Goal: Task Accomplishment & Management: Use online tool/utility

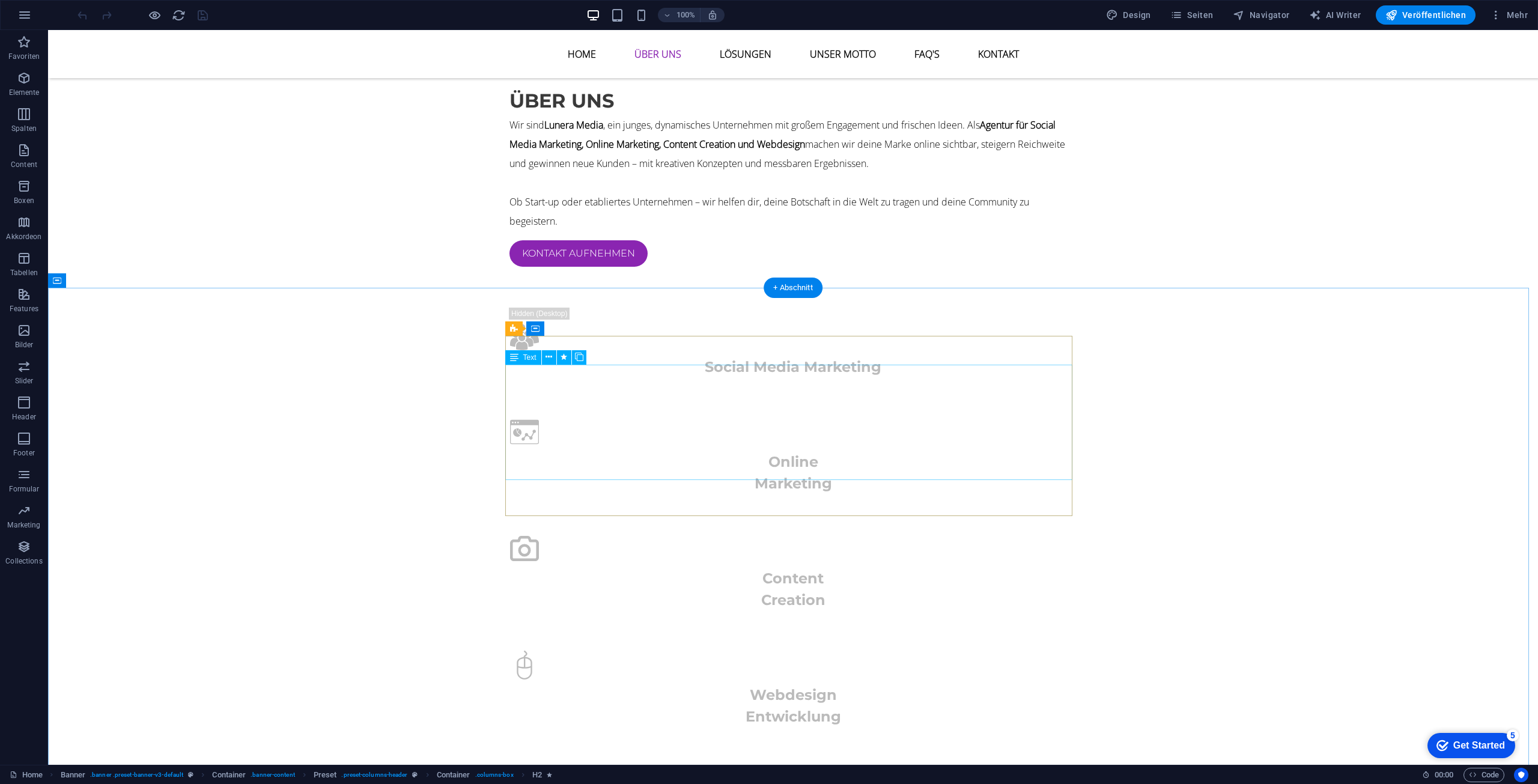
scroll to position [1081, 0]
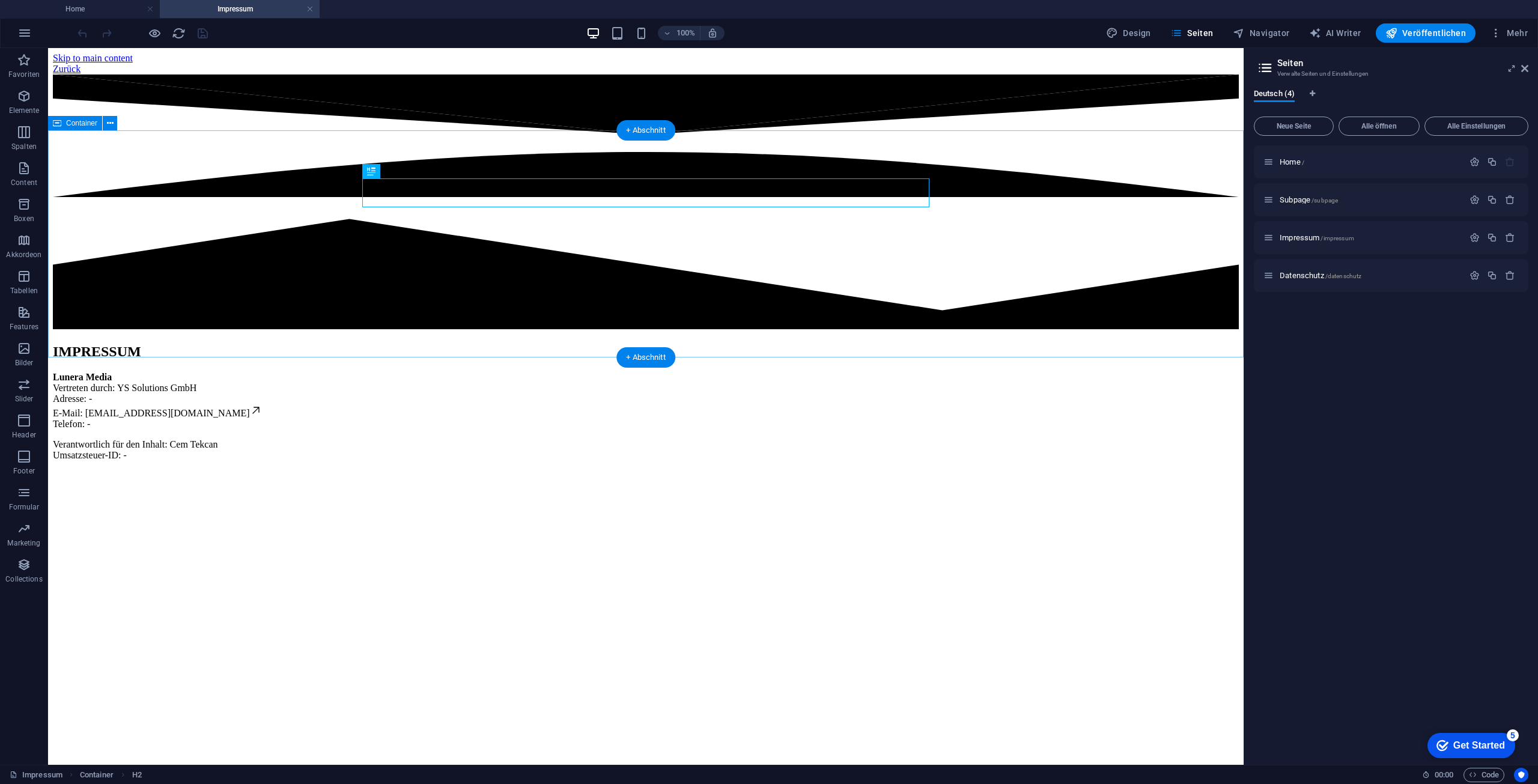
scroll to position [0, 0]
click at [455, 372] on div "Lunera Media Vertreten durch: YS Solutions GmbH Adresse: - E-Mail: kontakt@lune…" at bounding box center [645, 416] width 1186 height 89
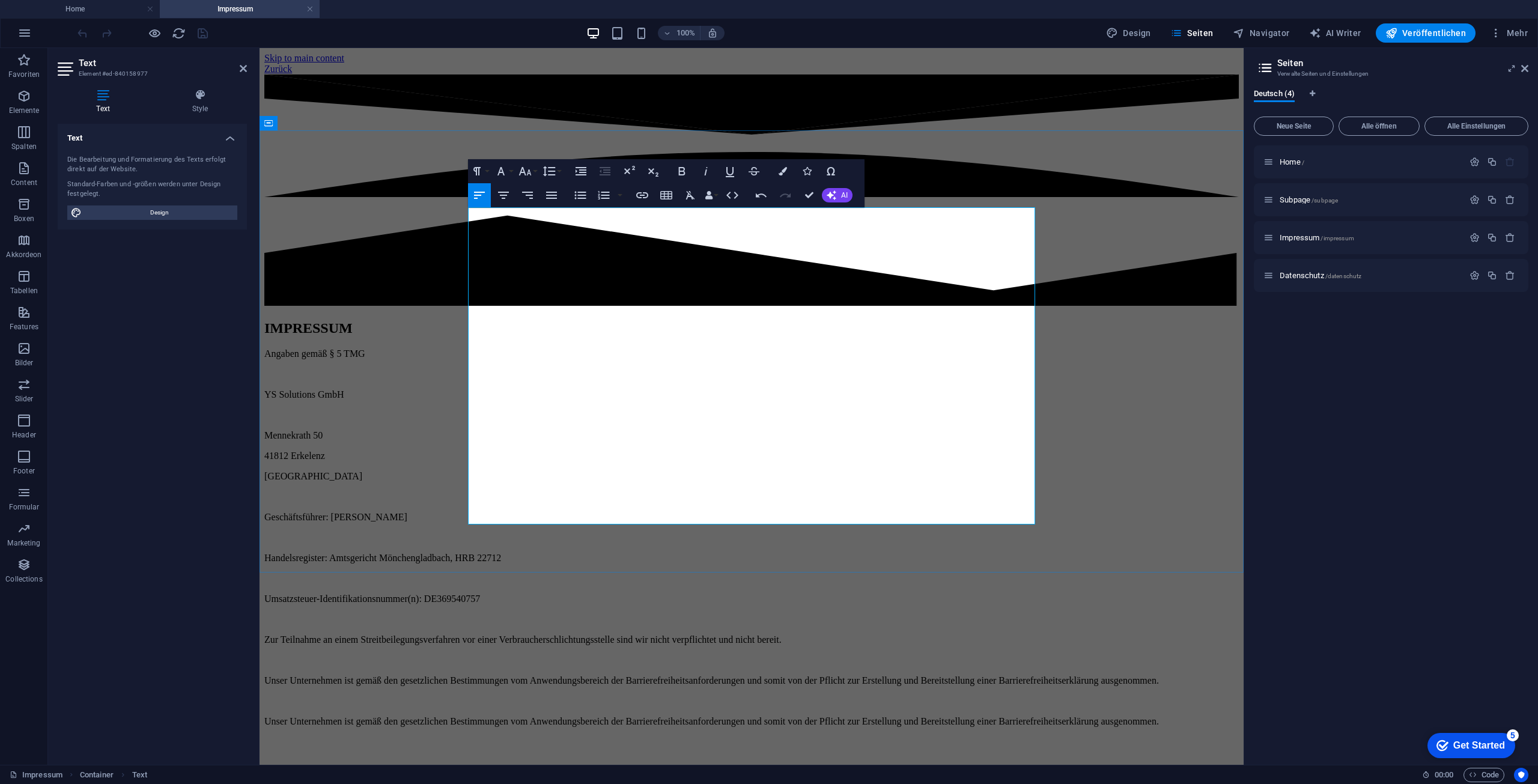
scroll to position [8944, 1]
click at [1096, 471] on div "IMPRESSUM Angaben gemäß § 5 TMG YS Solutions GmbH Mennekrath 50 41812 Erkelenz …" at bounding box center [751, 523] width 974 height 406
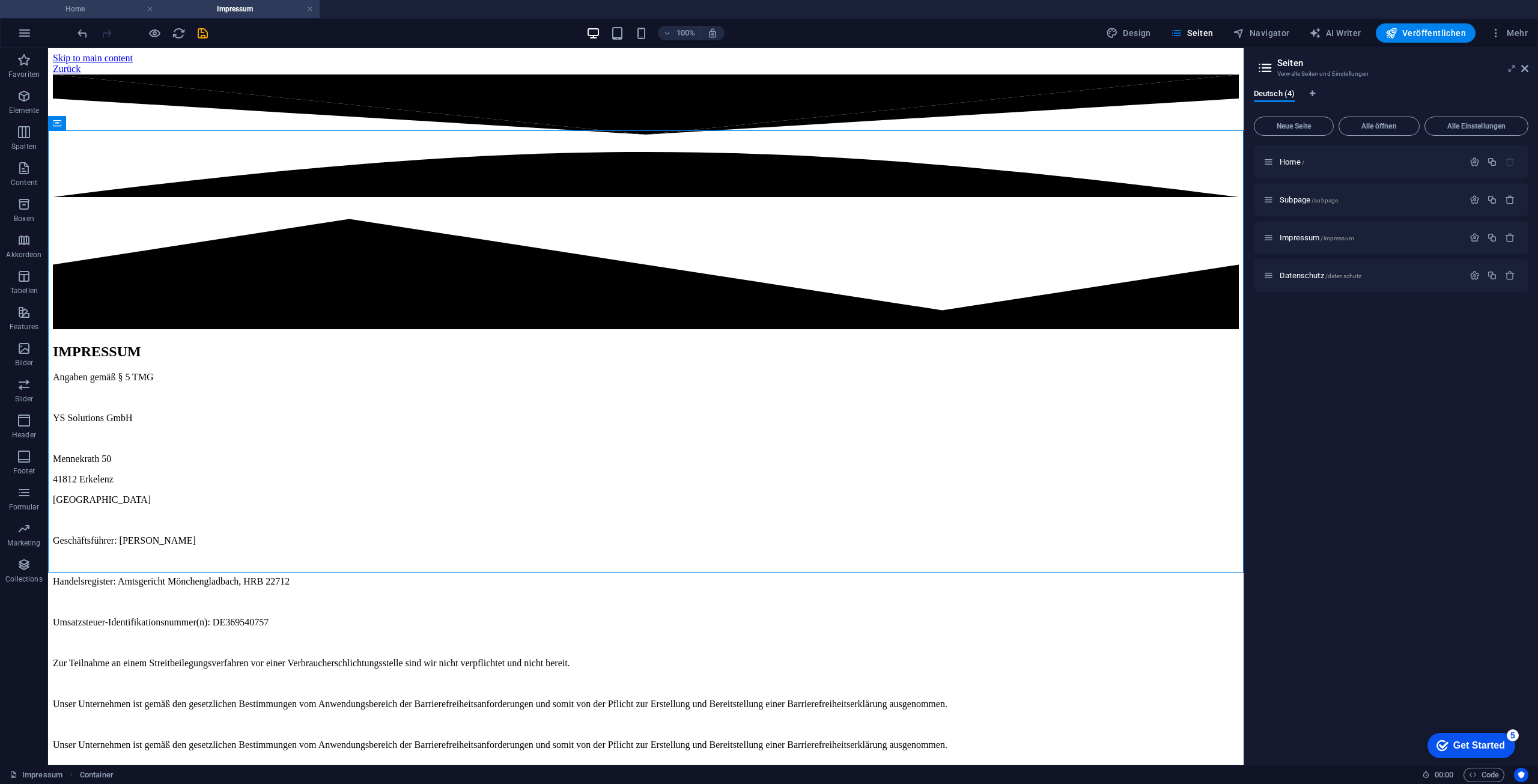
click at [73, 3] on h4 "Home" at bounding box center [80, 9] width 160 height 13
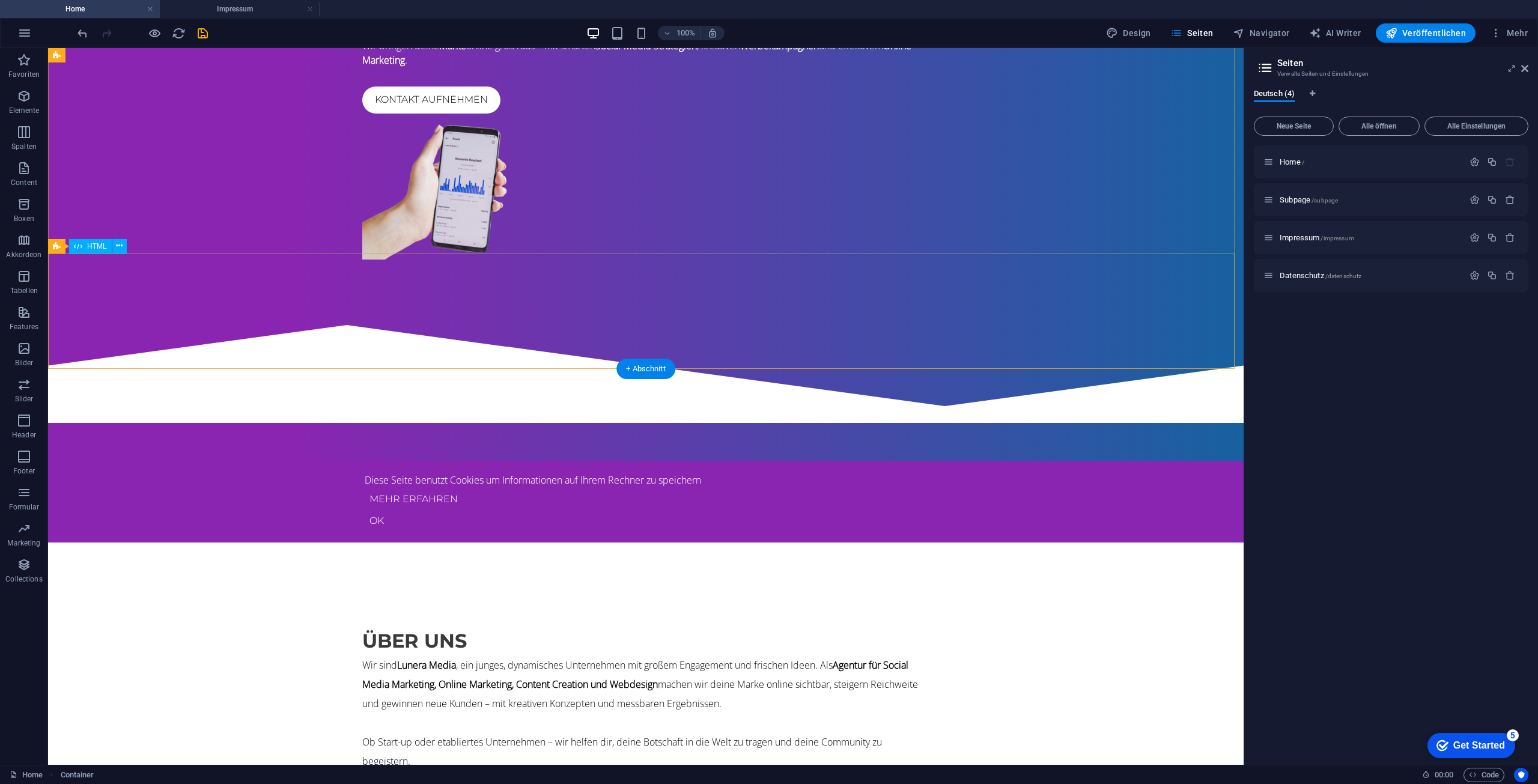
scroll to position [0, 0]
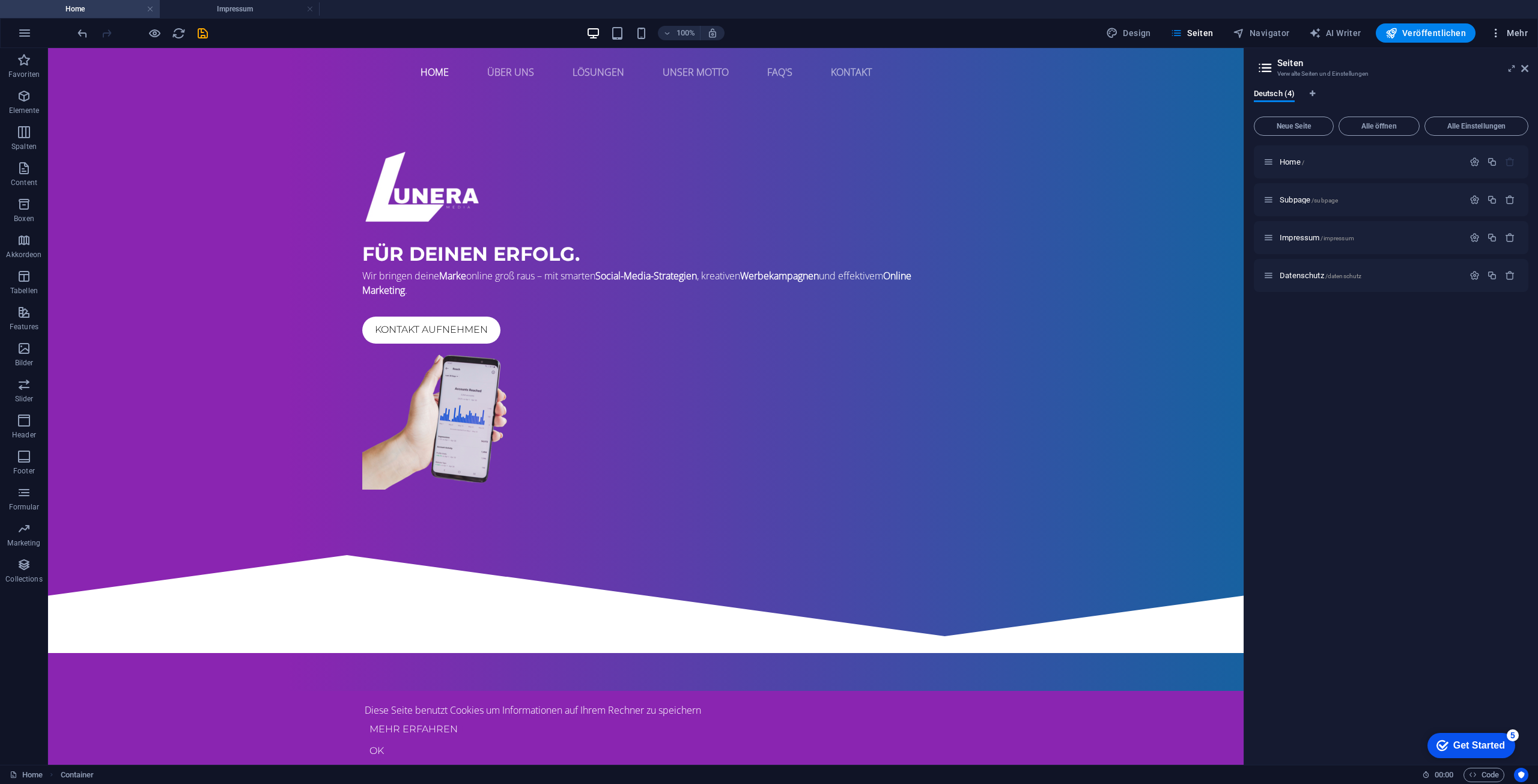
click at [1517, 29] on span "Mehr" at bounding box center [1508, 32] width 37 height 12
click at [1465, 63] on h6 "Website-Einstellungen" at bounding box center [1481, 64] width 77 height 14
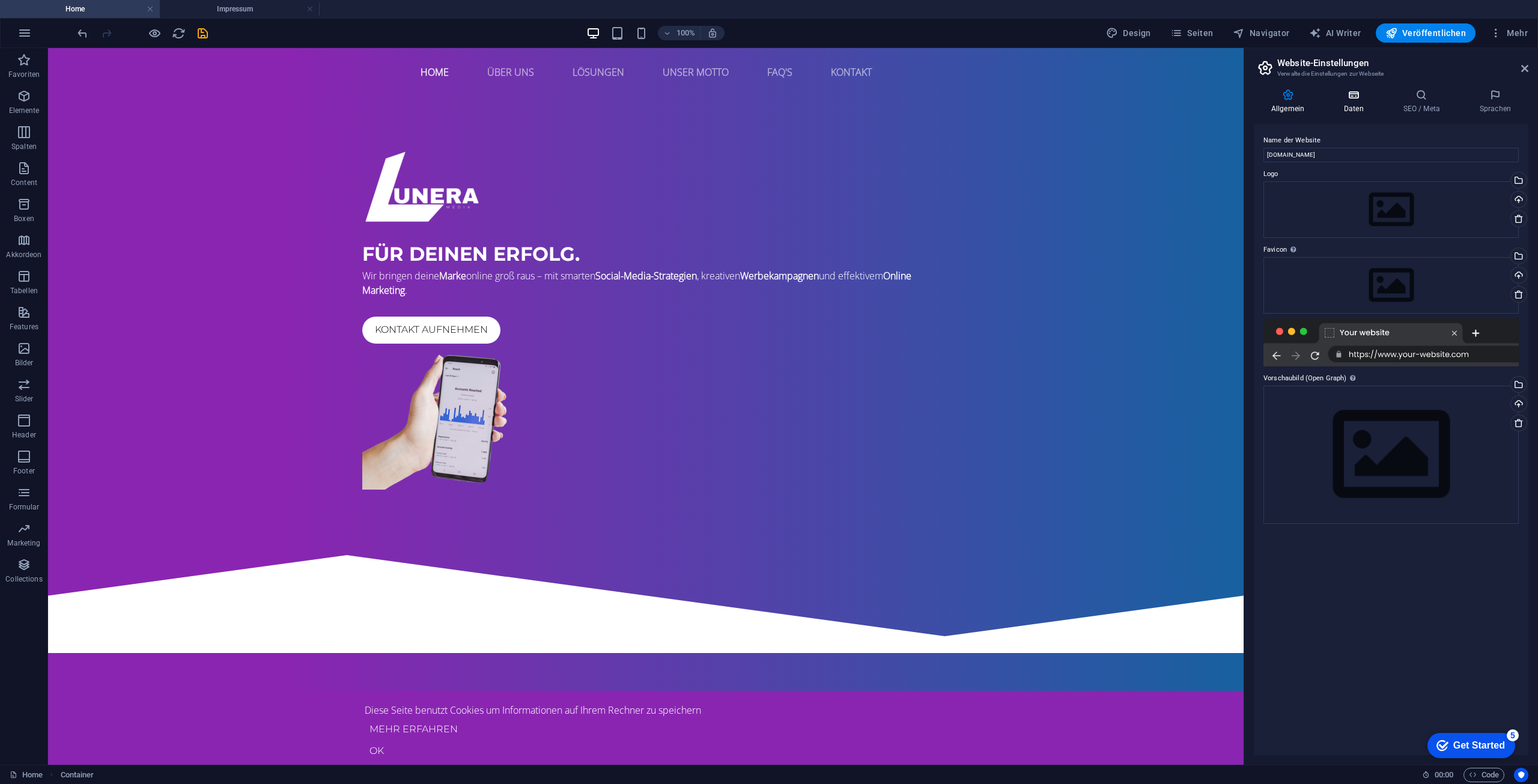
click at [1353, 92] on icon at bounding box center [1354, 95] width 55 height 12
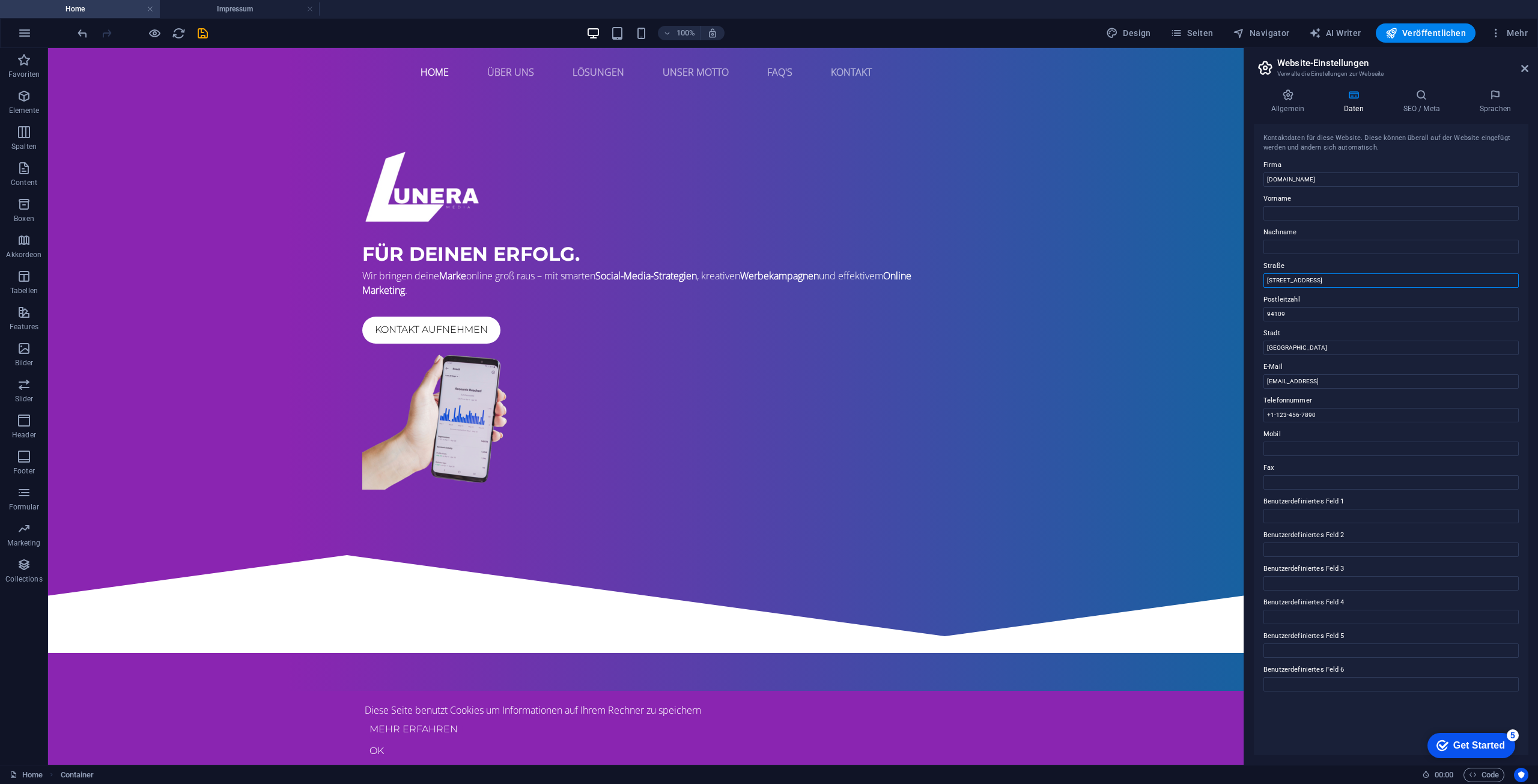
click at [1346, 279] on input "1119 Geary Blvd" at bounding box center [1391, 280] width 256 height 14
drag, startPoint x: 1417, startPoint y: 329, endPoint x: 1138, endPoint y: 271, distance: 285.0
drag, startPoint x: 1351, startPoint y: 360, endPoint x: 1243, endPoint y: 311, distance: 118.6
drag, startPoint x: 1327, startPoint y: 345, endPoint x: 1263, endPoint y: 348, distance: 64.1
click at [1263, 348] on input "San Francisco" at bounding box center [1391, 347] width 256 height 14
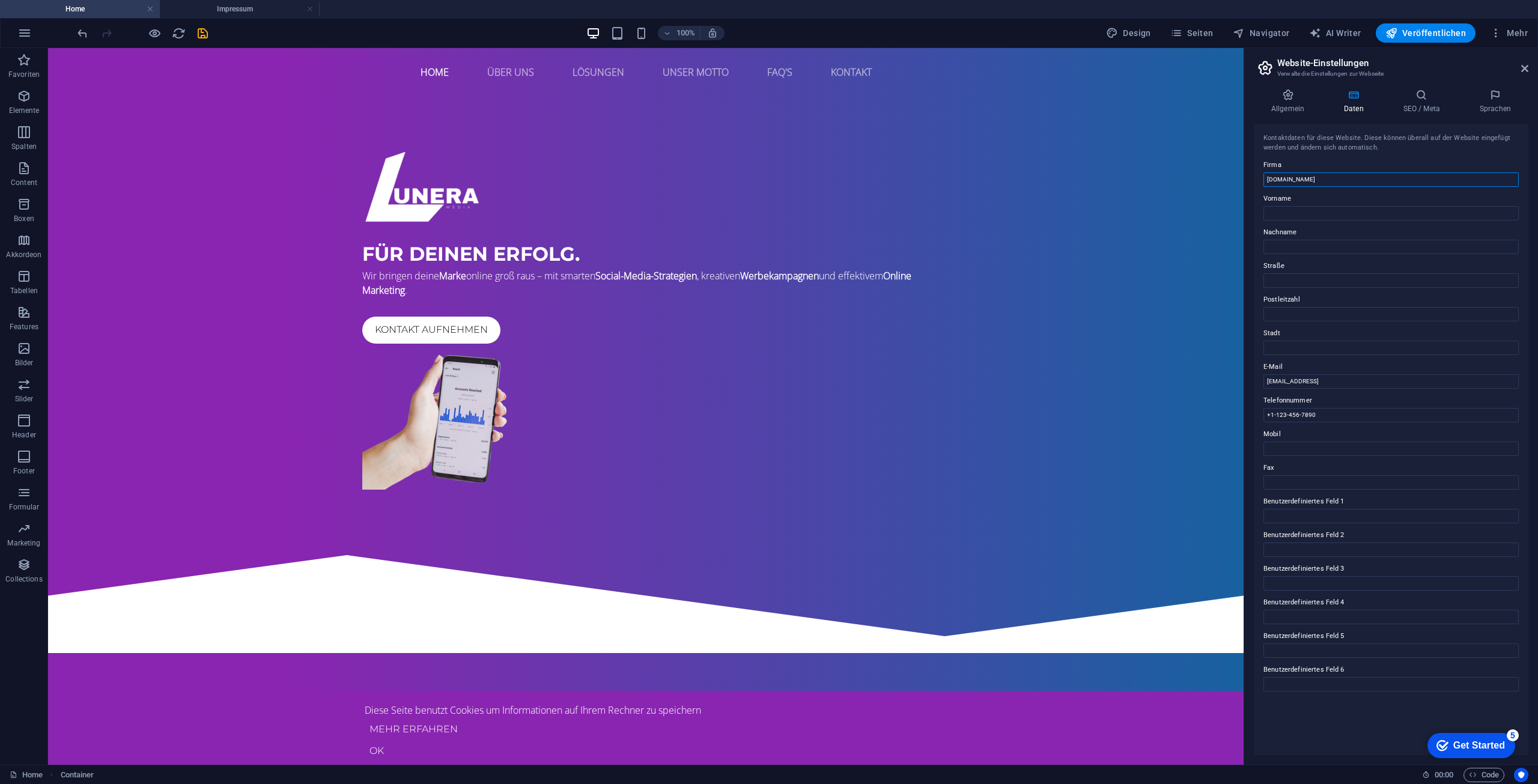
drag, startPoint x: 1384, startPoint y: 183, endPoint x: 1258, endPoint y: 174, distance: 126.3
click at [1258, 174] on div "Kontaktdaten für diese Website. Diese können überall auf der Website eingefügt …" at bounding box center [1391, 439] width 275 height 631
type input "Lunera Media"
click at [1294, 195] on label "Vorname" at bounding box center [1391, 198] width 256 height 14
click at [1294, 206] on input "Vorname" at bounding box center [1391, 212] width 256 height 14
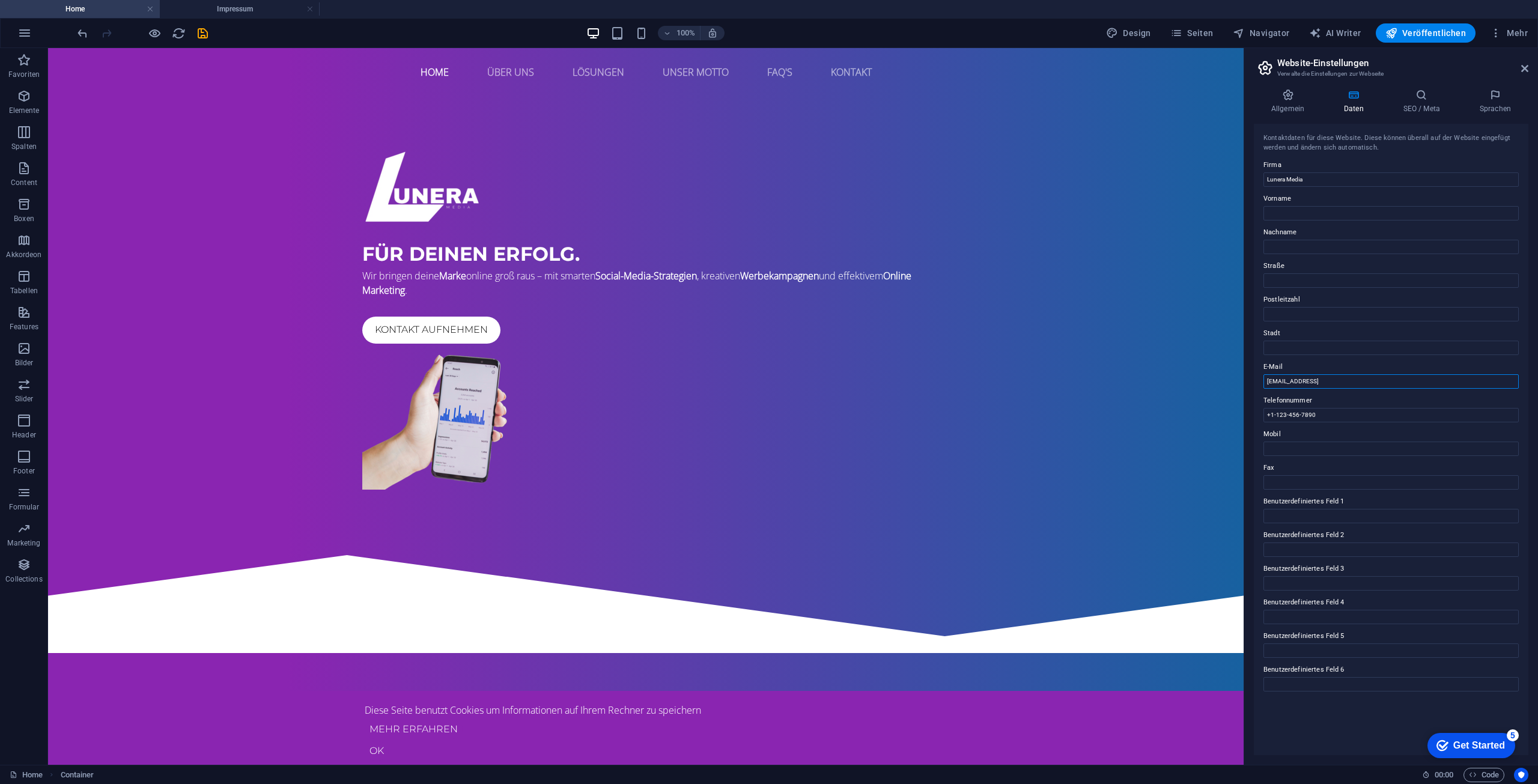
drag, startPoint x: 1460, startPoint y: 429, endPoint x: 1227, endPoint y: 374, distance: 239.4
type input "kontakt@lunera-media.de"
drag, startPoint x: 1340, startPoint y: 411, endPoint x: 1264, endPoint y: 409, distance: 76.0
click at [1264, 409] on input "+1-123-456-7890" at bounding box center [1391, 414] width 256 height 14
click at [1407, 125] on div "Kontaktdaten für diese Website. Diese können überall auf der Website eingefügt …" at bounding box center [1391, 439] width 275 height 631
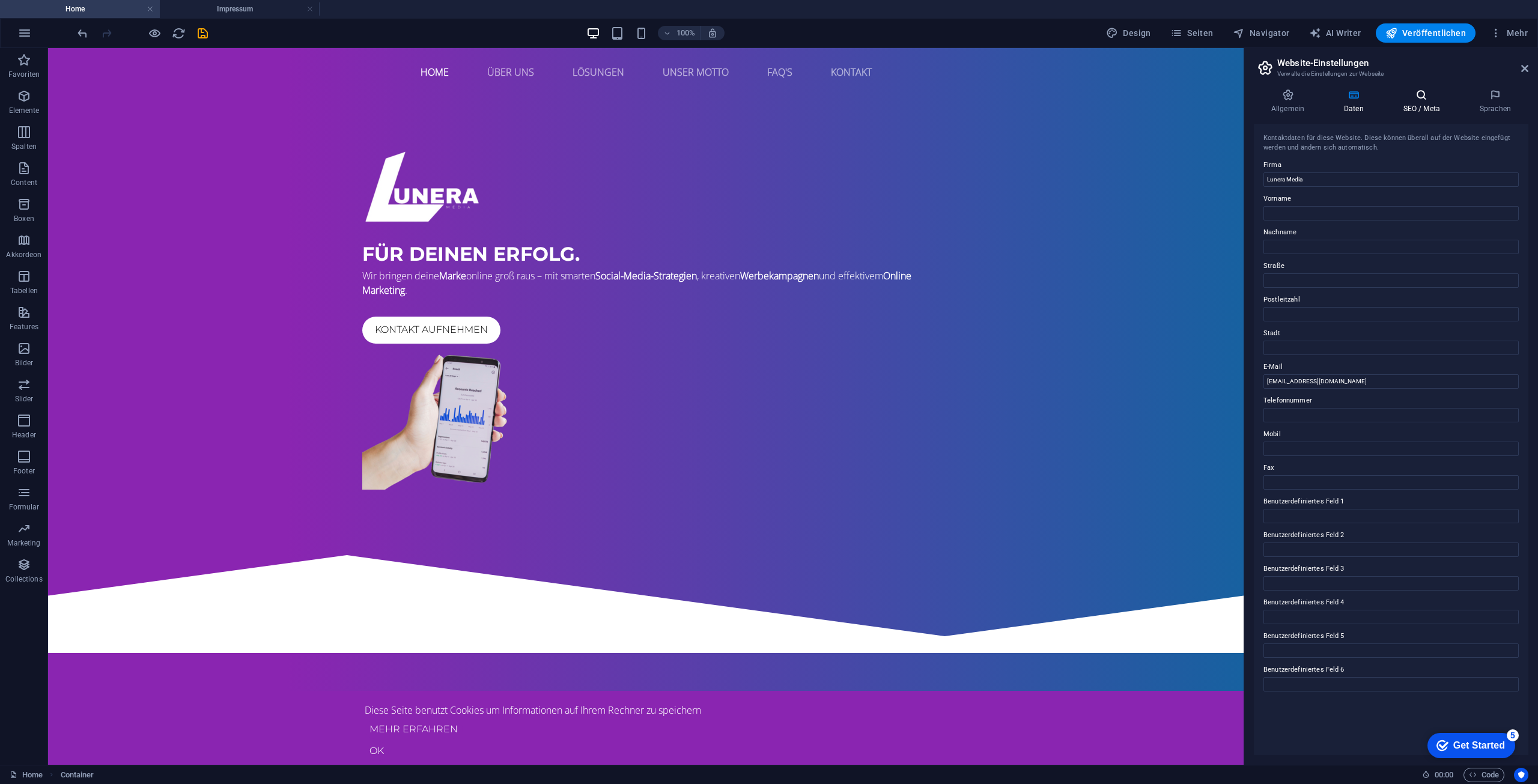
click at [1431, 101] on h4 "SEO / Meta" at bounding box center [1424, 102] width 77 height 25
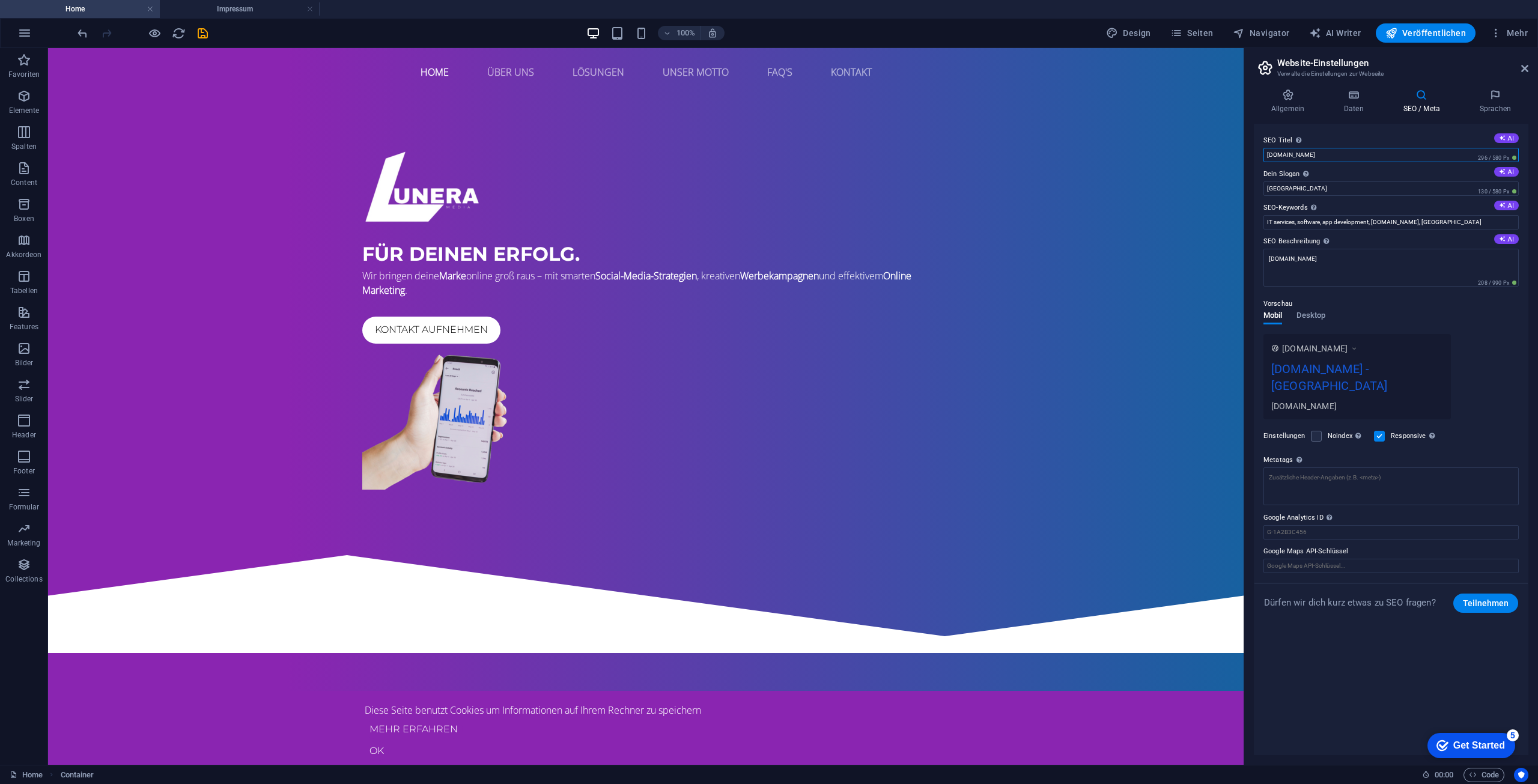
click at [1372, 155] on input "hosting224531.ae9b1.netcup.net" at bounding box center [1391, 154] width 256 height 14
drag, startPoint x: 1421, startPoint y: 203, endPoint x: 1239, endPoint y: 152, distance: 189.0
type input "Lunera Media"
click at [1336, 122] on div "Allgemein Daten SEO / Meta Sprachen Name der Website hosting224531.ae9b1.netcup…" at bounding box center [1391, 422] width 275 height 666
drag, startPoint x: 1396, startPoint y: 234, endPoint x: 1242, endPoint y: 176, distance: 164.6
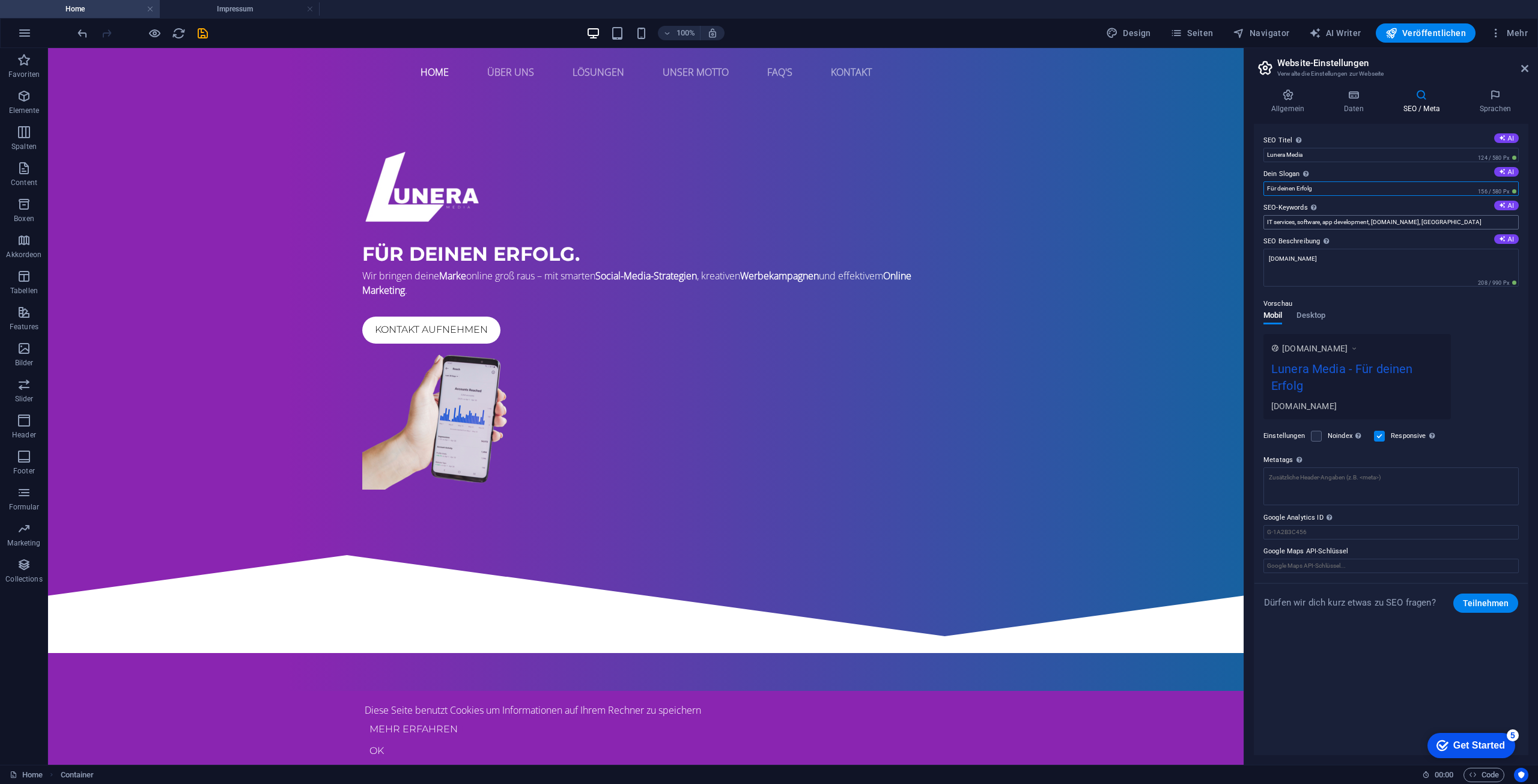
type input "Für deinen Erfolg"
drag, startPoint x: 1548, startPoint y: 272, endPoint x: 1224, endPoint y: 209, distance: 330.1
paste input "Social Media Agentur Online Marketing Agentur Werbeagentur Marketing Agentur We…"
type input "Social Media Agentur Online Marketing Agentur Werbeagentur Marketing Agentur We…"
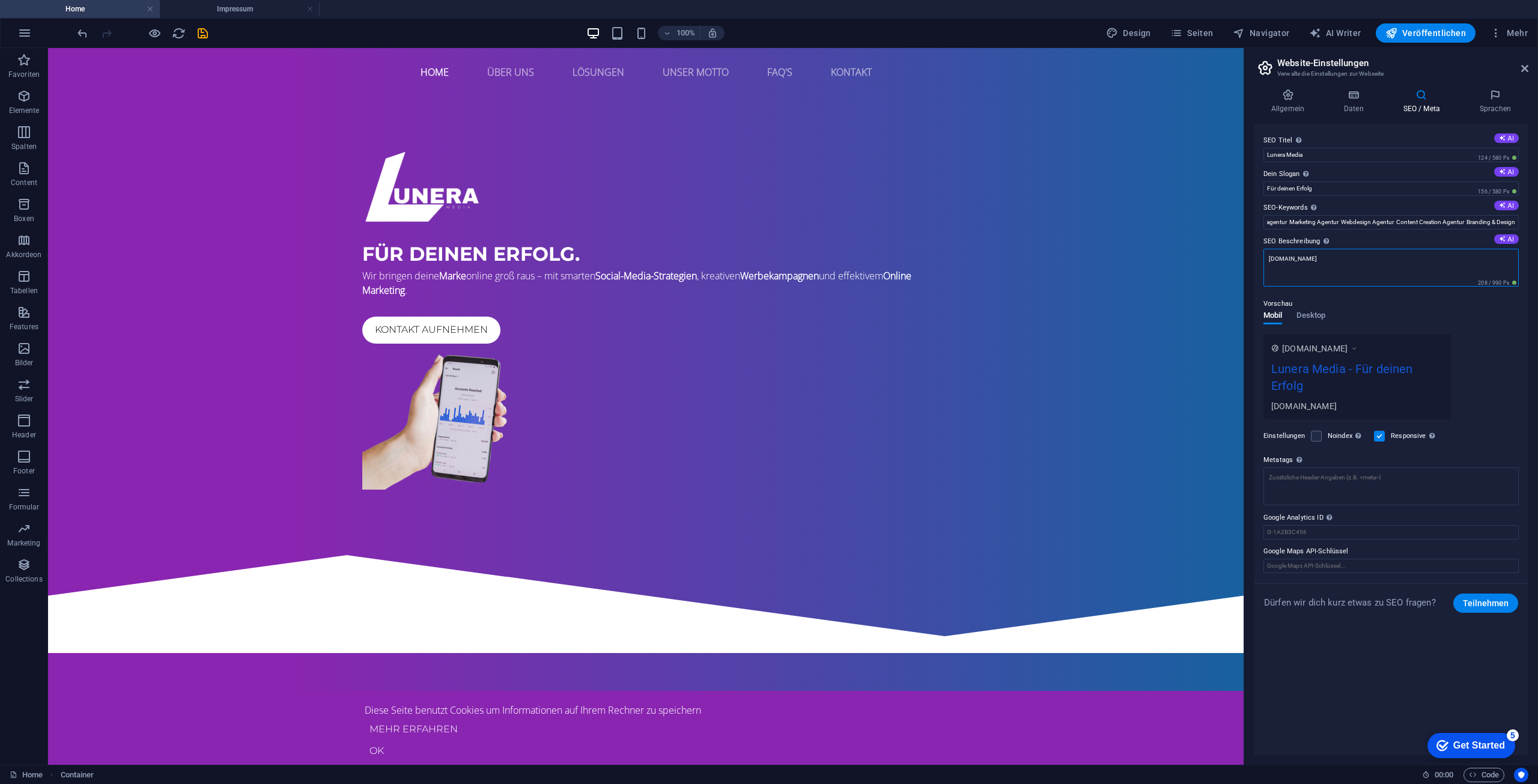
scroll to position [0, 0]
click at [1411, 264] on textarea "hosting224531.ae9b1.netcup.net" at bounding box center [1391, 272] width 256 height 47
drag, startPoint x: 1456, startPoint y: 306, endPoint x: 1173, endPoint y: 243, distance: 289.9
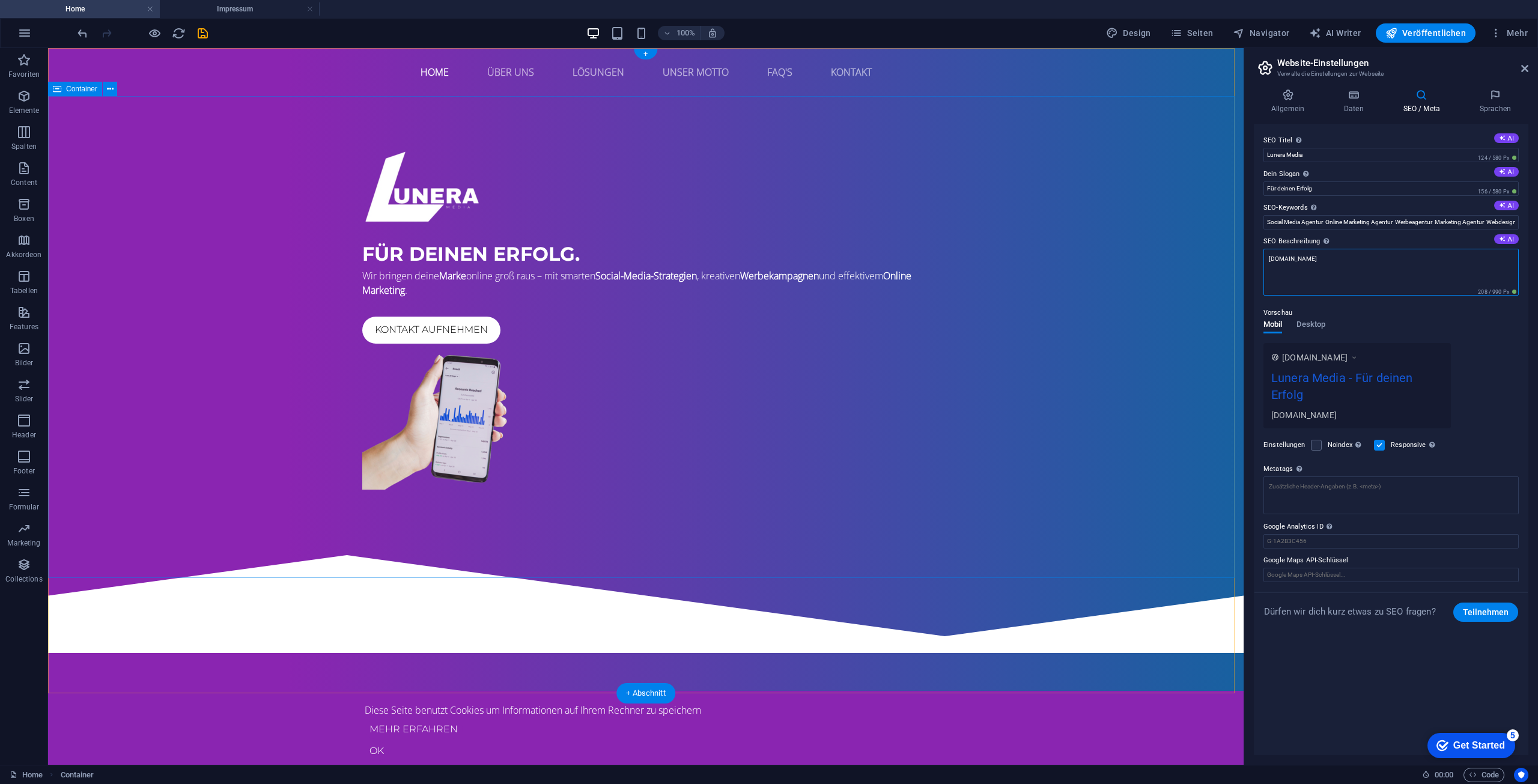
paste textarea "Deine Social Media & Online Marketing Agentur. Wir bieten Webdesign, Content Cr…"
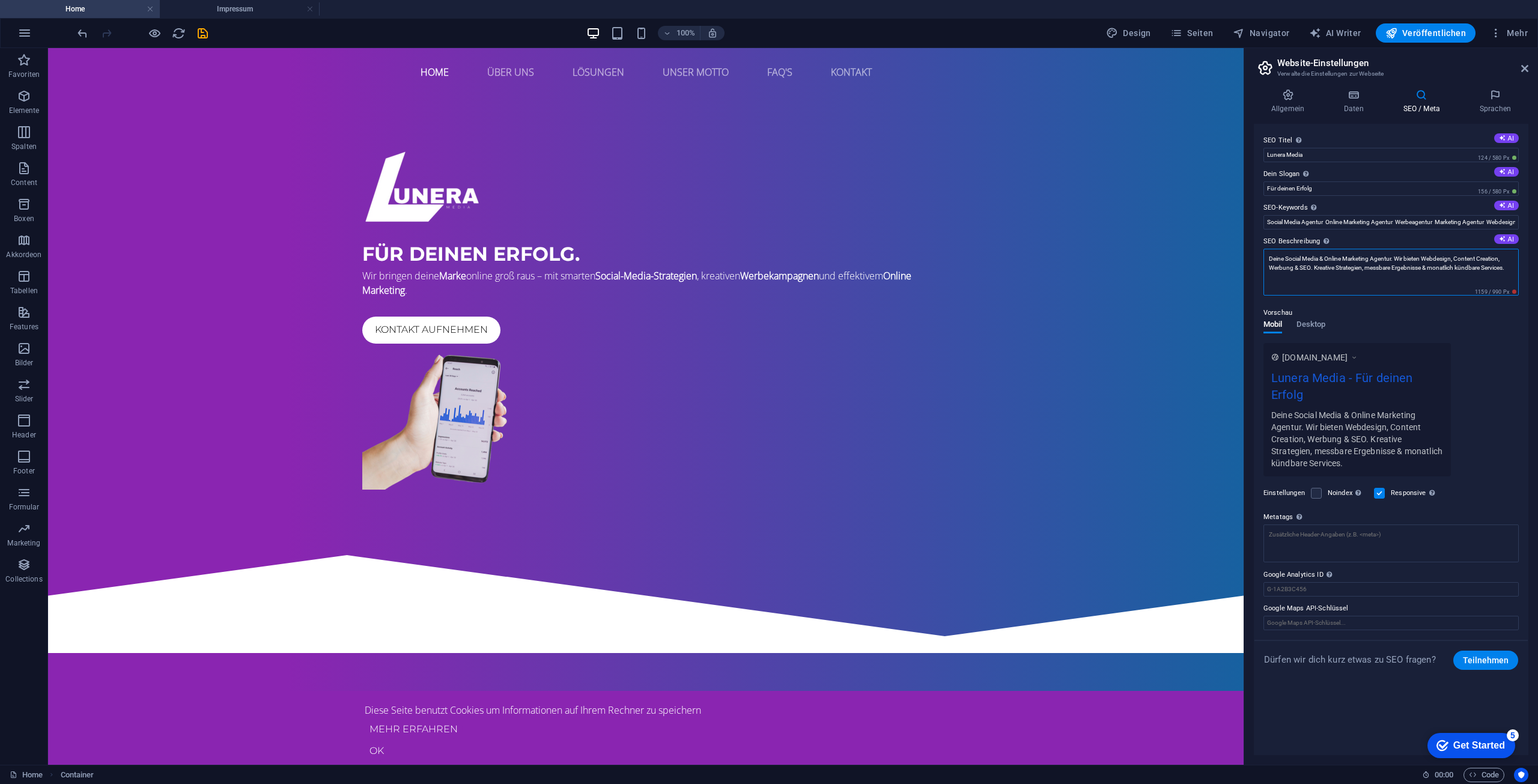
type textarea "Deine Social Media & Online Marketing Agentur. Wir bieten Webdesign, Content Cr…"
click at [1503, 461] on div "www.example.com Lunera Media - Für deinen Erfolg Deine Social Media & Online Ma…" at bounding box center [1391, 409] width 256 height 133
click at [1277, 95] on icon at bounding box center [1288, 95] width 68 height 12
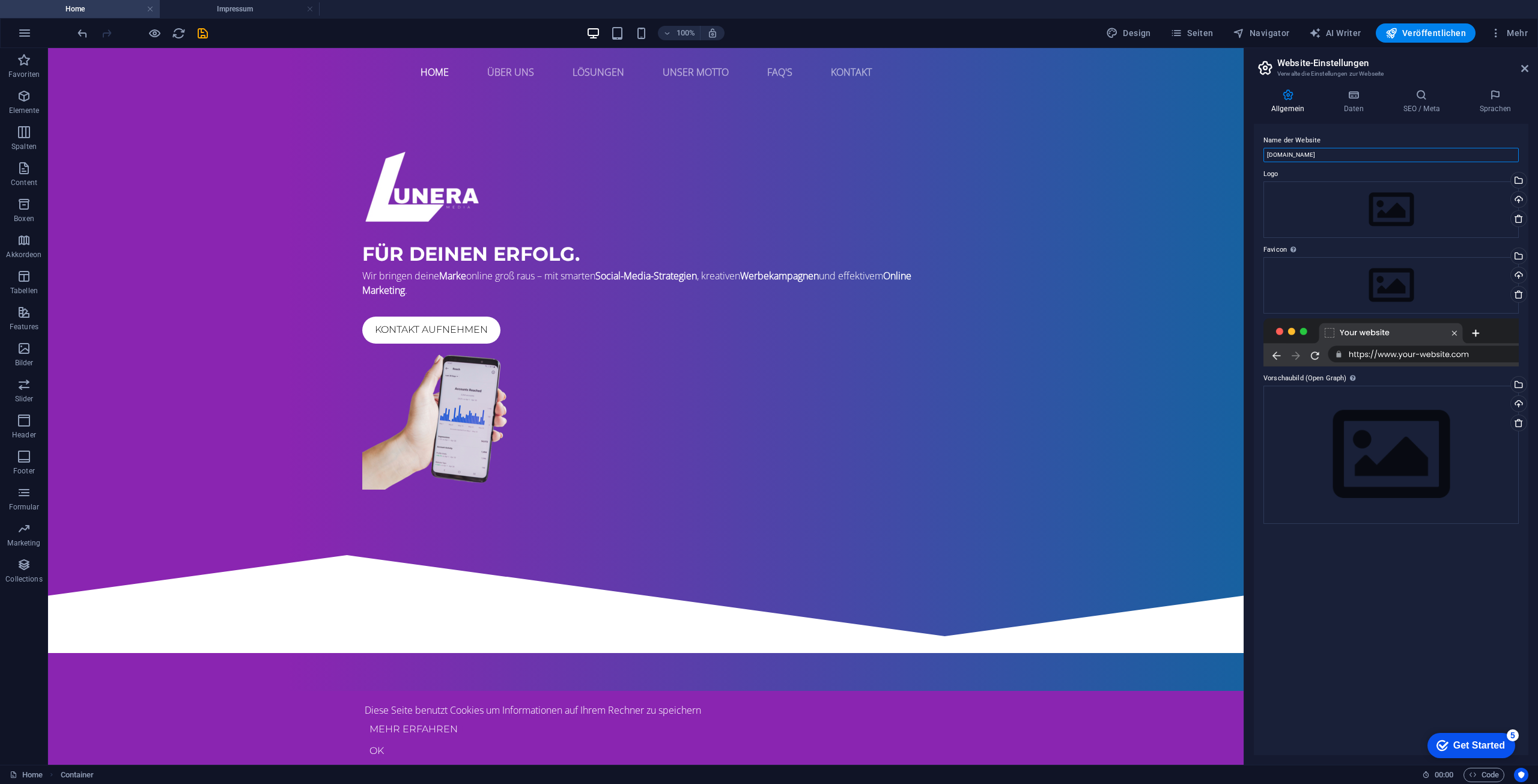
drag, startPoint x: 1426, startPoint y: 197, endPoint x: 1232, endPoint y: 128, distance: 205.9
click at [1519, 256] on div "Wähle aus deinen Dateien, Stockfotos oder lade Dateien hoch" at bounding box center [1518, 257] width 18 height 18
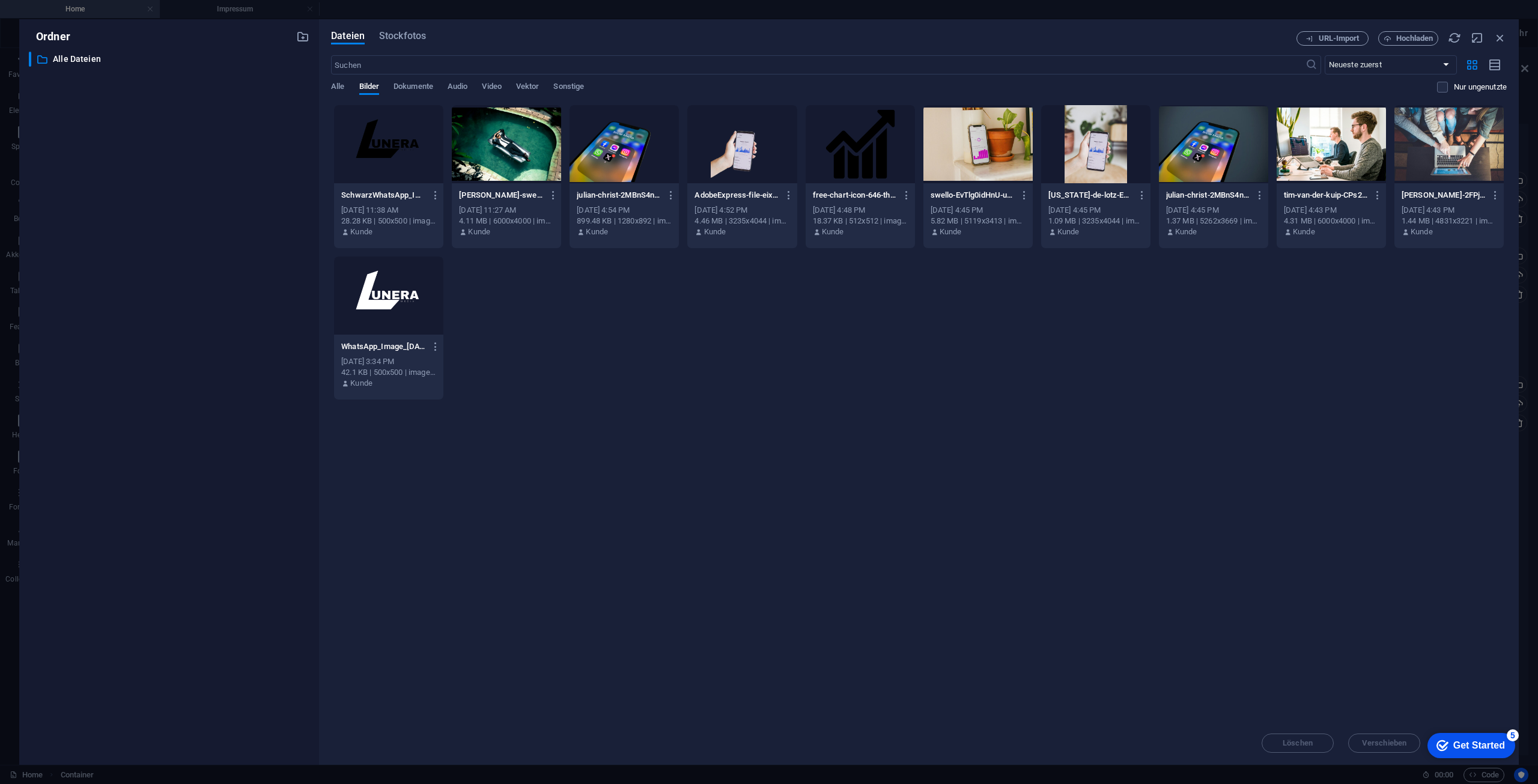
click at [420, 300] on div at bounding box center [388, 295] width 109 height 78
click at [391, 295] on div "1" at bounding box center [388, 295] width 109 height 78
click at [391, 295] on div at bounding box center [388, 295] width 109 height 78
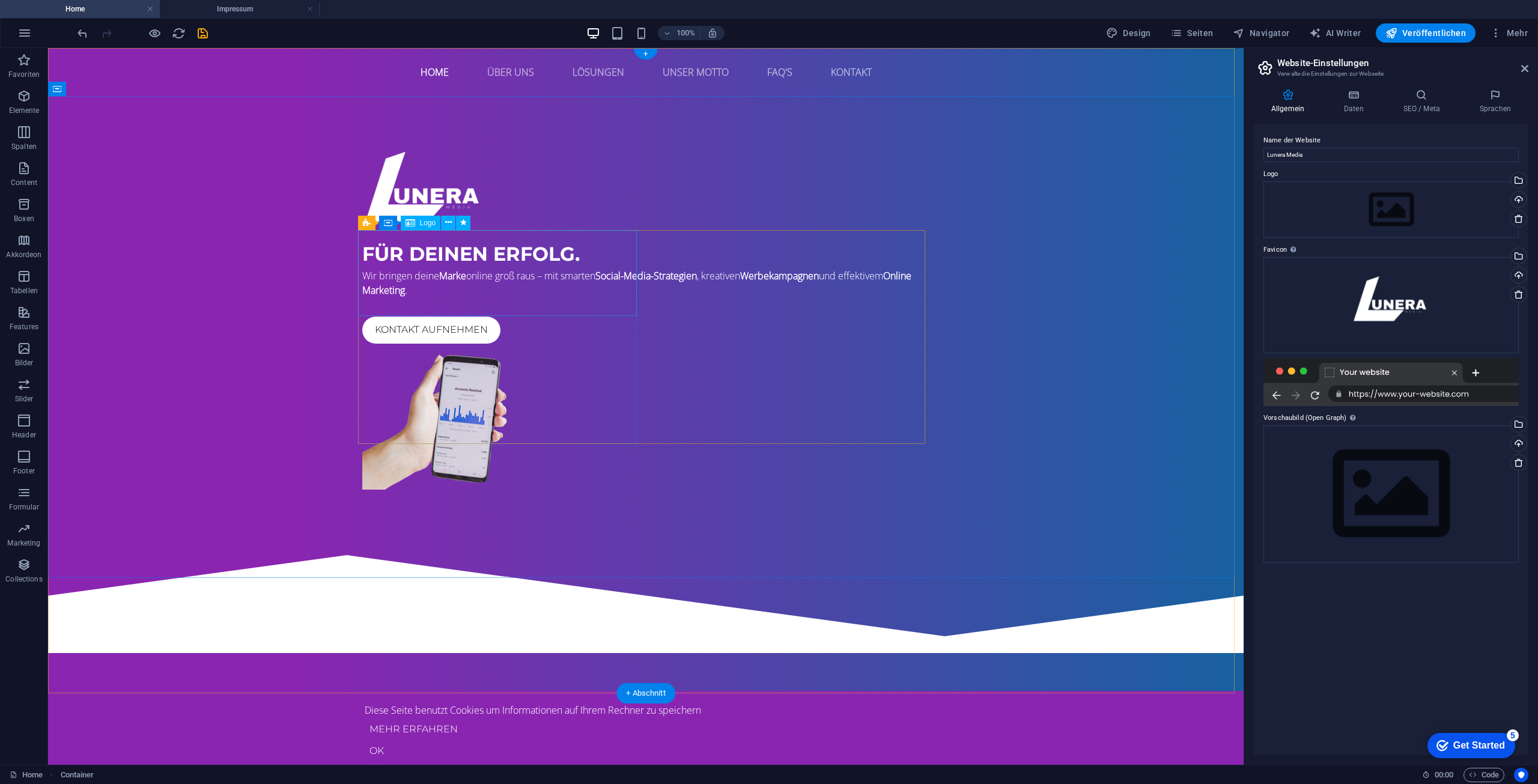
click at [391, 230] on div at bounding box center [645, 186] width 567 height 86
click at [1403, 136] on label "Name der Website" at bounding box center [1391, 140] width 256 height 14
click at [1403, 147] on input "Lunera Media" at bounding box center [1391, 154] width 256 height 14
click at [1341, 437] on div "Ziehe Dateien zum Hochladen hierher oder klicke hier, um aus Dateien oder koste…" at bounding box center [1391, 494] width 256 height 137
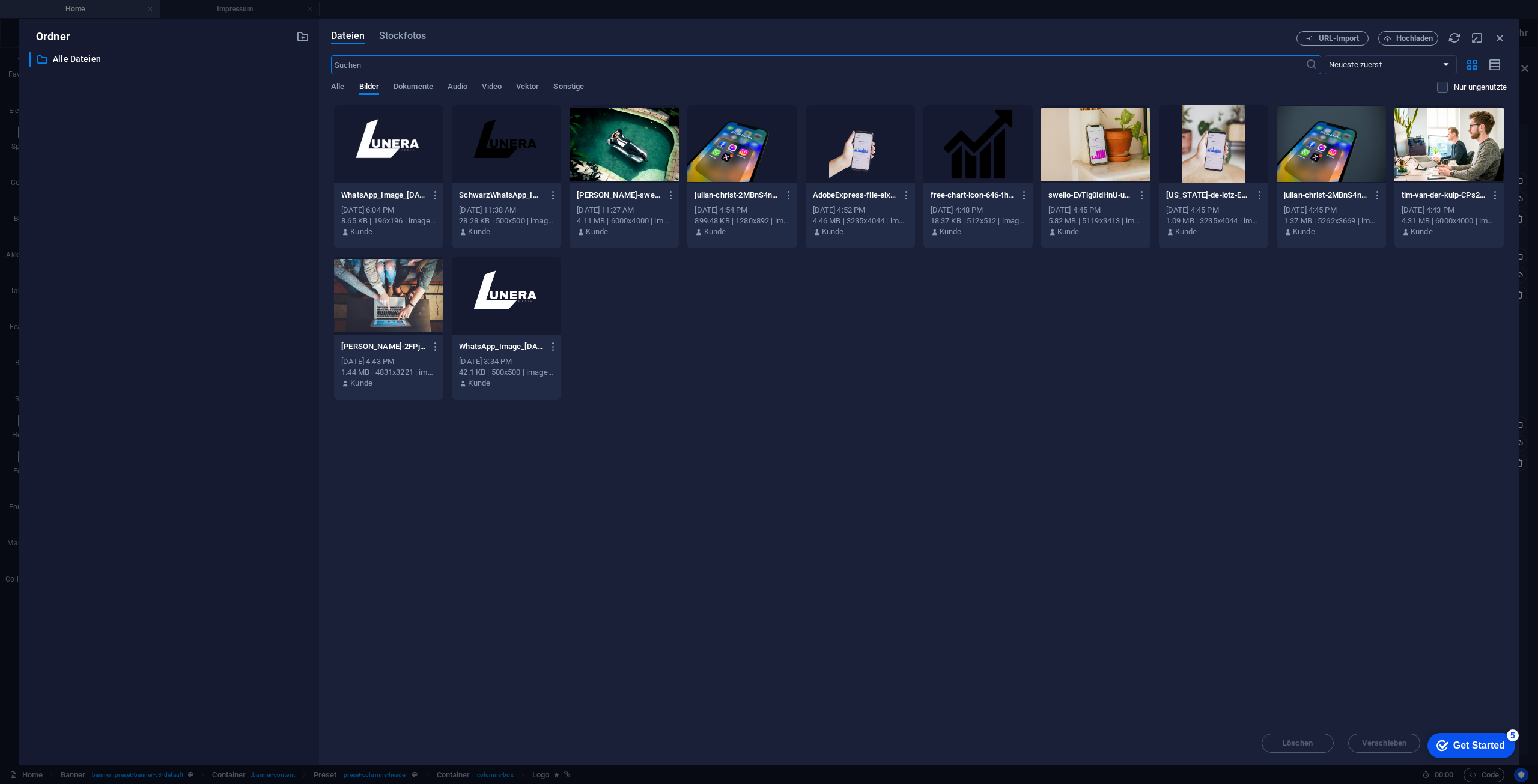
click at [396, 164] on div at bounding box center [388, 144] width 109 height 78
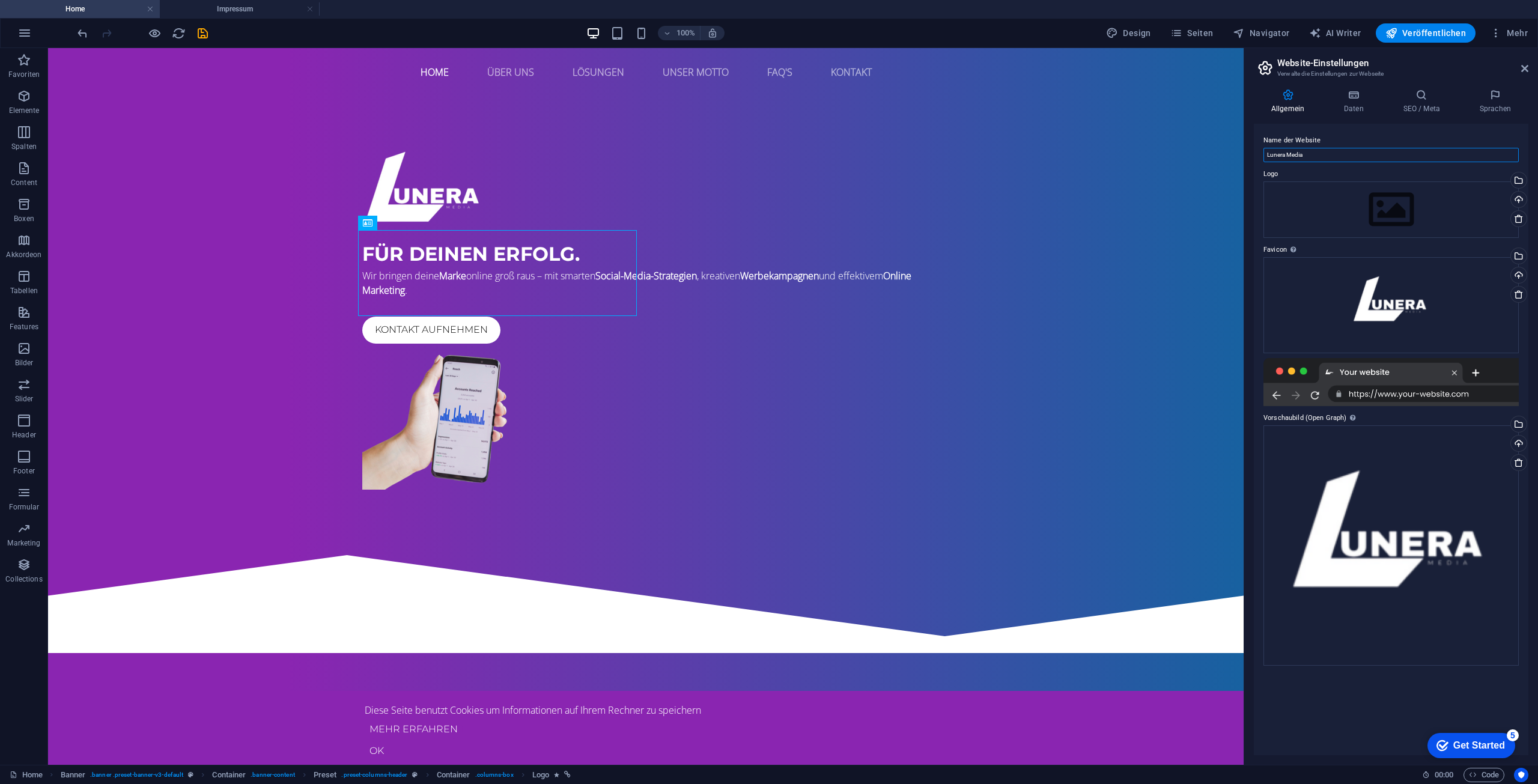
click at [1321, 153] on input "Lunera Media" at bounding box center [1391, 154] width 256 height 14
click at [1287, 153] on input "Lunera Media" at bounding box center [1391, 154] width 256 height 14
type input "Lunera Media"
click at [1368, 136] on label "Name der Website" at bounding box center [1391, 140] width 256 height 14
click at [1368, 147] on input "Lunera Media" at bounding box center [1391, 154] width 256 height 14
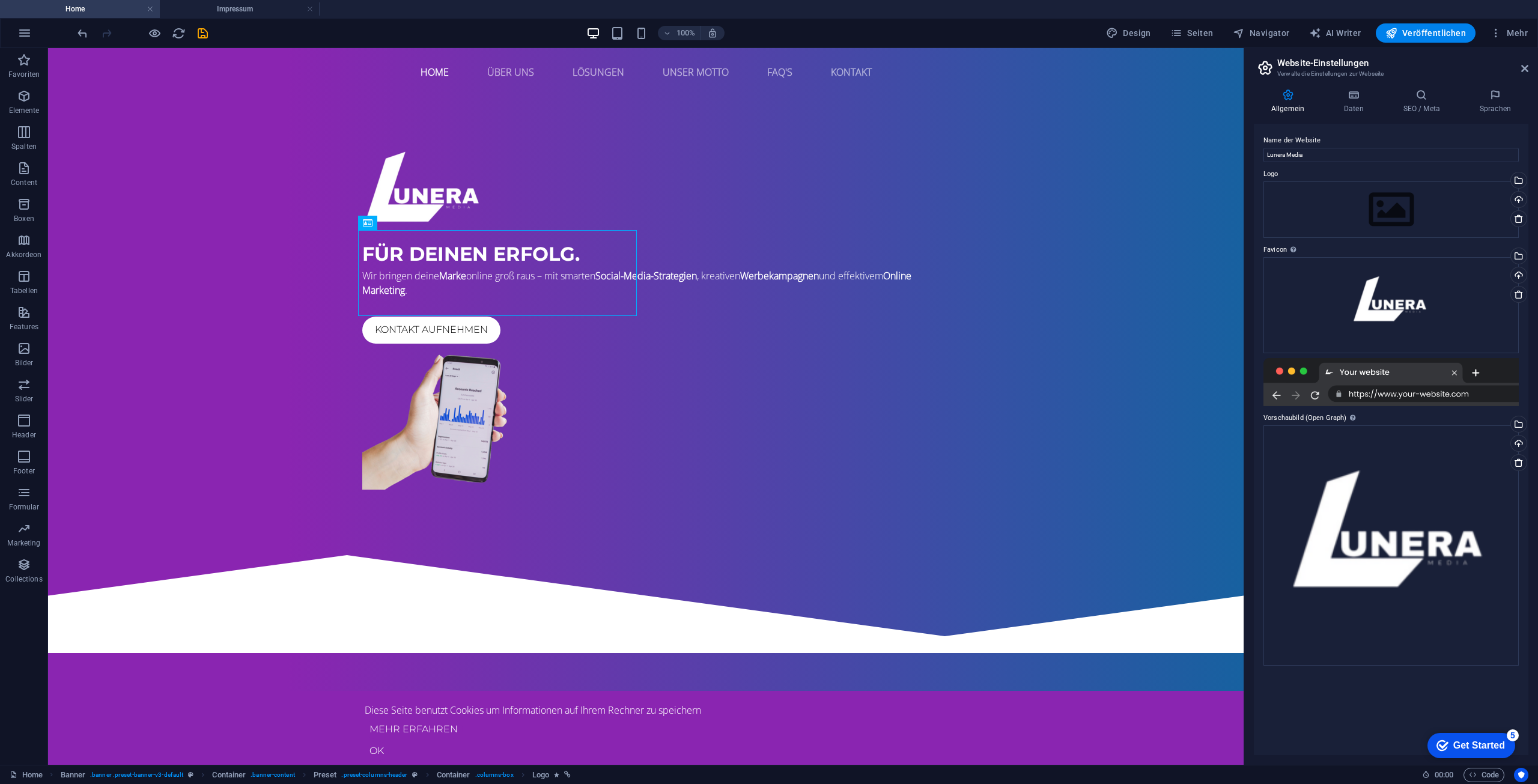
click at [1355, 134] on label "Name der Website" at bounding box center [1391, 140] width 256 height 14
click at [1355, 147] on input "Lunera Media" at bounding box center [1391, 154] width 256 height 14
click at [1351, 95] on icon at bounding box center [1354, 95] width 55 height 12
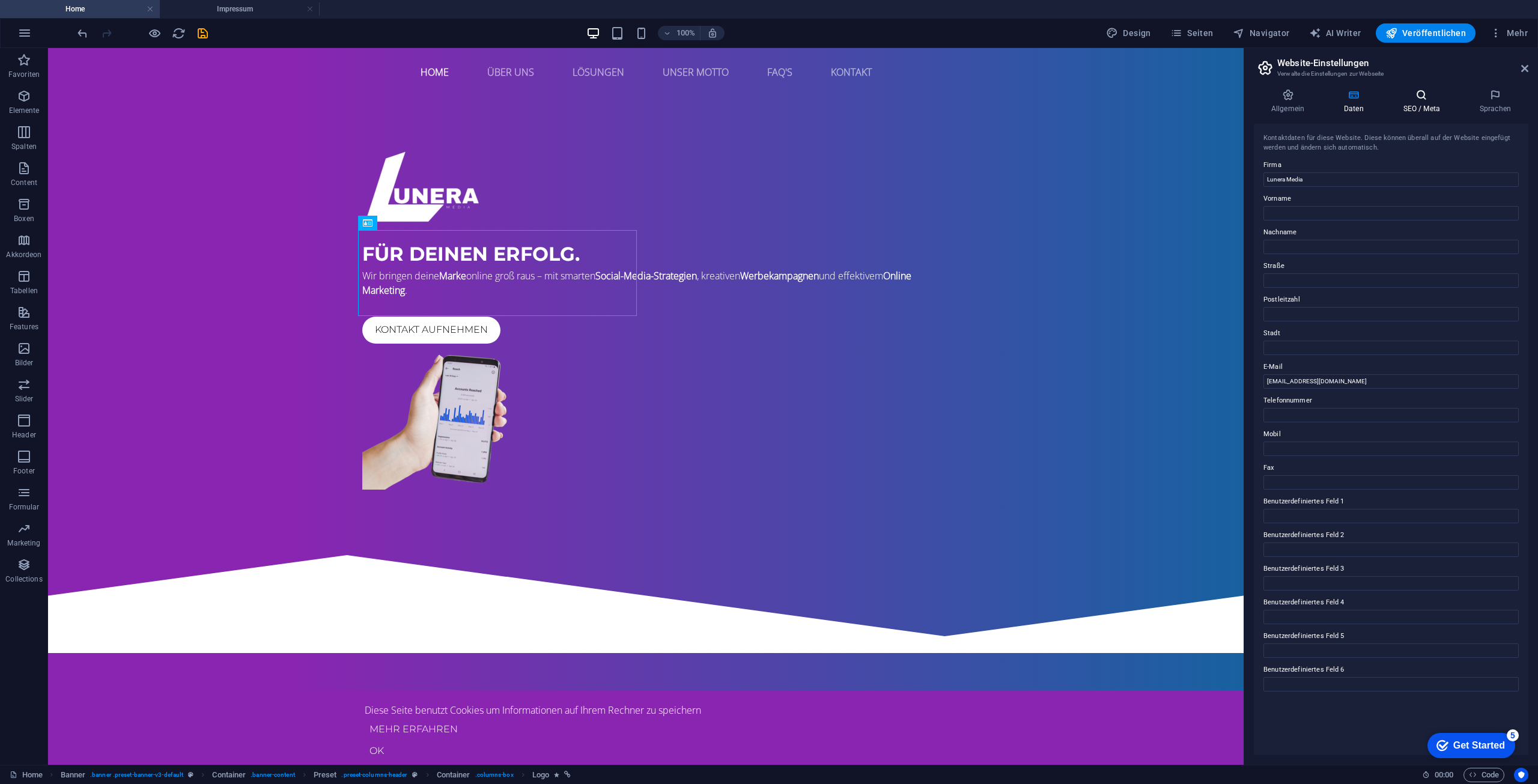
click at [1420, 104] on h4 "SEO / Meta" at bounding box center [1424, 102] width 77 height 25
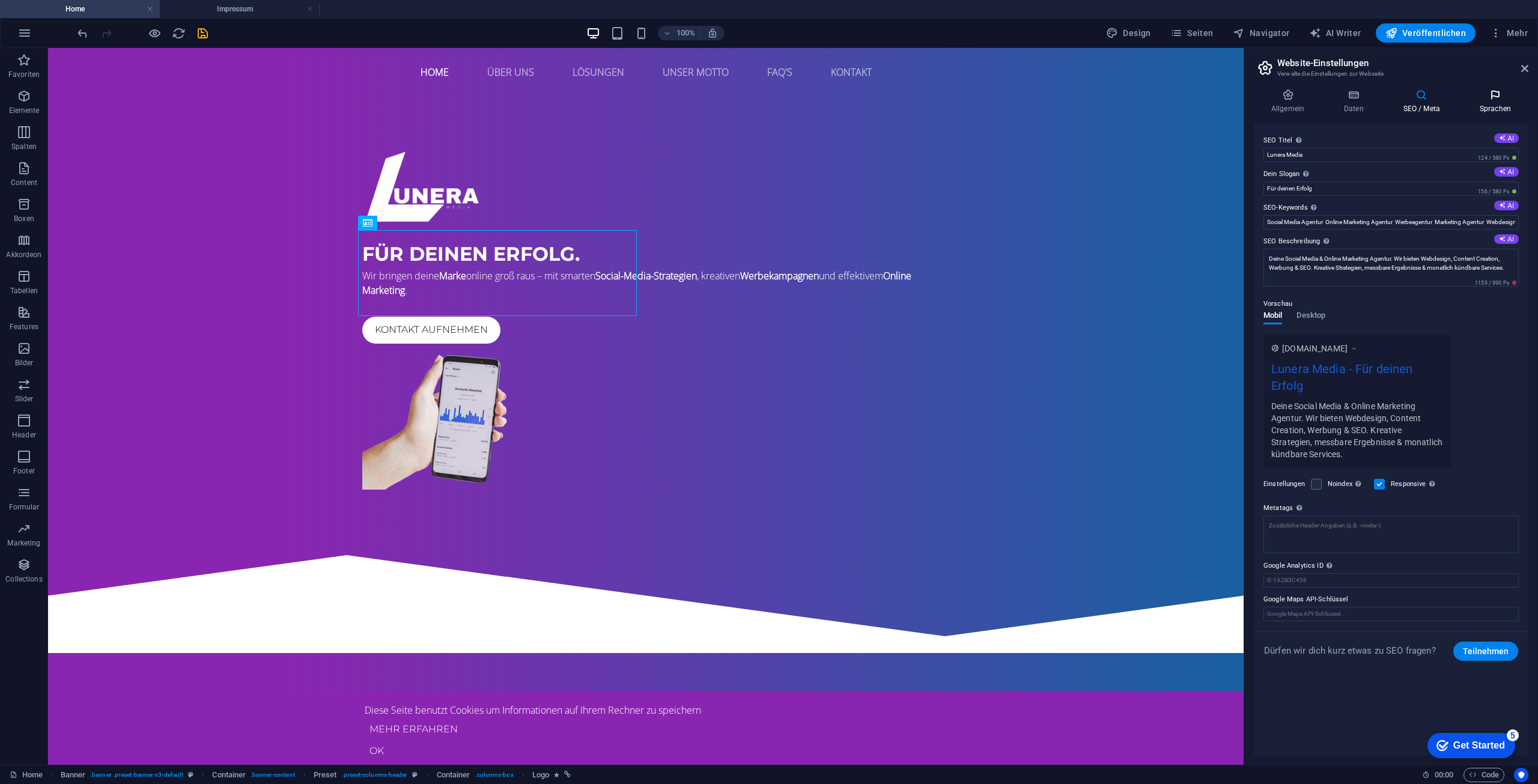
click at [1479, 97] on icon at bounding box center [1495, 95] width 66 height 12
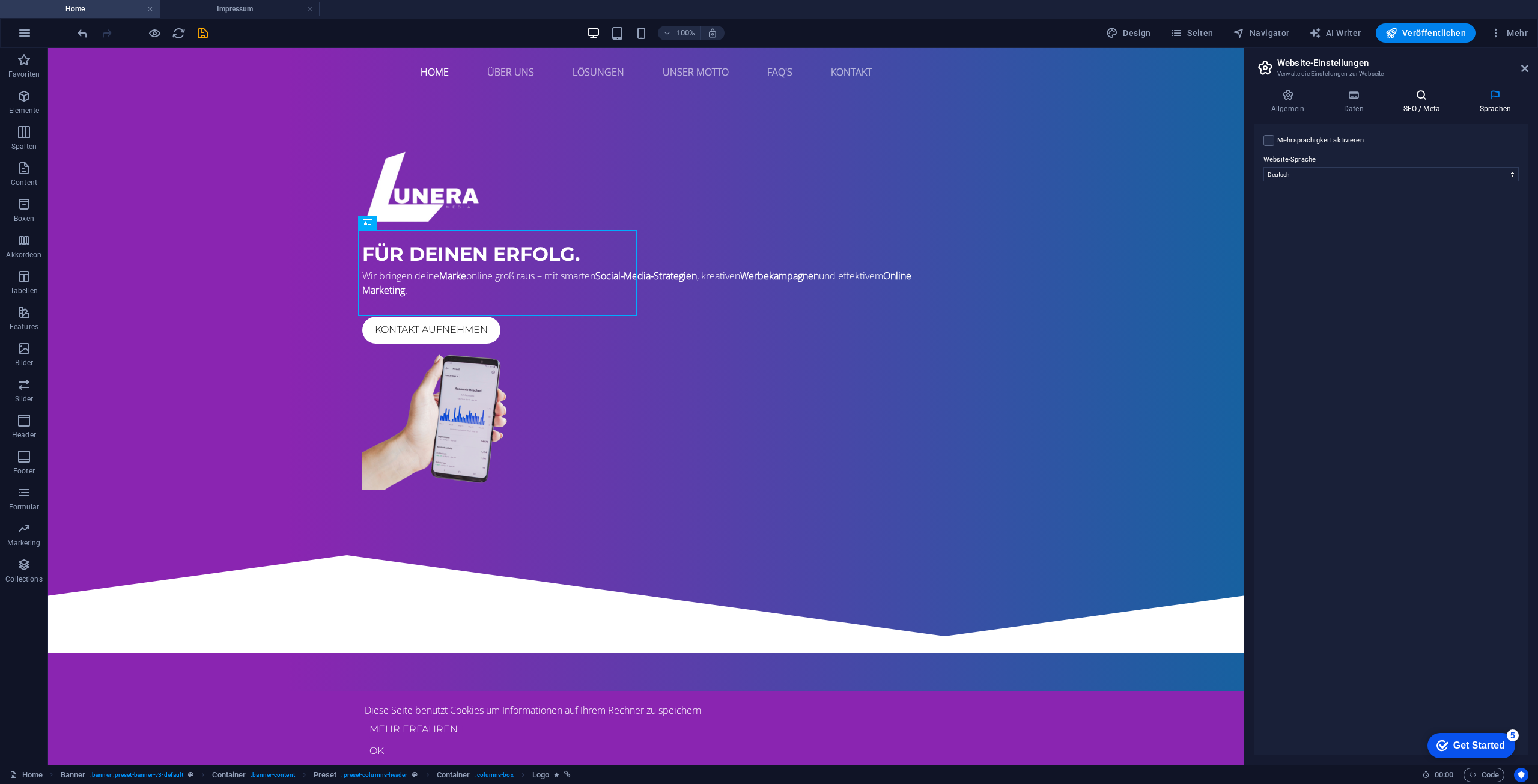
click at [1416, 96] on icon at bounding box center [1421, 95] width 72 height 12
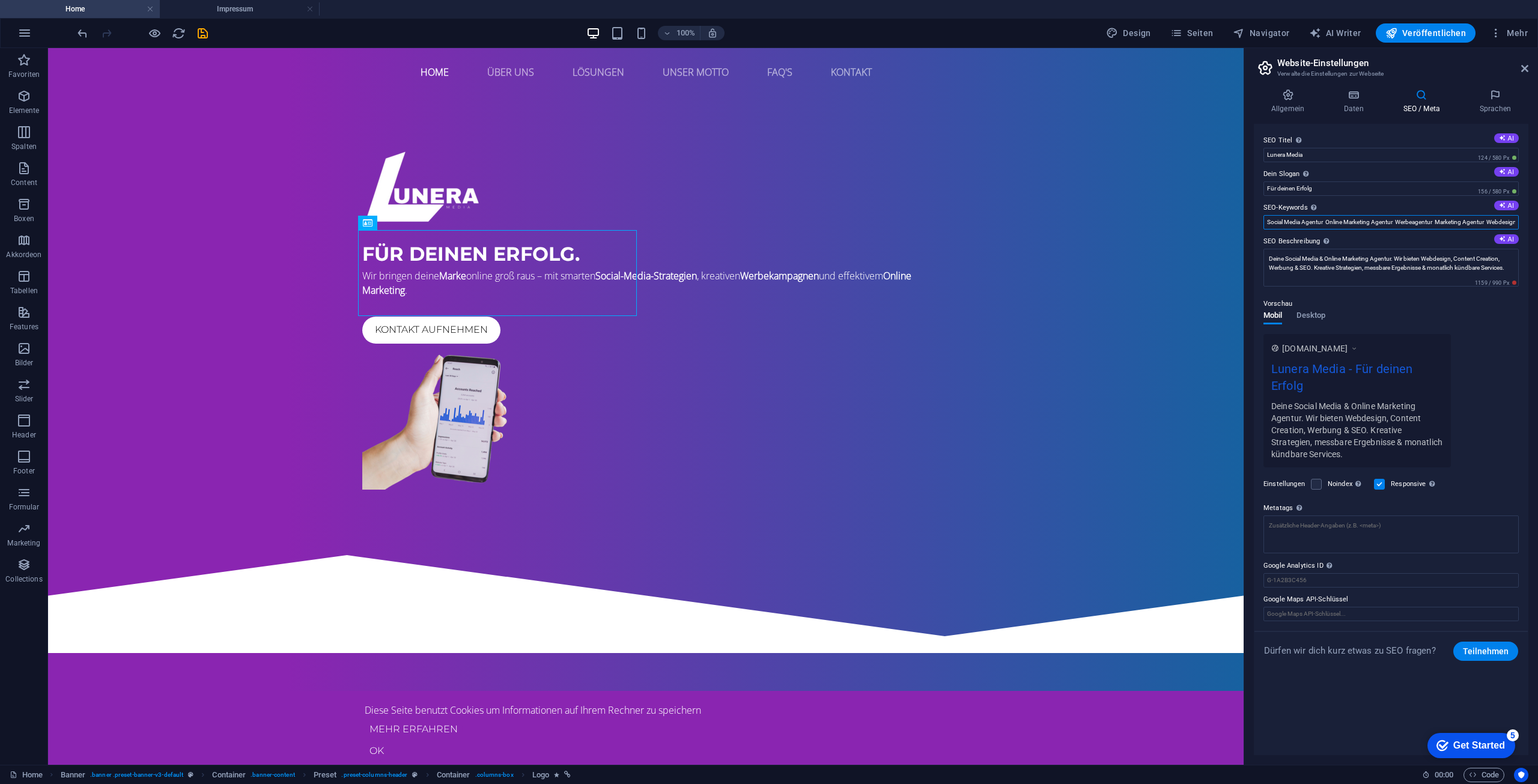
click at [1307, 221] on input "Social Media Agentur Online Marketing Agentur Werbeagentur Marketing Agentur We…" at bounding box center [1391, 221] width 256 height 14
click at [1322, 221] on input "Social Media Agentur Online Marketing Agentur Werbeagentur Marketing Agentur We…" at bounding box center [1391, 221] width 256 height 14
click at [1395, 222] on input "Social Media Agentur, Online Marketing Agentur Werbeagentur Marketing Agentur W…" at bounding box center [1391, 221] width 256 height 14
click at [1437, 221] on input "Social Media Agentur, Online Marketing Agentur, Werbeagentur Marketing Agentur …" at bounding box center [1391, 221] width 256 height 14
click at [1490, 222] on input "Social Media Agentur, Online Marketing Agentur, Werbeagentur, Marketing Agentur…" at bounding box center [1391, 221] width 256 height 14
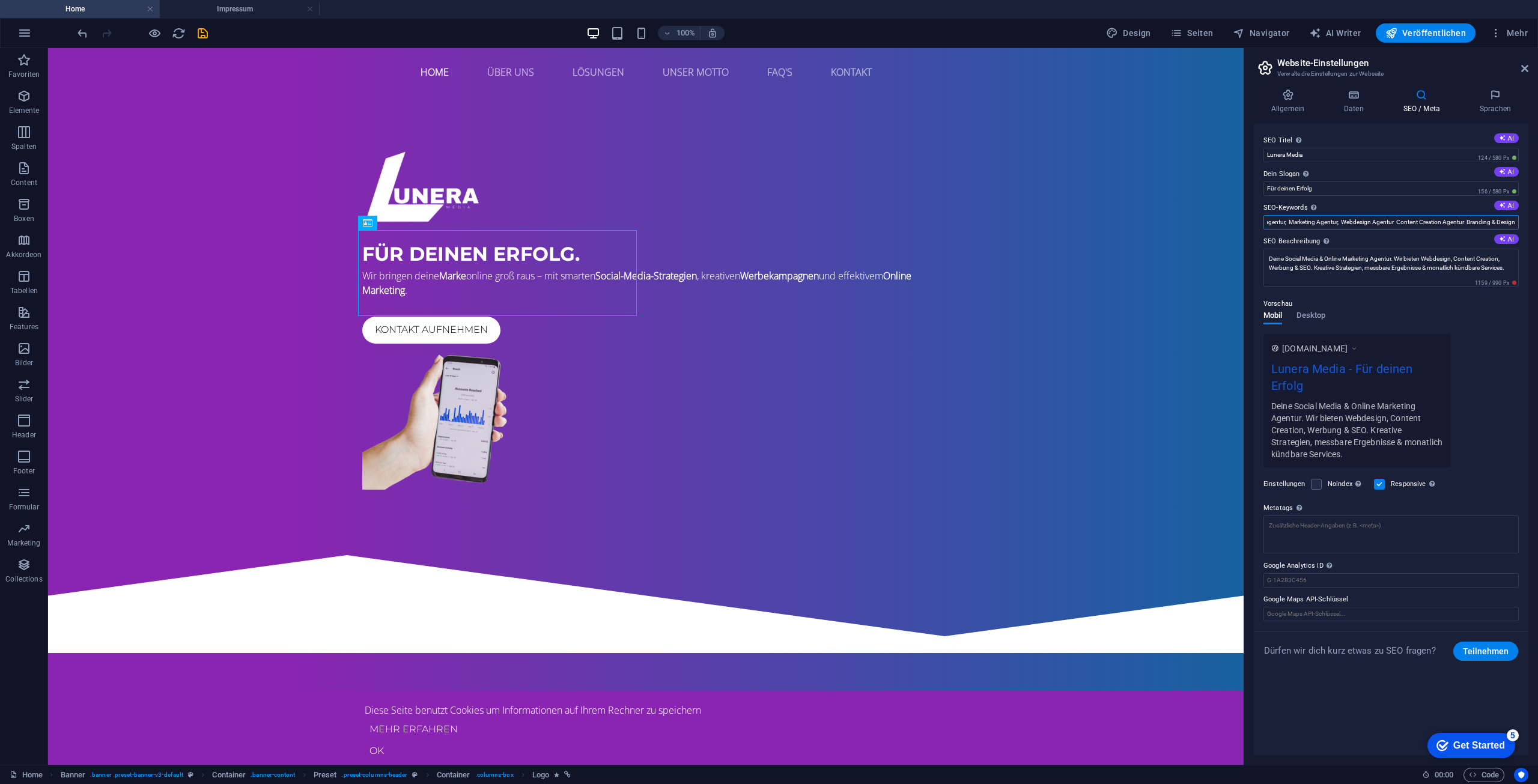
scroll to position [0, 154]
drag, startPoint x: 1485, startPoint y: 221, endPoint x: 1532, endPoint y: 226, distance: 47.3
click at [1537, 226] on div "Allgemein Daten SEO / Meta Sprachen Name der Website Lunera Media Logo Ziehe Da…" at bounding box center [1391, 421] width 294 height 685
click at [1362, 226] on input "Social Media Agentur, Online Marketing Agentur, Werbeagentur, Marketing Agentur…" at bounding box center [1391, 221] width 256 height 14
click at [1371, 219] on input "Social Media Agentur, Online Marketing Agentur, Werbeagentur, Marketing Agentur…" at bounding box center [1391, 221] width 256 height 14
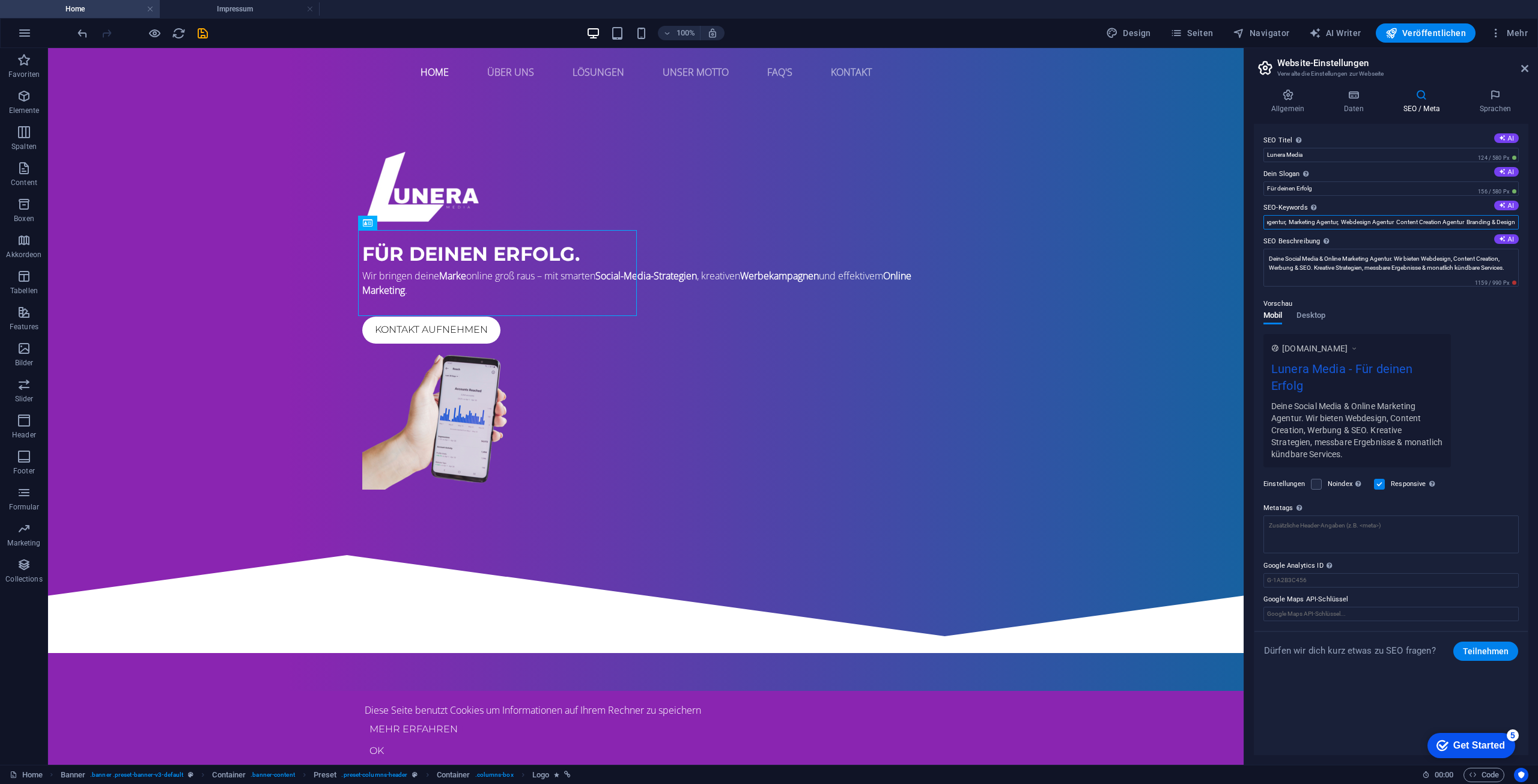
click at [1392, 222] on input "Social Media Agentur, Online Marketing Agentur, Werbeagentur, Marketing Agentur…" at bounding box center [1391, 221] width 256 height 14
click at [1463, 223] on input "Social Media Agentur, Online Marketing Agentur, Werbeagentur, Marketing Agentur…" at bounding box center [1391, 221] width 256 height 14
drag, startPoint x: 1485, startPoint y: 219, endPoint x: 1525, endPoint y: 226, distance: 40.6
click at [1537, 224] on div "Allgemein Daten SEO / Meta Sprachen Name der Website Lunera Media Logo Ziehe Da…" at bounding box center [1391, 421] width 294 height 685
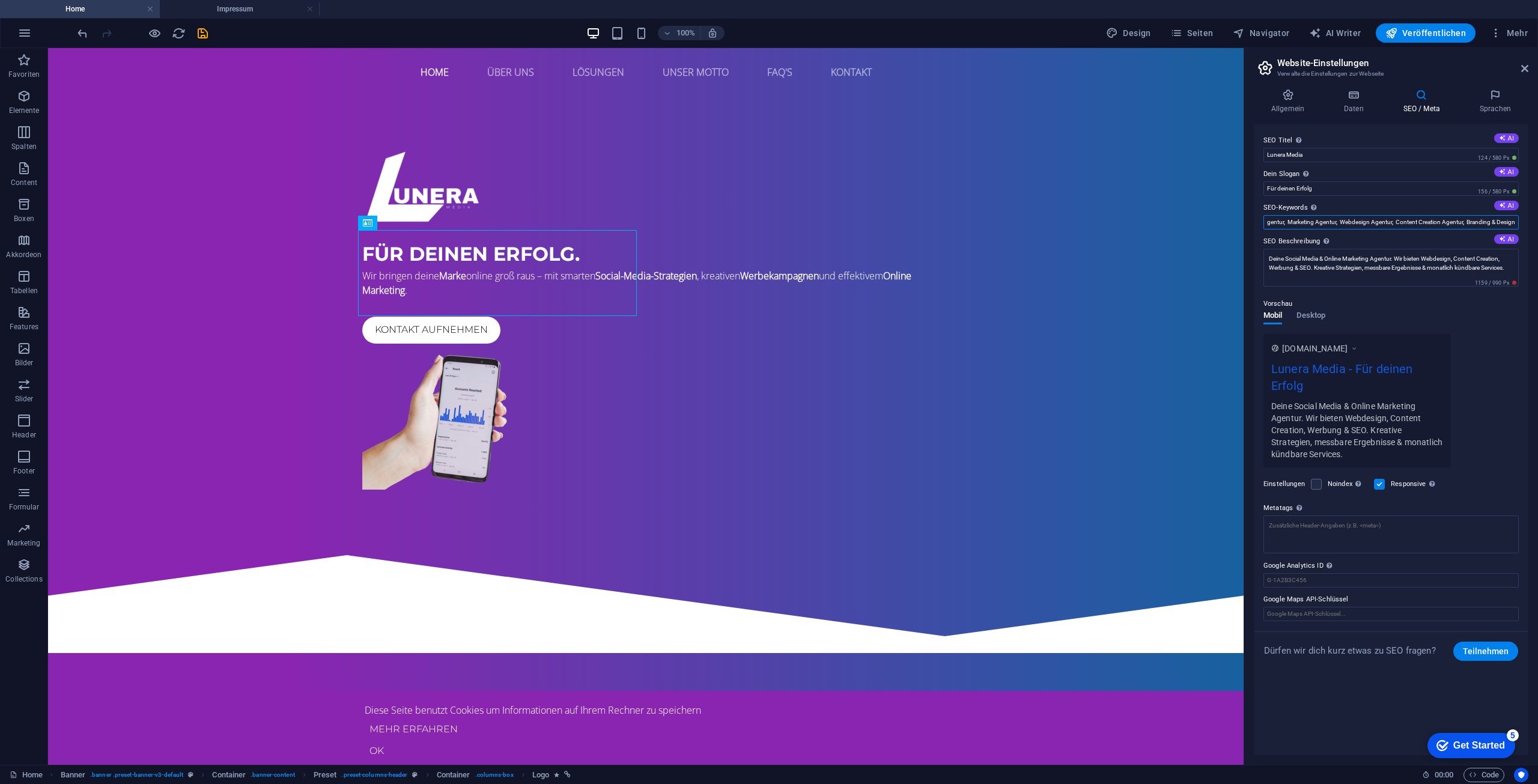
type input "Social Media Agentur, Online Marketing Agentur, Werbeagentur, Marketing Agentur…"
click at [1401, 242] on label "SEO Beschreibung Beschreibe die Inhalte deiner Website - wichtig für Suchmaschi…" at bounding box center [1391, 241] width 256 height 14
click at [1401, 249] on textarea "Deine Social Media & Online Marketing Agentur. Wir bieten Webdesign, Content Cr…" at bounding box center [1391, 267] width 256 height 37
click at [1397, 341] on div "Vorschau Mobil Desktop www.example.com Lunera Media - Für deinen Erfolg Deine S…" at bounding box center [1391, 377] width 256 height 180
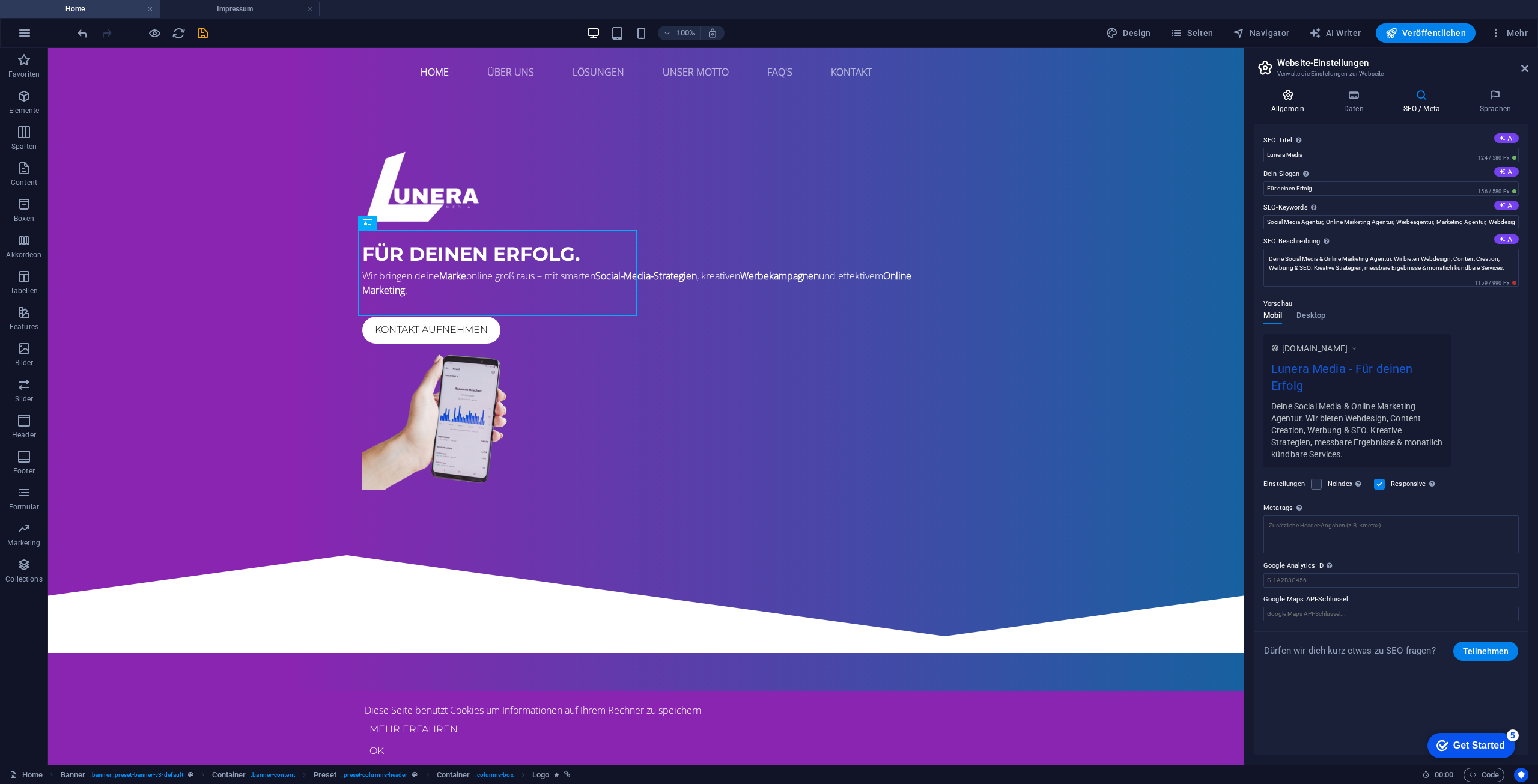
click at [1276, 92] on icon at bounding box center [1288, 95] width 68 height 12
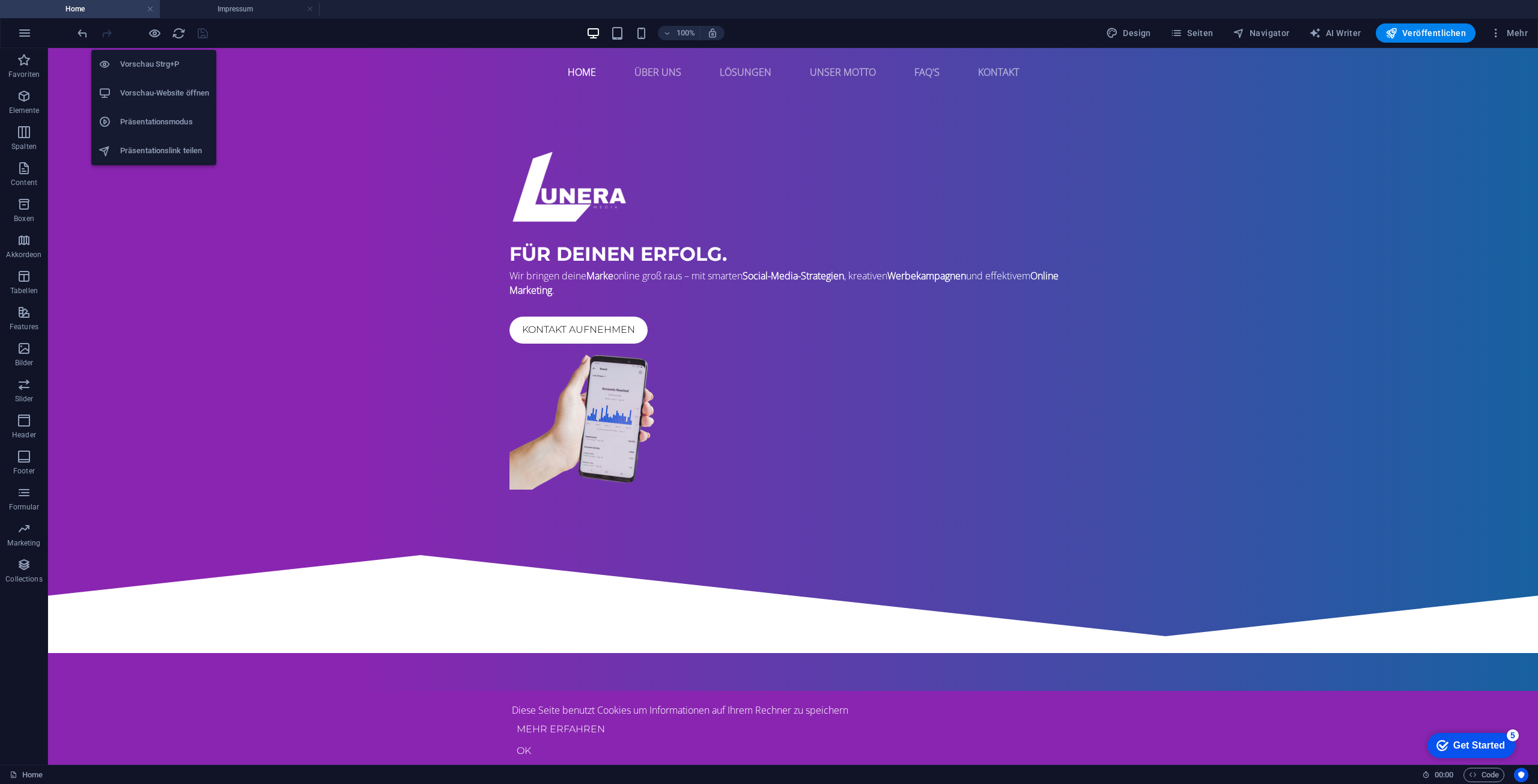
click at [152, 103] on li "Vorschau-Website öffnen" at bounding box center [154, 93] width 125 height 29
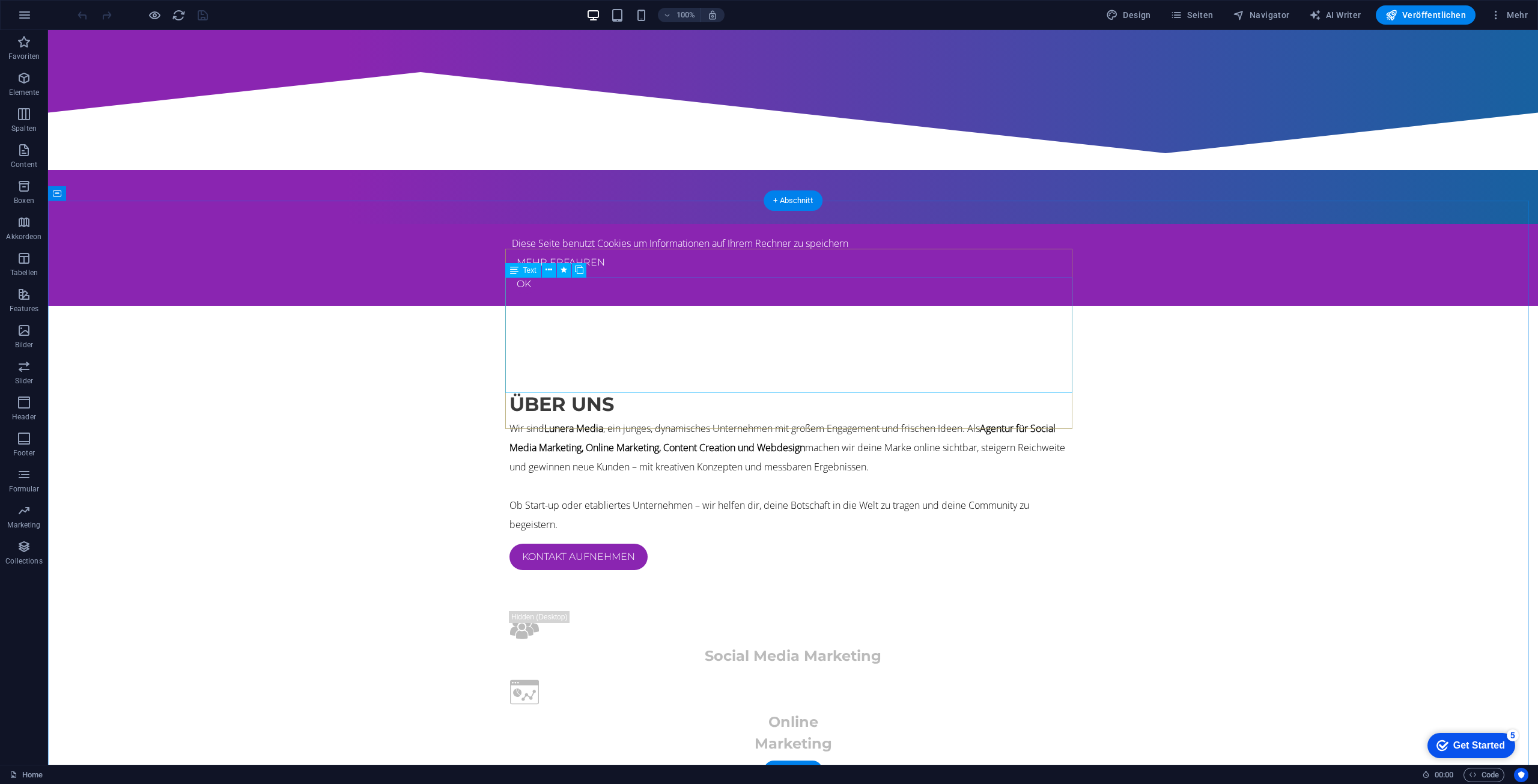
scroll to position [360, 0]
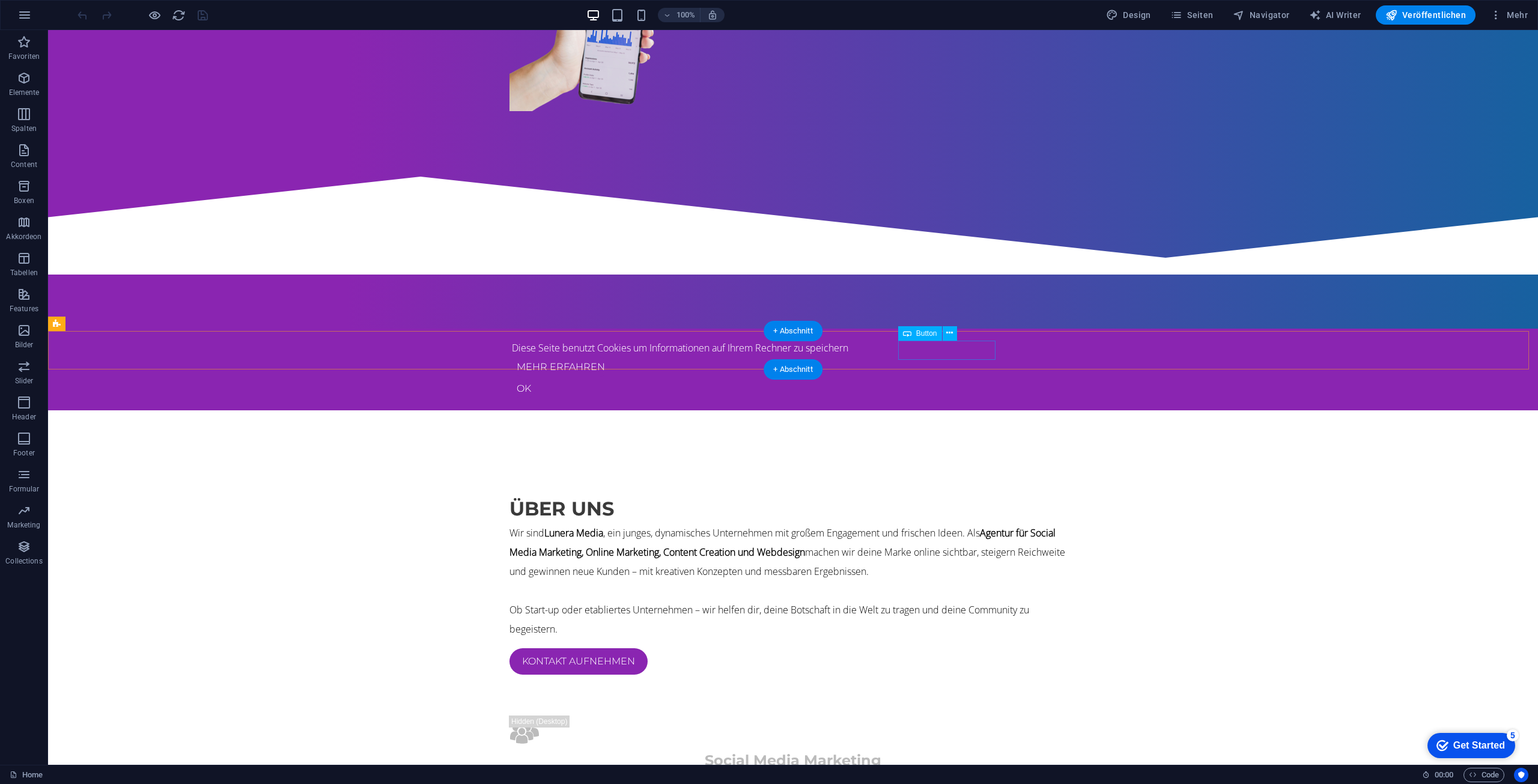
click at [938, 357] on div "Mehr Erfahren" at bounding box center [793, 366] width 562 height 19
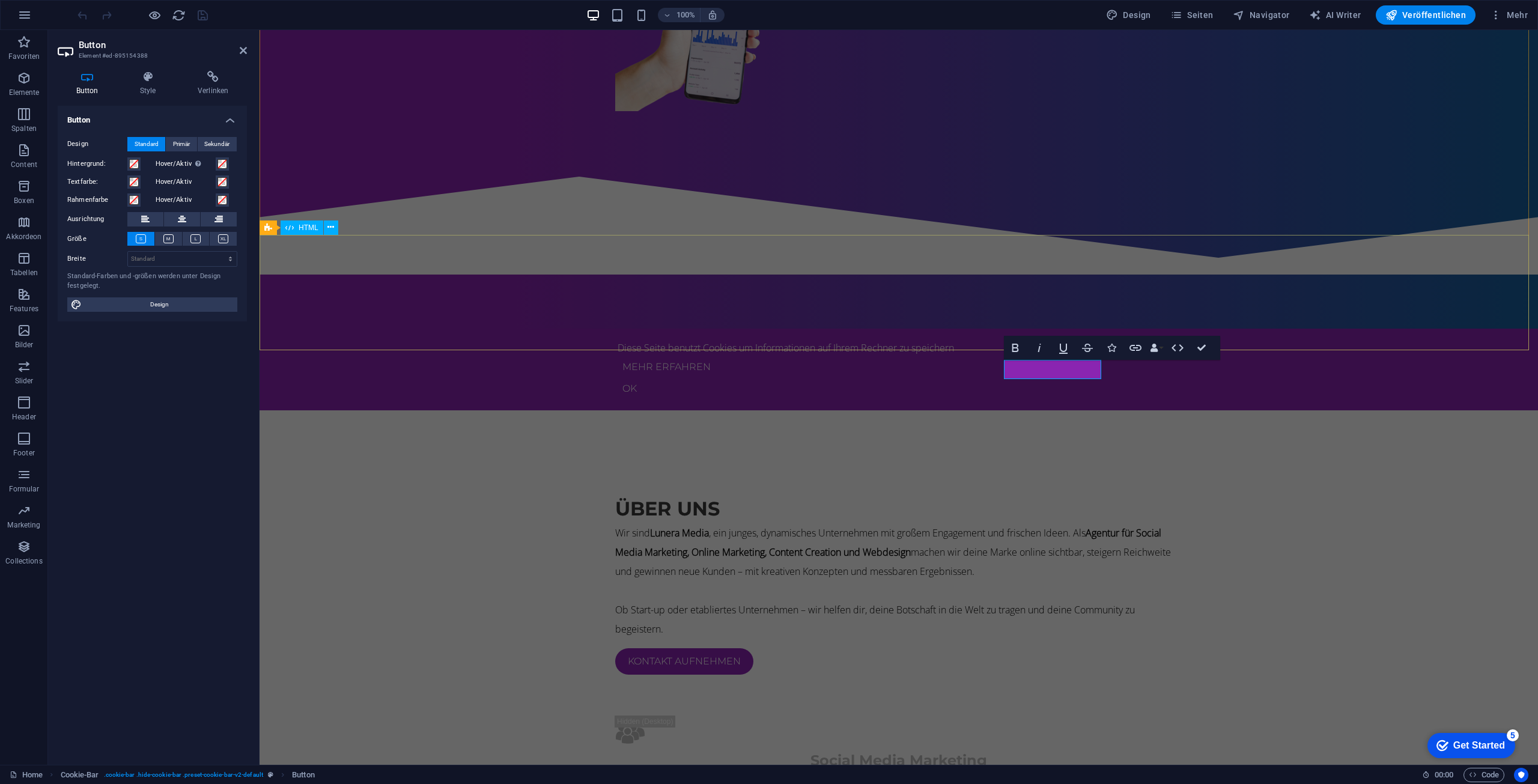
scroll to position [341, 0]
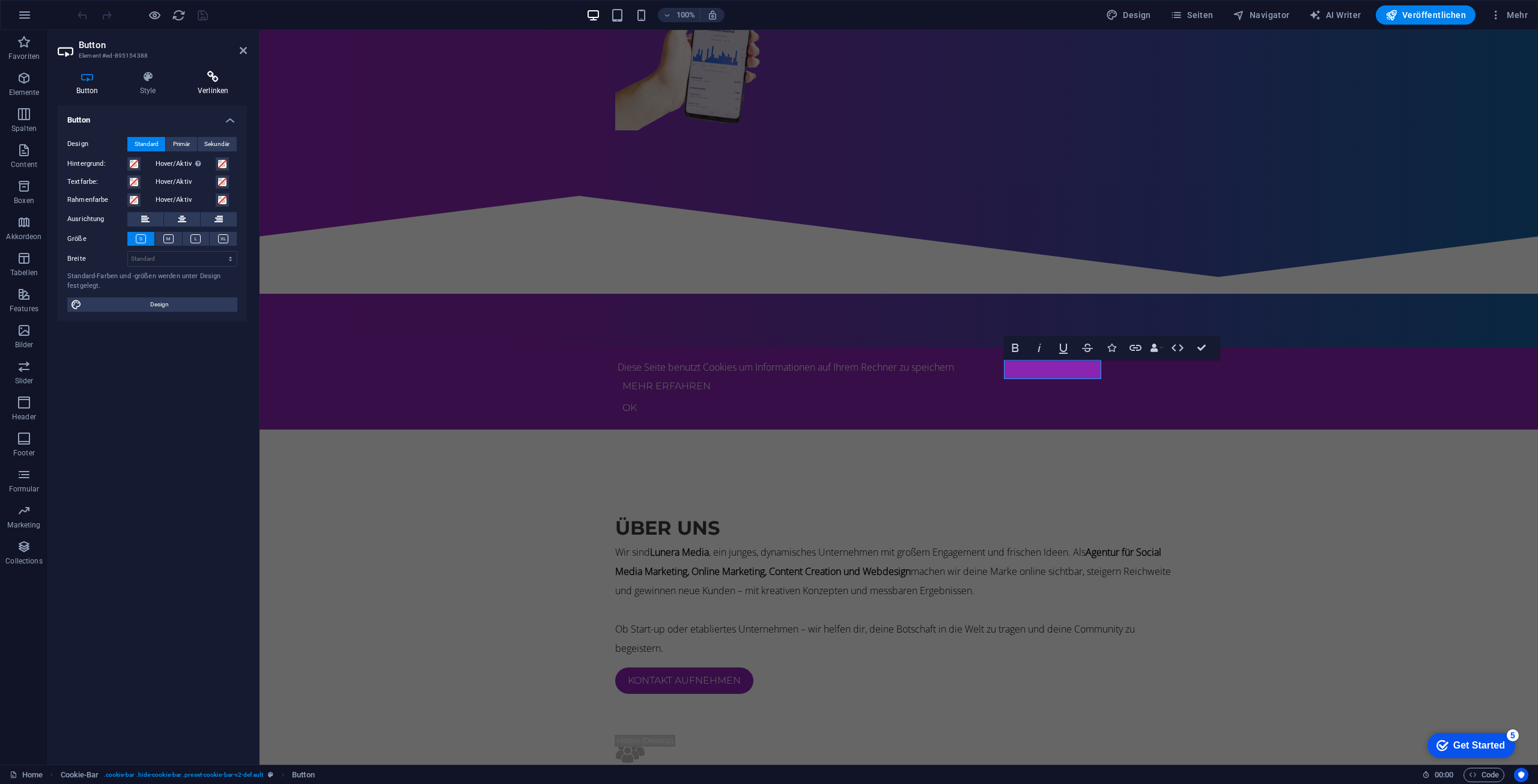
click at [215, 72] on icon at bounding box center [213, 77] width 68 height 12
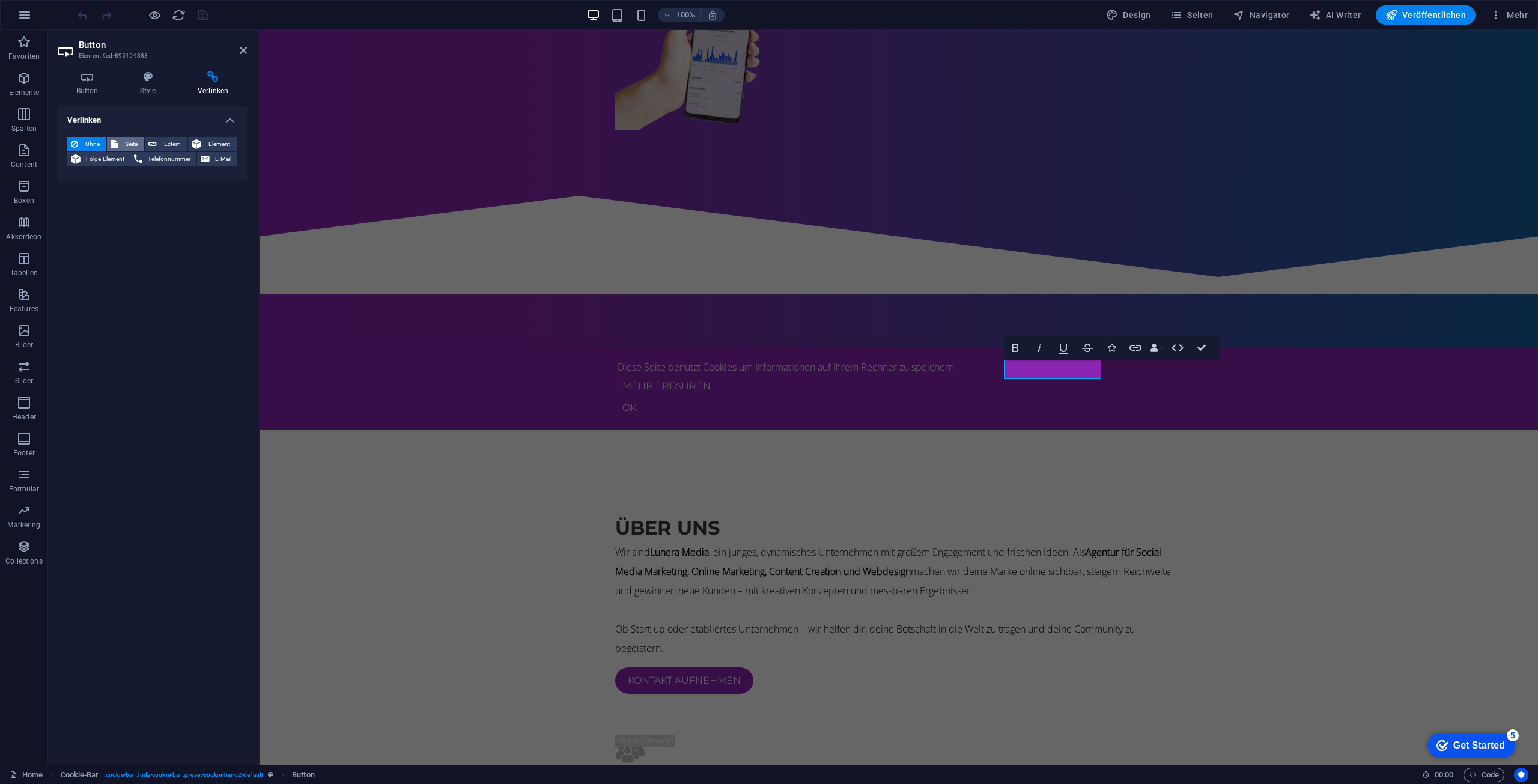
click at [116, 142] on icon at bounding box center [114, 143] width 7 height 14
click at [182, 170] on div "Ohne Seite Extern Element Folge-Element Telefonnummer E-Mail Seite Home Subpage…" at bounding box center [152, 190] width 170 height 107
click at [192, 177] on select "Home Subpage Impressum Datenschutz" at bounding box center [182, 178] width 110 height 14
select select "3"
click at [127, 171] on select "Home Subpage Impressum Datenschutz" at bounding box center [182, 178] width 110 height 14
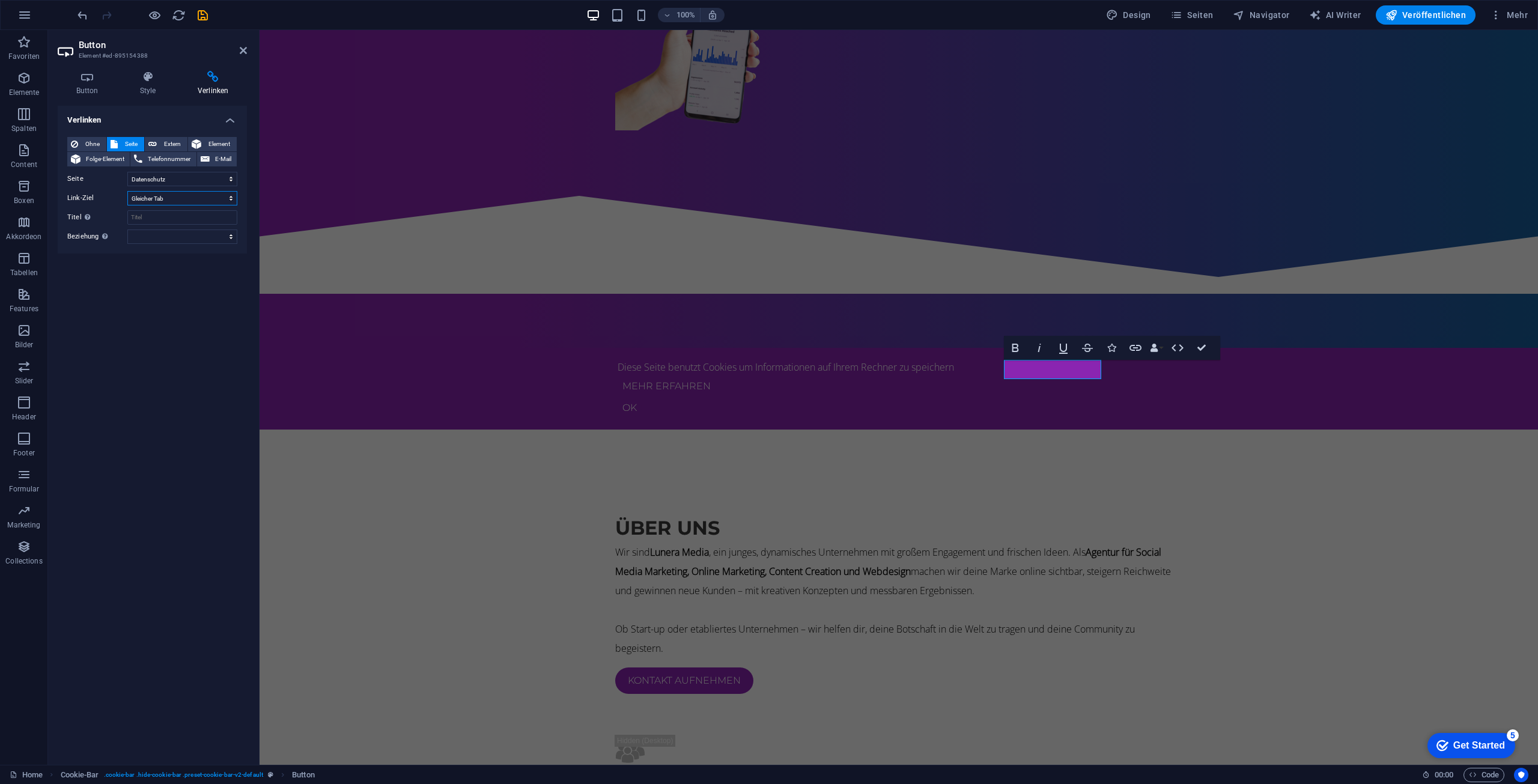
click at [167, 196] on select "Neuer Tab Gleicher Tab Overlay" at bounding box center [182, 197] width 110 height 14
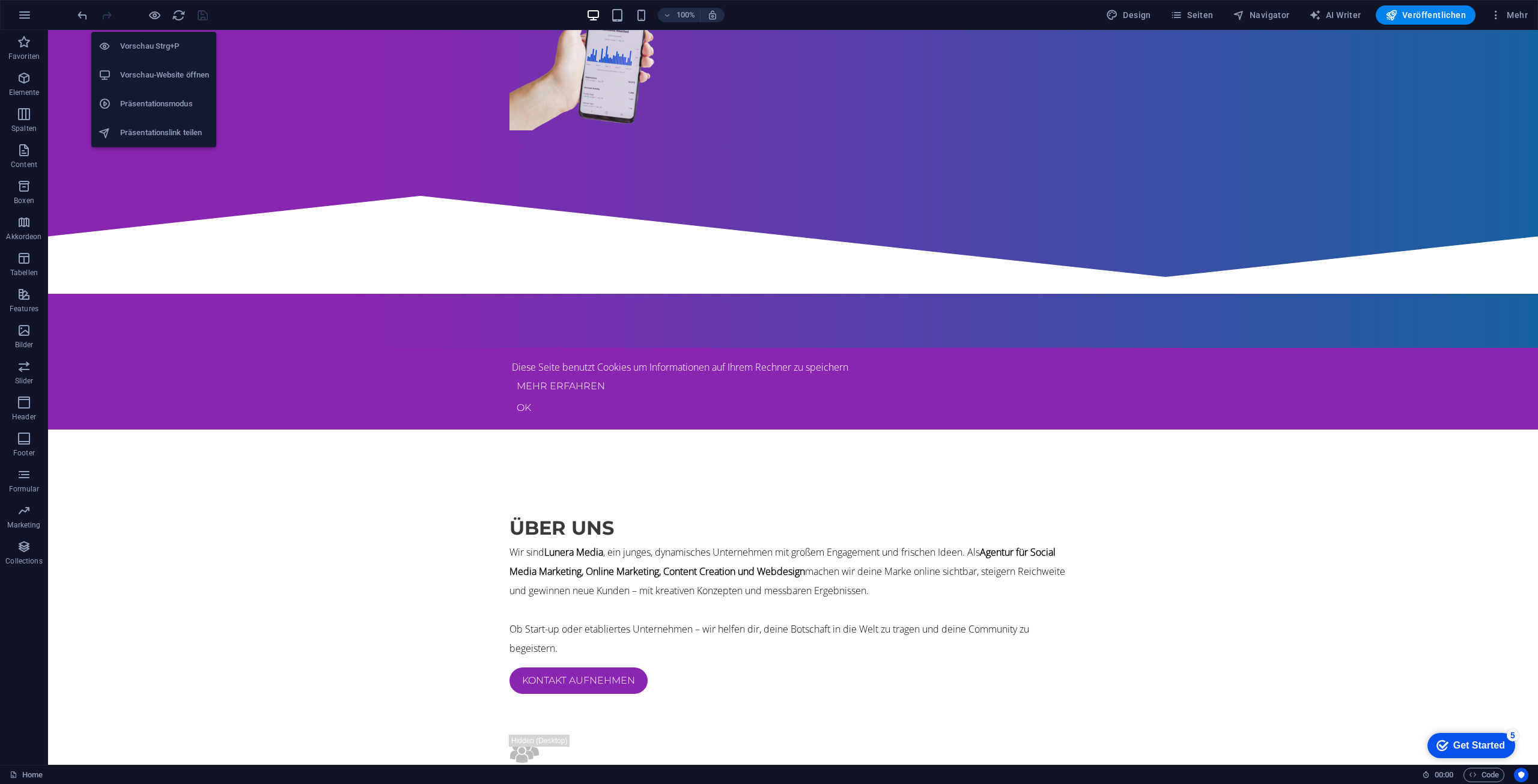
click at [154, 80] on h6 "Vorschau-Website öffnen" at bounding box center [164, 75] width 89 height 14
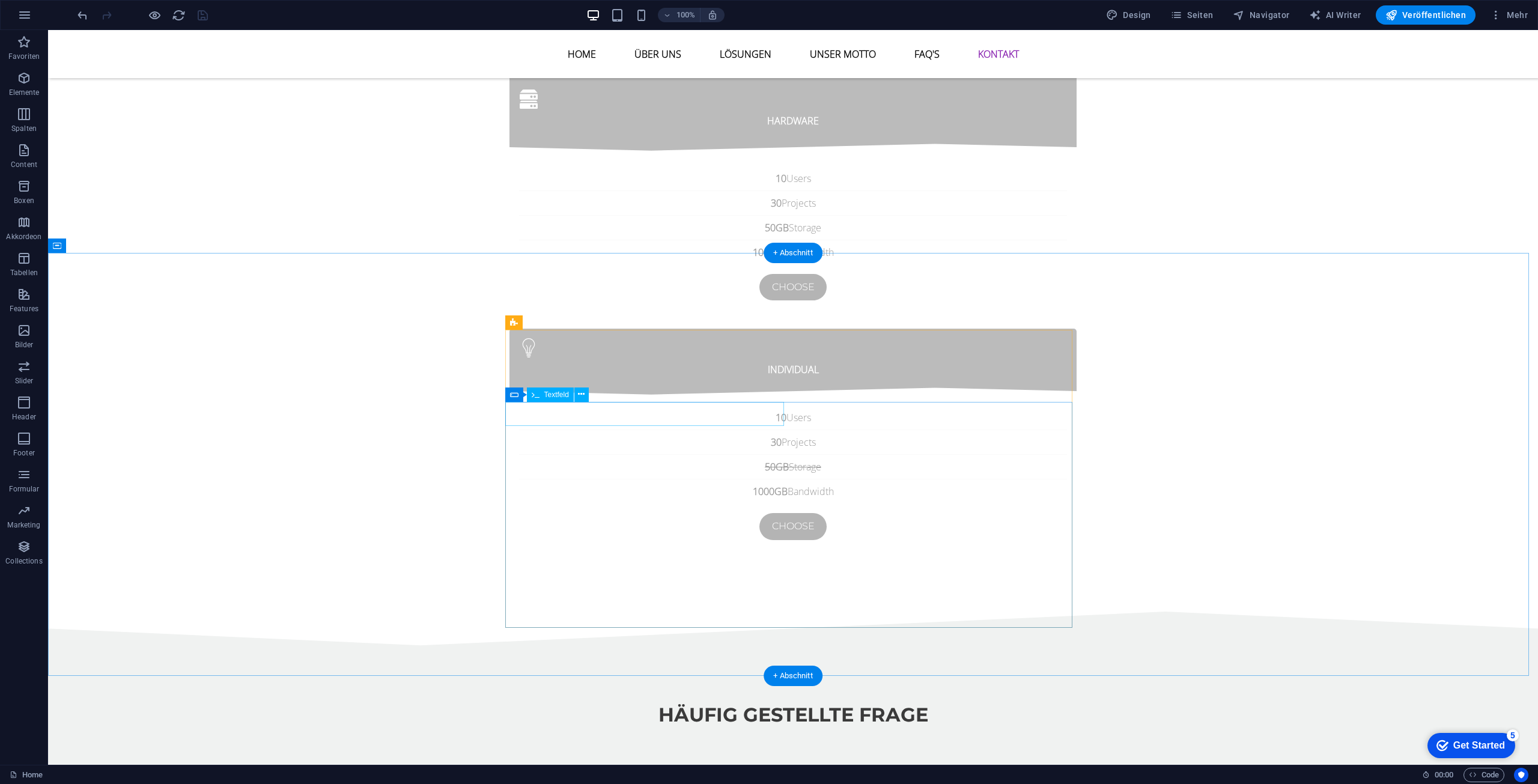
scroll to position [4557, 0]
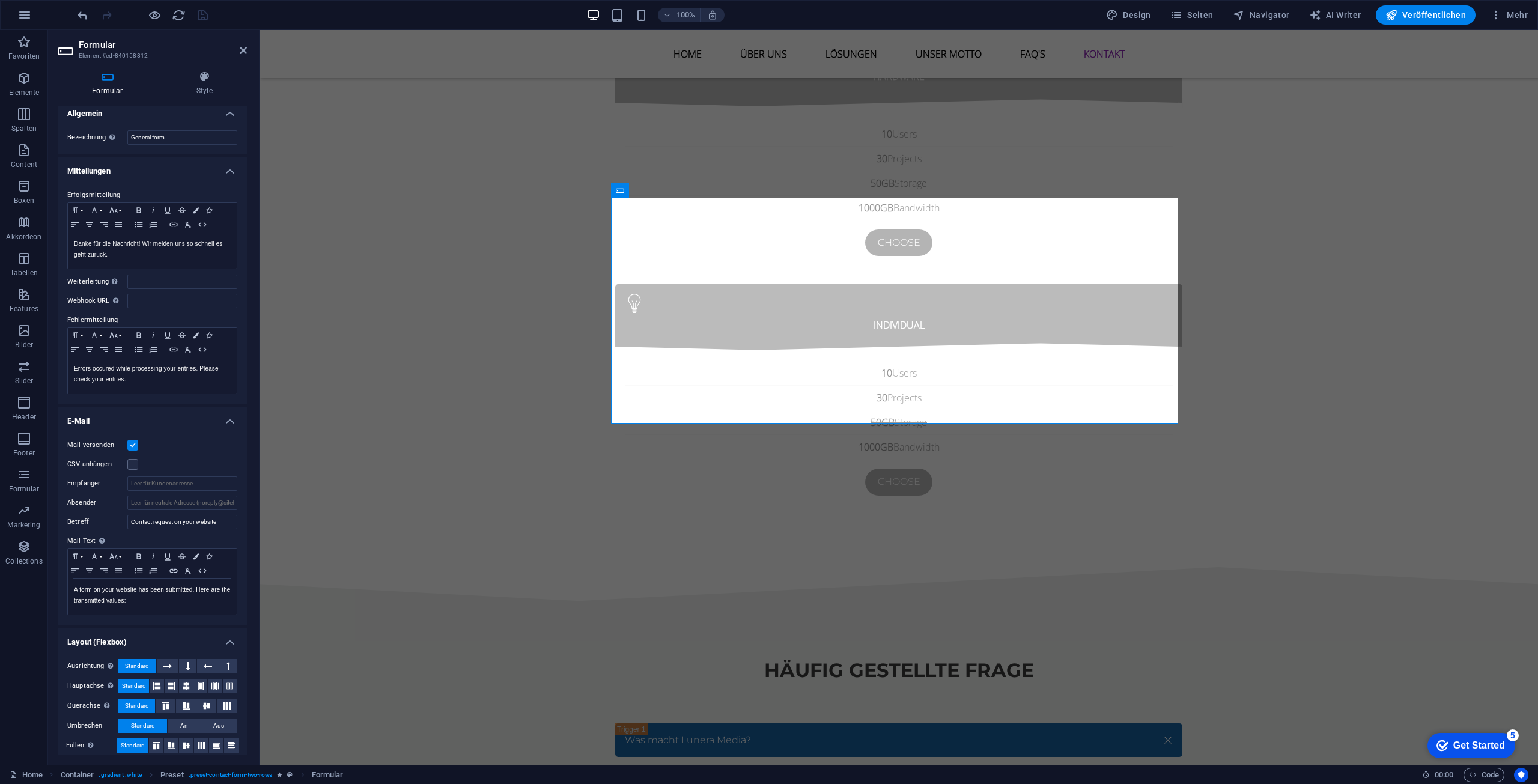
scroll to position [14, 0]
click at [157, 475] on input "Empfänger" at bounding box center [182, 475] width 110 height 14
click at [213, 474] on input "Empfänger" at bounding box center [182, 475] width 110 height 14
click at [152, 474] on input "Empfänger" at bounding box center [182, 475] width 110 height 14
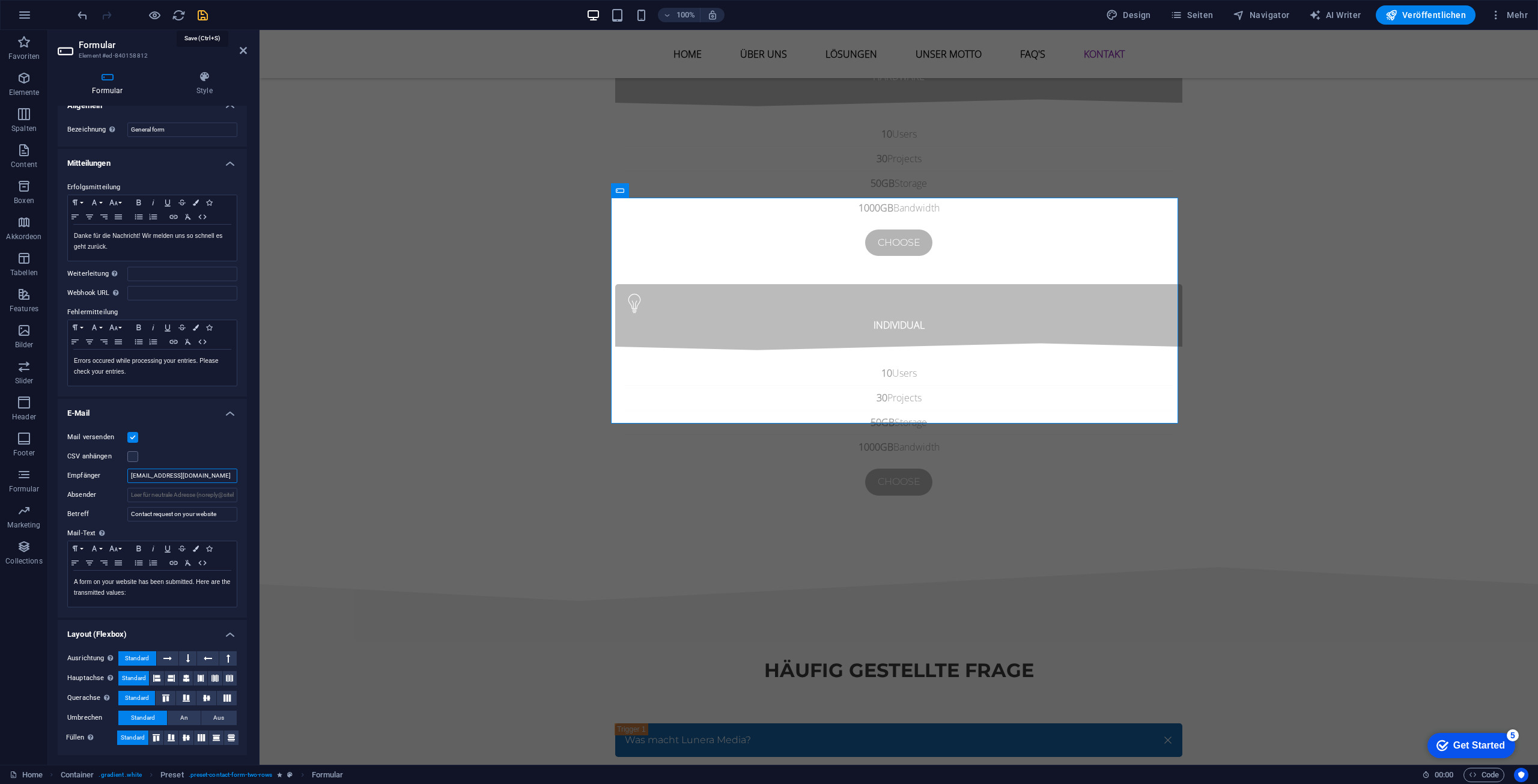
type input "kontakt@lunera-media.de"
click at [202, 17] on icon "save" at bounding box center [202, 15] width 14 height 14
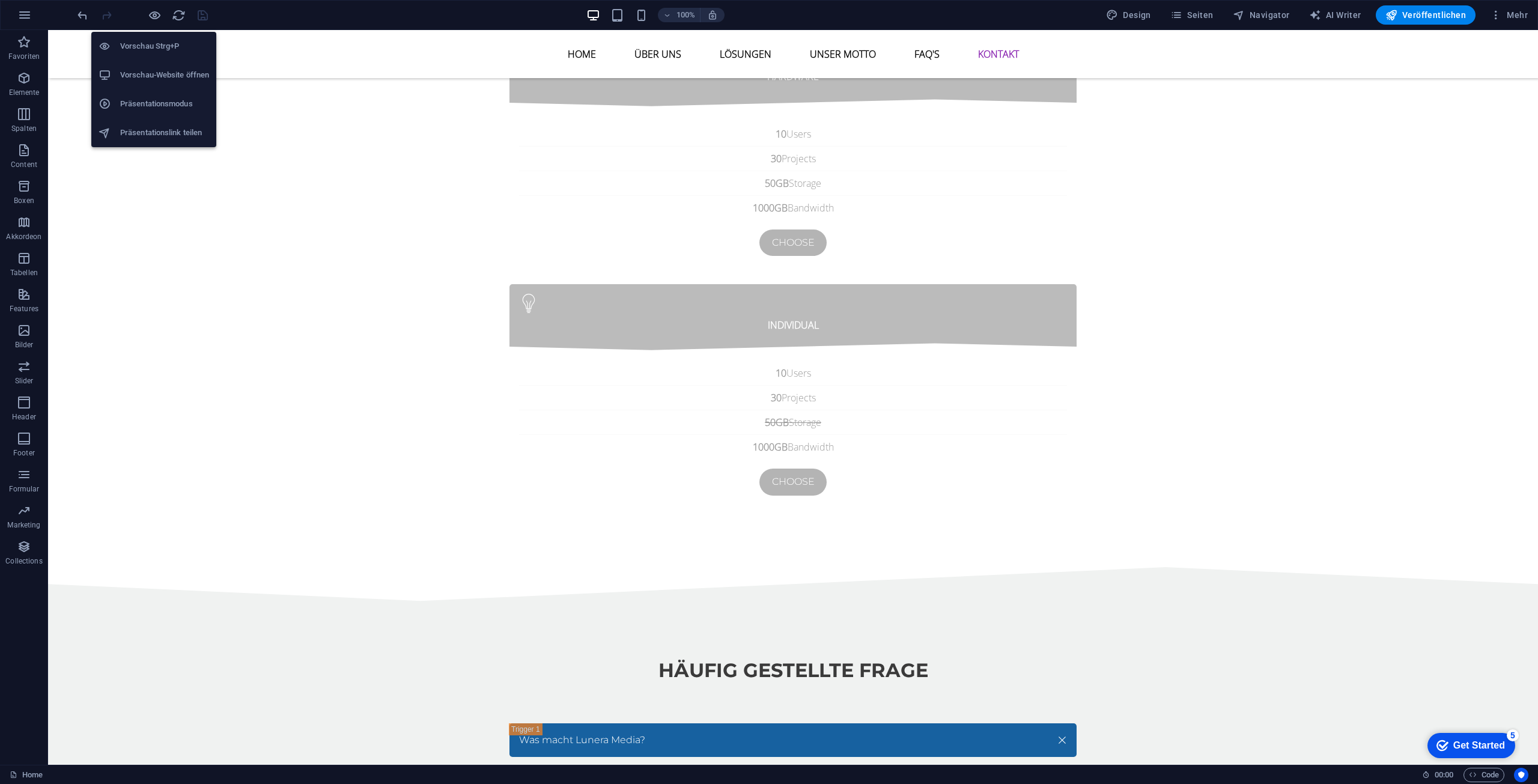
click at [151, 80] on h6 "Vorschau-Website öffnen" at bounding box center [164, 75] width 89 height 14
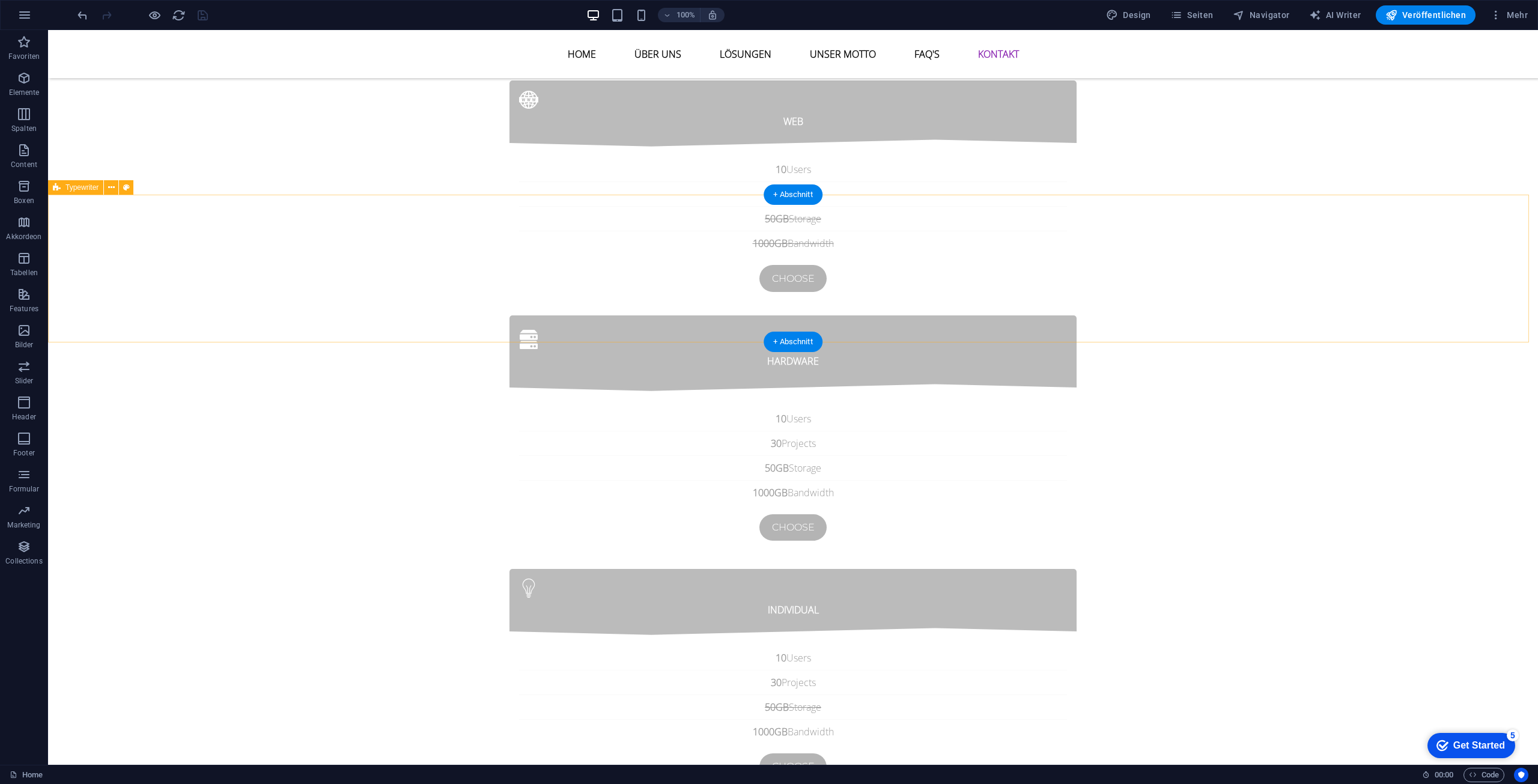
scroll to position [4557, 0]
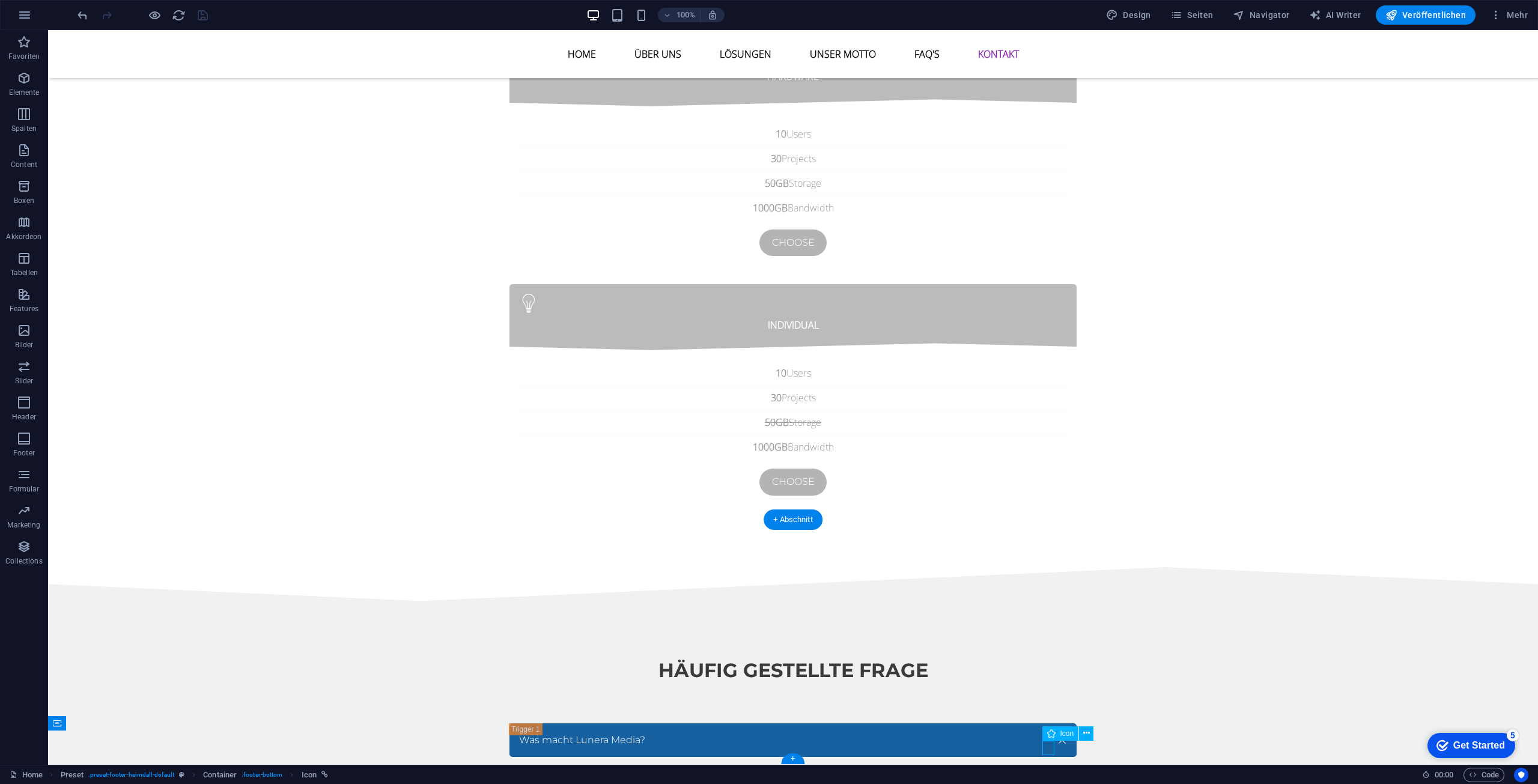
select select "xMidYMid"
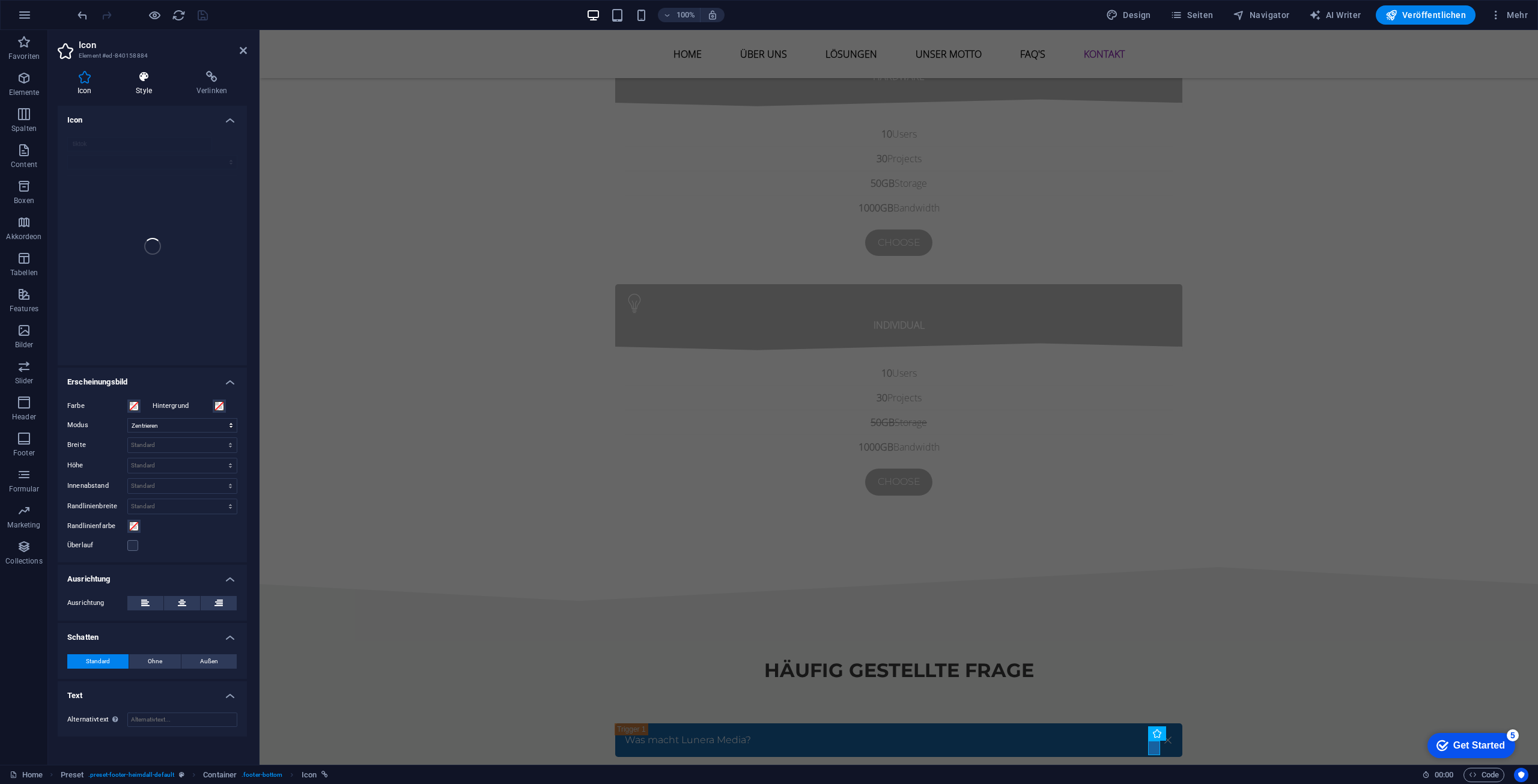
click at [142, 82] on icon at bounding box center [143, 77] width 56 height 12
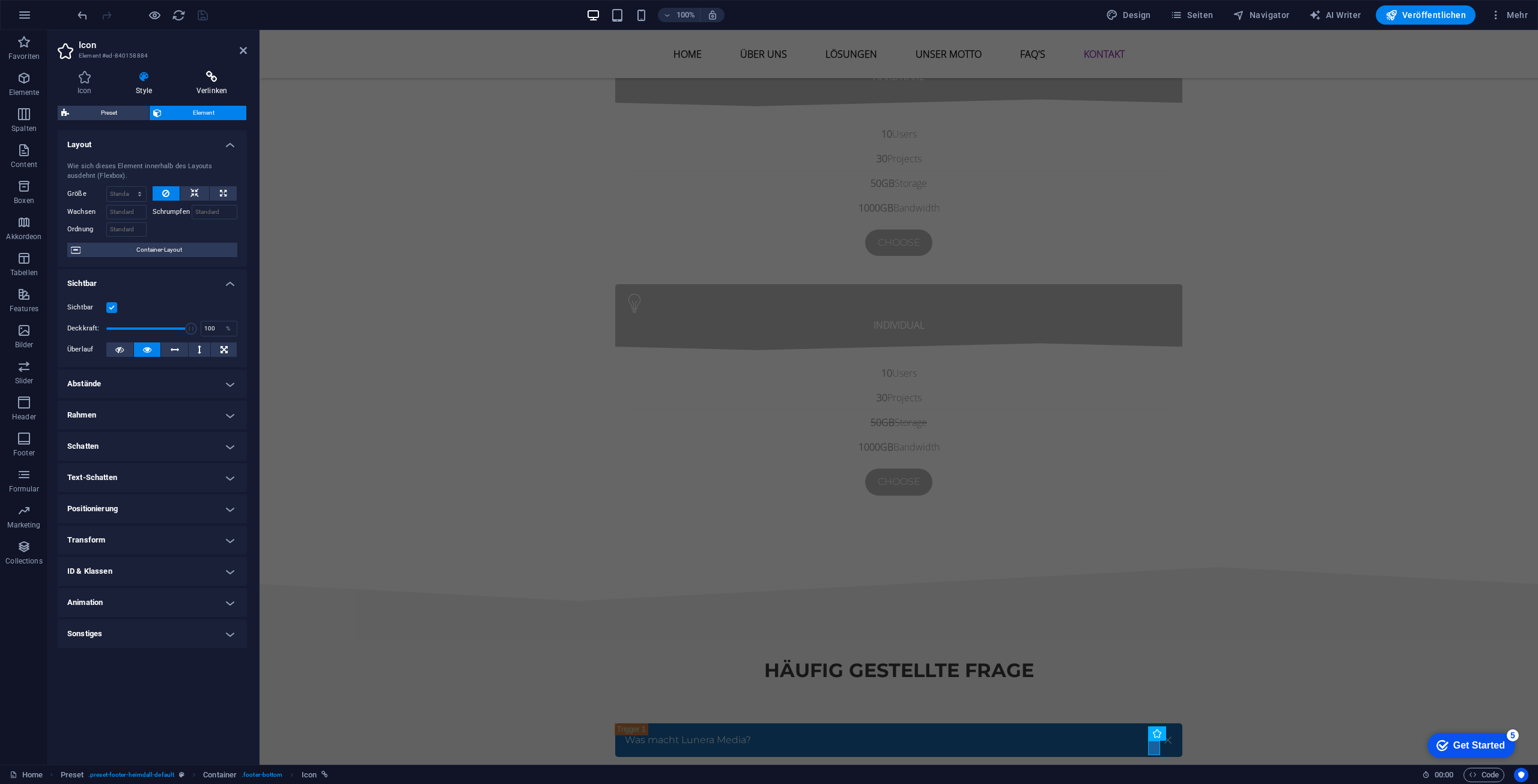
click at [226, 79] on icon at bounding box center [212, 77] width 70 height 12
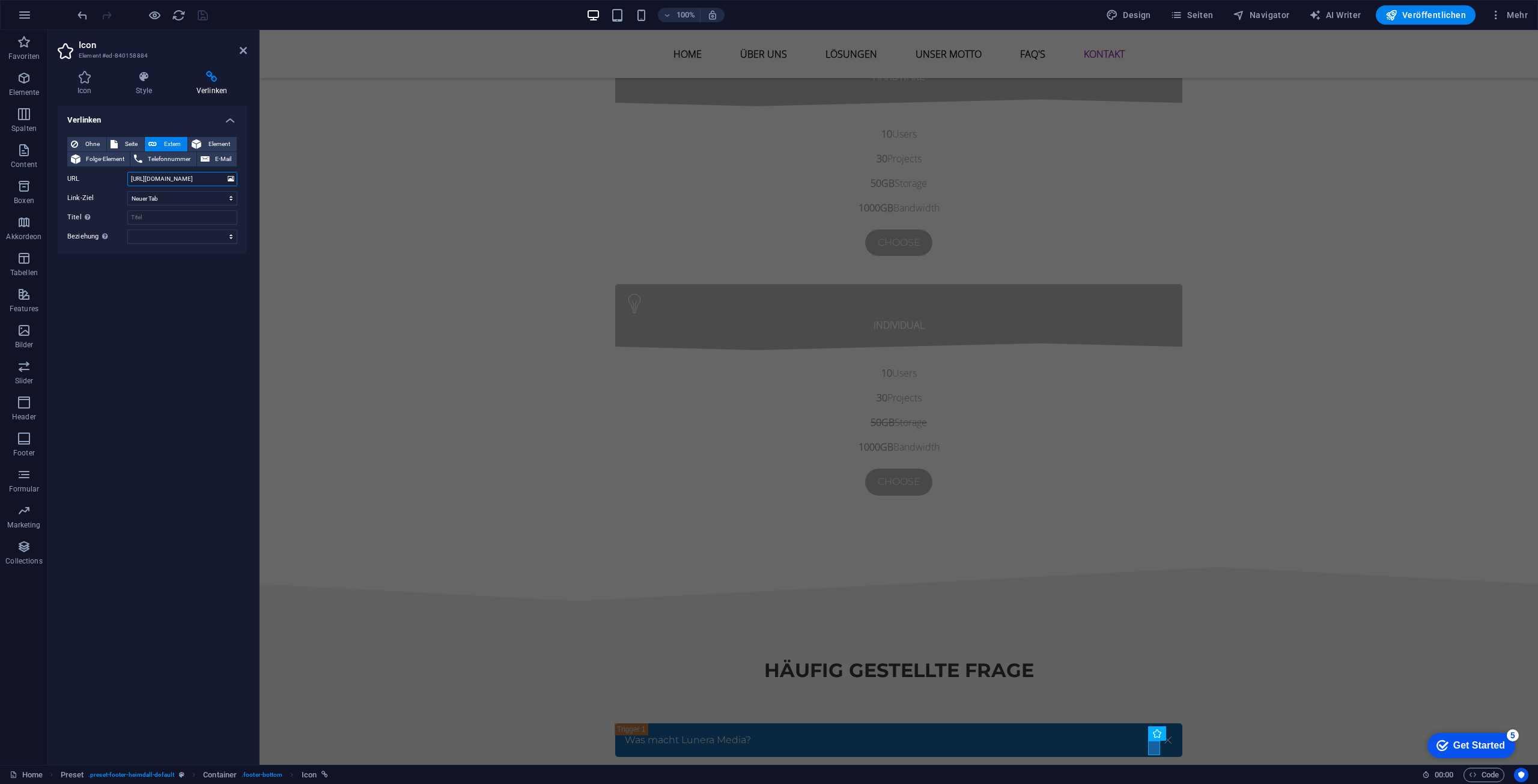
drag, startPoint x: 205, startPoint y: 179, endPoint x: 98, endPoint y: 183, distance: 107.1
click at [98, 183] on div "URL https://de.linkedin.com/" at bounding box center [152, 178] width 170 height 14
click at [82, 141] on span "Ohne" at bounding box center [92, 143] width 21 height 14
click at [245, 52] on icon at bounding box center [243, 51] width 7 height 10
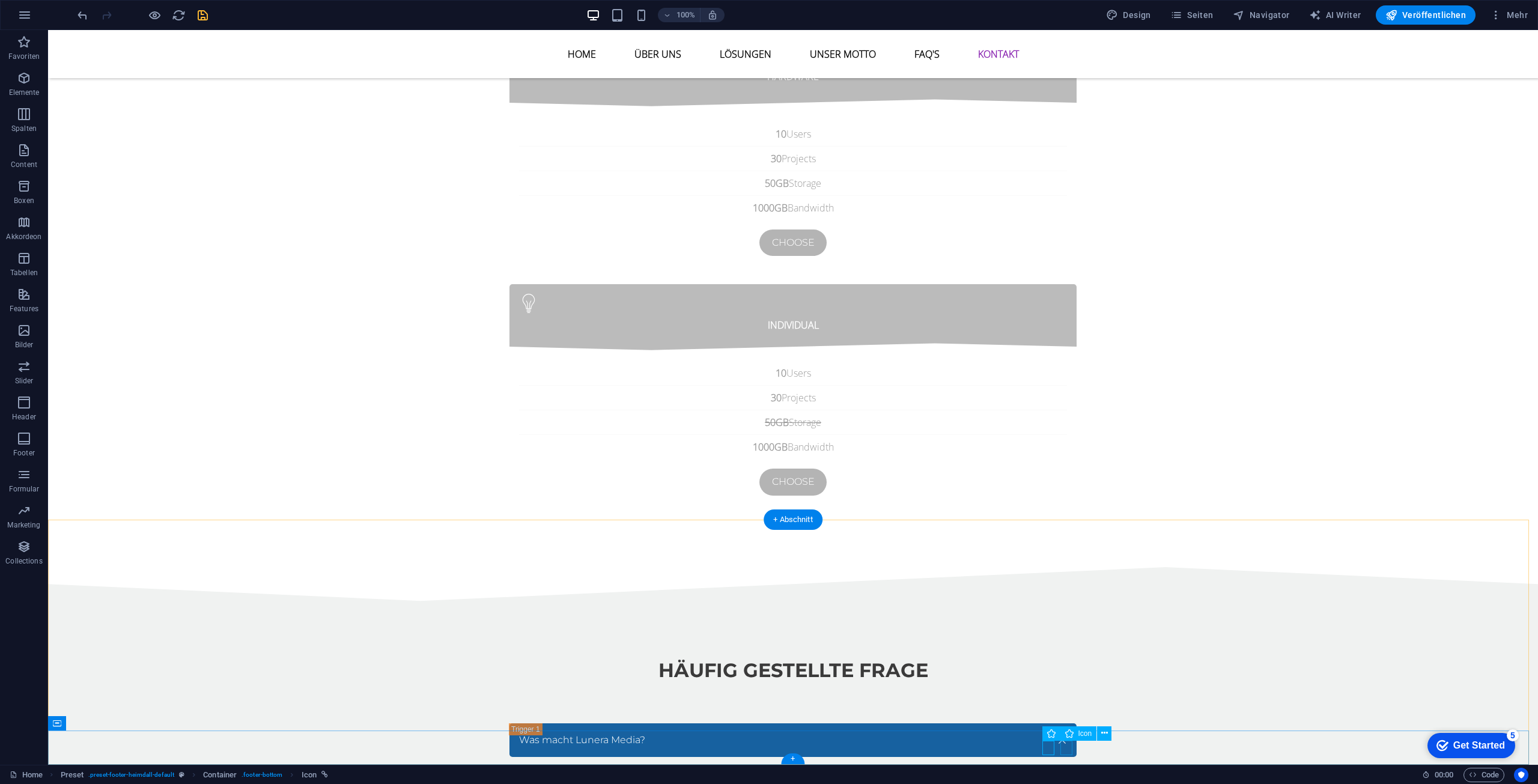
select select "xMidYMid"
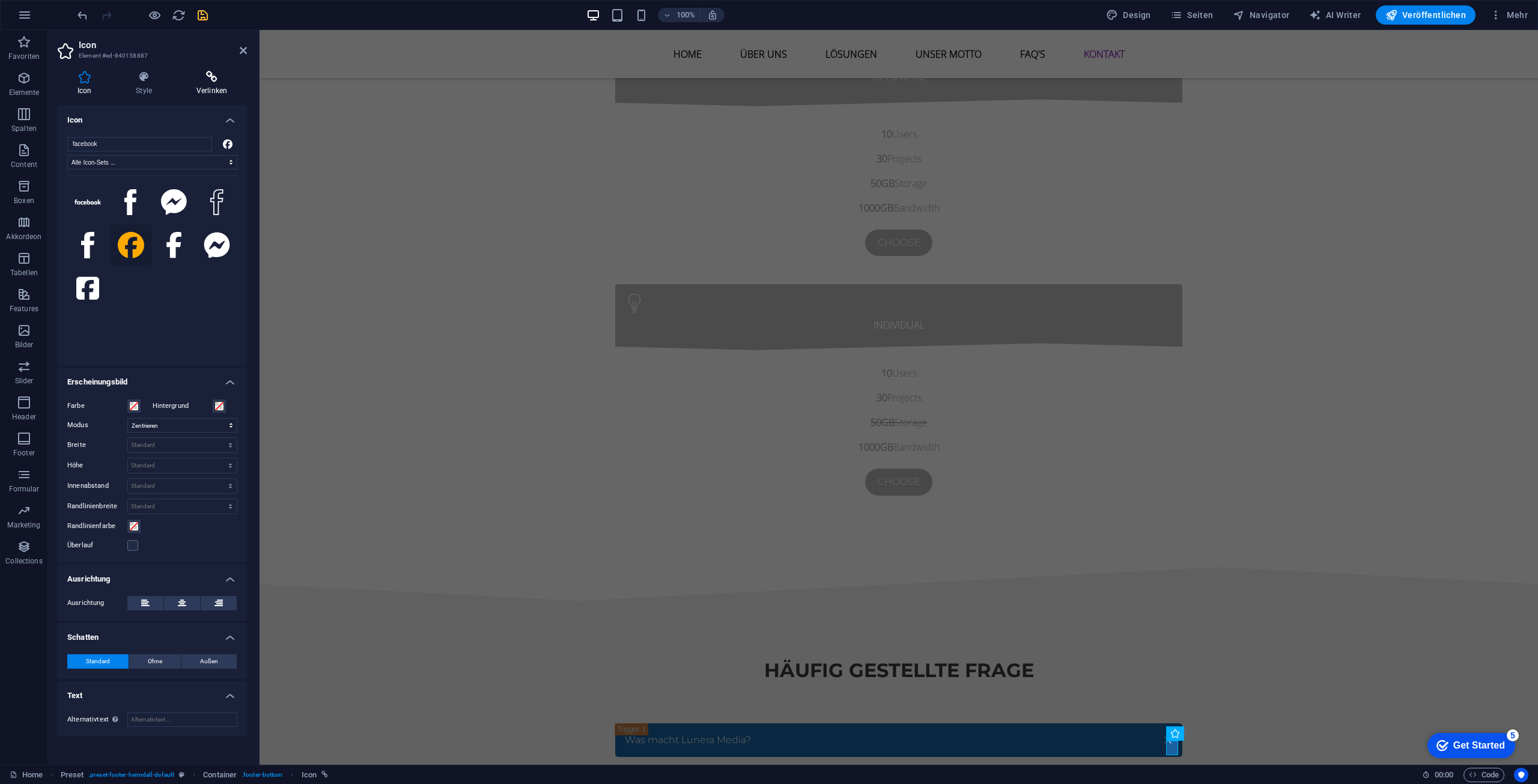
click at [212, 79] on icon at bounding box center [212, 77] width 70 height 12
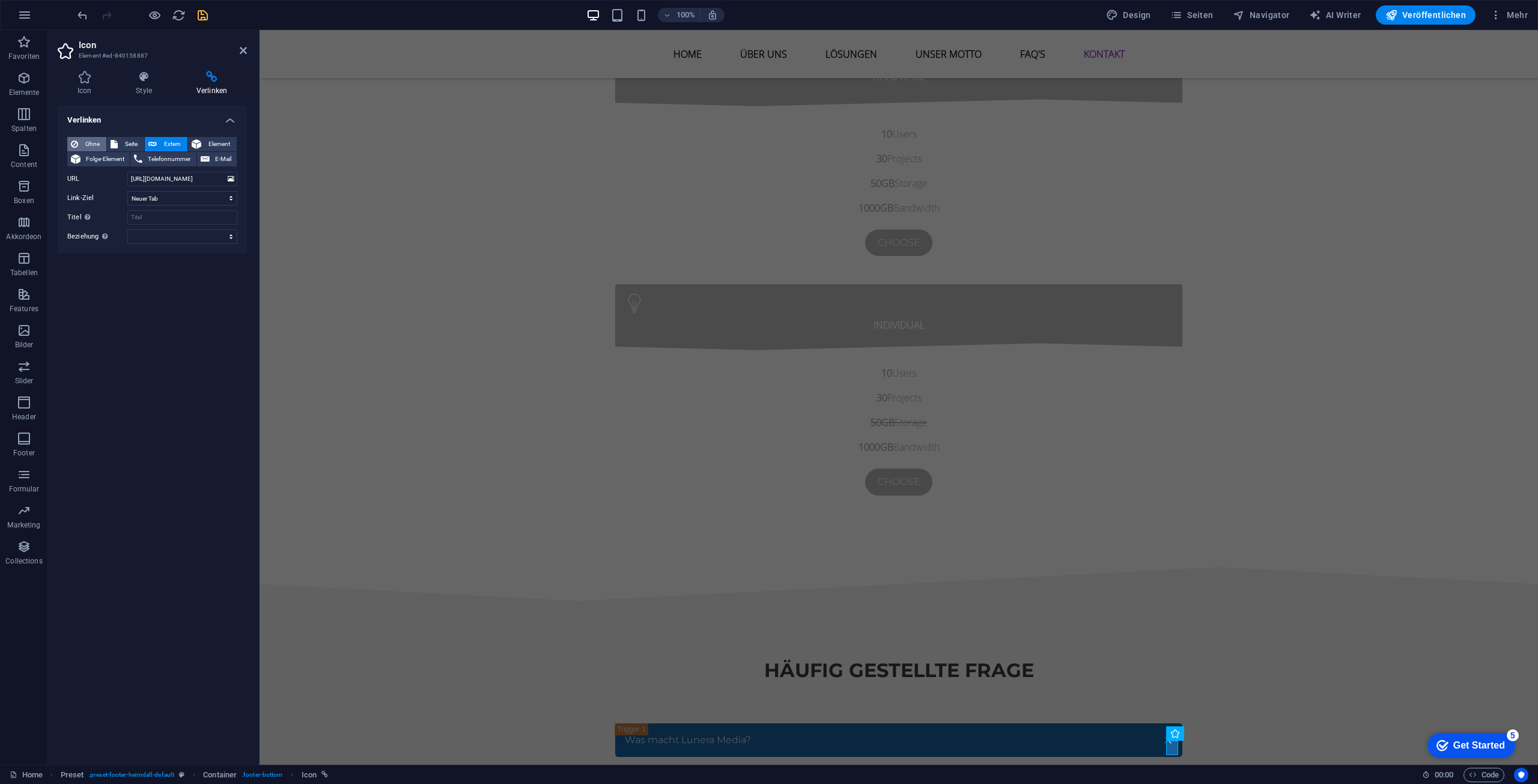
click at [87, 146] on span "Ohne" at bounding box center [92, 143] width 21 height 14
click at [240, 48] on icon at bounding box center [243, 51] width 7 height 10
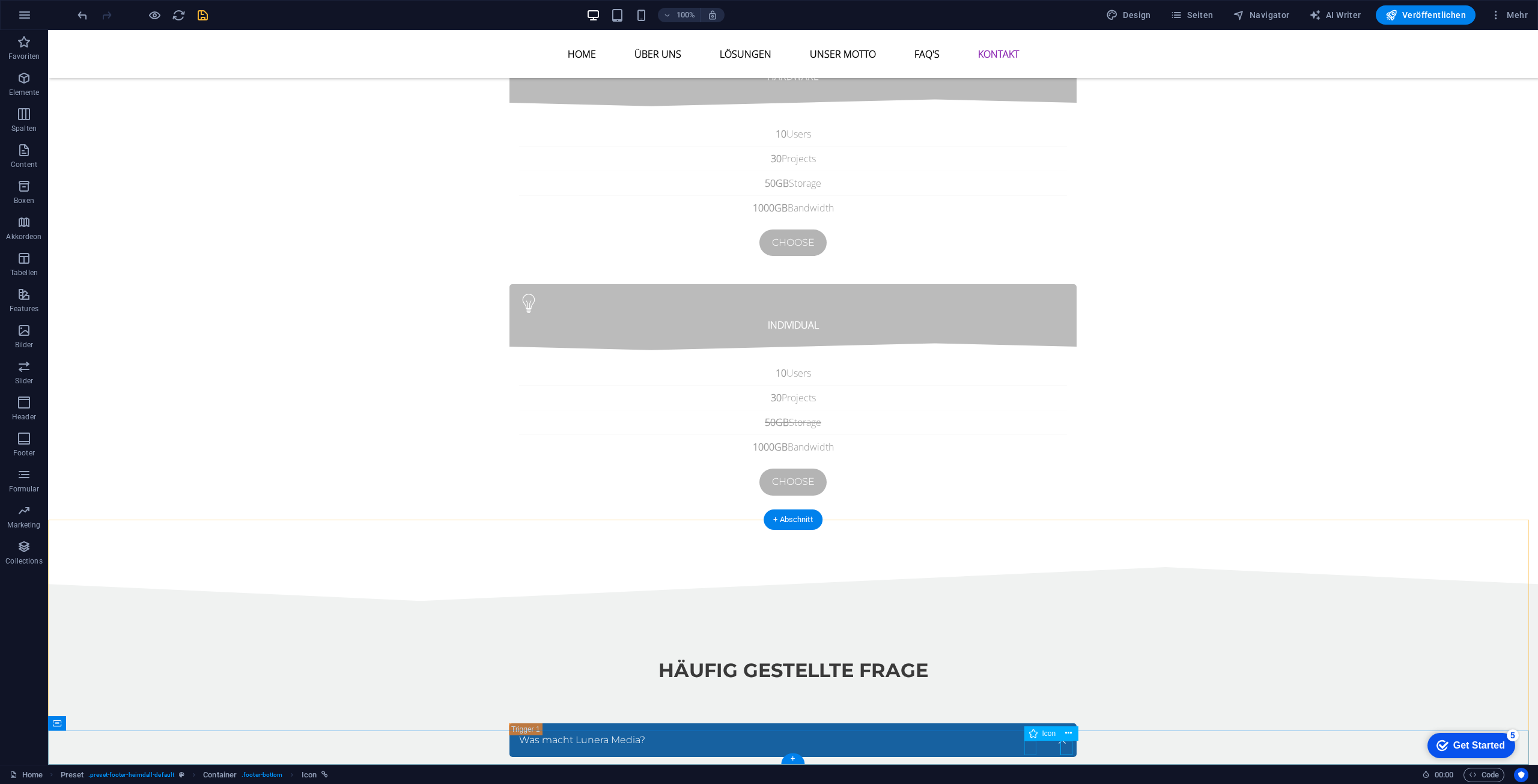
select select "xMidYMid"
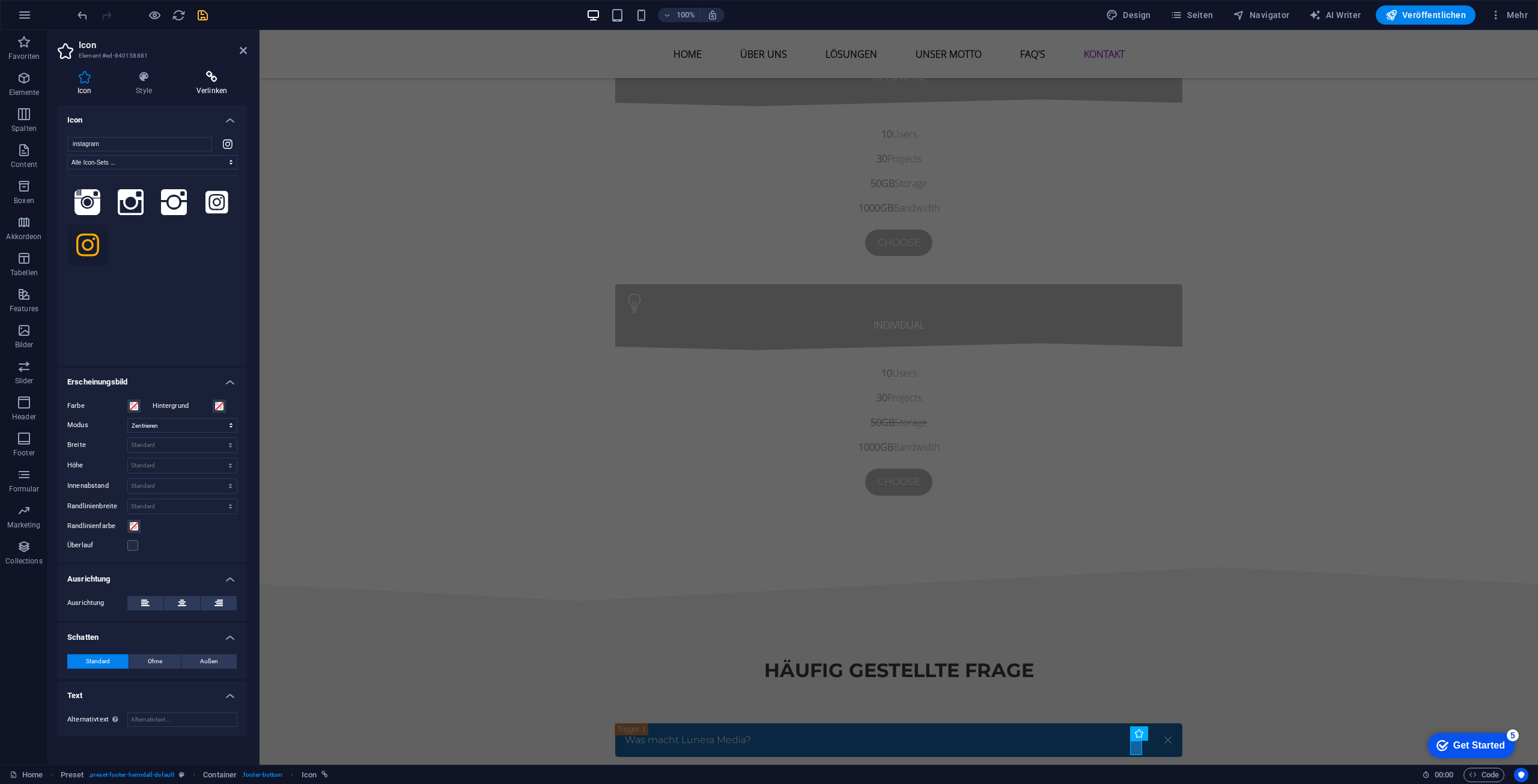
click at [215, 79] on icon at bounding box center [212, 77] width 70 height 12
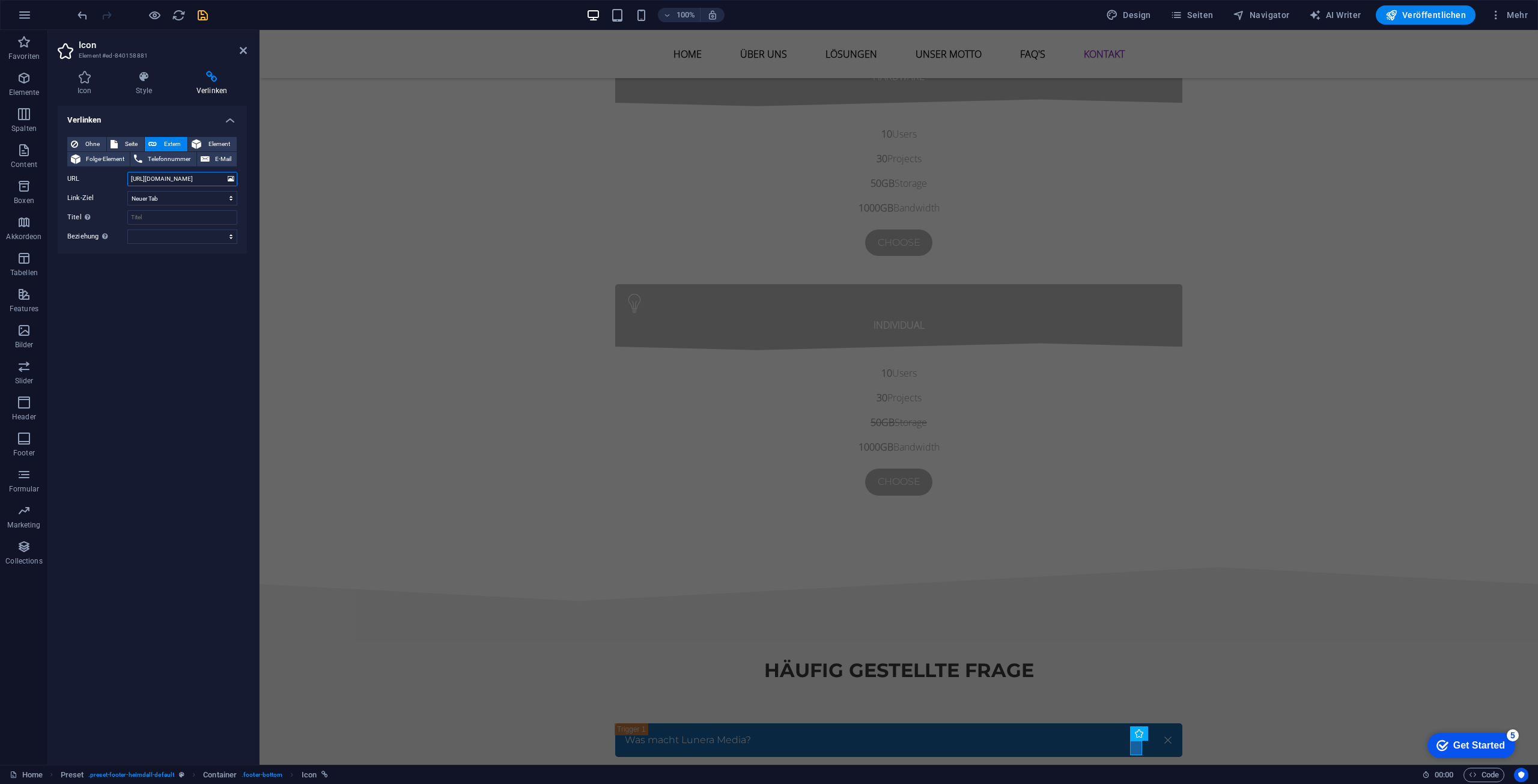
drag, startPoint x: 223, startPoint y: 176, endPoint x: 98, endPoint y: 180, distance: 125.1
click at [98, 180] on div "URL https://www.facebook.com/" at bounding box center [152, 178] width 170 height 14
paste input "instagram.com/lunera.media"
type input "https://www.instagram.com/lunera.media/"
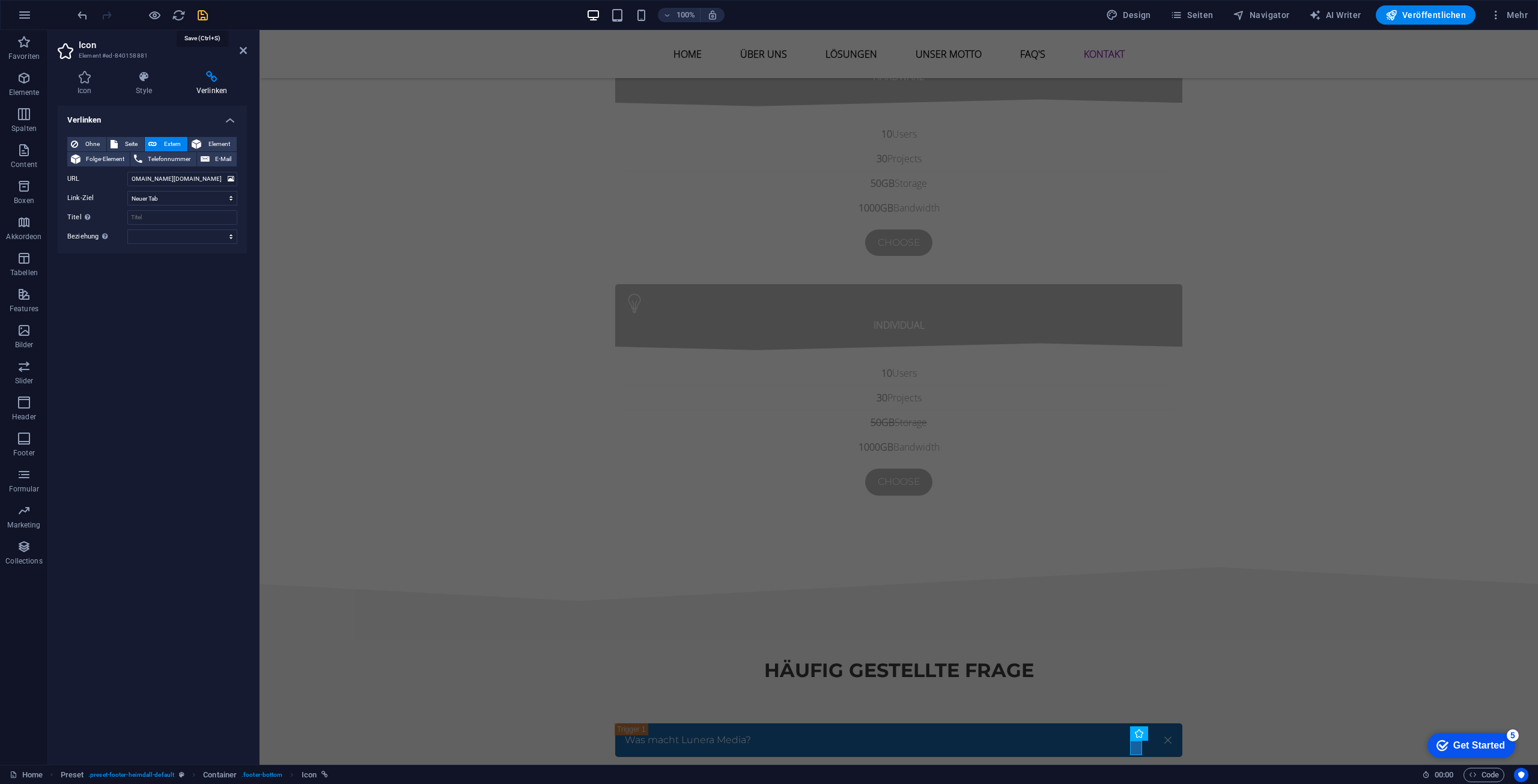
scroll to position [0, 0]
click at [206, 14] on icon "save" at bounding box center [202, 15] width 14 height 14
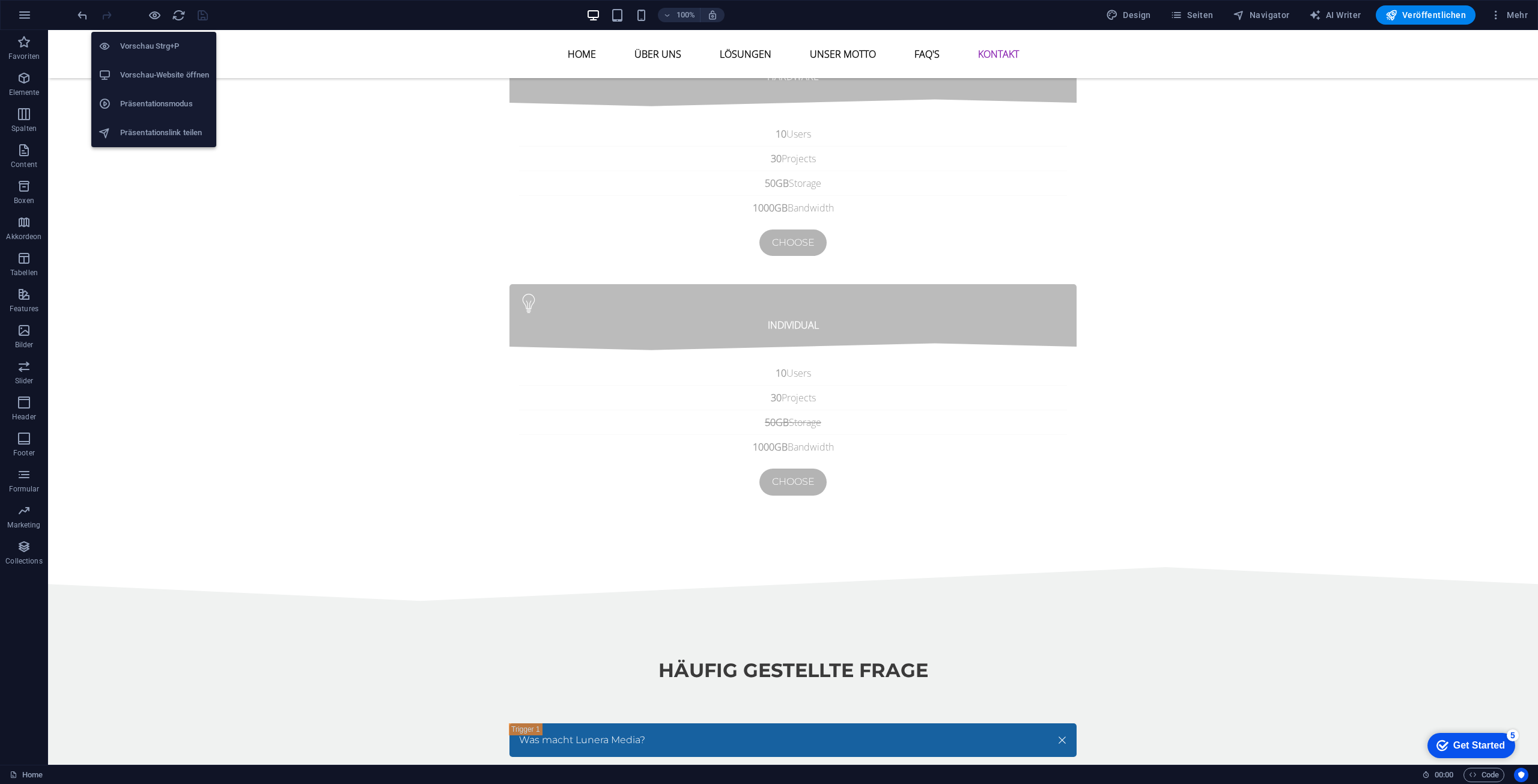
click at [157, 73] on h6 "Vorschau-Website öffnen" at bounding box center [164, 75] width 89 height 14
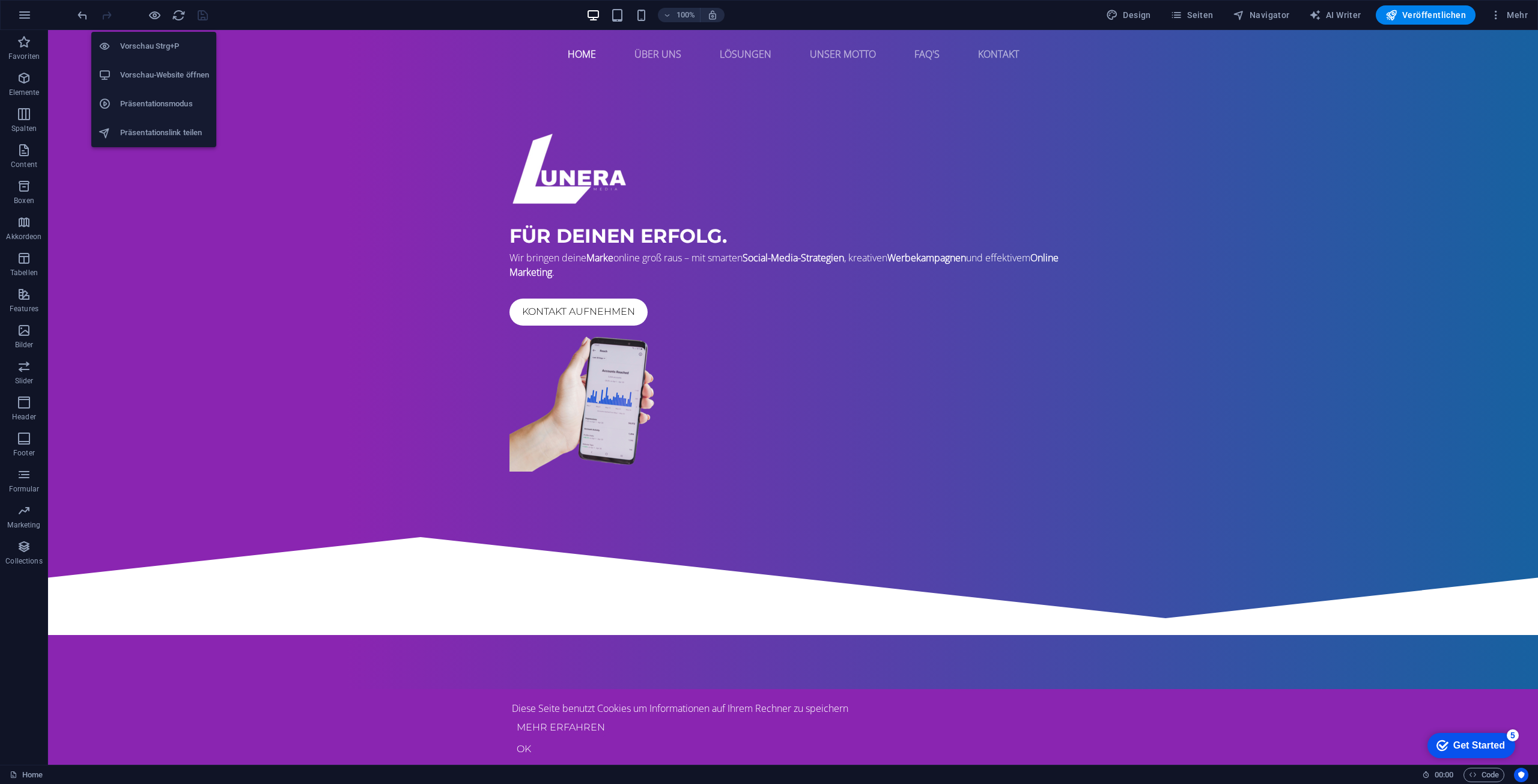
click at [158, 68] on h6 "Vorschau-Website öffnen" at bounding box center [164, 75] width 89 height 14
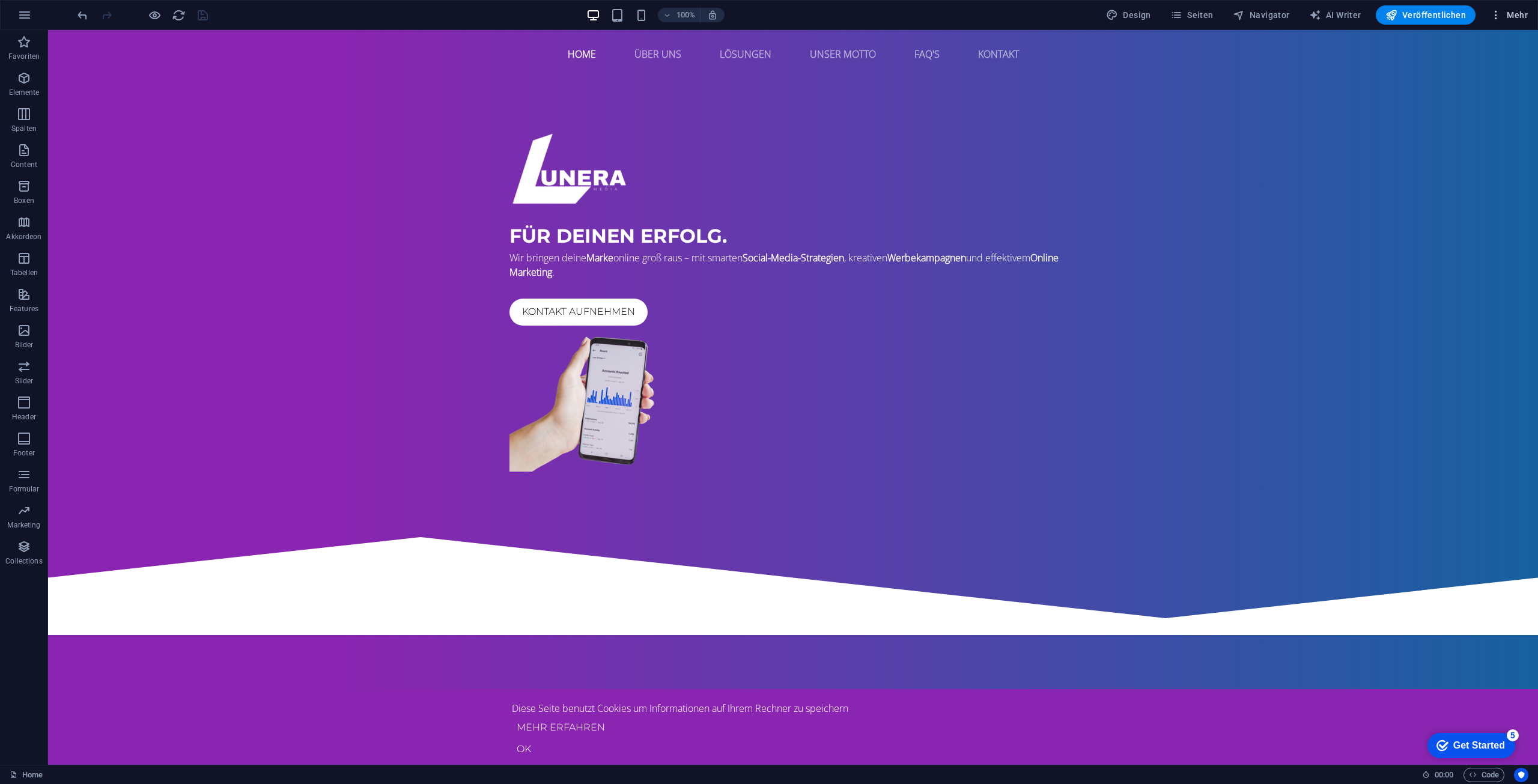
click at [1503, 16] on span "Mehr" at bounding box center [1508, 15] width 37 height 12
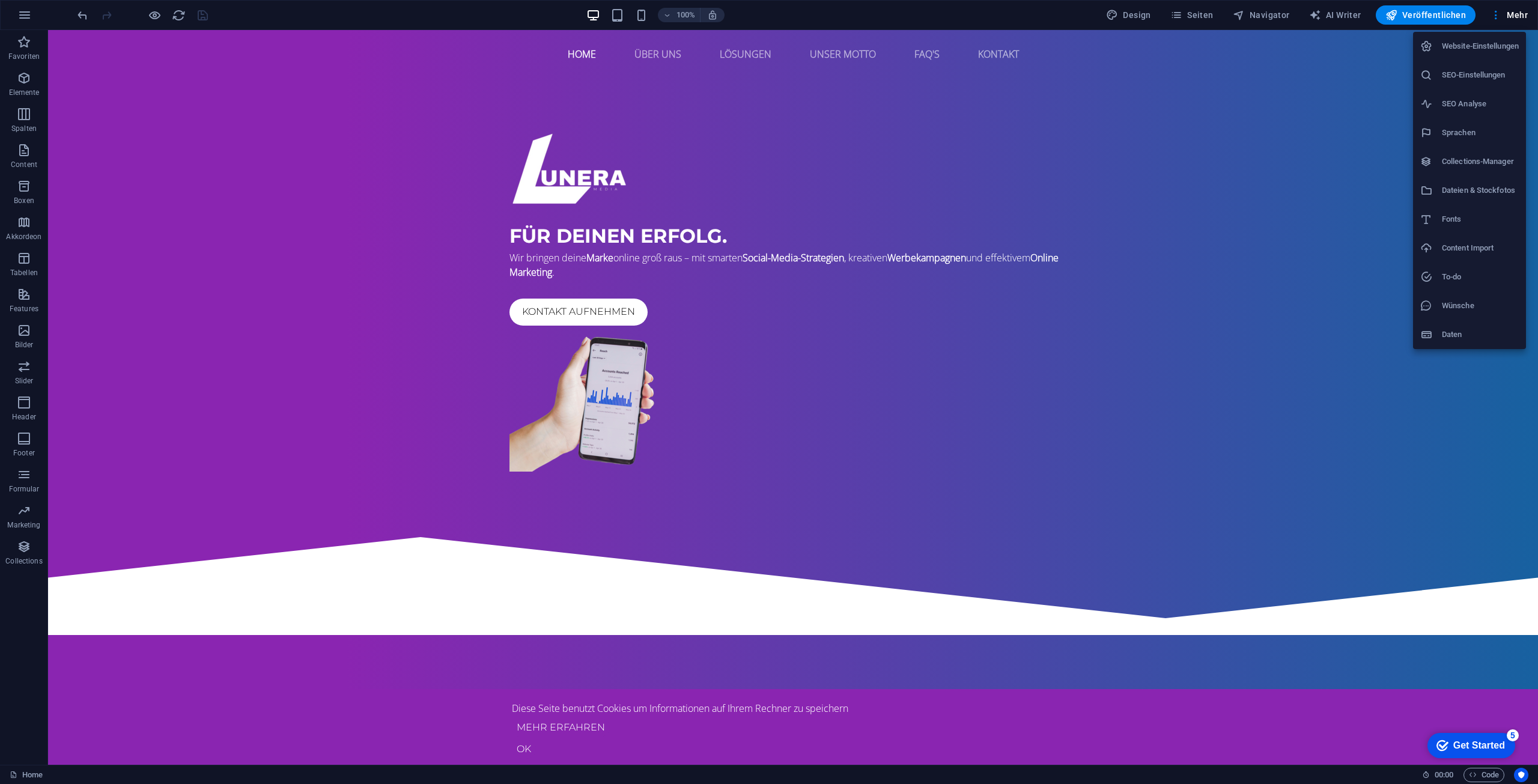
click at [1476, 100] on h6 "SEO Analyse" at bounding box center [1481, 103] width 77 height 14
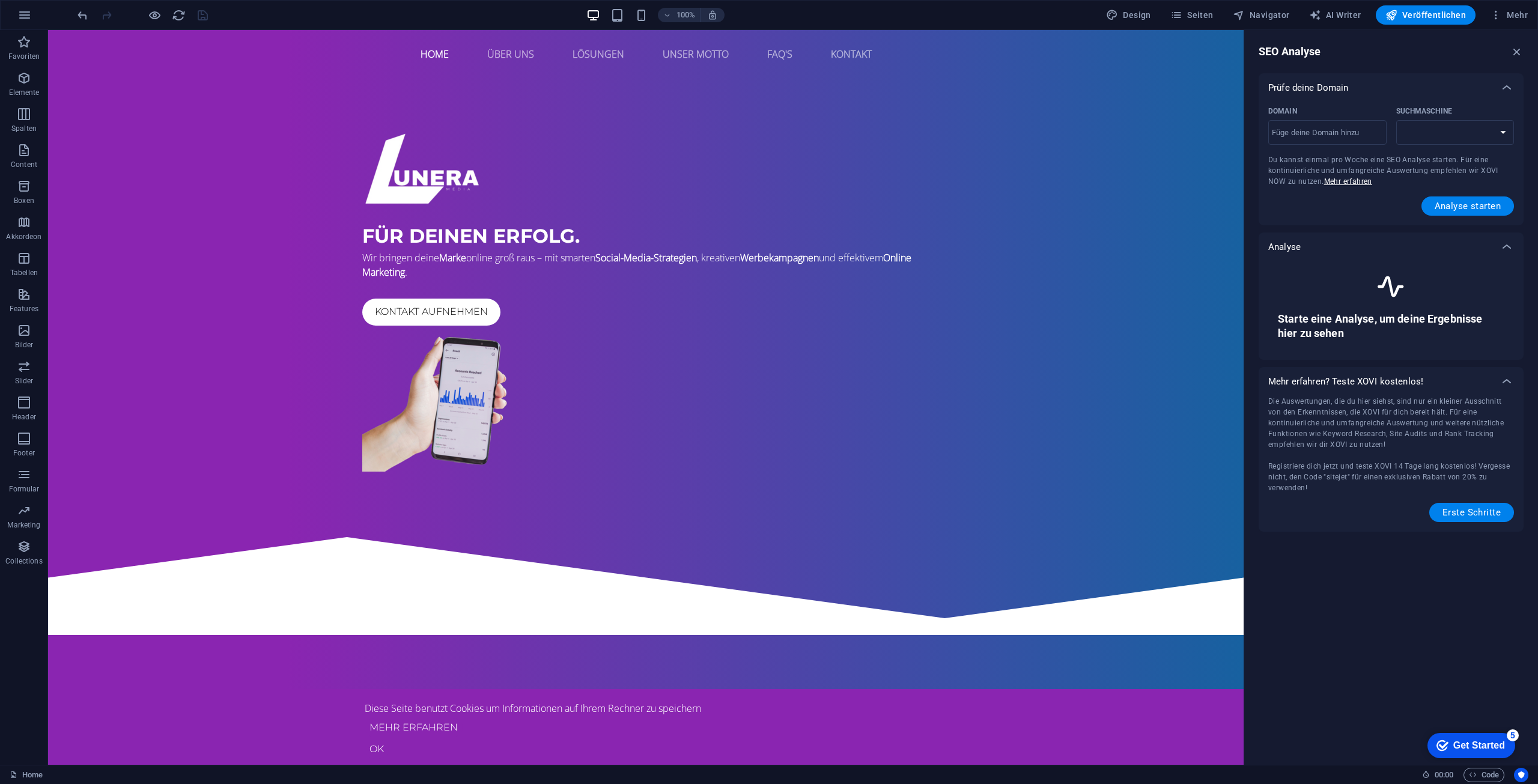
select select "google.com"
click at [1321, 144] on div "​" at bounding box center [1327, 132] width 118 height 25
click at [1321, 142] on input "Domain ​" at bounding box center [1327, 132] width 118 height 19
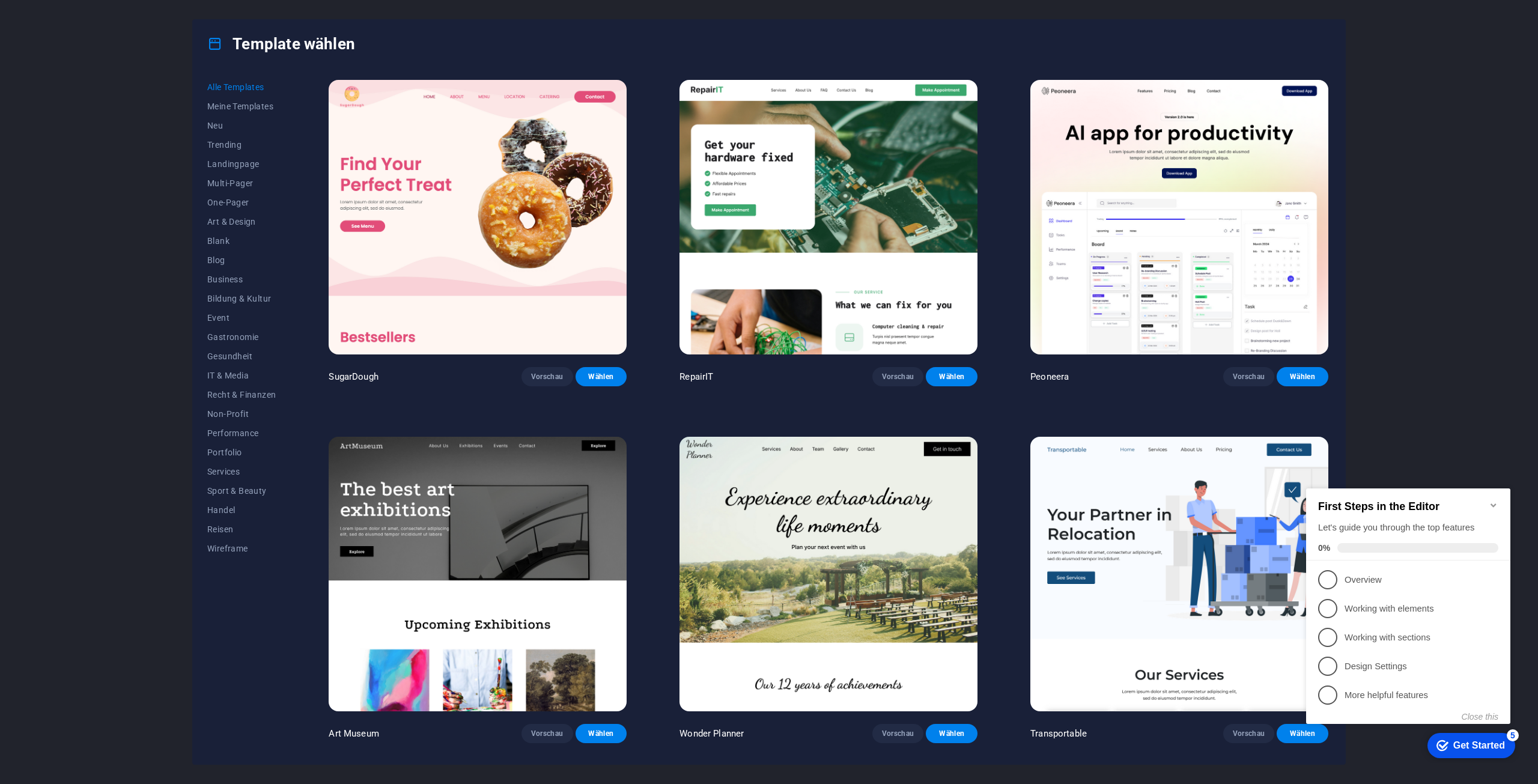
click at [1494, 500] on icon "Minimize checklist" at bounding box center [1494, 505] width 10 height 10
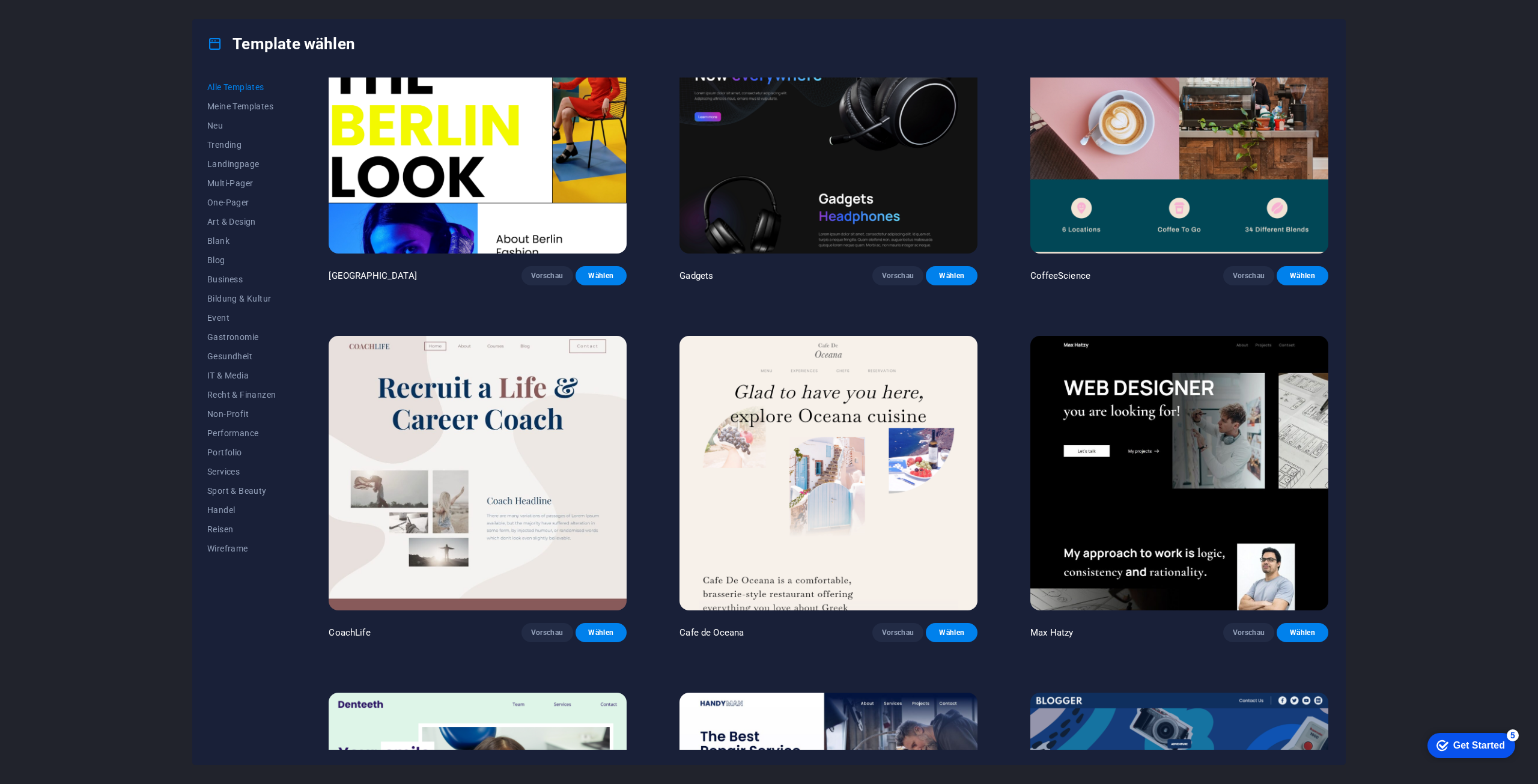
scroll to position [3483, 0]
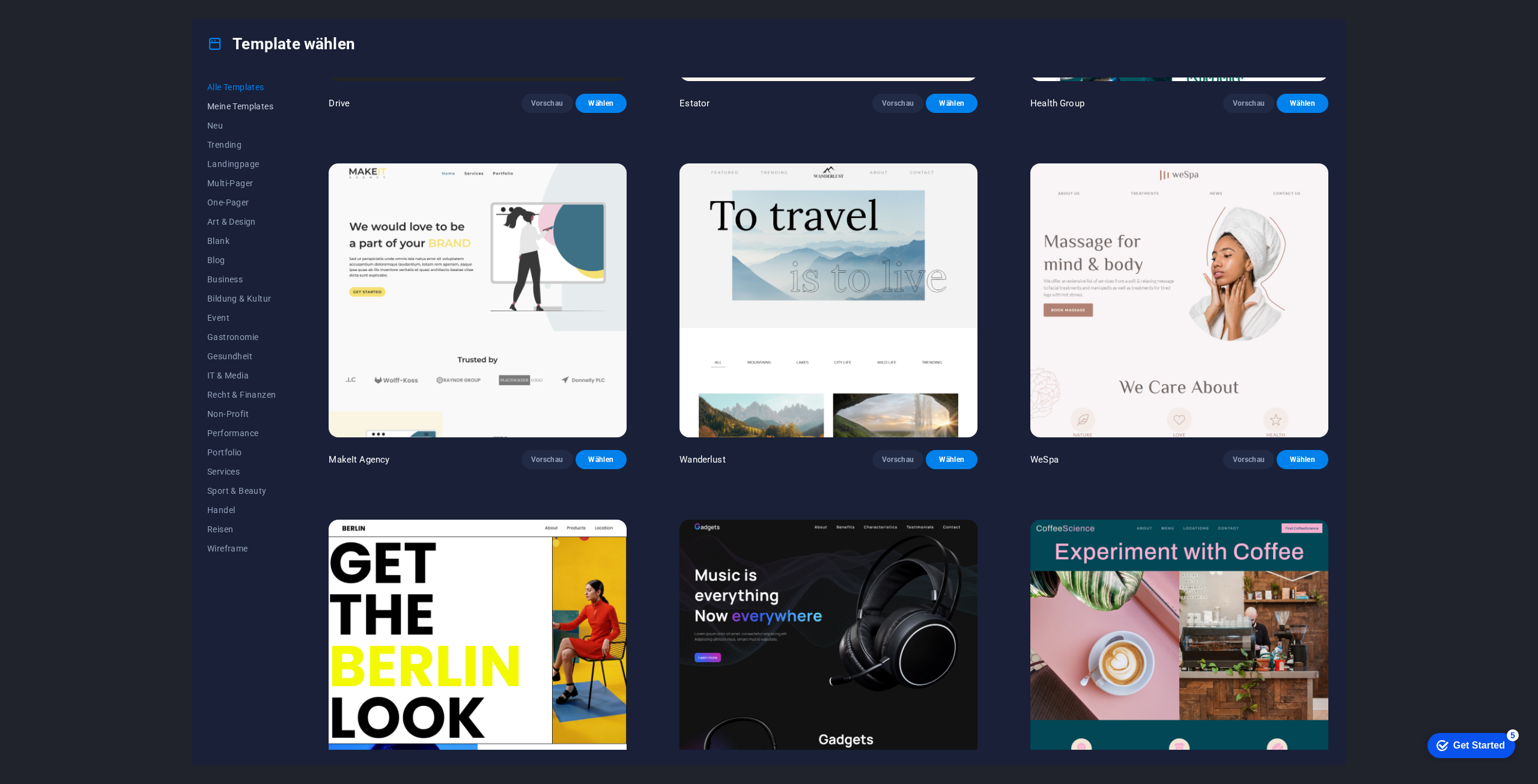
click at [231, 102] on span "Meine Templates" at bounding box center [241, 107] width 68 height 10
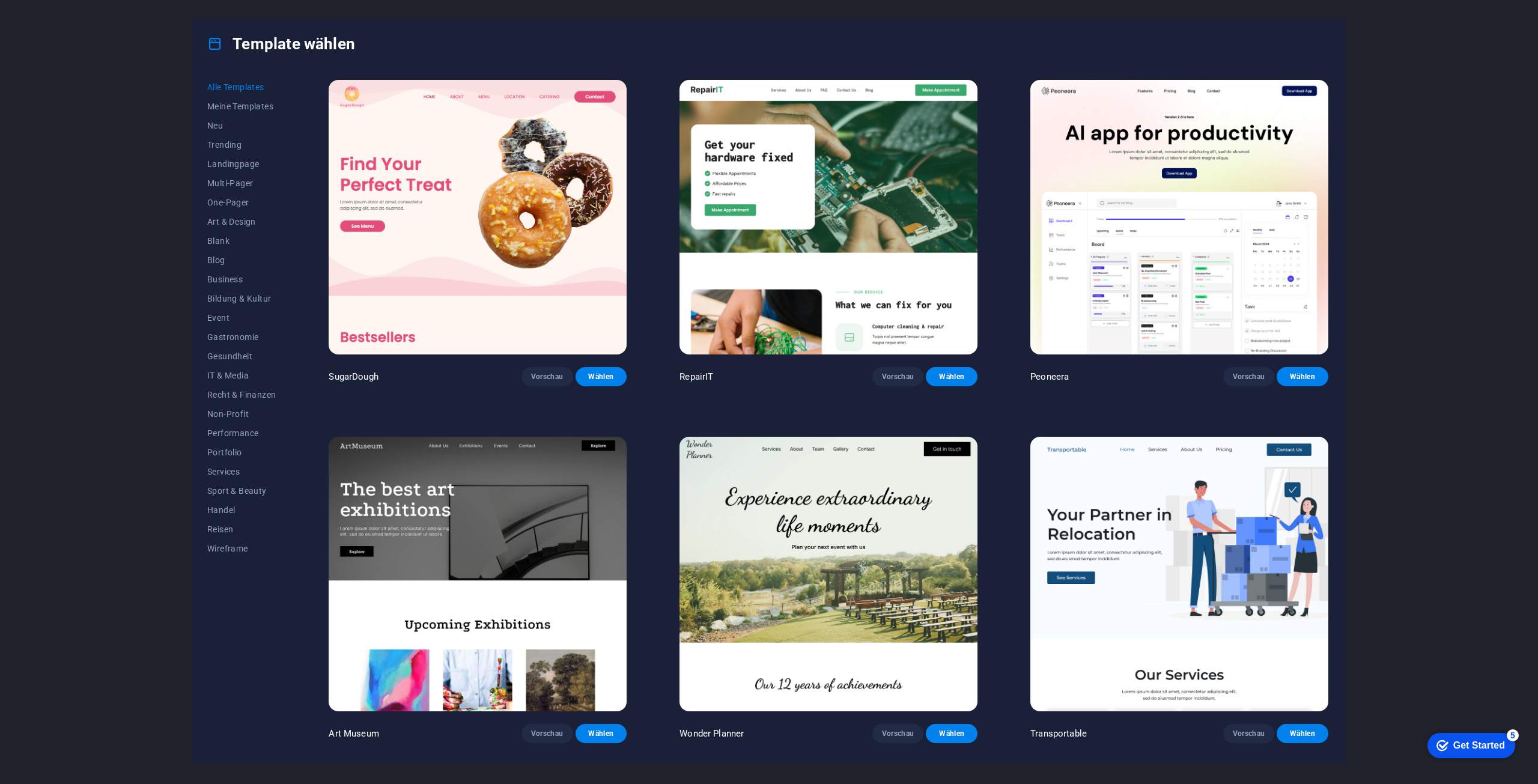
drag, startPoint x: 1341, startPoint y: 46, endPoint x: 1386, endPoint y: 84, distance: 58.9
click at [1343, 50] on div "Template wählen" at bounding box center [769, 44] width 1152 height 48
drag, startPoint x: 1392, startPoint y: 90, endPoint x: 1406, endPoint y: 101, distance: 17.8
click at [1393, 95] on div "Template wählen Alle Templates Meine Templates Neu Trending Landingpage Multi-P…" at bounding box center [769, 392] width 1538 height 784
click at [1410, 102] on div "Template wählen Alle Templates Meine Templates Neu Trending Landingpage Multi-P…" at bounding box center [769, 392] width 1538 height 784
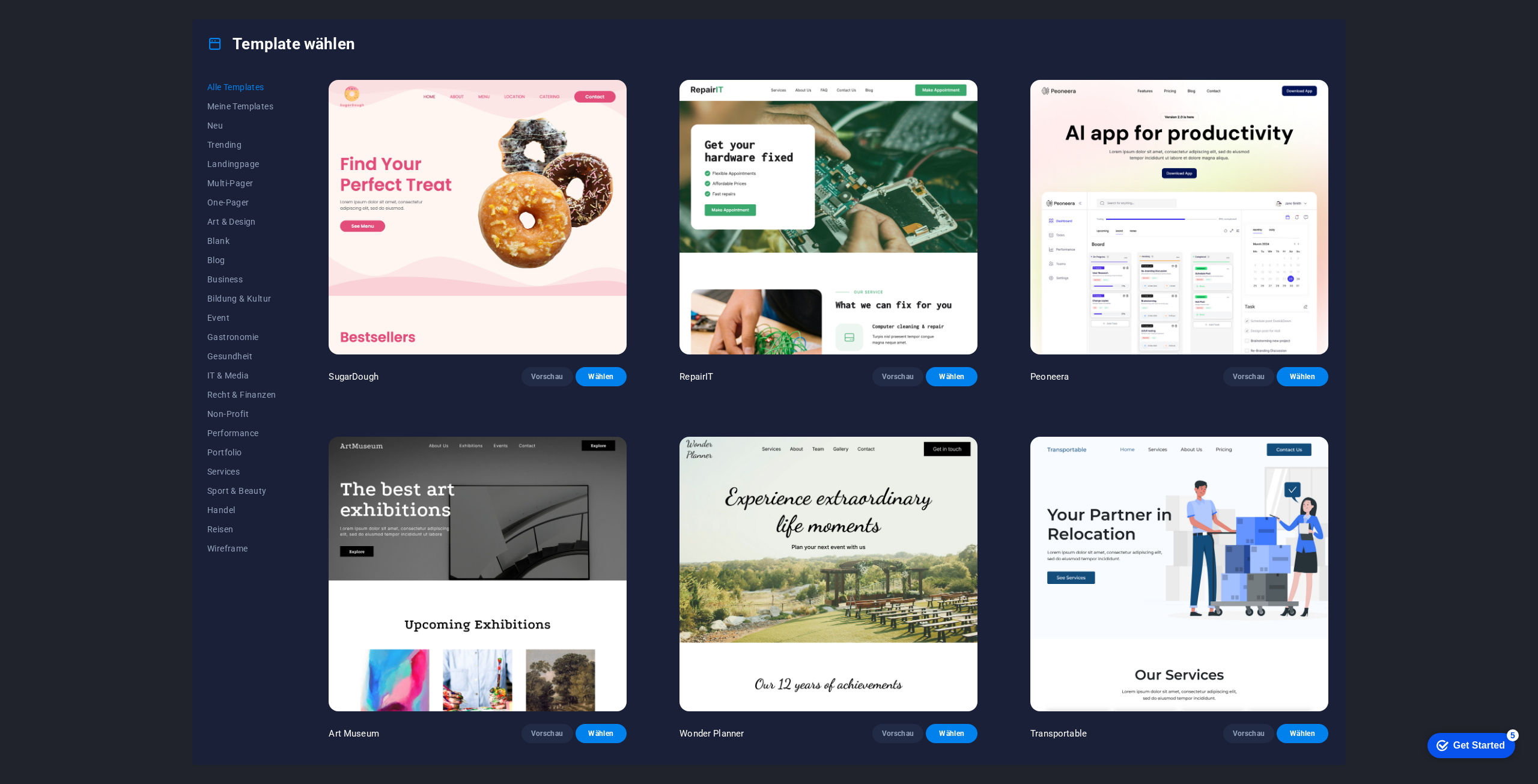
click at [1412, 102] on div "Template wählen Alle Templates Meine Templates Neu Trending Landingpage Multi-P…" at bounding box center [769, 392] width 1538 height 784
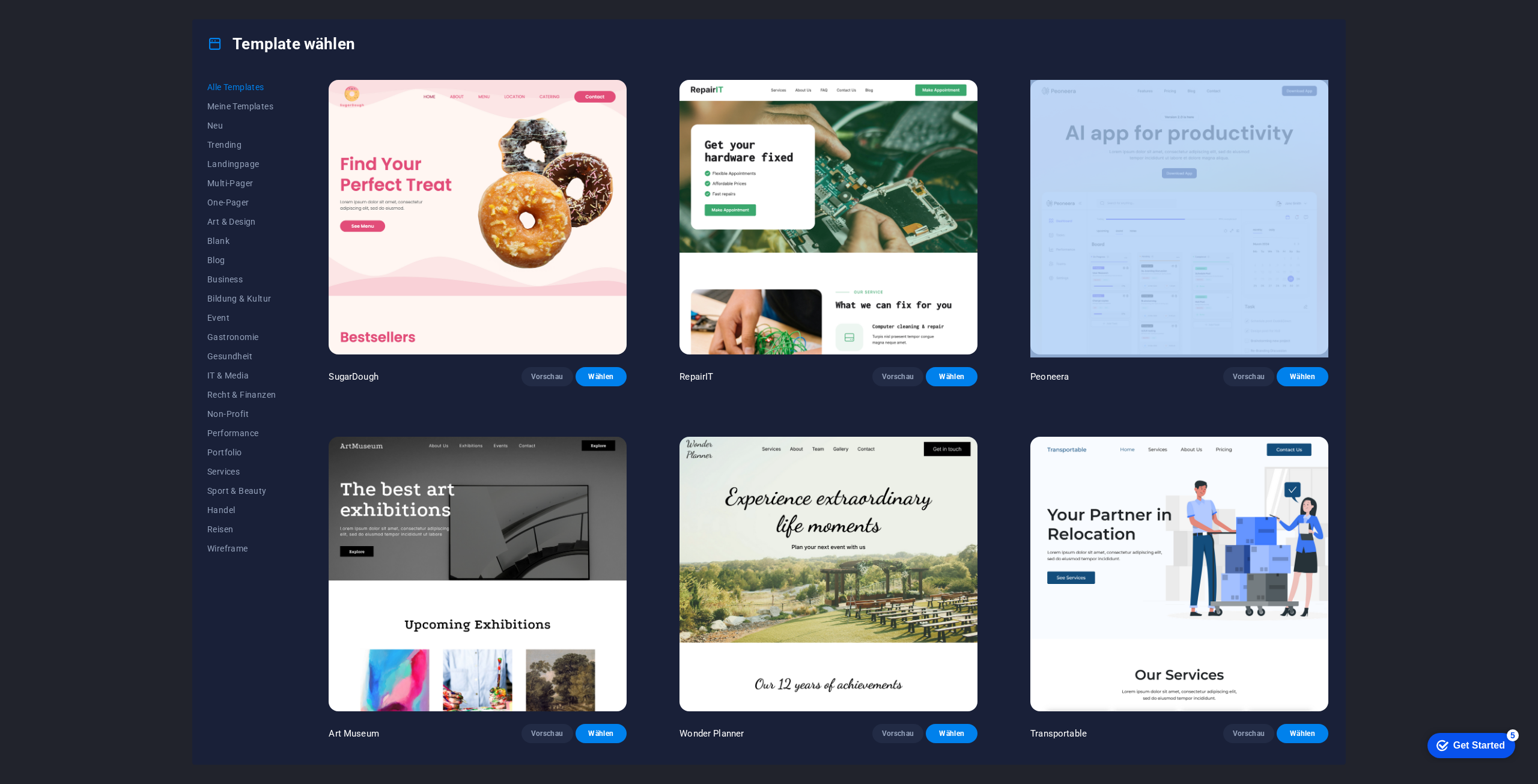
click at [1414, 102] on div "Template wählen Alle Templates Meine Templates Neu Trending Landingpage Multi-P…" at bounding box center [769, 392] width 1538 height 784
click at [1415, 102] on div "Template wählen Alle Templates Meine Templates Neu Trending Landingpage Multi-P…" at bounding box center [769, 392] width 1538 height 784
click at [1416, 102] on div "Template wählen Alle Templates Meine Templates Neu Trending Landingpage Multi-P…" at bounding box center [769, 392] width 1538 height 784
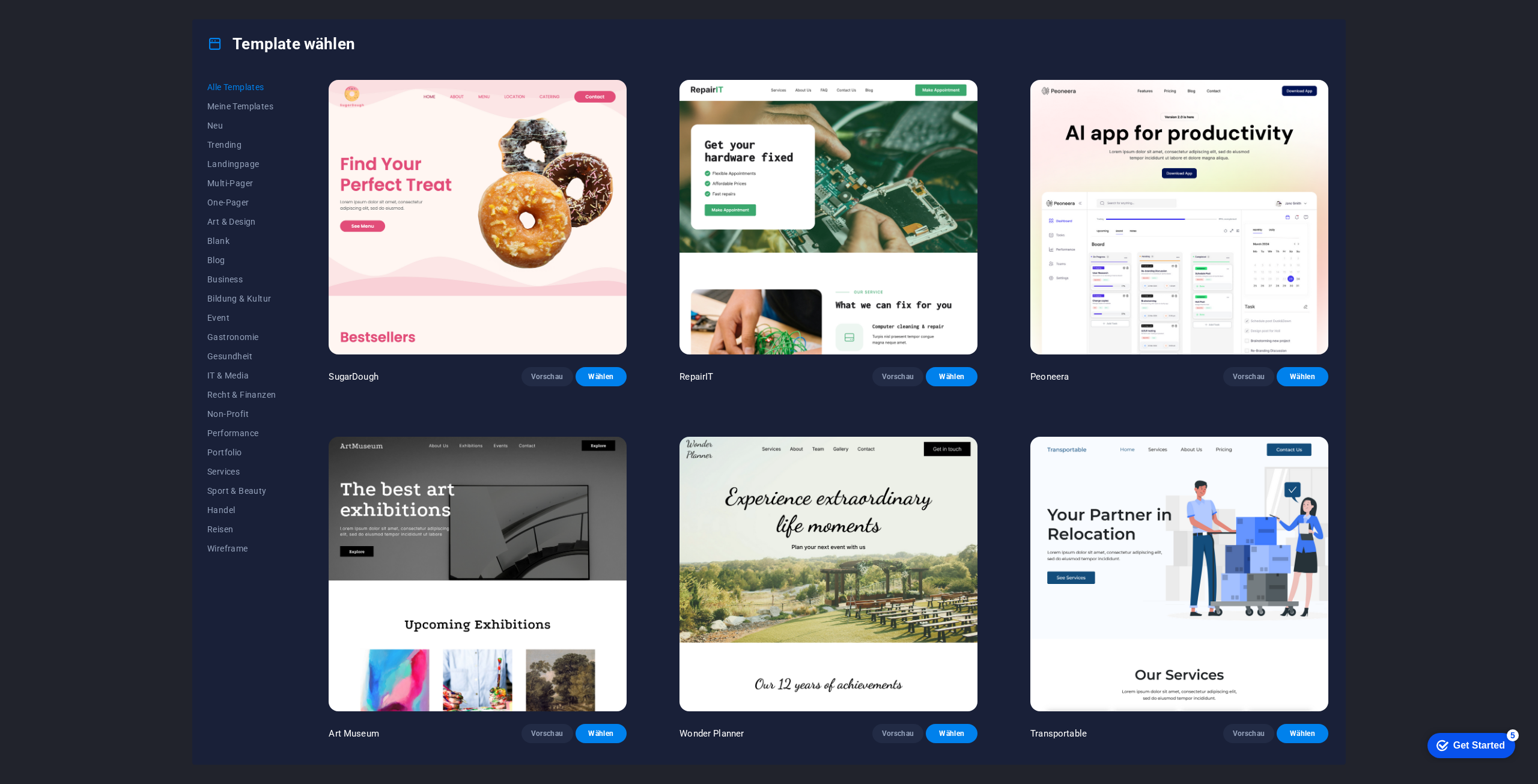
click at [111, 102] on div "Template wählen Alle Templates Meine Templates Neu Trending Landingpage Multi-P…" at bounding box center [769, 392] width 1538 height 784
click at [219, 102] on span "Meine Templates" at bounding box center [241, 107] width 68 height 10
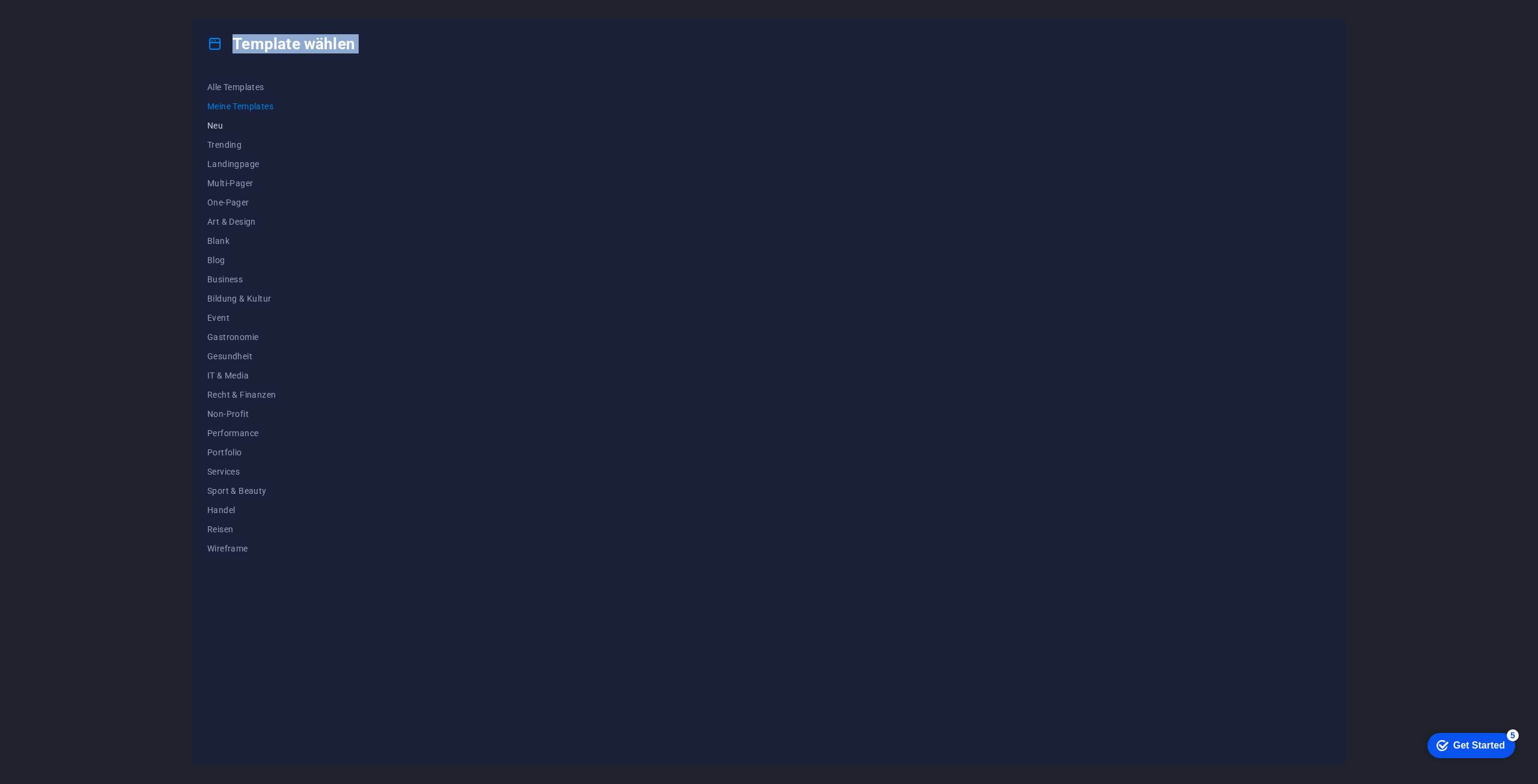
click at [220, 120] on button "Neu" at bounding box center [241, 125] width 68 height 19
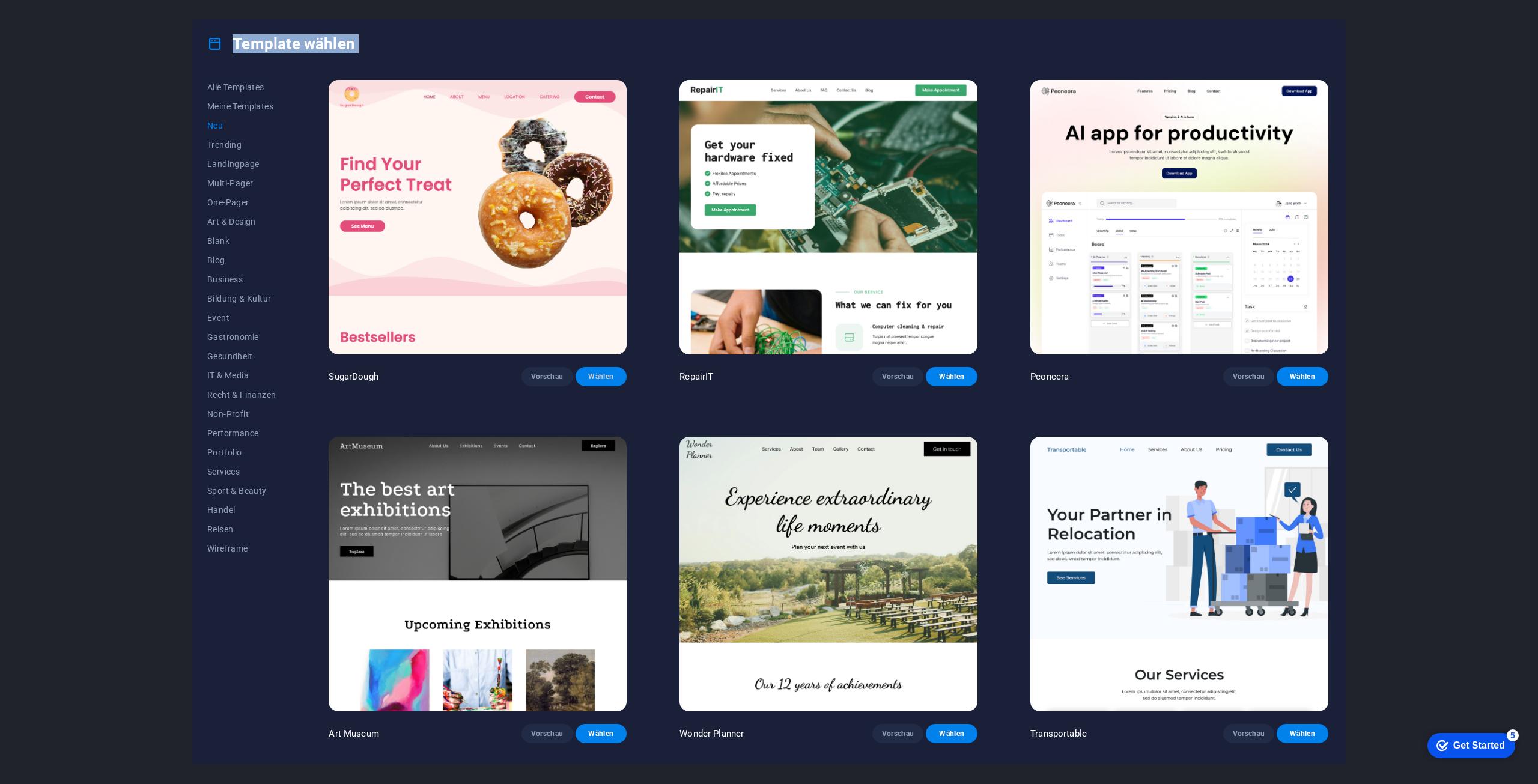
click at [592, 378] on span "Wählen" at bounding box center [601, 377] width 32 height 10
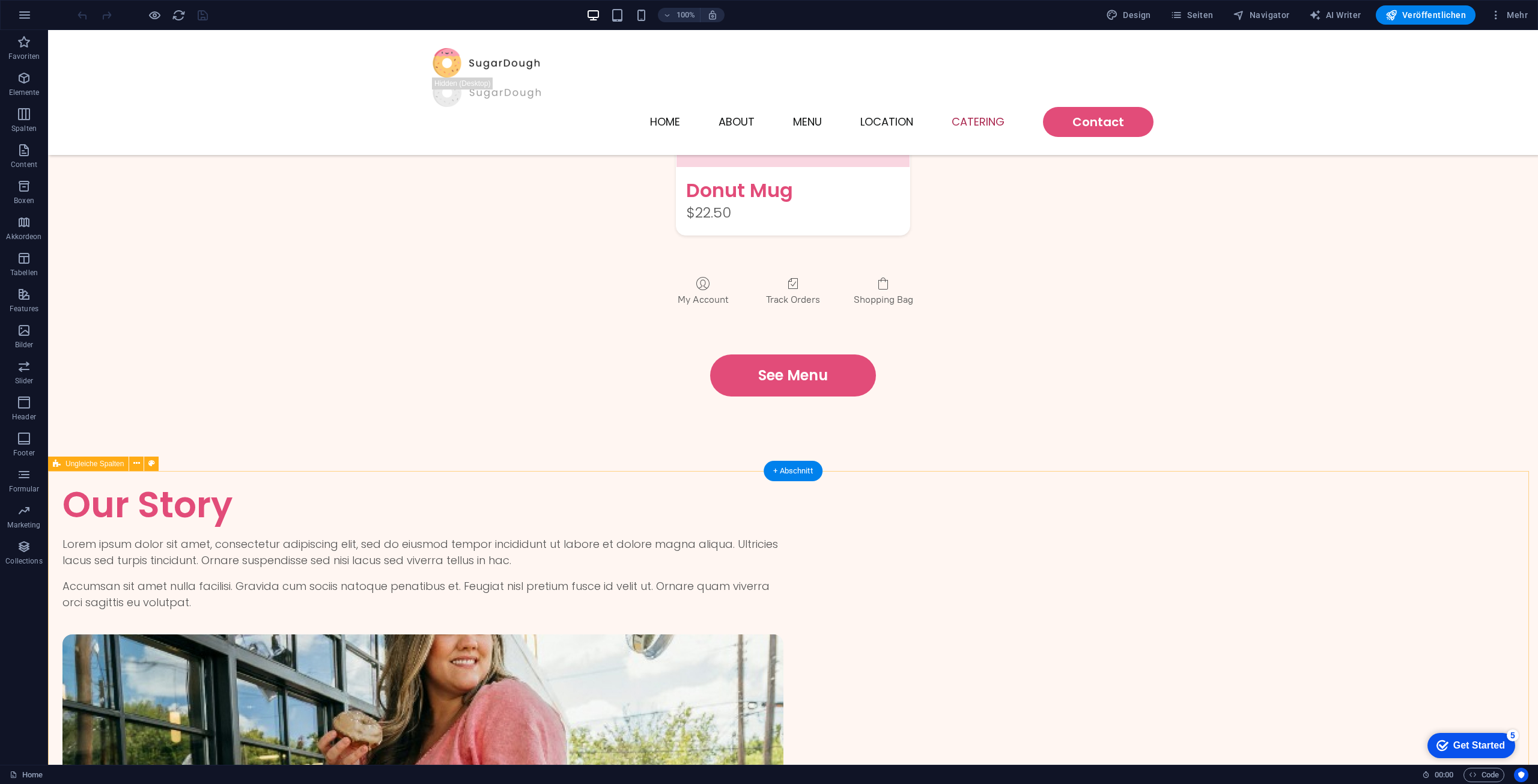
scroll to position [2340, 0]
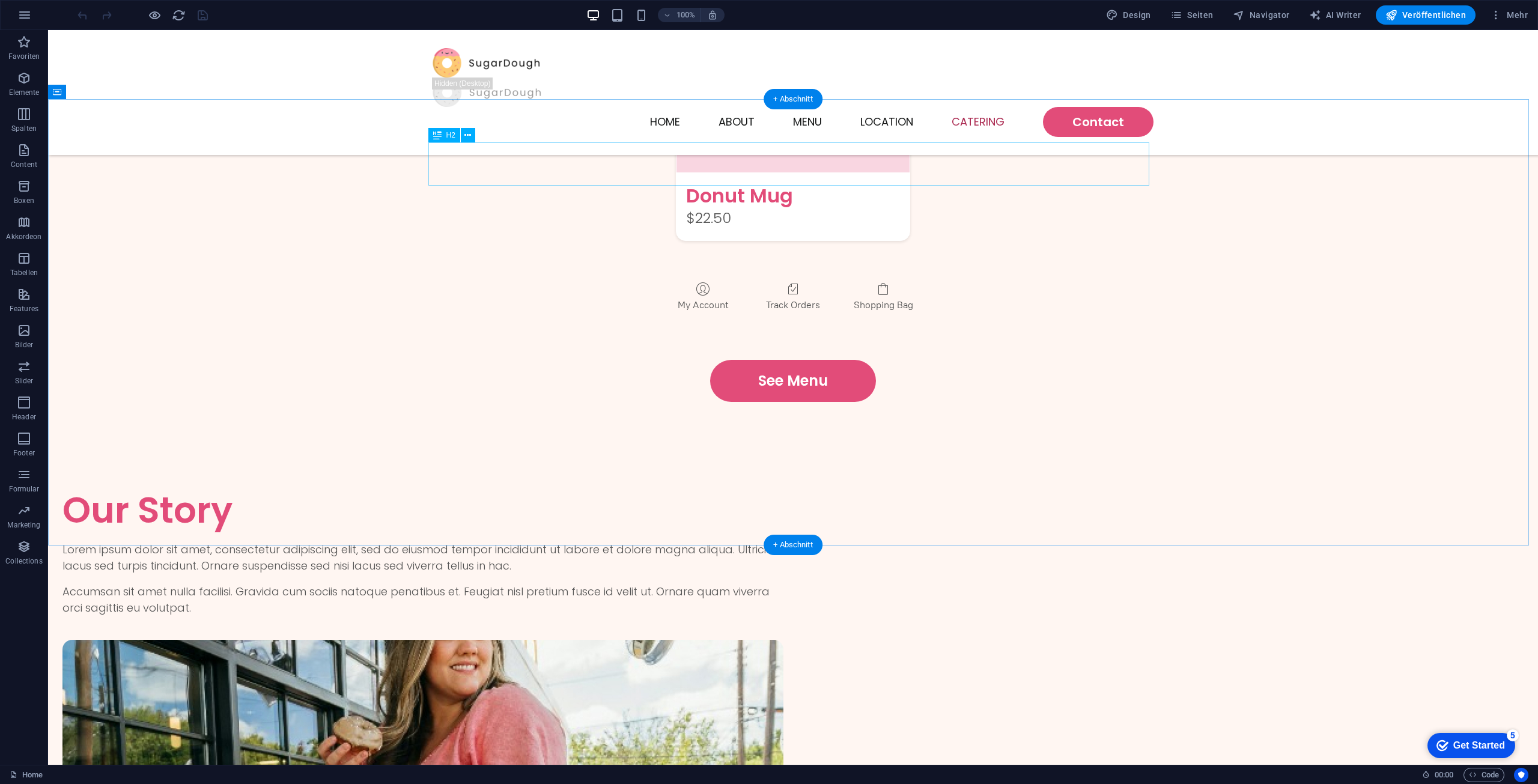
drag, startPoint x: 557, startPoint y: 235, endPoint x: 560, endPoint y: 230, distance: 5.8
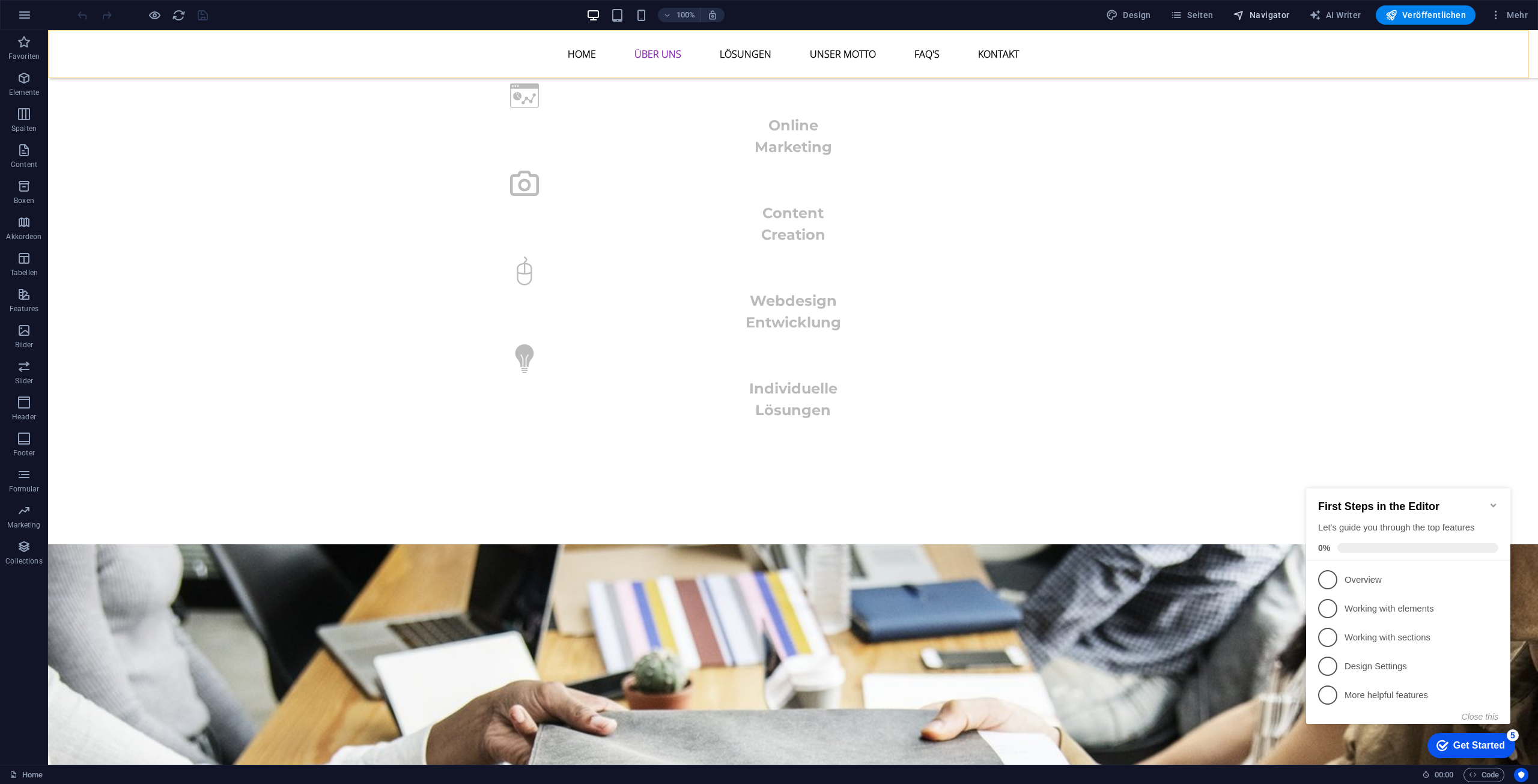
scroll to position [781, 0]
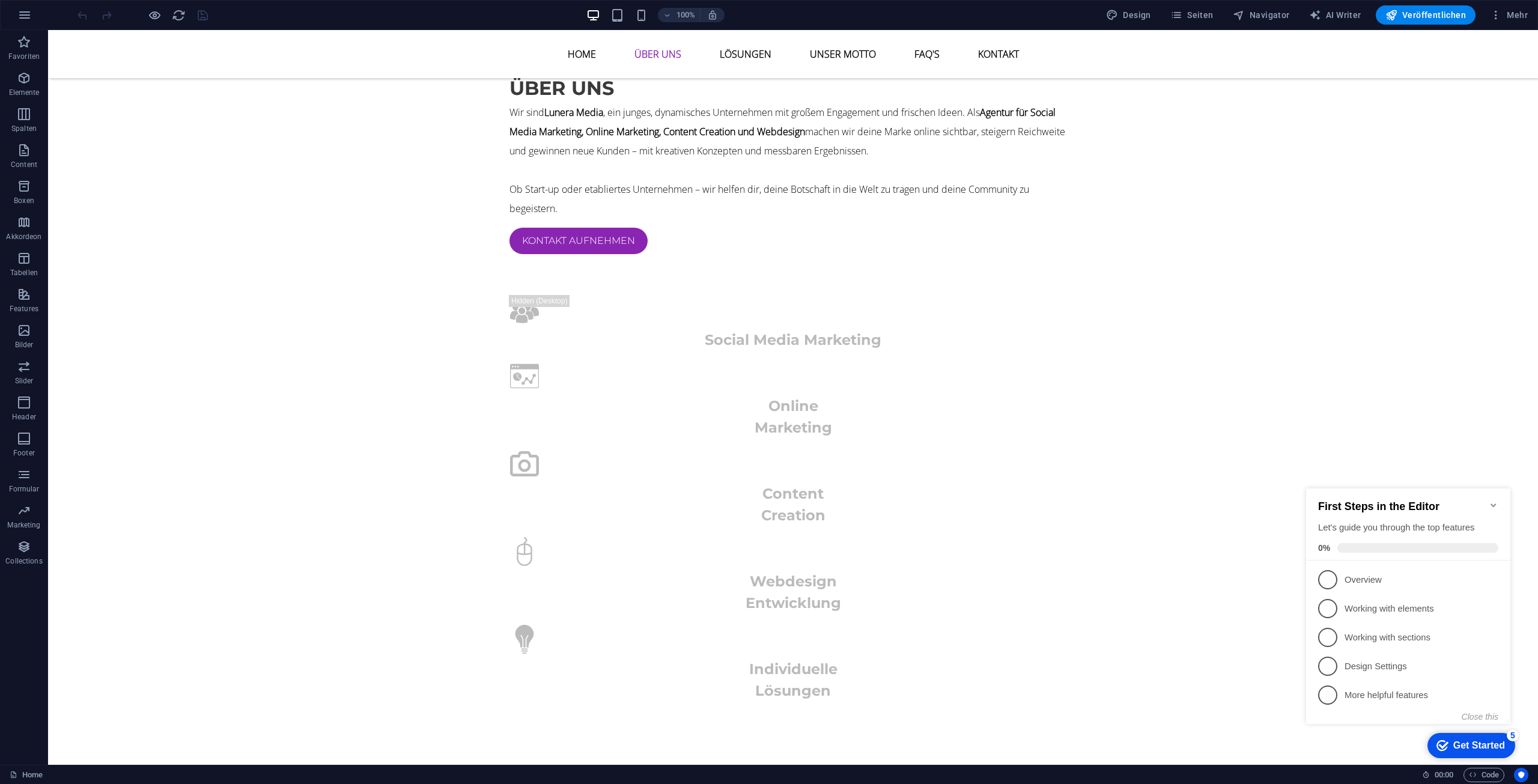
click at [1528, 17] on button "Mehr" at bounding box center [1509, 14] width 47 height 19
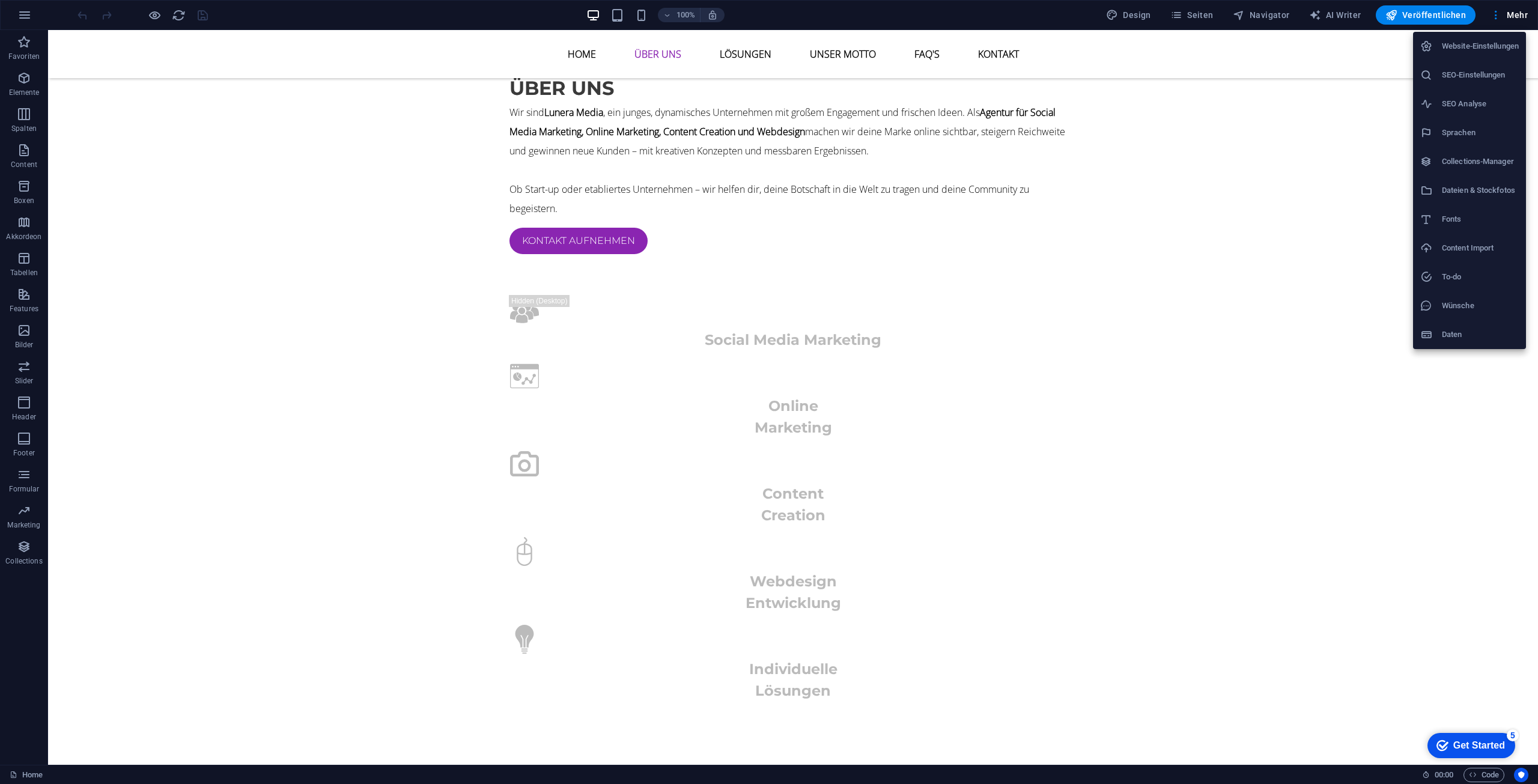
click at [1464, 336] on h6 "Daten" at bounding box center [1481, 334] width 77 height 14
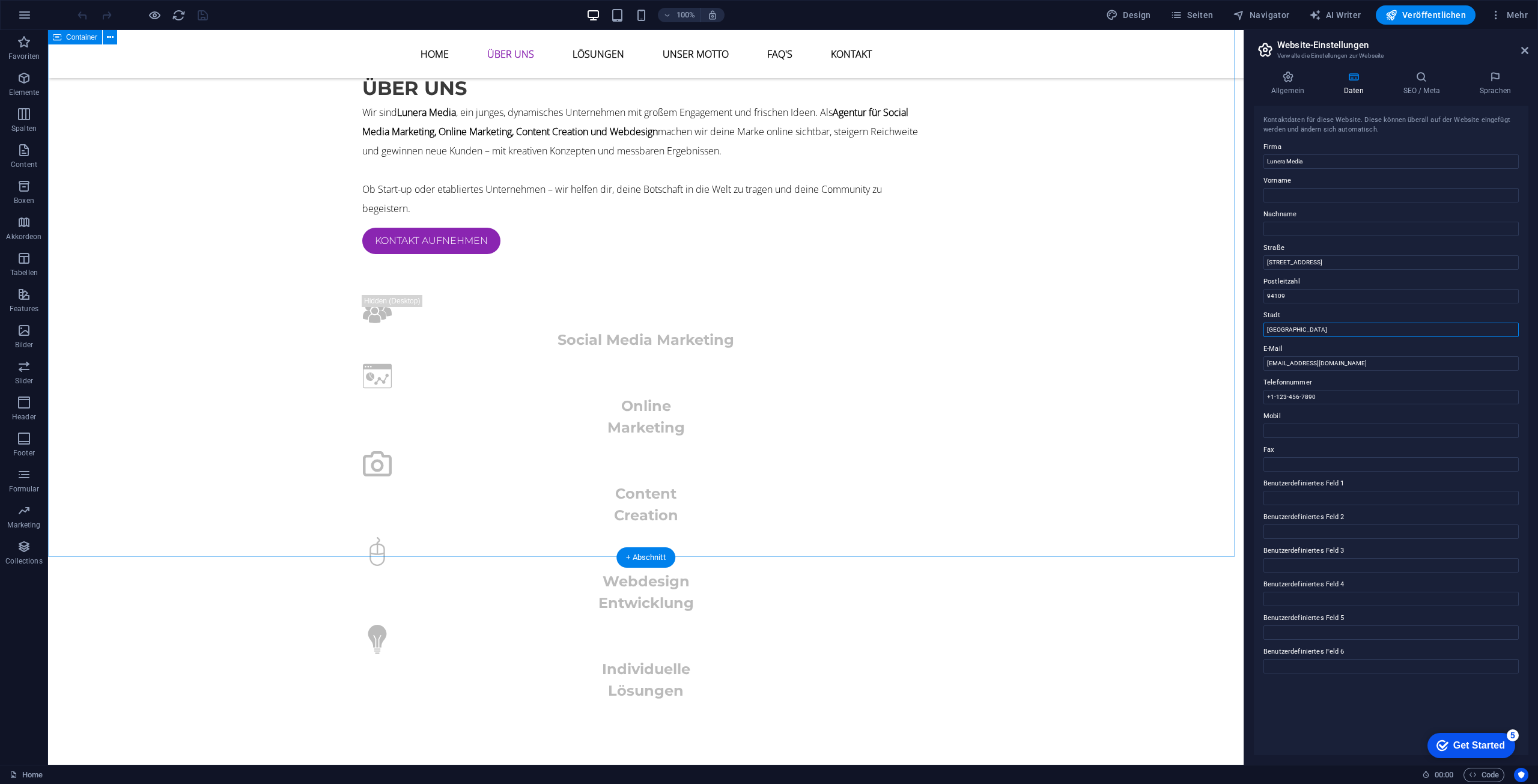
drag, startPoint x: 1362, startPoint y: 360, endPoint x: 1167, endPoint y: 311, distance: 201.1
drag, startPoint x: 1389, startPoint y: 292, endPoint x: 1218, endPoint y: 264, distance: 173.3
drag, startPoint x: 1406, startPoint y: 329, endPoint x: 1236, endPoint y: 310, distance: 171.1
drag, startPoint x: 1302, startPoint y: 359, endPoint x: 1179, endPoint y: 321, distance: 128.7
drag, startPoint x: 1403, startPoint y: 434, endPoint x: 1243, endPoint y: 399, distance: 163.8
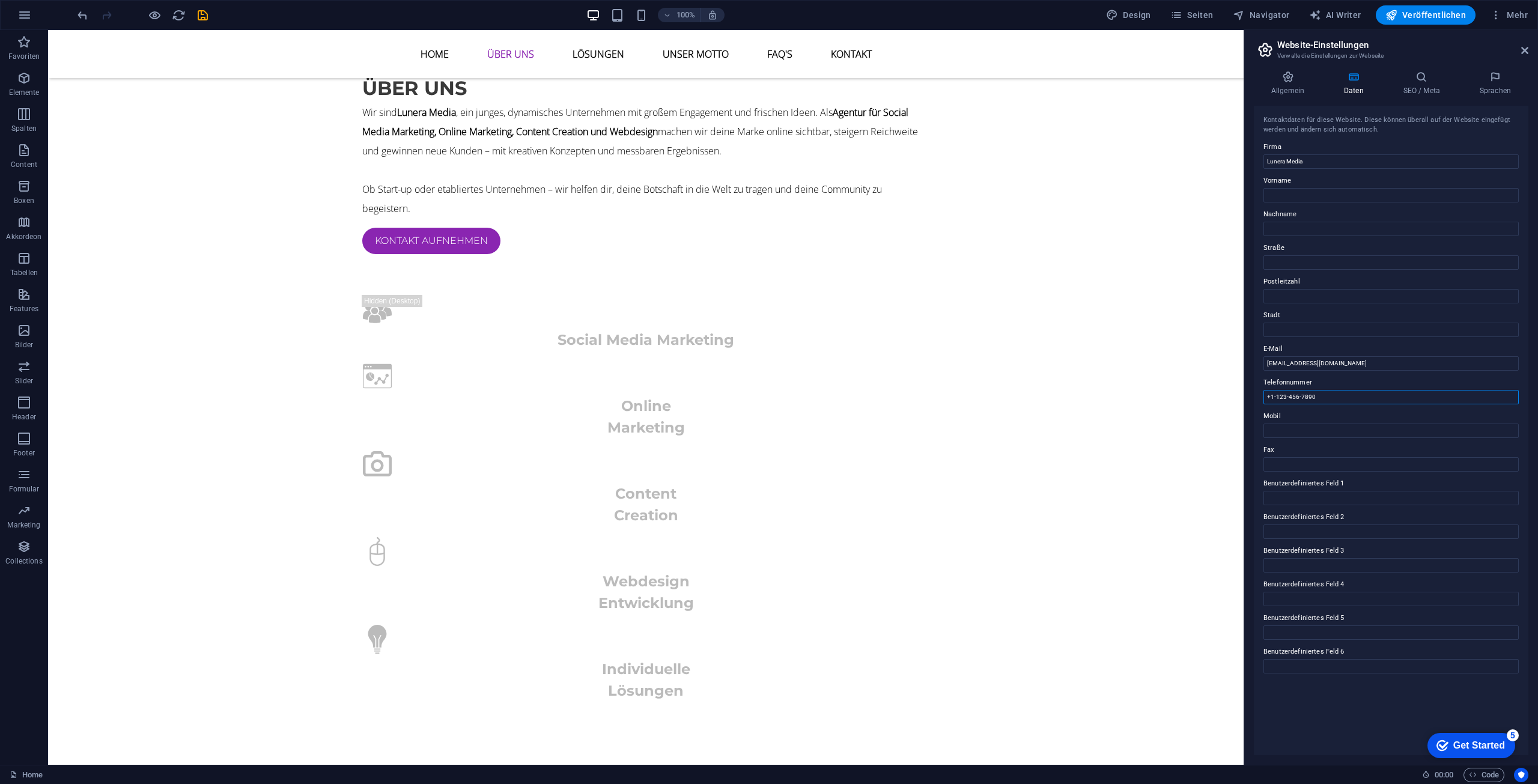
drag, startPoint x: 1380, startPoint y: 429, endPoint x: 1162, endPoint y: 394, distance: 220.8
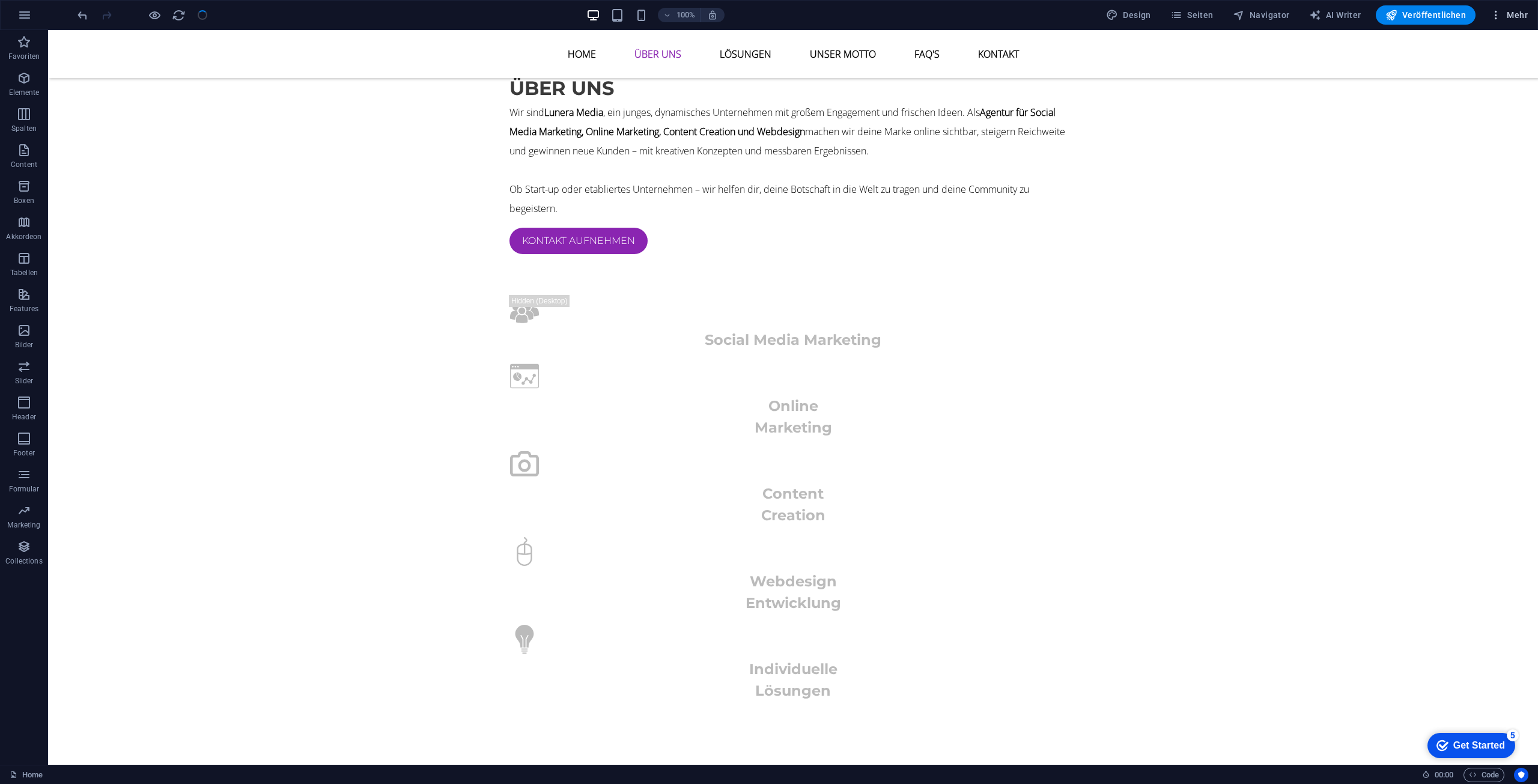
click at [1501, 21] on button "Mehr" at bounding box center [1509, 14] width 47 height 19
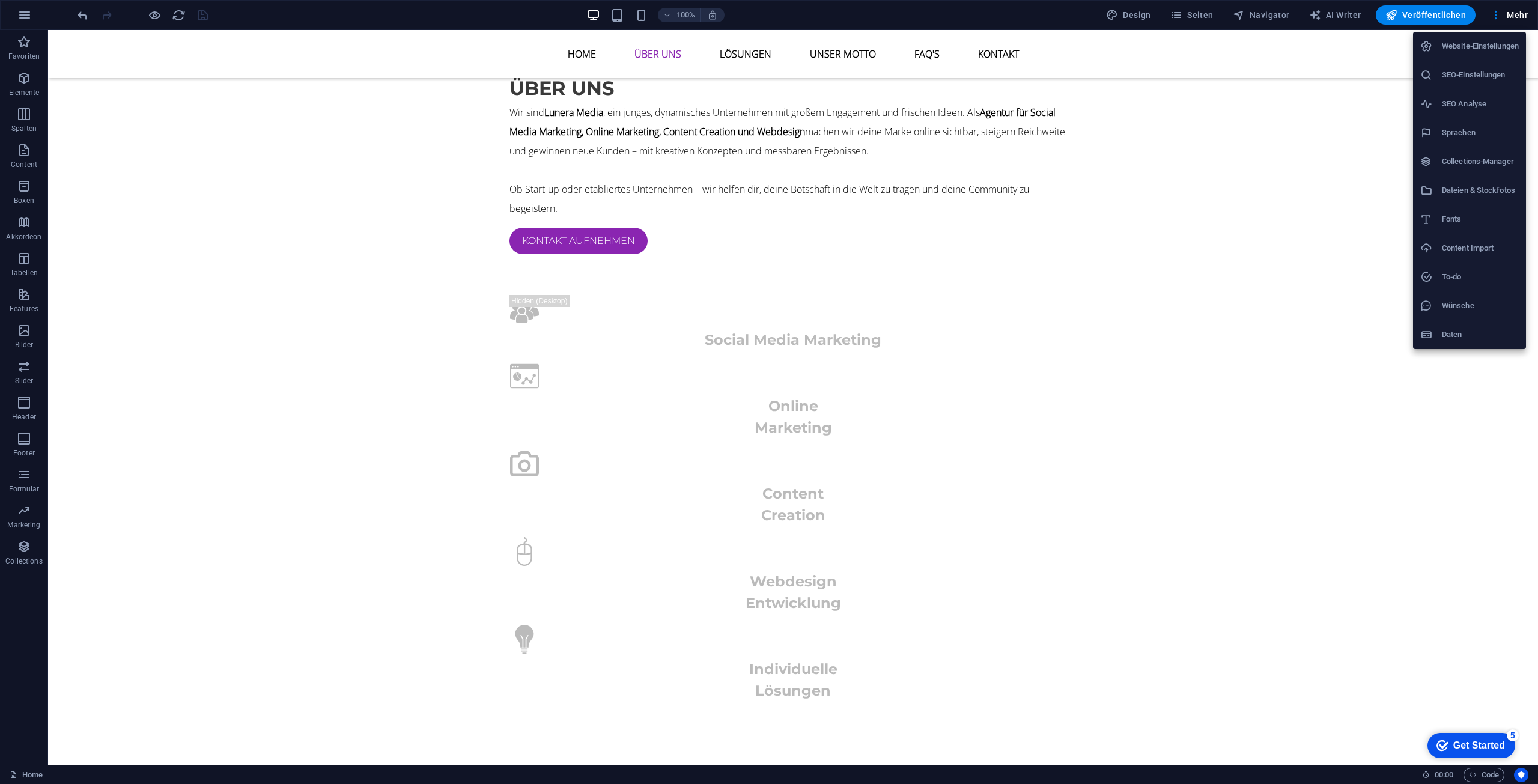
click at [1466, 341] on h6 "Daten" at bounding box center [1481, 334] width 77 height 14
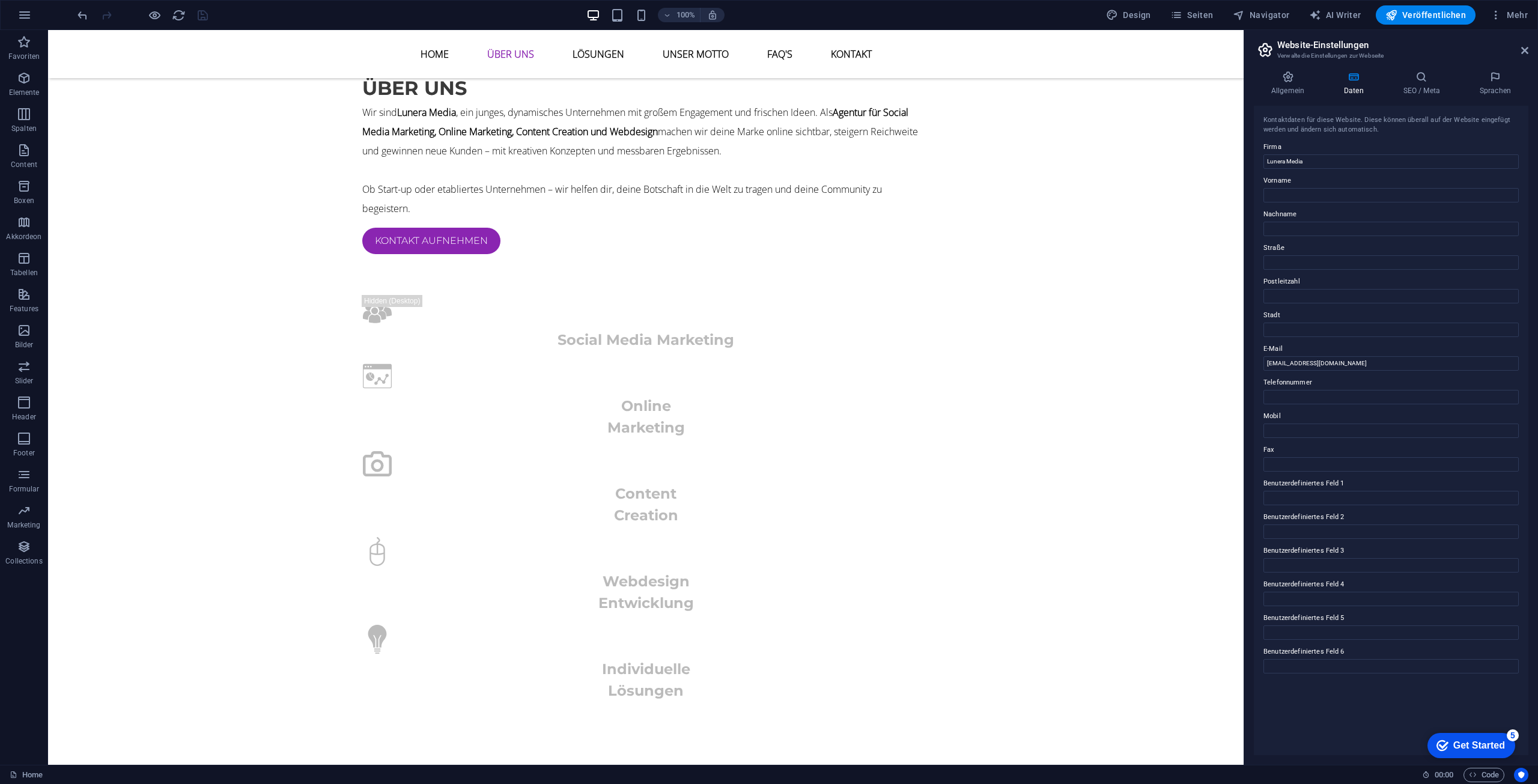
click at [1345, 92] on h4 "Daten" at bounding box center [1356, 83] width 59 height 25
click at [1448, 92] on h4 "SEO / Meta" at bounding box center [1424, 83] width 77 height 25
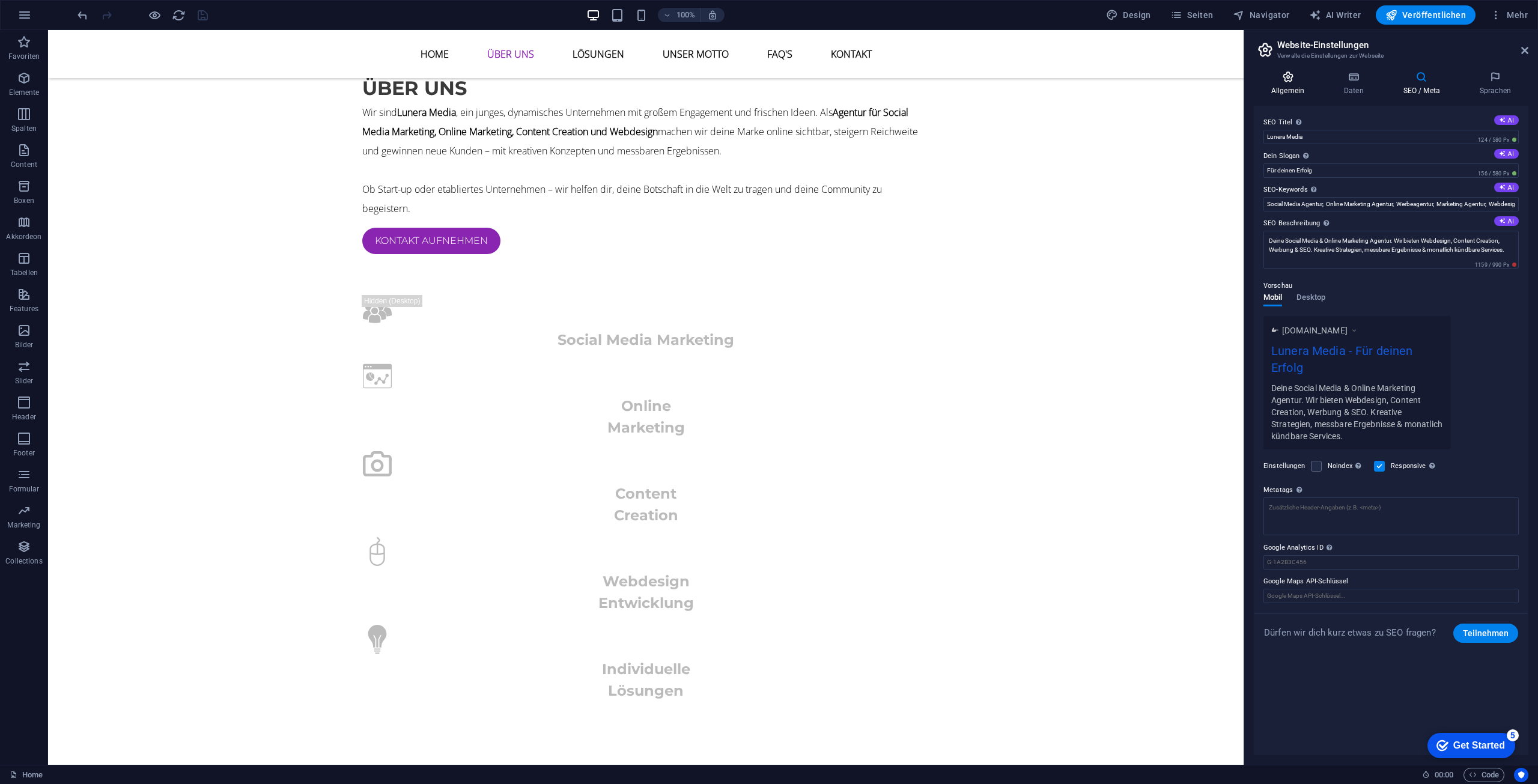
click at [1276, 77] on icon at bounding box center [1288, 77] width 68 height 12
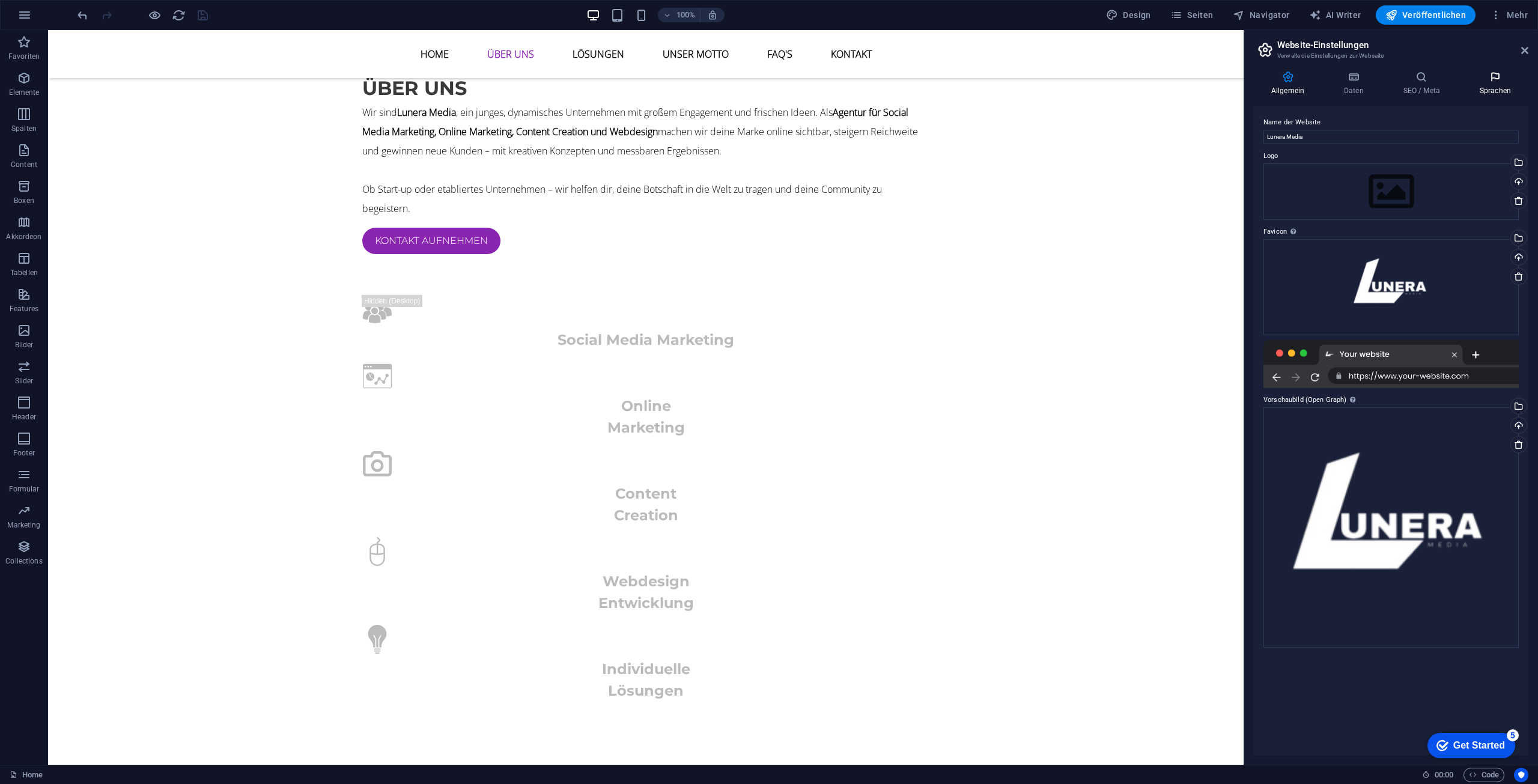
click at [1489, 79] on icon at bounding box center [1495, 77] width 66 height 12
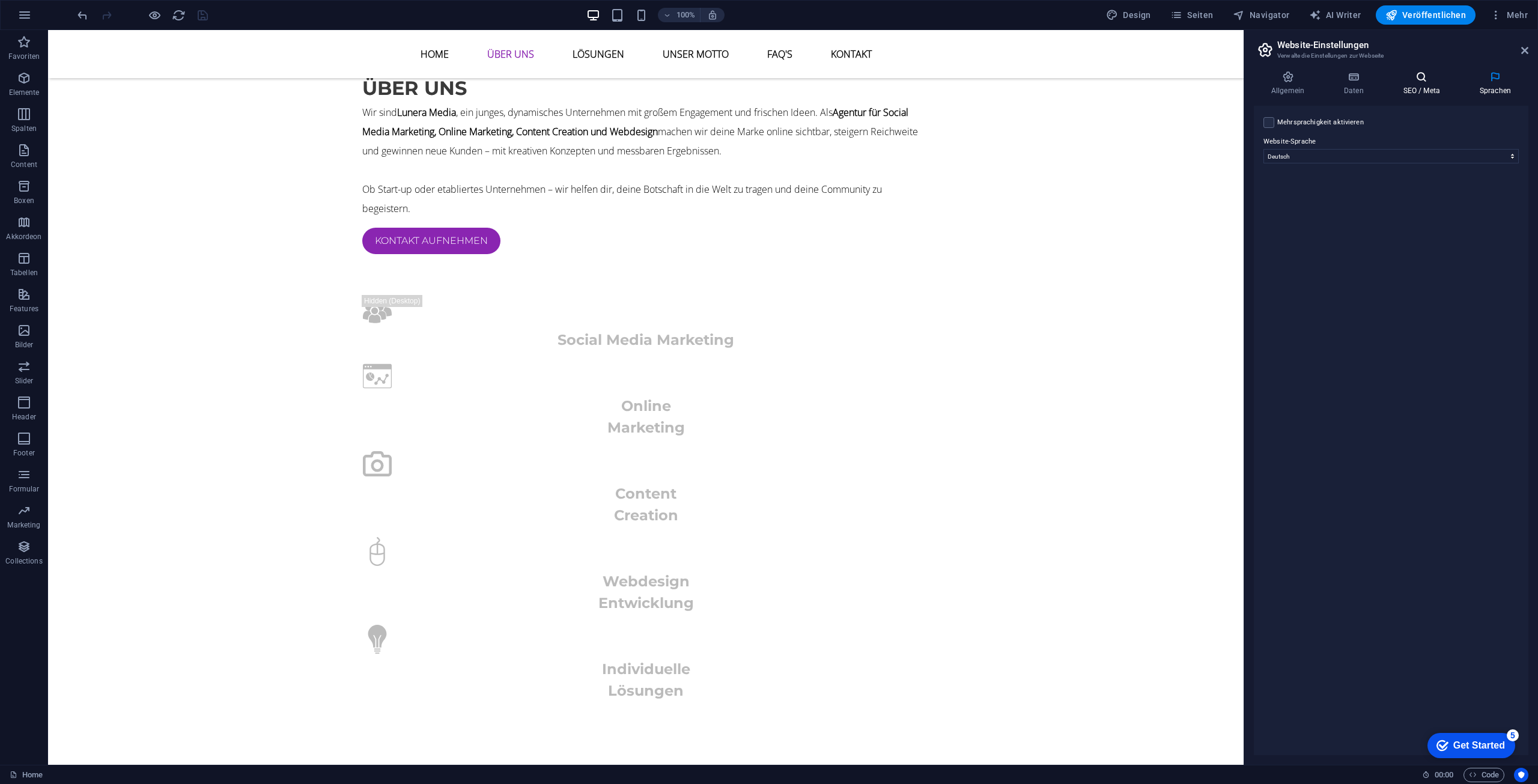
click at [1438, 79] on icon at bounding box center [1421, 77] width 72 height 12
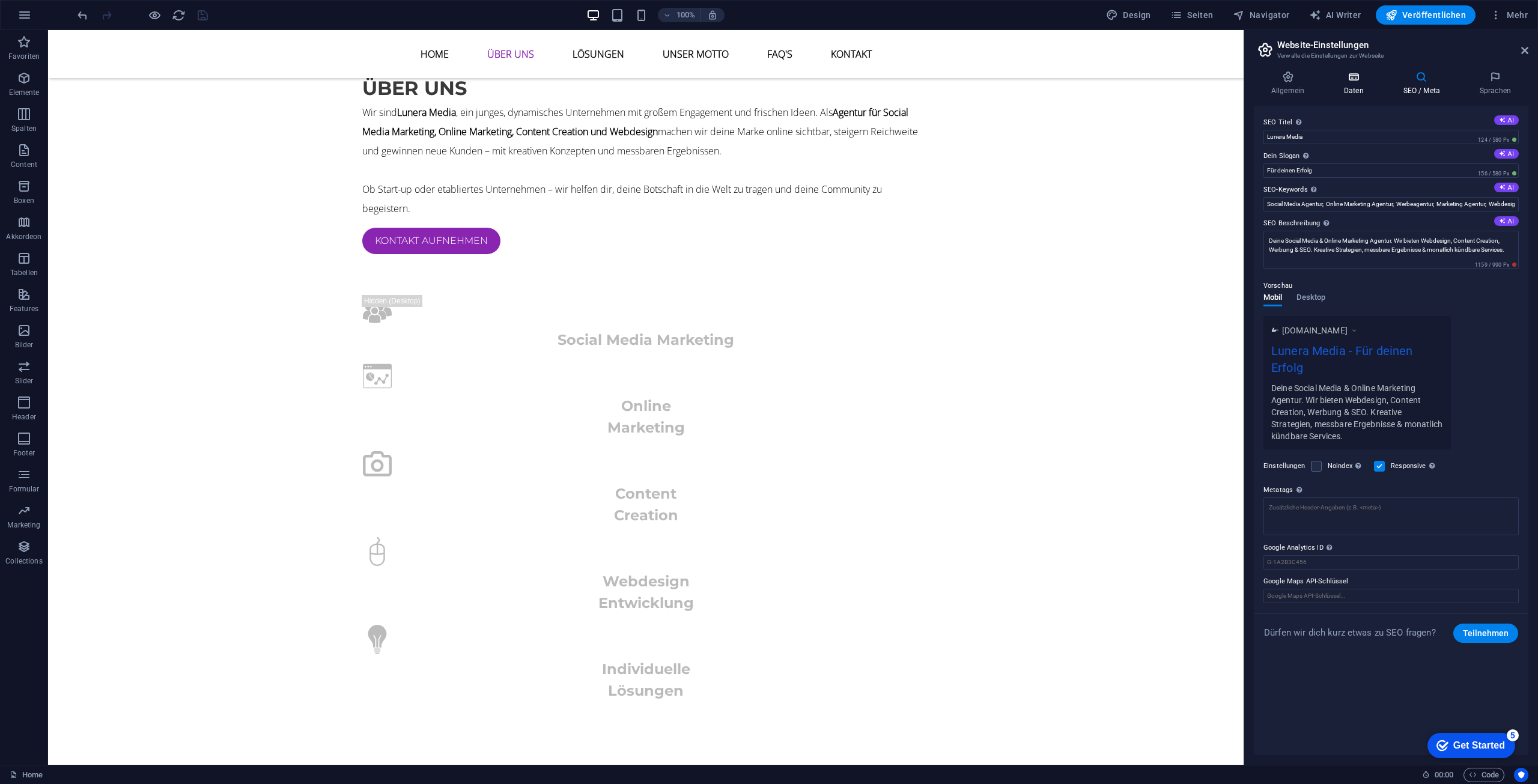
click at [1363, 79] on icon at bounding box center [1354, 77] width 55 height 12
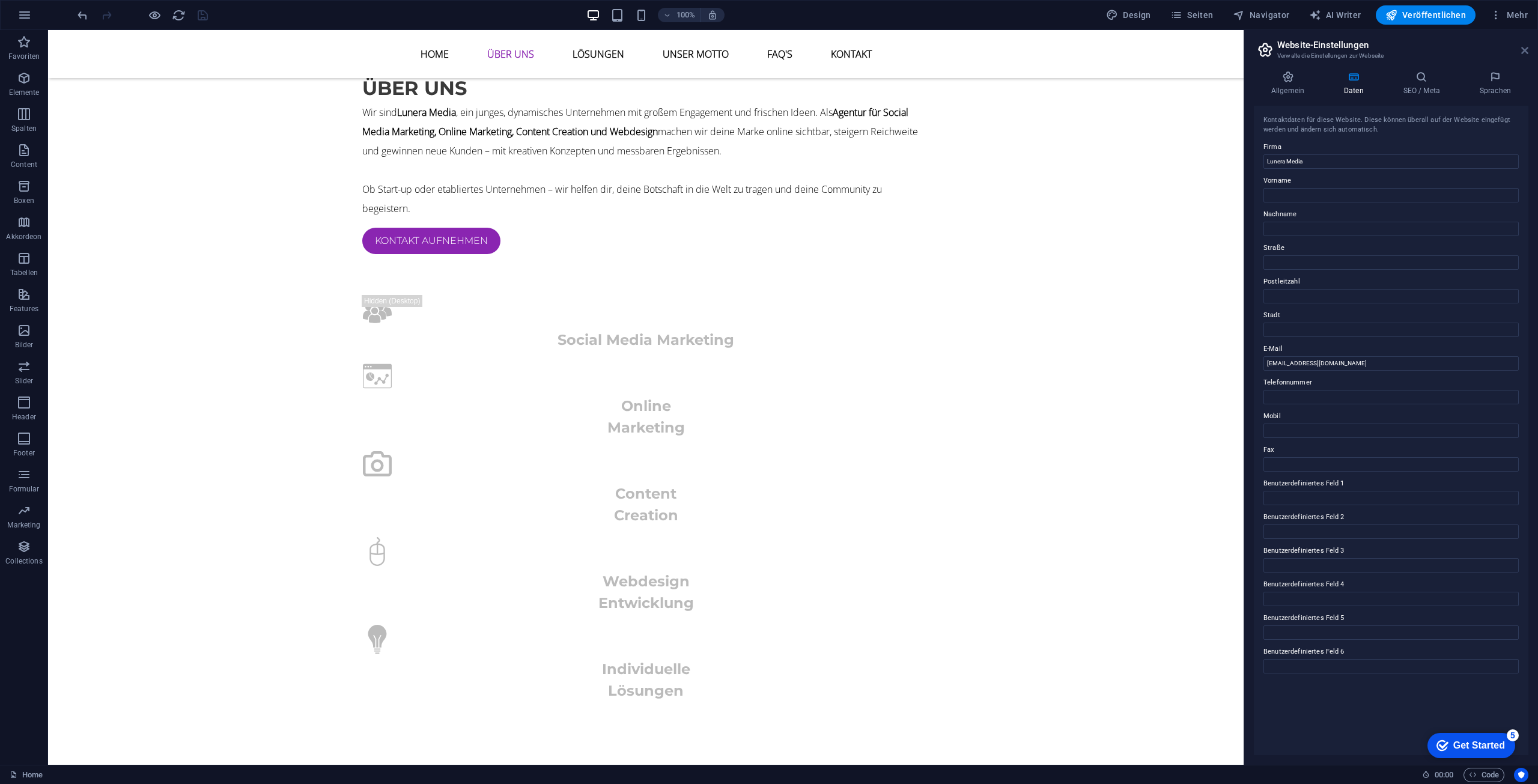
drag, startPoint x: 1525, startPoint y: 50, endPoint x: 1476, endPoint y: 3, distance: 67.9
click at [1525, 50] on icon at bounding box center [1525, 51] width 7 height 10
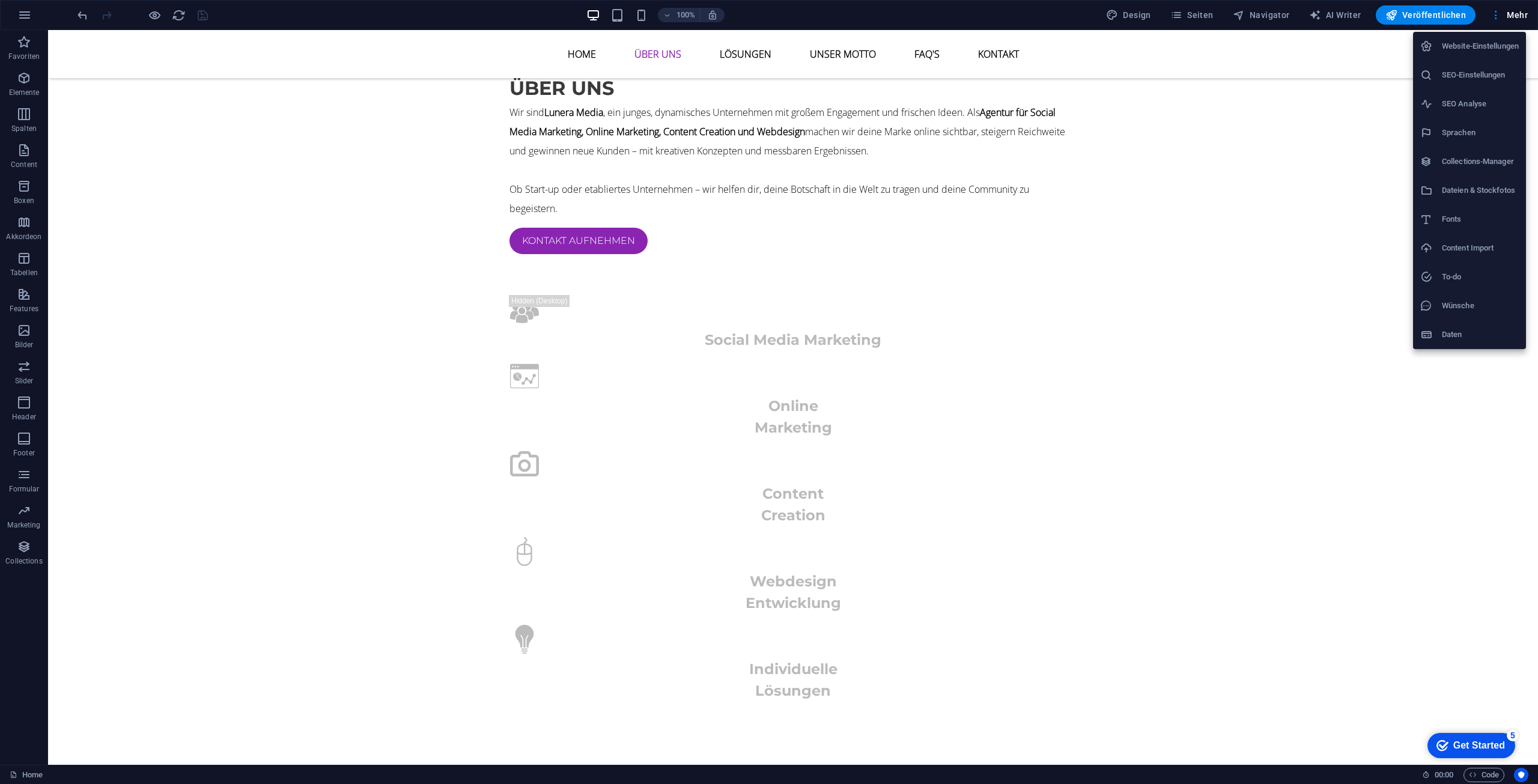
click at [1451, 161] on h6 "Collections-Manager" at bounding box center [1481, 161] width 77 height 14
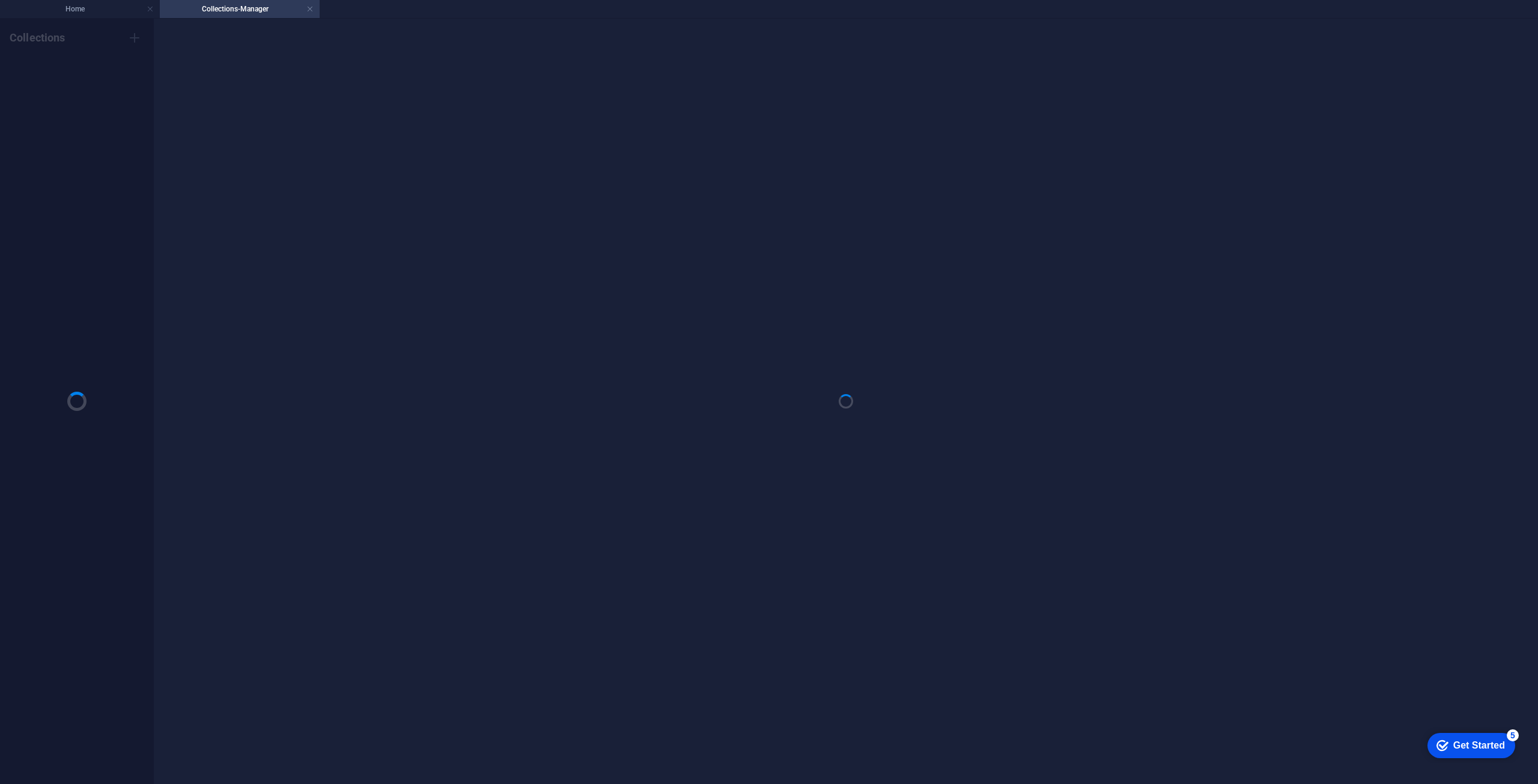
scroll to position [0, 0]
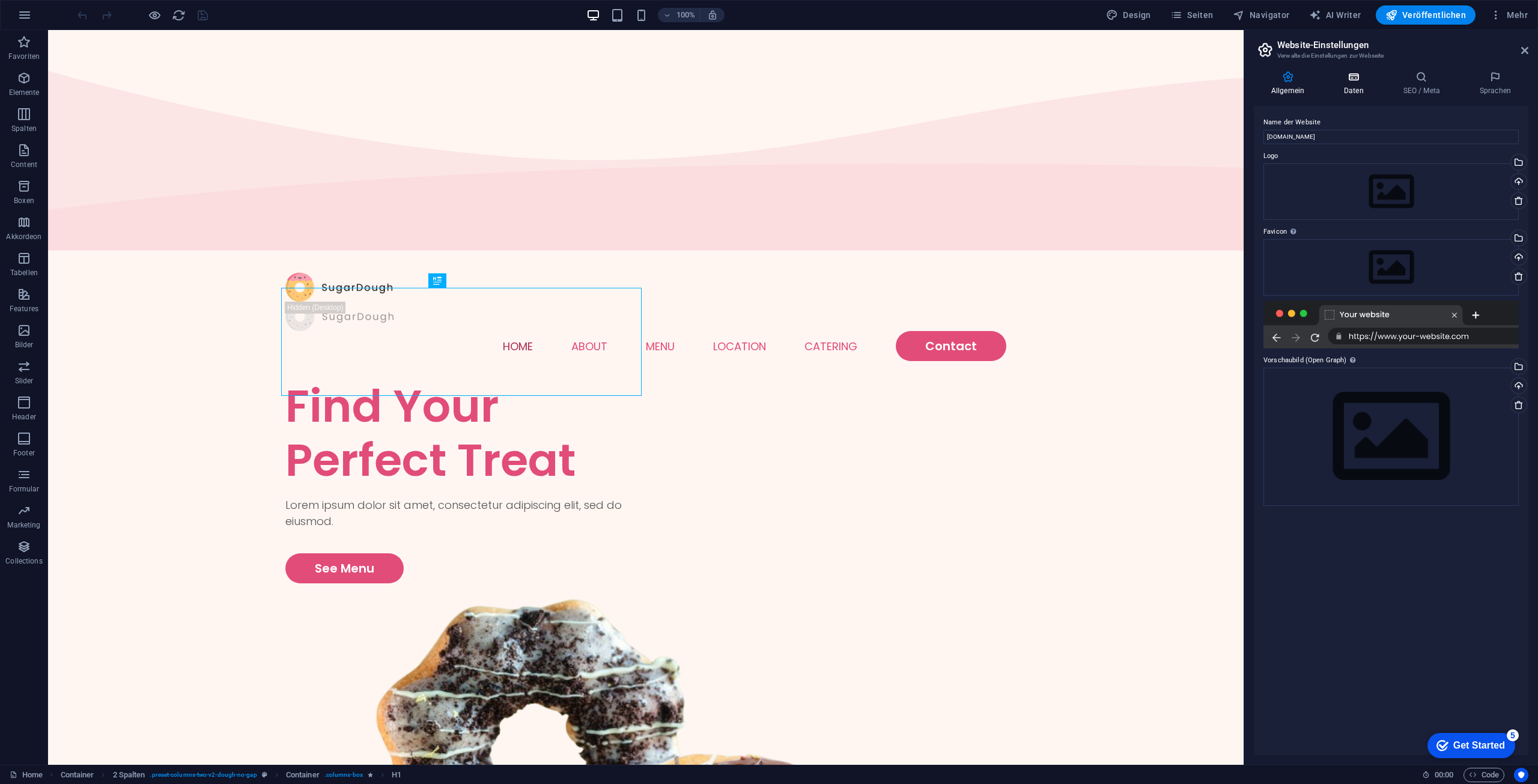
click at [1351, 77] on icon at bounding box center [1354, 77] width 55 height 12
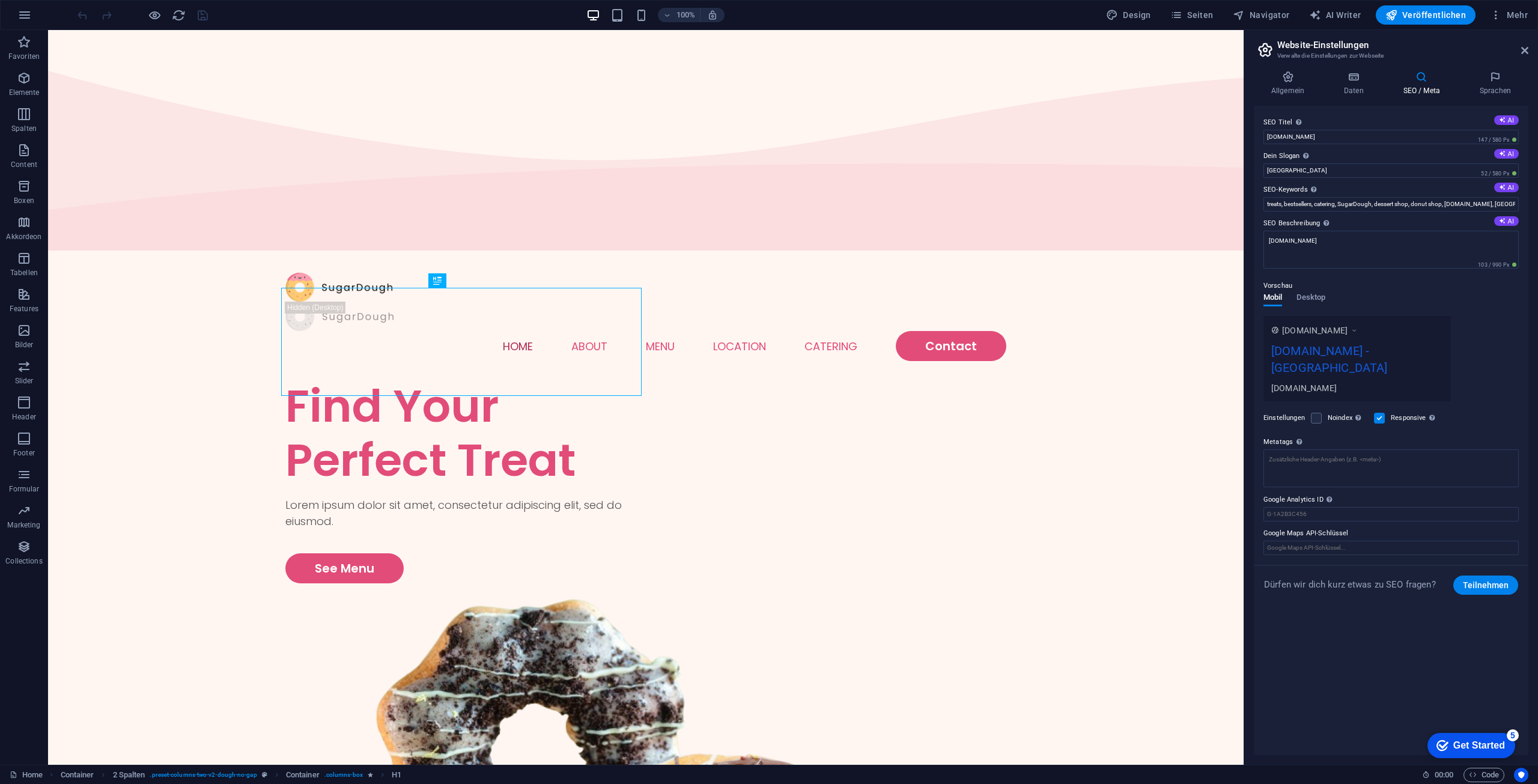
click at [1438, 83] on h4 "SEO / Meta" at bounding box center [1424, 83] width 77 height 25
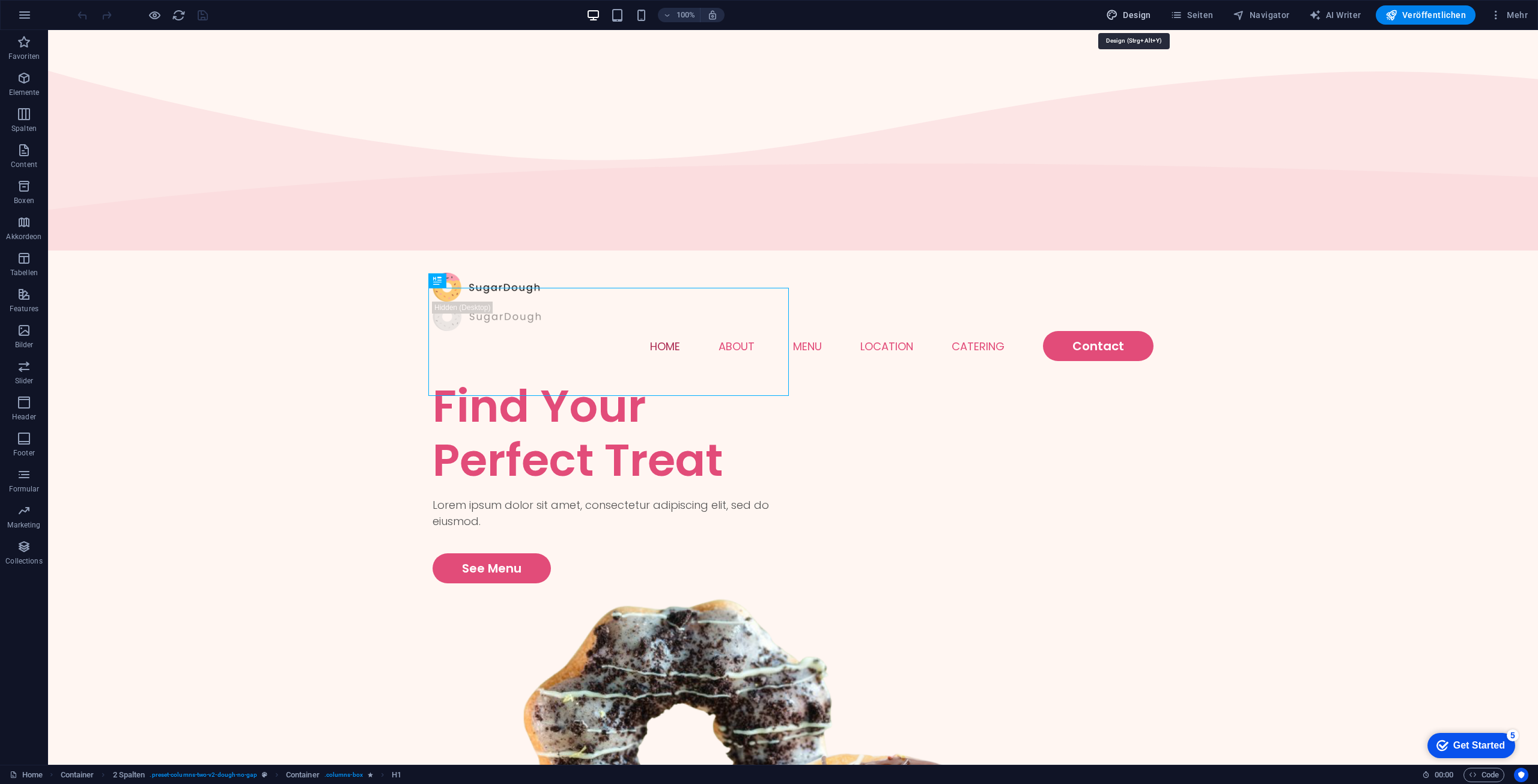
click at [1130, 14] on span "Design" at bounding box center [1128, 15] width 45 height 12
select select "px"
select select "300"
select select "px"
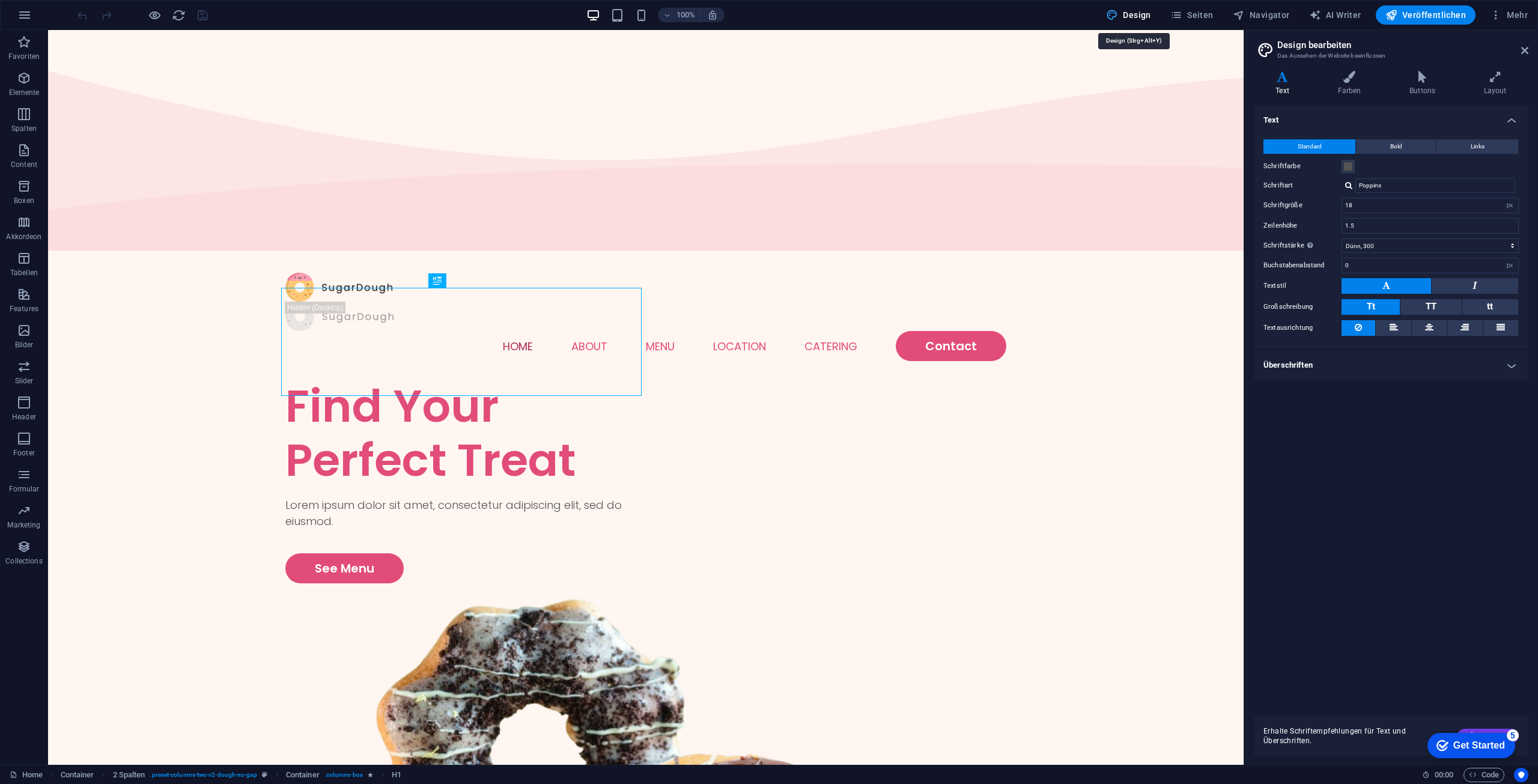
click at [1130, 14] on span "Design" at bounding box center [1128, 15] width 45 height 12
click at [0, 0] on span "Seiten" at bounding box center [0, 0] width 0 height 0
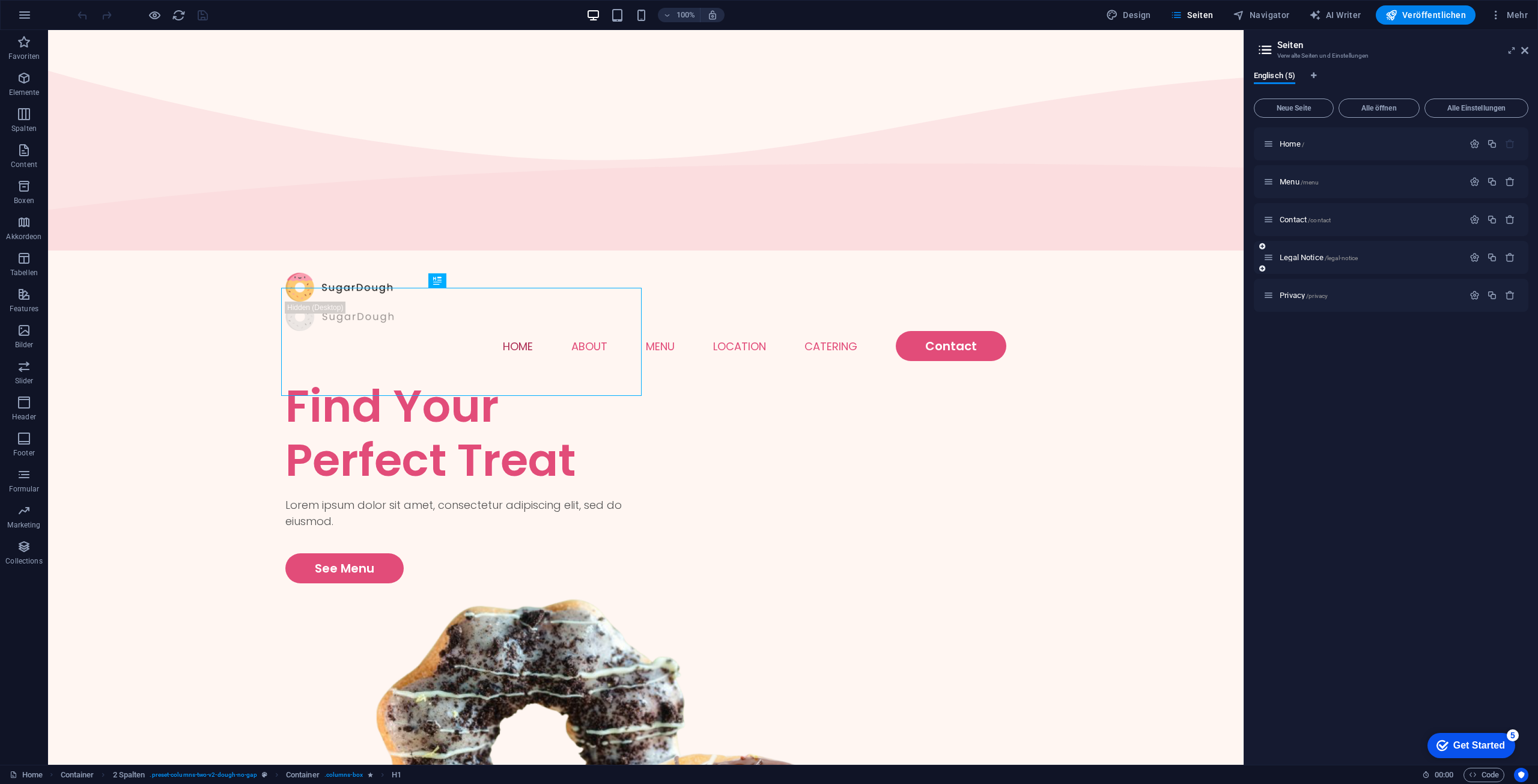
click at [1300, 249] on div "Legal Notice /legal-notice" at bounding box center [1391, 257] width 275 height 33
click at [1302, 256] on span "Legal Notice /legal-notice" at bounding box center [1319, 257] width 78 height 9
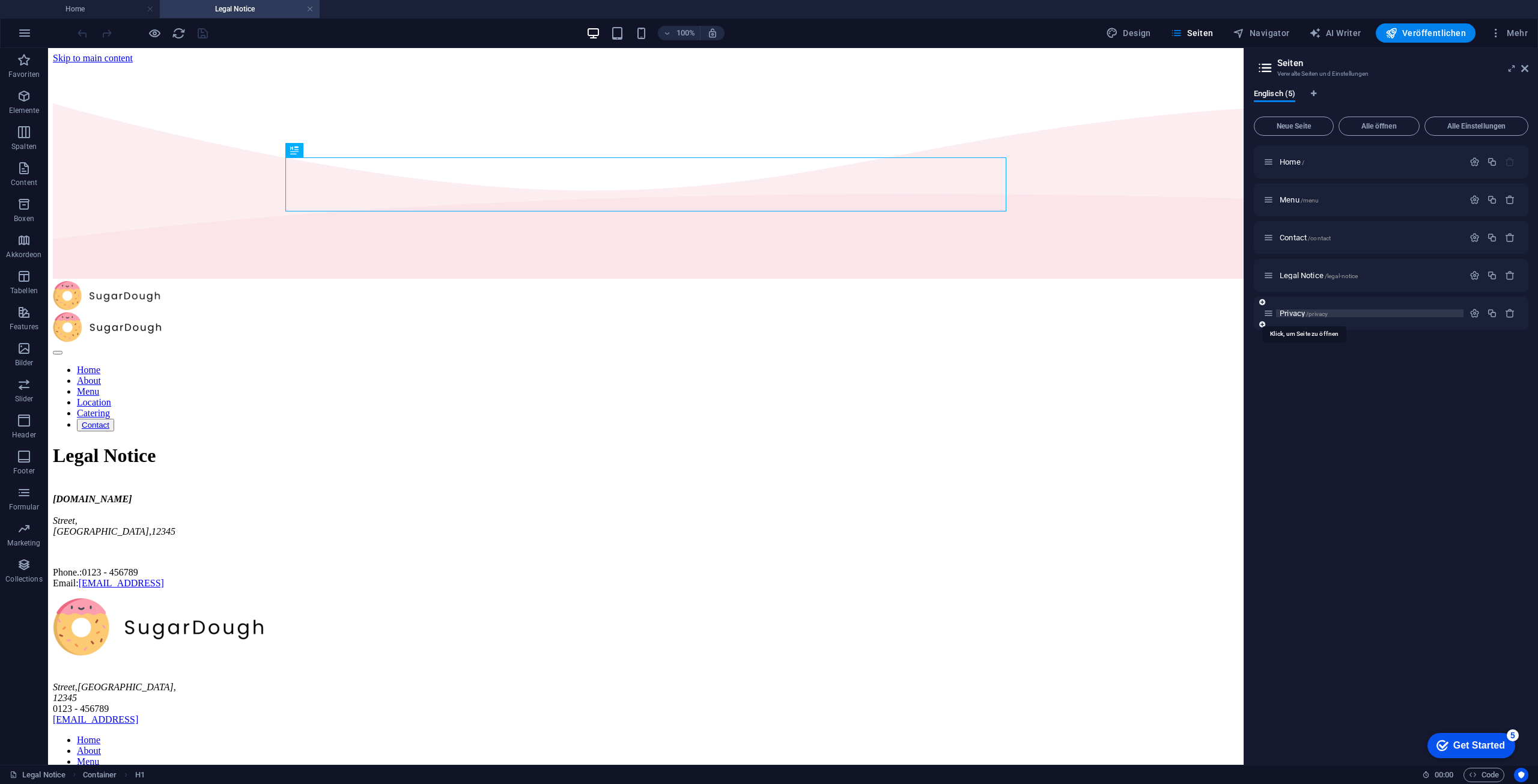
click at [1296, 312] on span "Privacy /privacy" at bounding box center [1304, 313] width 48 height 9
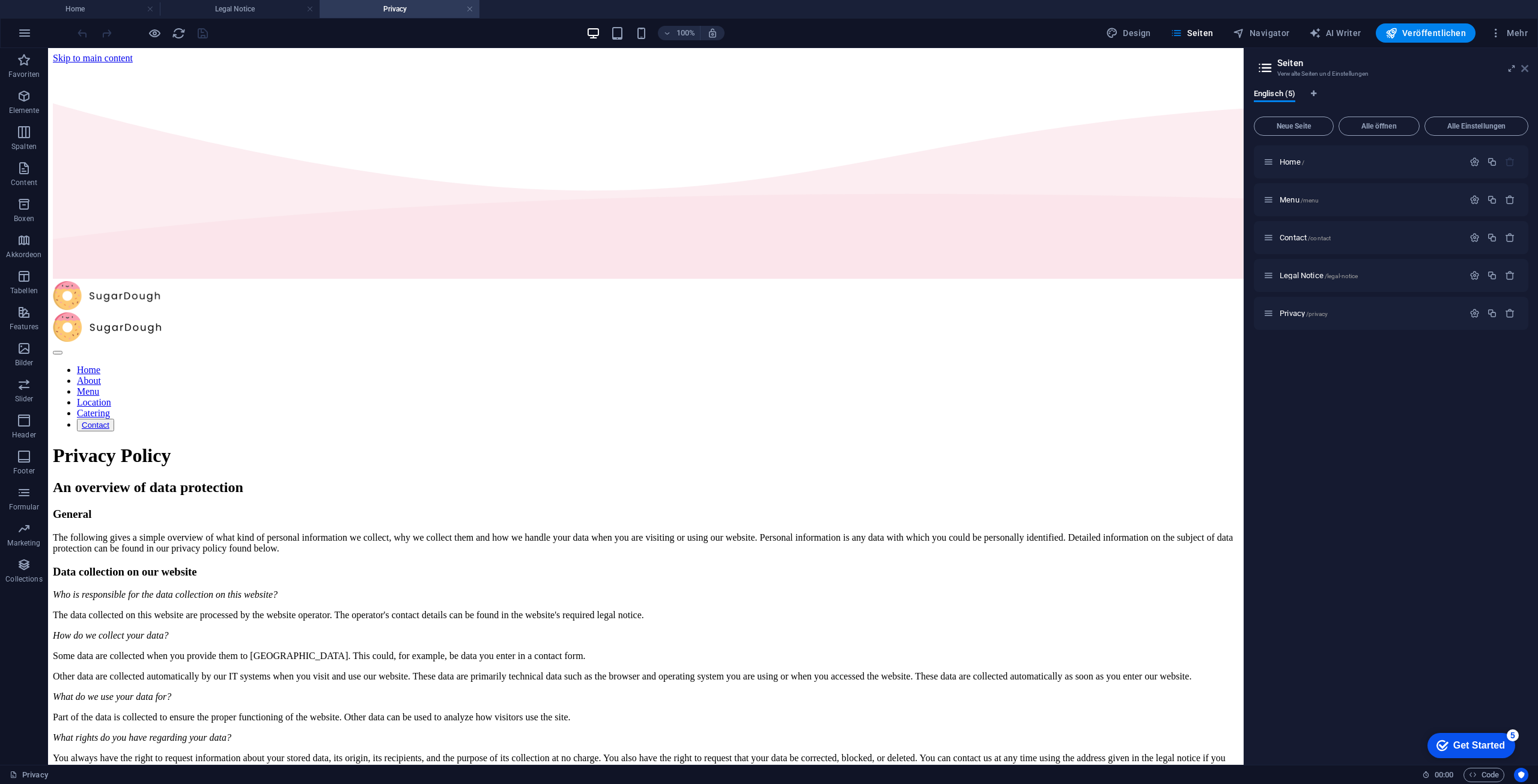
click at [1522, 63] on icon at bounding box center [1525, 68] width 7 height 10
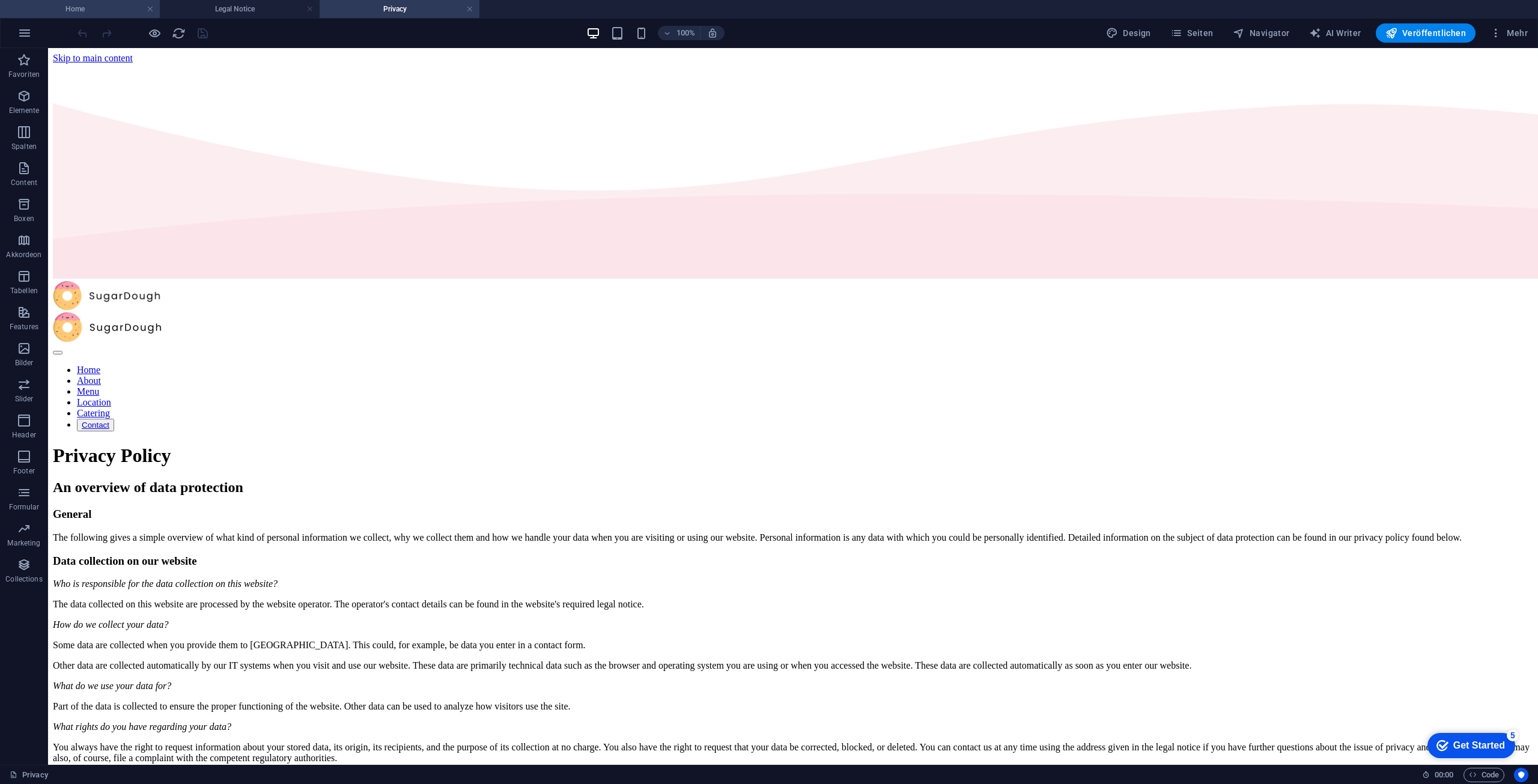
click at [102, 7] on h4 "Home" at bounding box center [80, 9] width 160 height 13
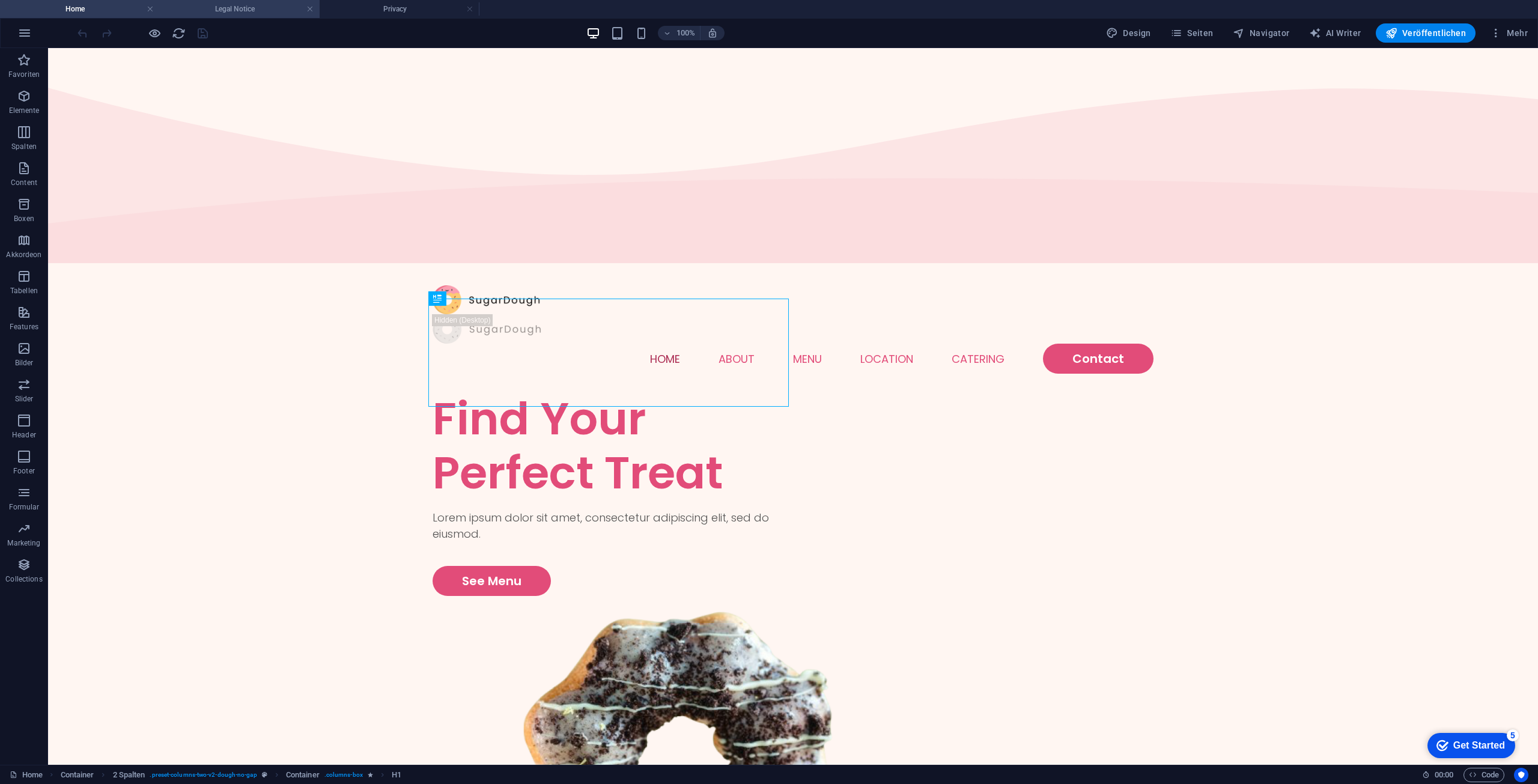
click at [232, 11] on h4 "Legal Notice" at bounding box center [240, 9] width 160 height 13
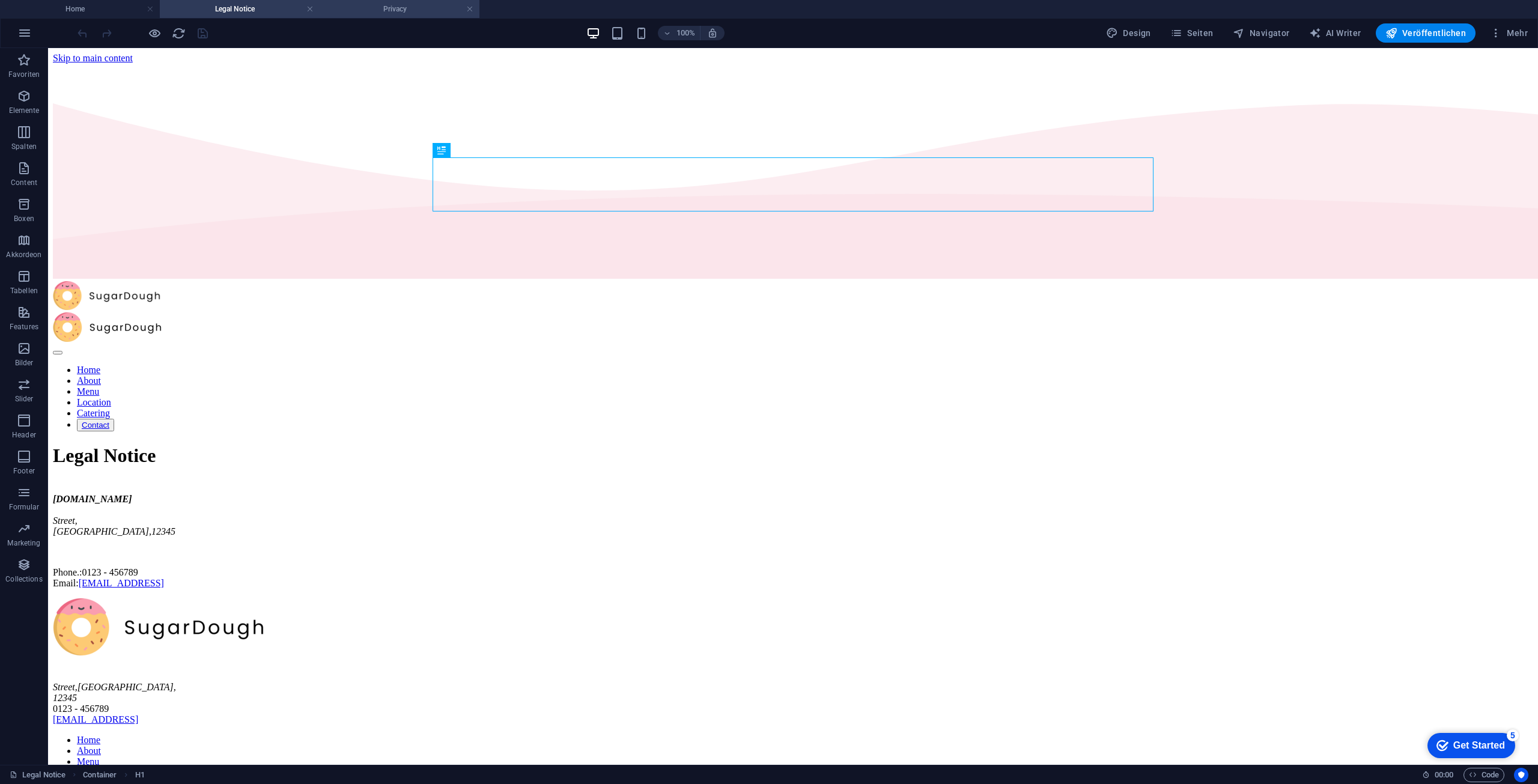
click at [398, 3] on h4 "Privacy" at bounding box center [400, 9] width 160 height 13
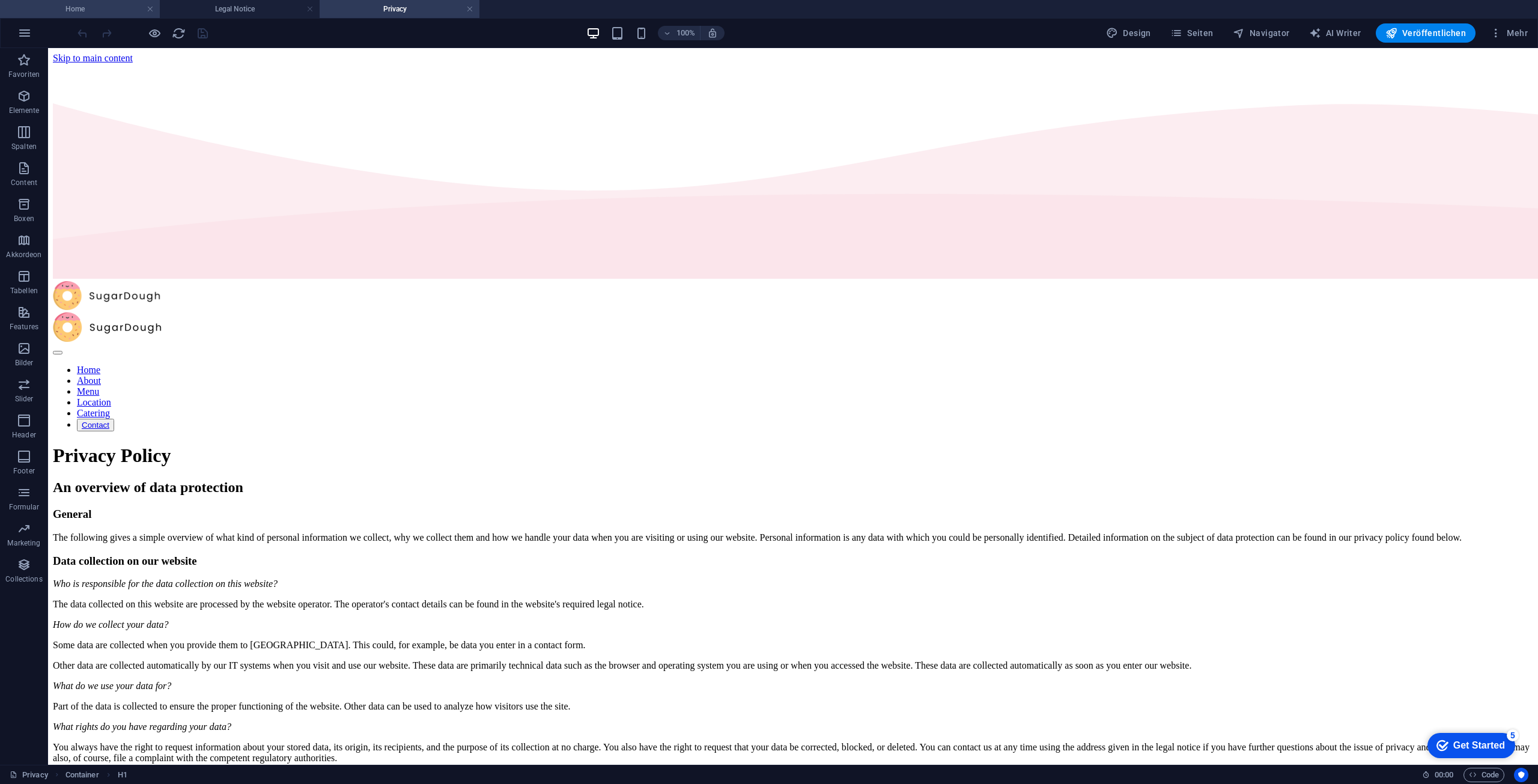
click at [74, 8] on h4 "Home" at bounding box center [80, 9] width 160 height 13
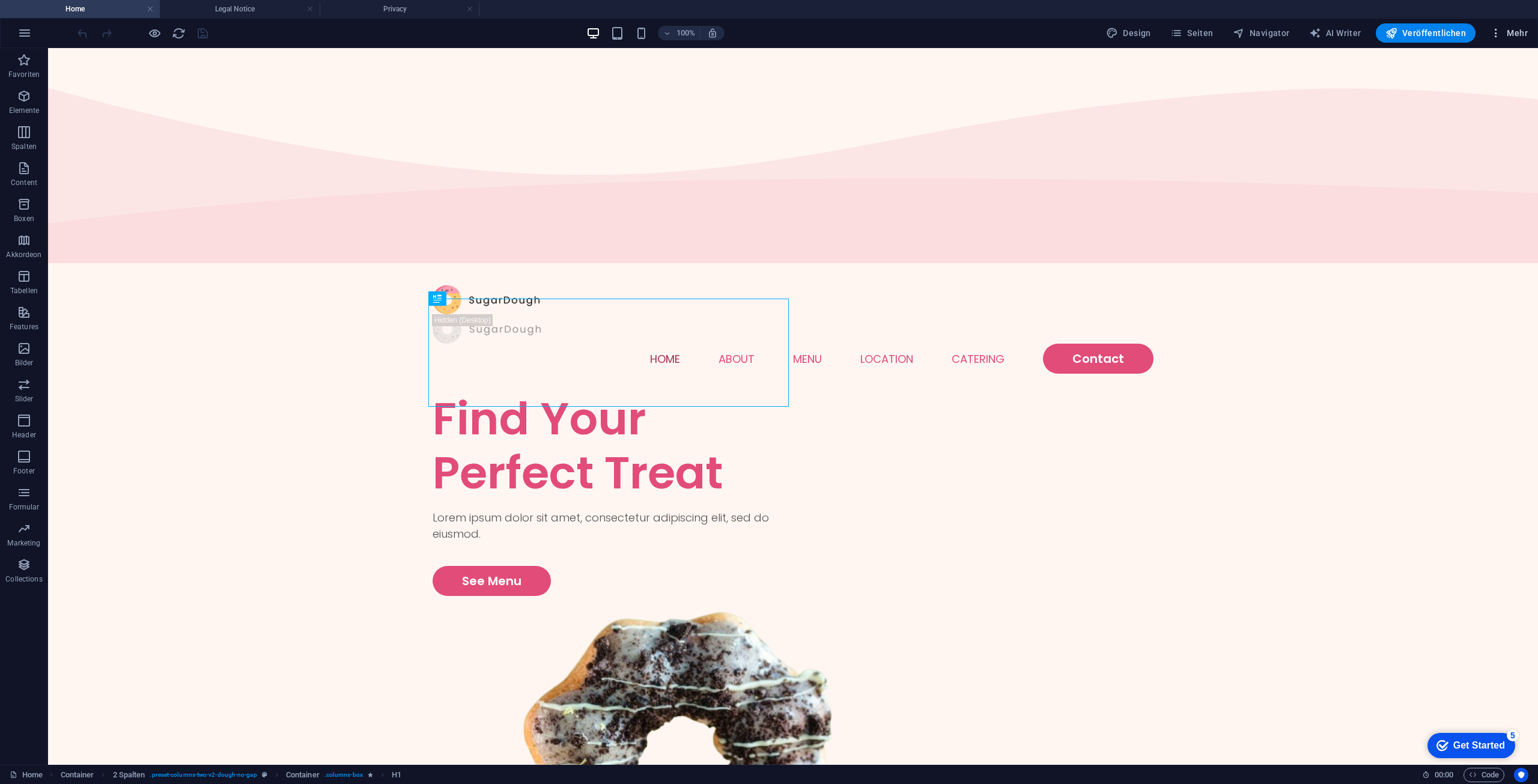
click at [1501, 37] on icon "button" at bounding box center [1496, 32] width 12 height 12
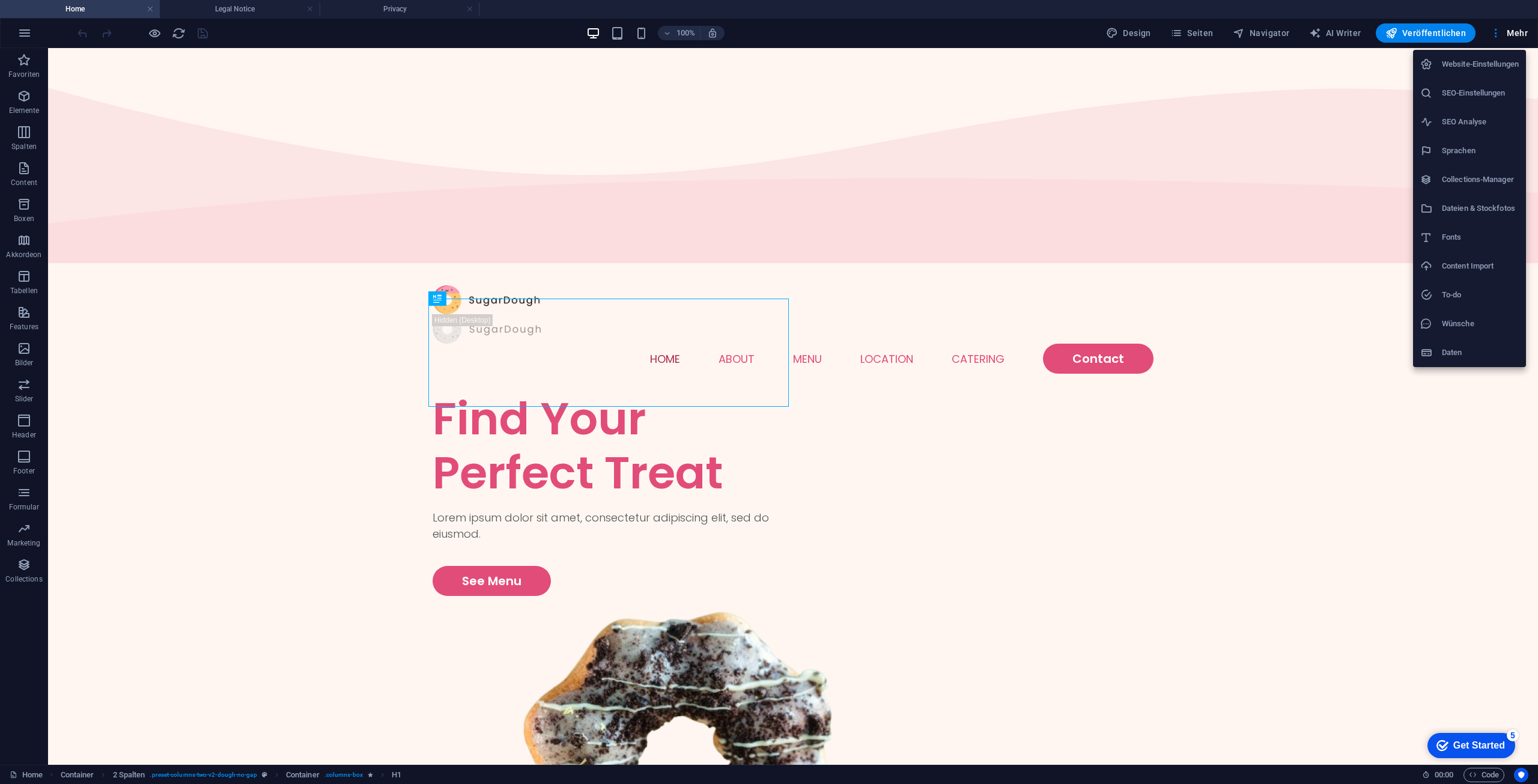
click at [300, 325] on div at bounding box center [769, 392] width 1538 height 784
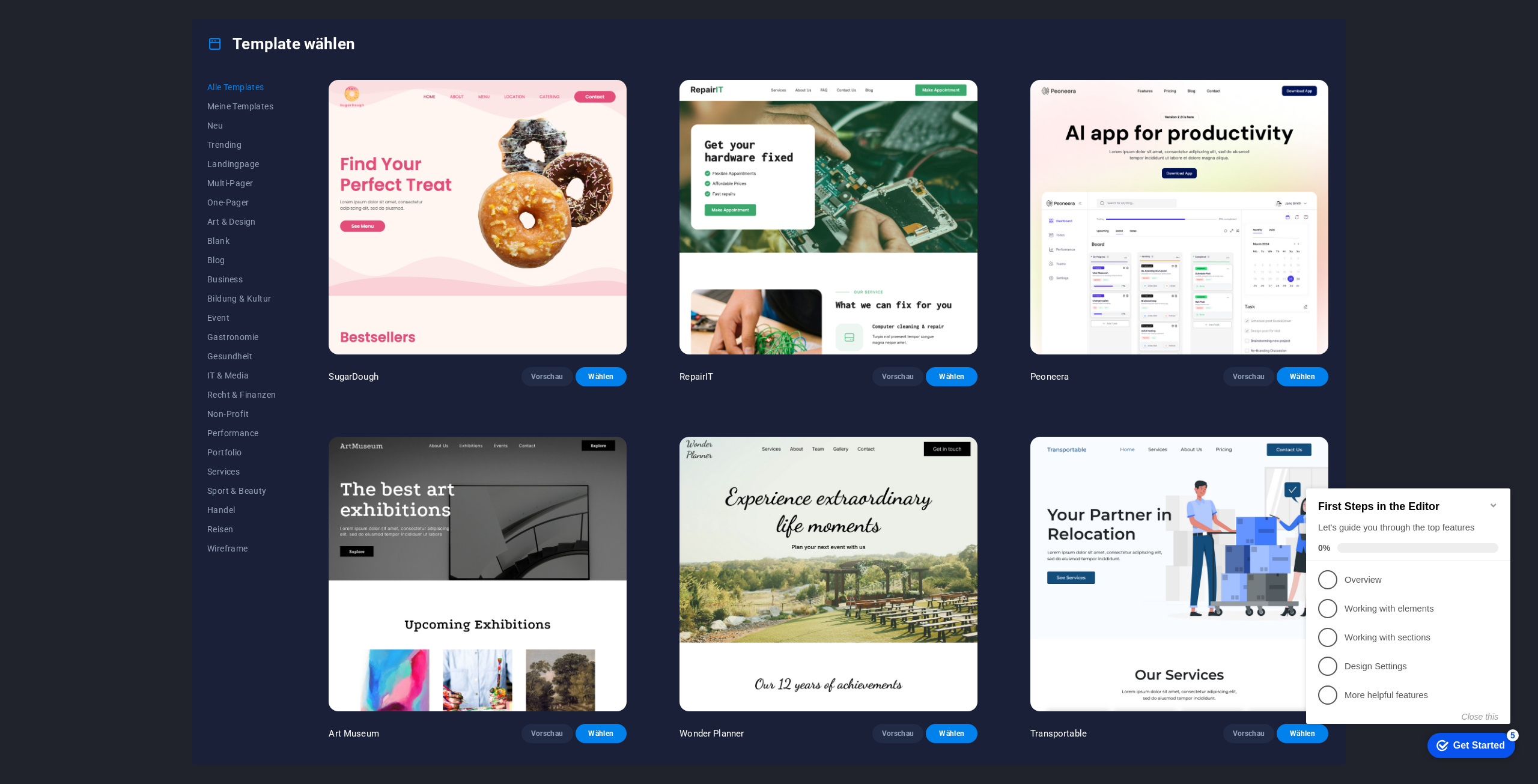
click at [1496, 500] on icon "Minimize checklist" at bounding box center [1494, 505] width 10 height 10
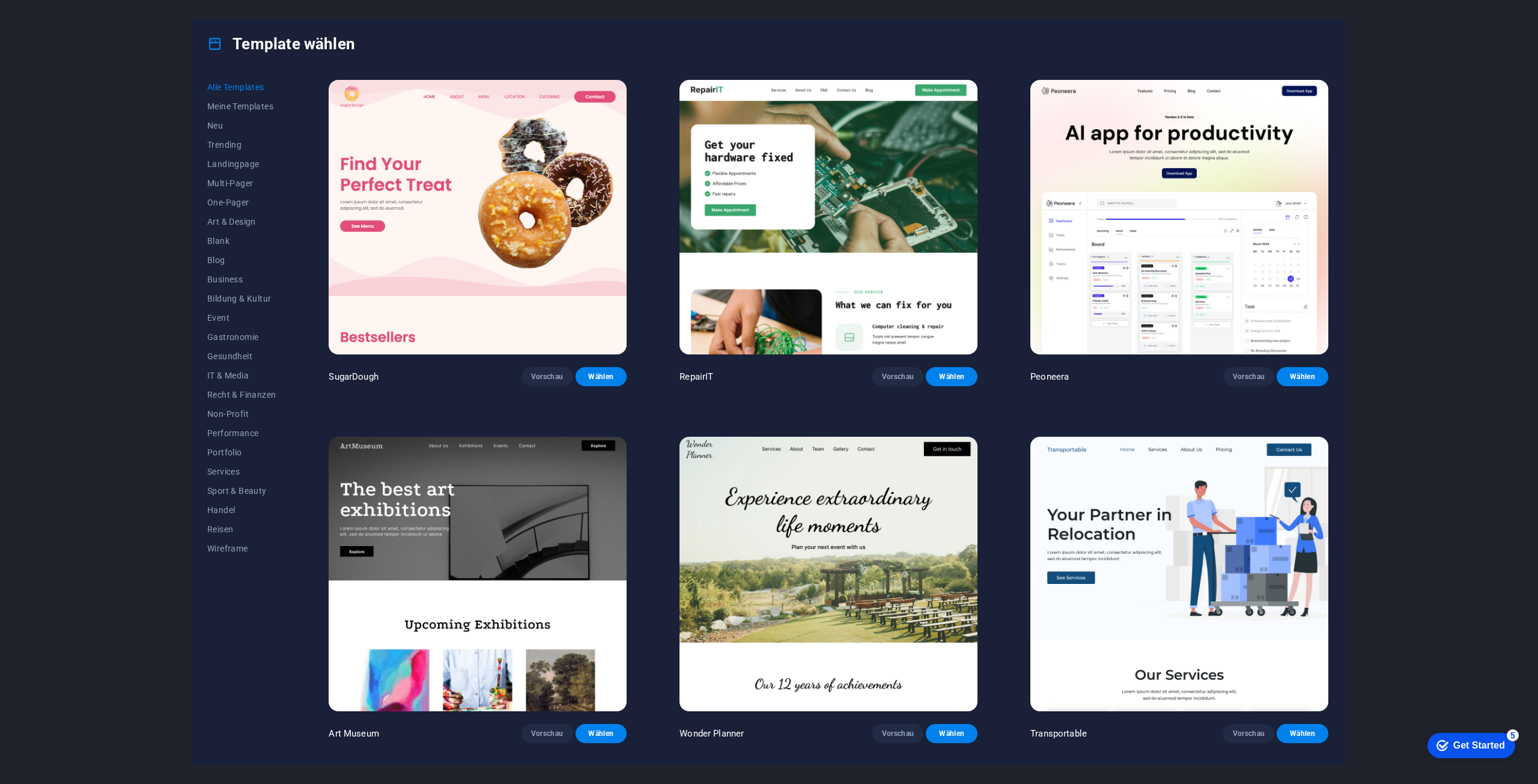
drag, startPoint x: 1061, startPoint y: 556, endPoint x: 976, endPoint y: 556, distance: 85.0
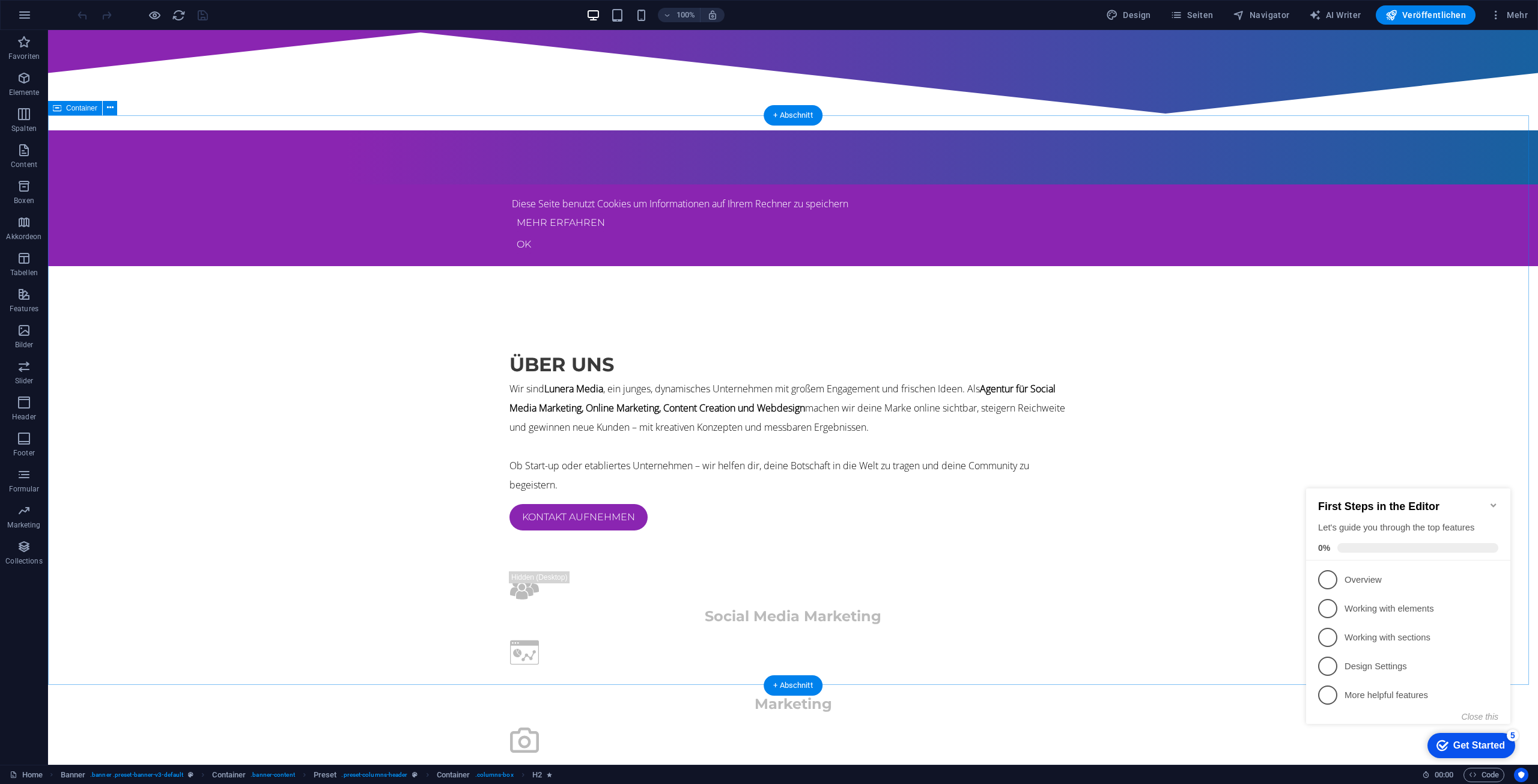
scroll to position [180, 0]
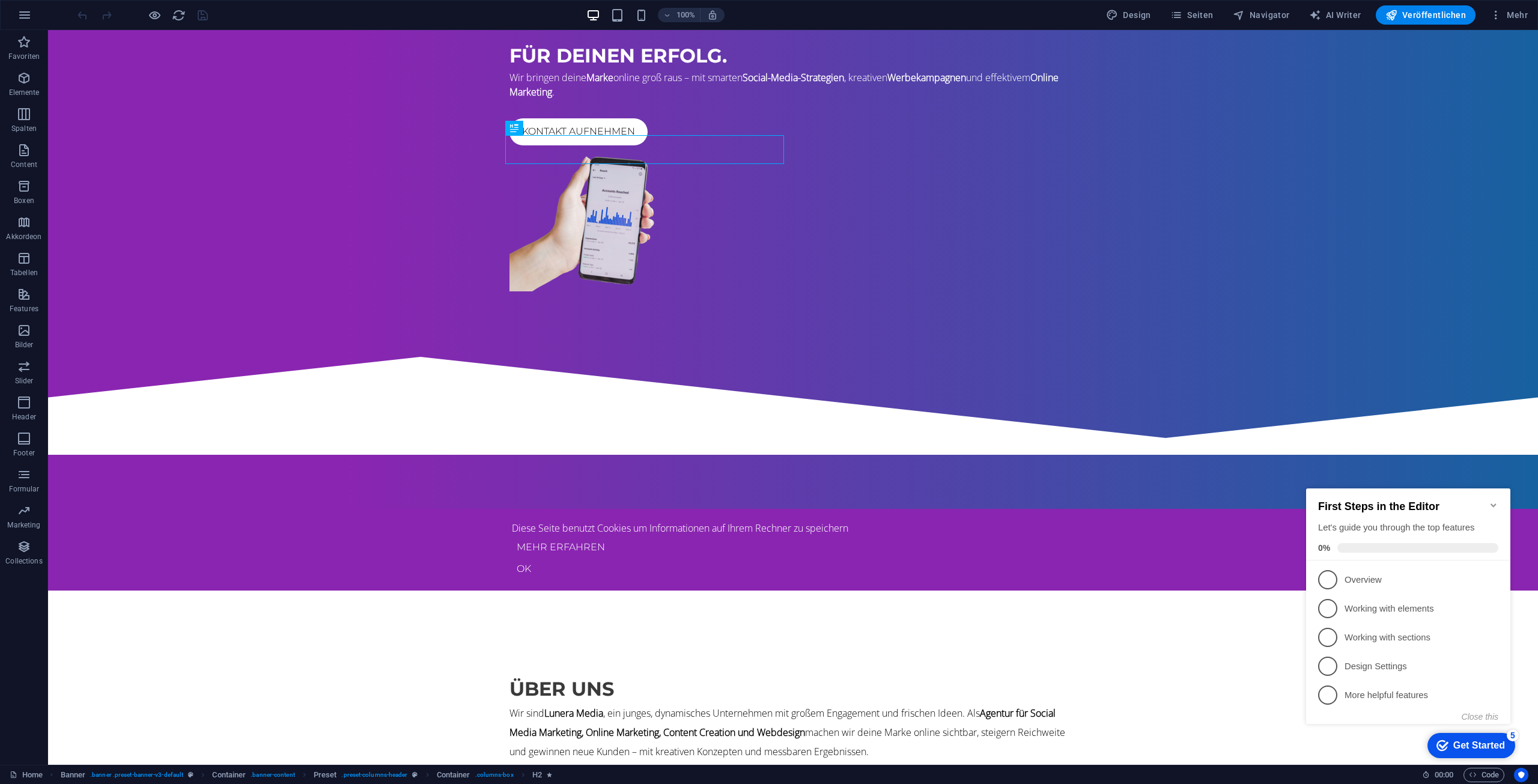
click at [1491, 500] on icon "Minimize checklist" at bounding box center [1494, 505] width 10 height 10
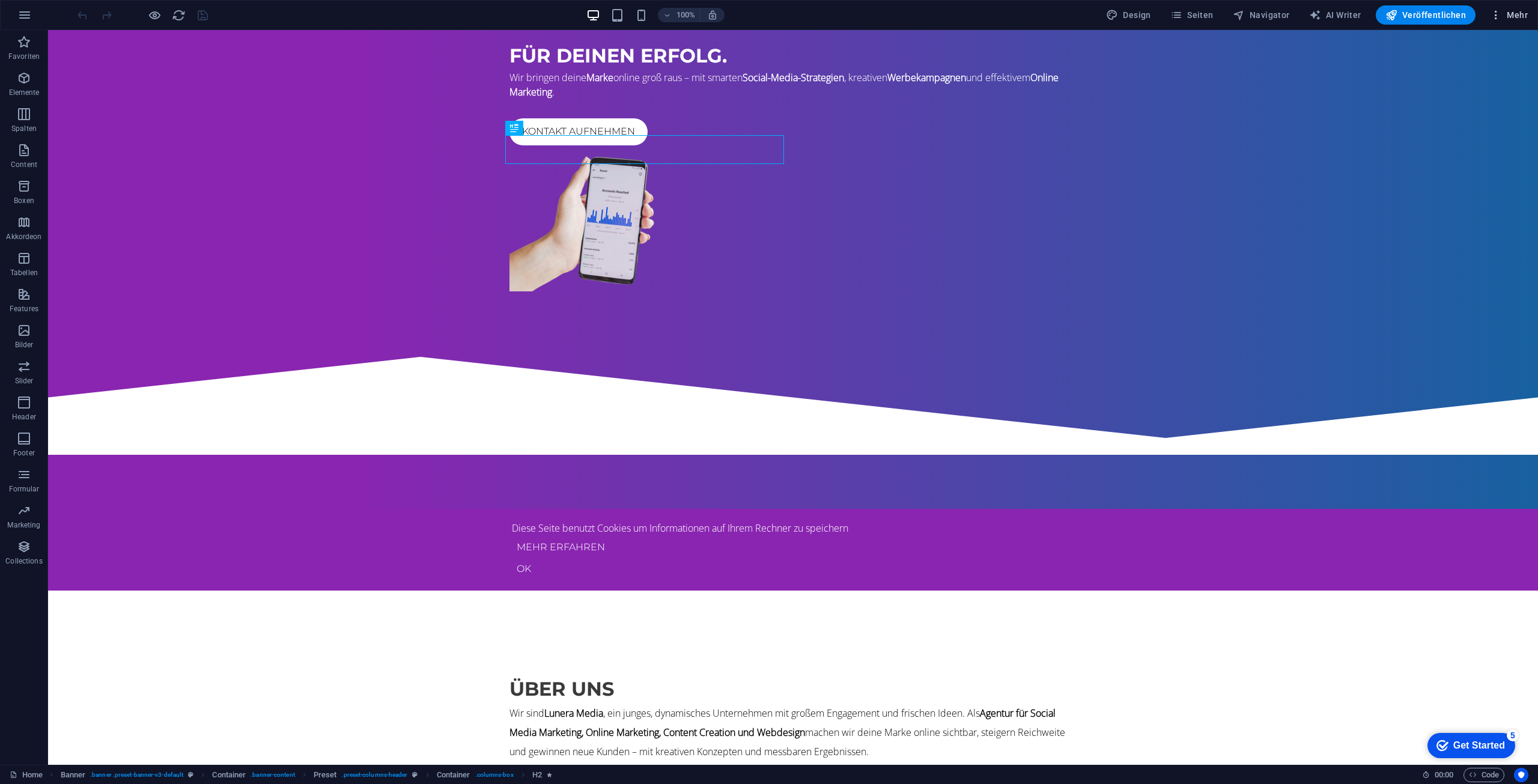
click at [1507, 14] on span "Mehr" at bounding box center [1508, 15] width 37 height 12
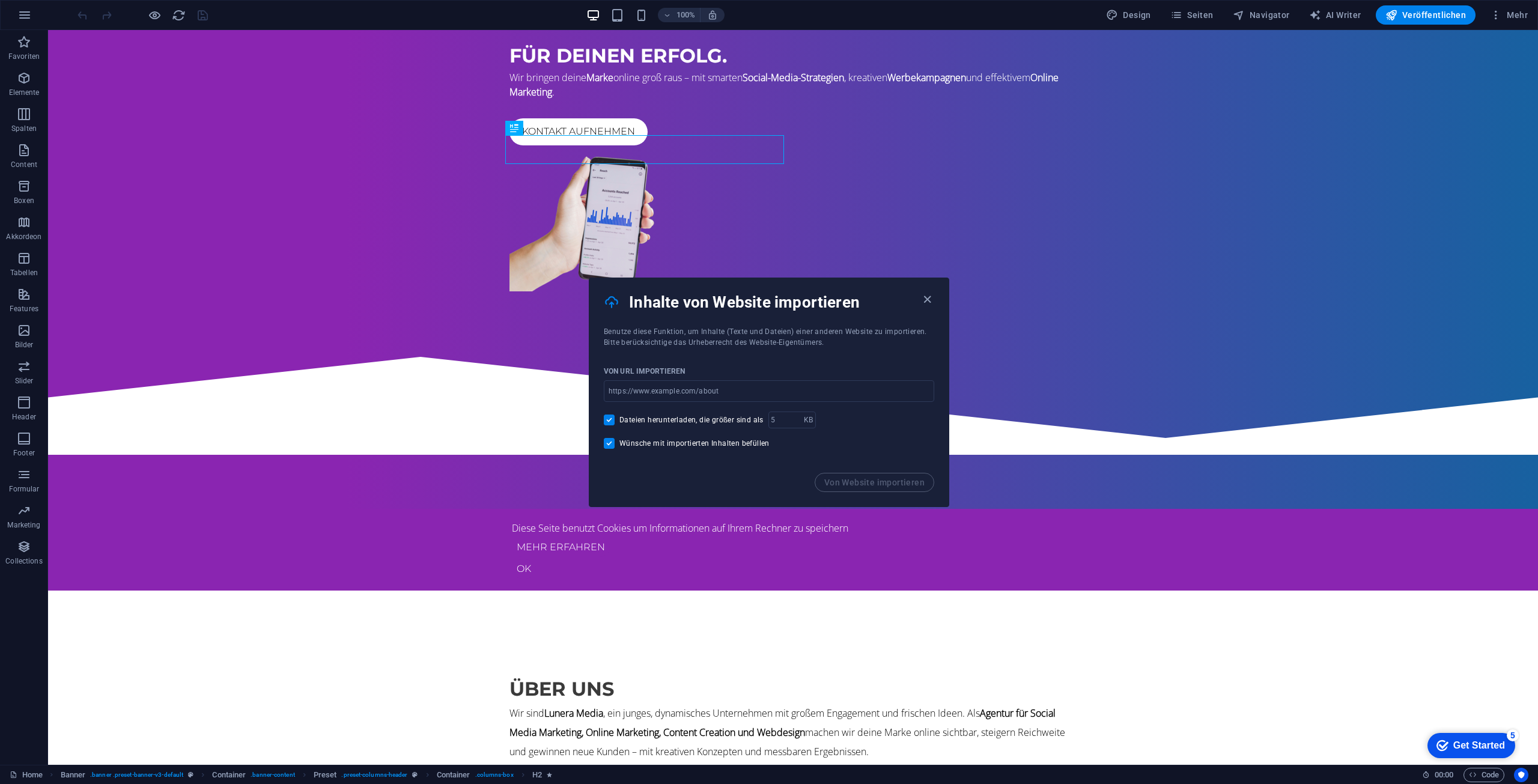
drag, startPoint x: 810, startPoint y: 299, endPoint x: 775, endPoint y: 314, distance: 38.1
click at [775, 314] on div "Inhalte von Website importieren" at bounding box center [769, 302] width 359 height 48
click at [925, 296] on icon "button" at bounding box center [927, 299] width 14 height 14
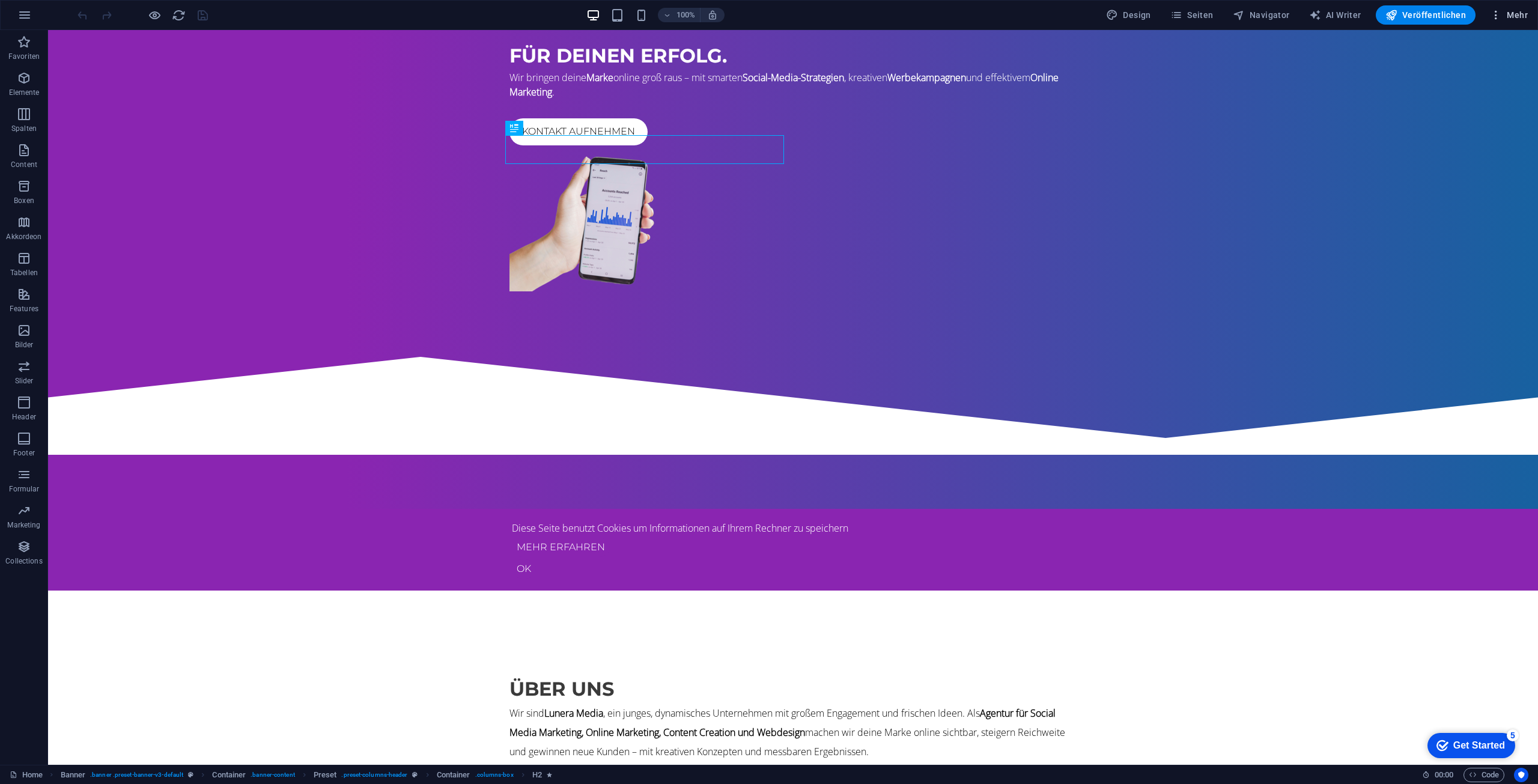
click at [1501, 12] on icon "button" at bounding box center [1496, 15] width 12 height 12
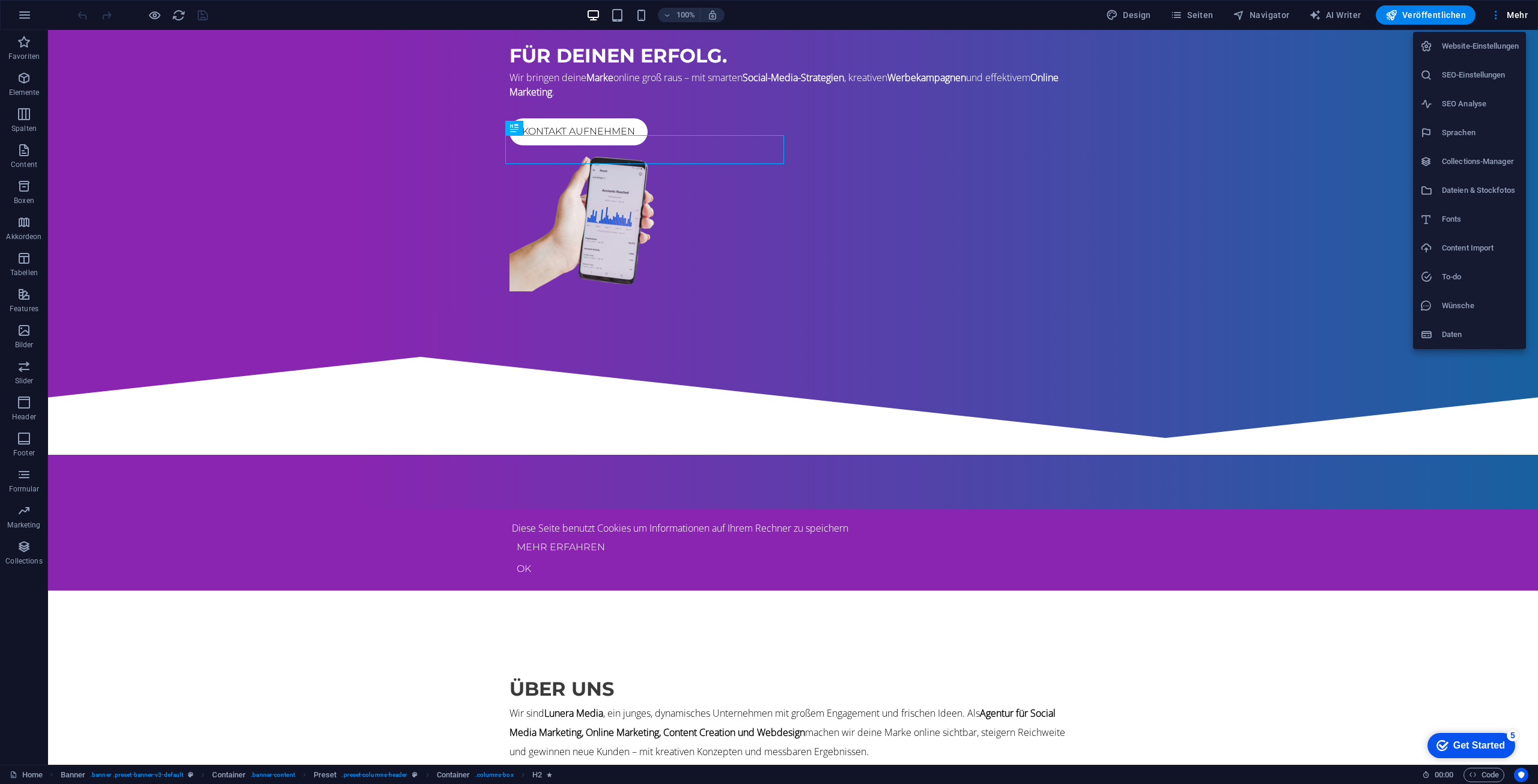
click at [1446, 304] on h6 "Wünsche" at bounding box center [1481, 305] width 77 height 14
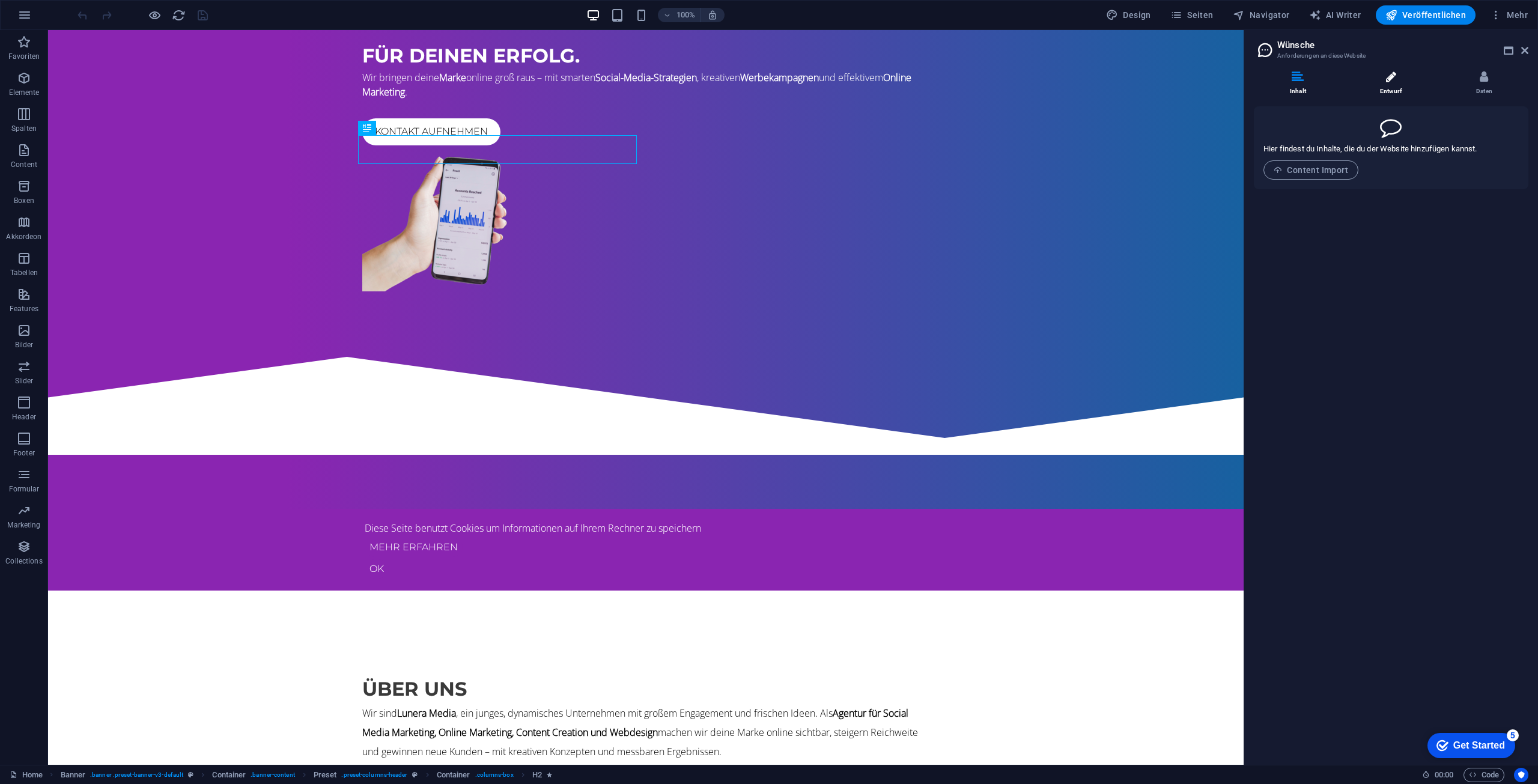
click at [1403, 86] on li "Entwurf" at bounding box center [1394, 83] width 93 height 26
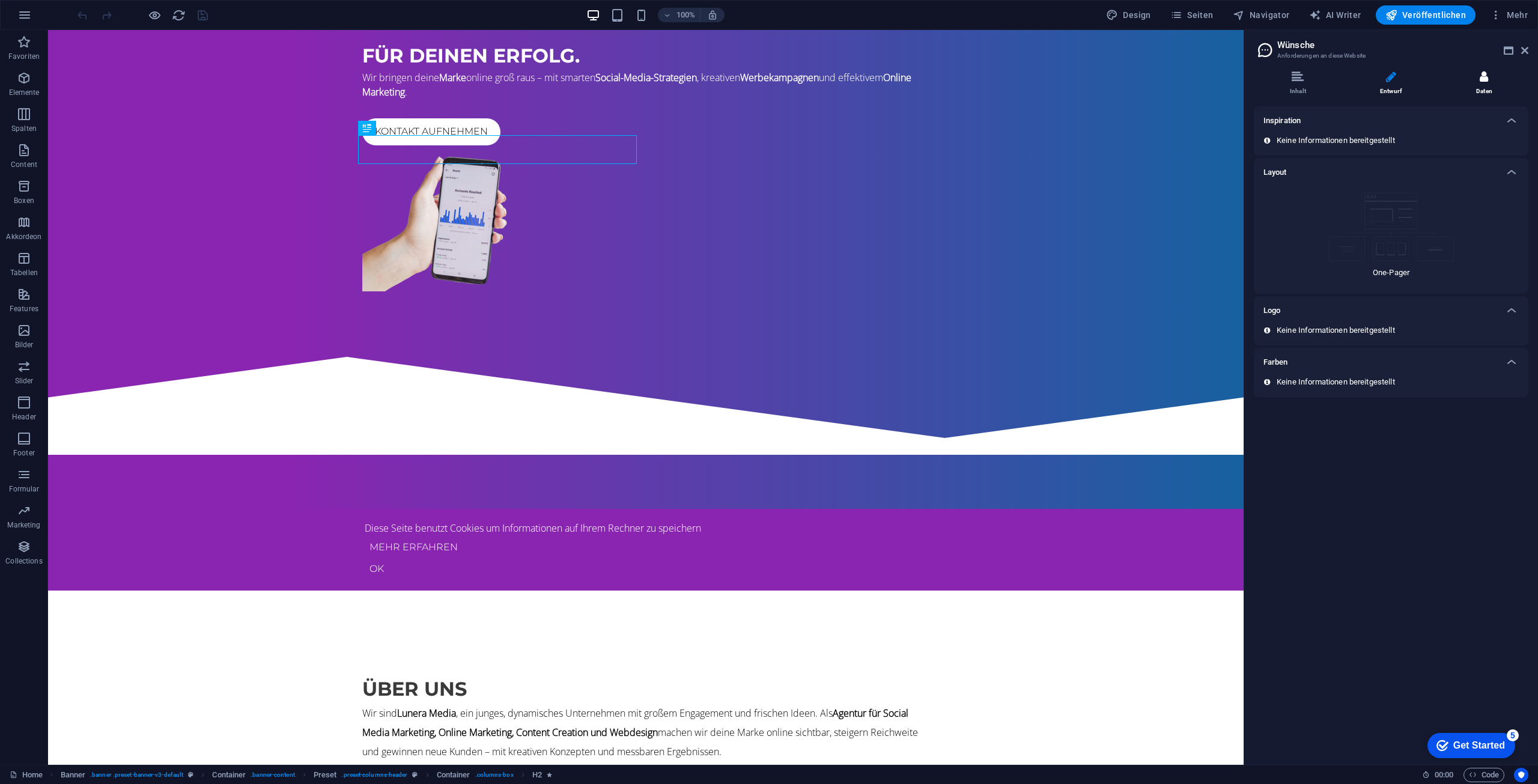
click at [1496, 80] on li "Daten" at bounding box center [1484, 83] width 88 height 26
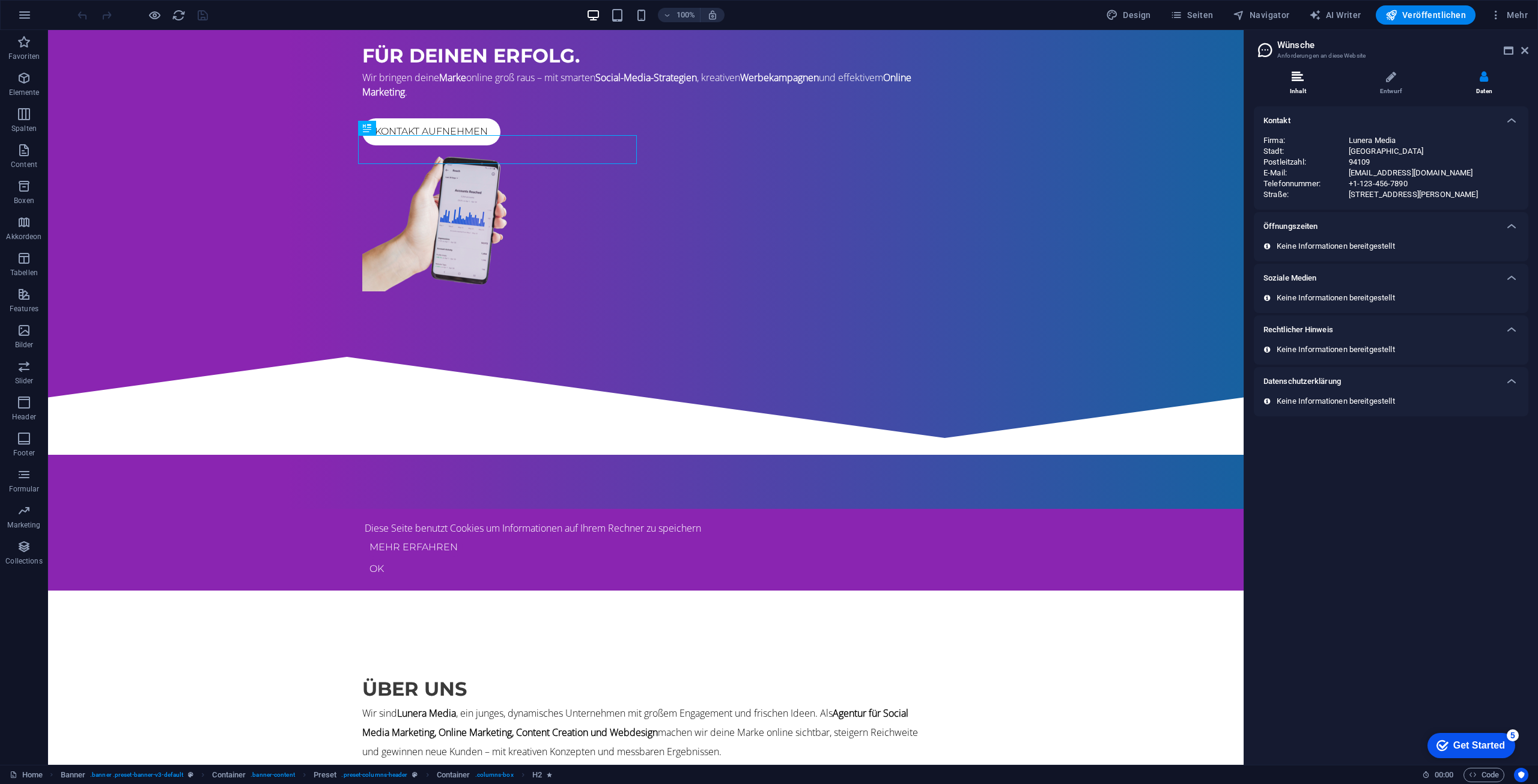
click at [1307, 77] on li "Inhalt" at bounding box center [1301, 83] width 93 height 26
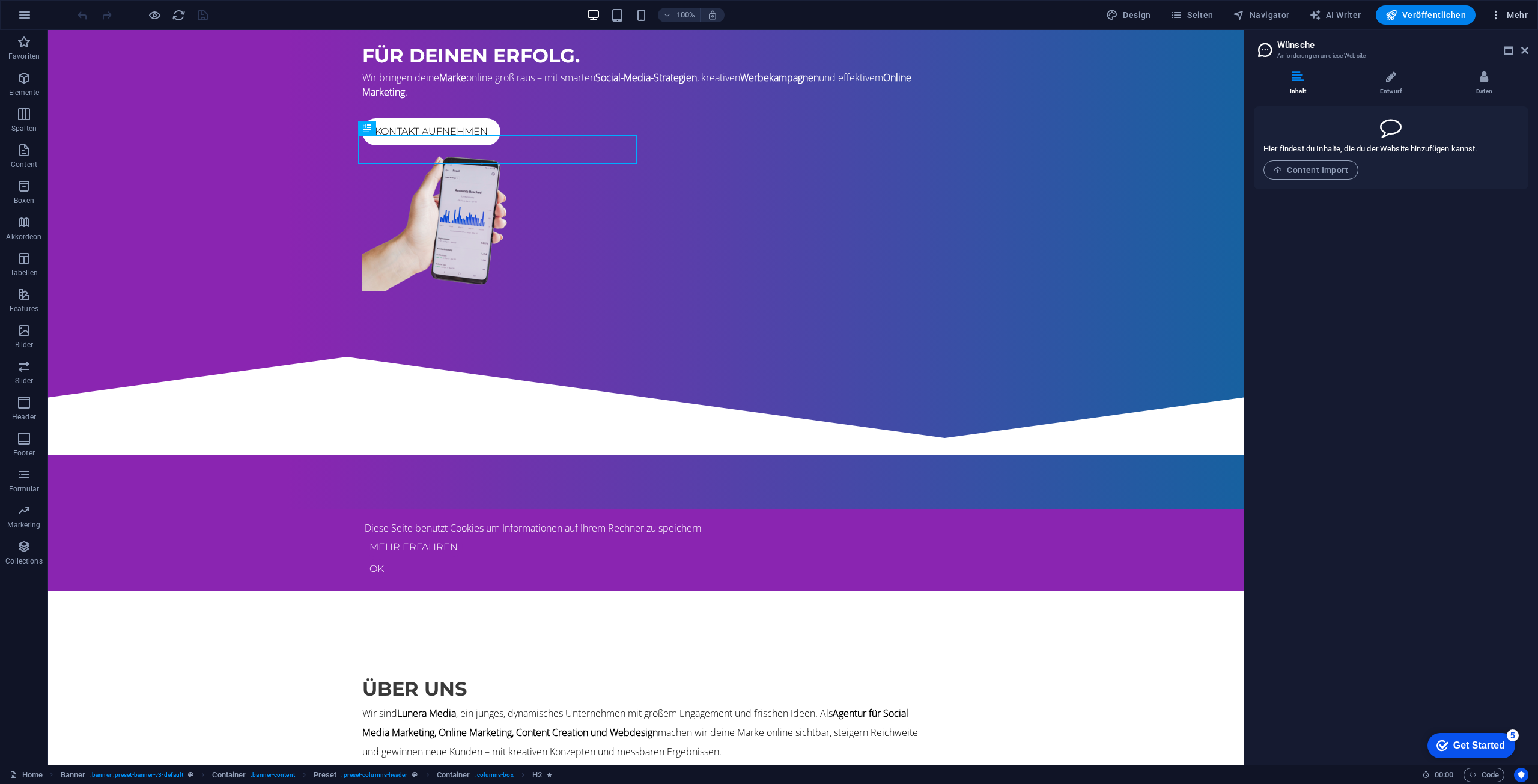
click at [1522, 9] on span "Mehr" at bounding box center [1508, 15] width 37 height 12
click at [1457, 46] on h6 "Website-Einstellungen" at bounding box center [1481, 46] width 77 height 14
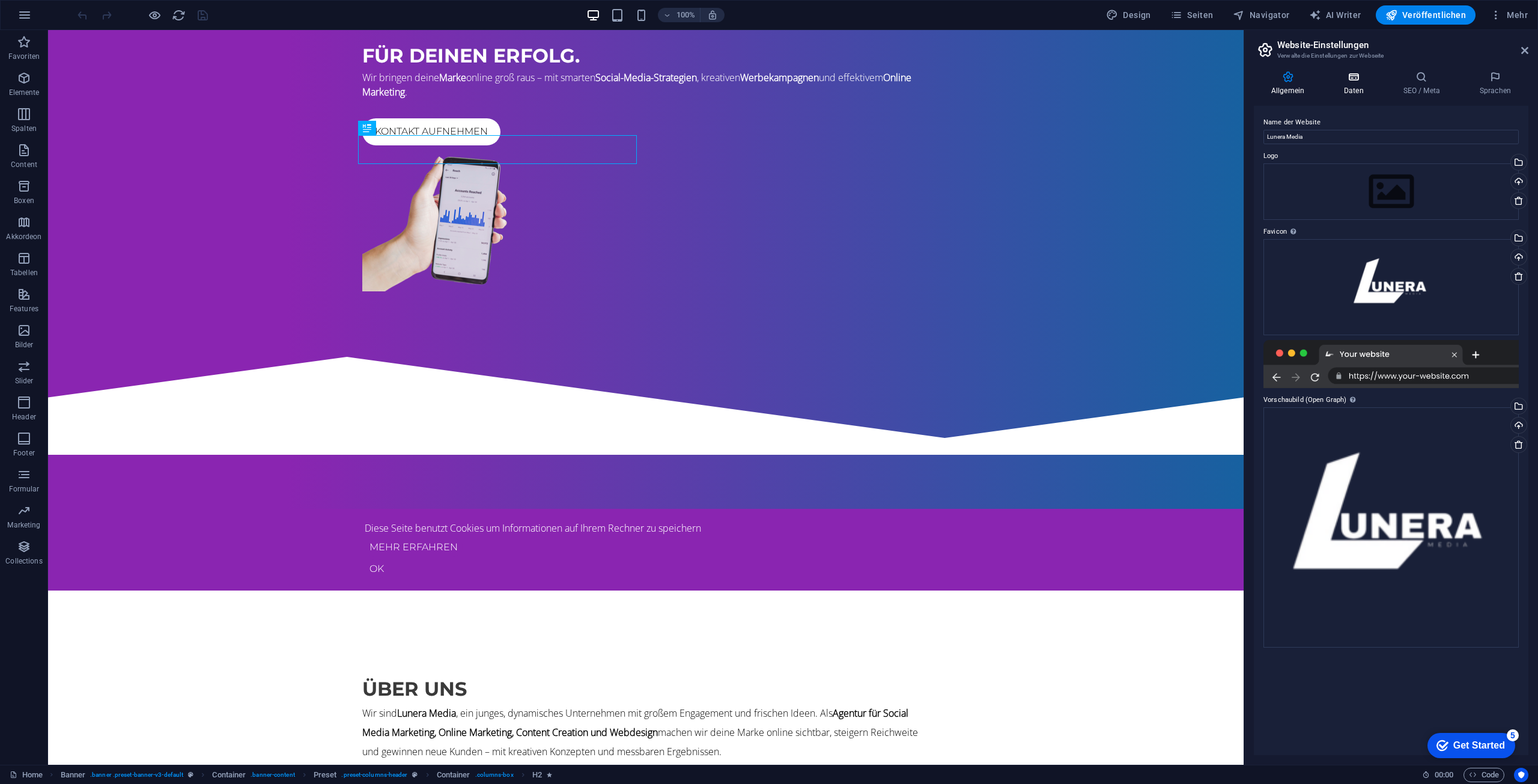
click at [1358, 83] on h4 "Daten" at bounding box center [1356, 83] width 59 height 25
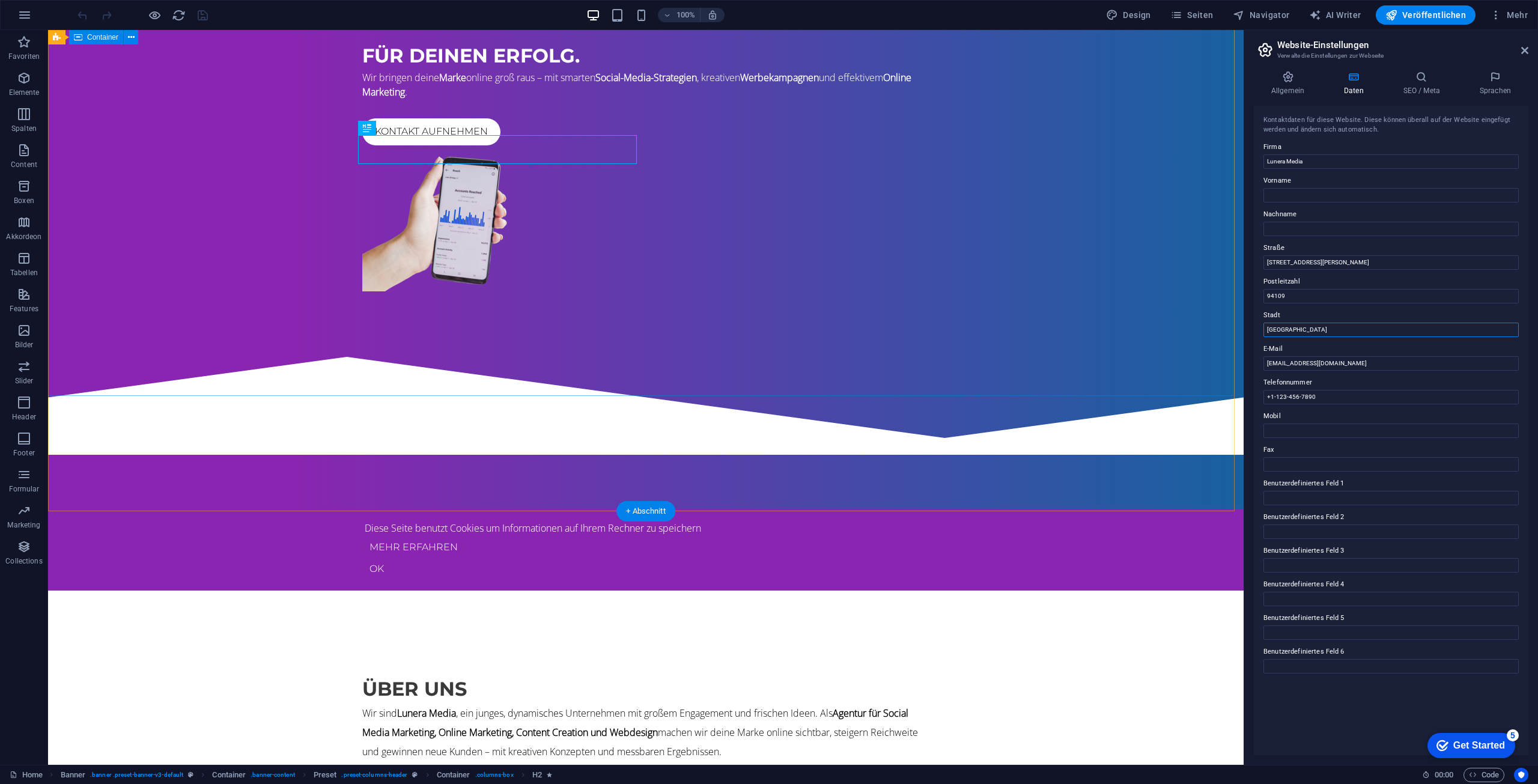
drag, startPoint x: 1367, startPoint y: 359, endPoint x: 1211, endPoint y: 315, distance: 162.1
click at [1526, 52] on icon at bounding box center [1525, 51] width 7 height 10
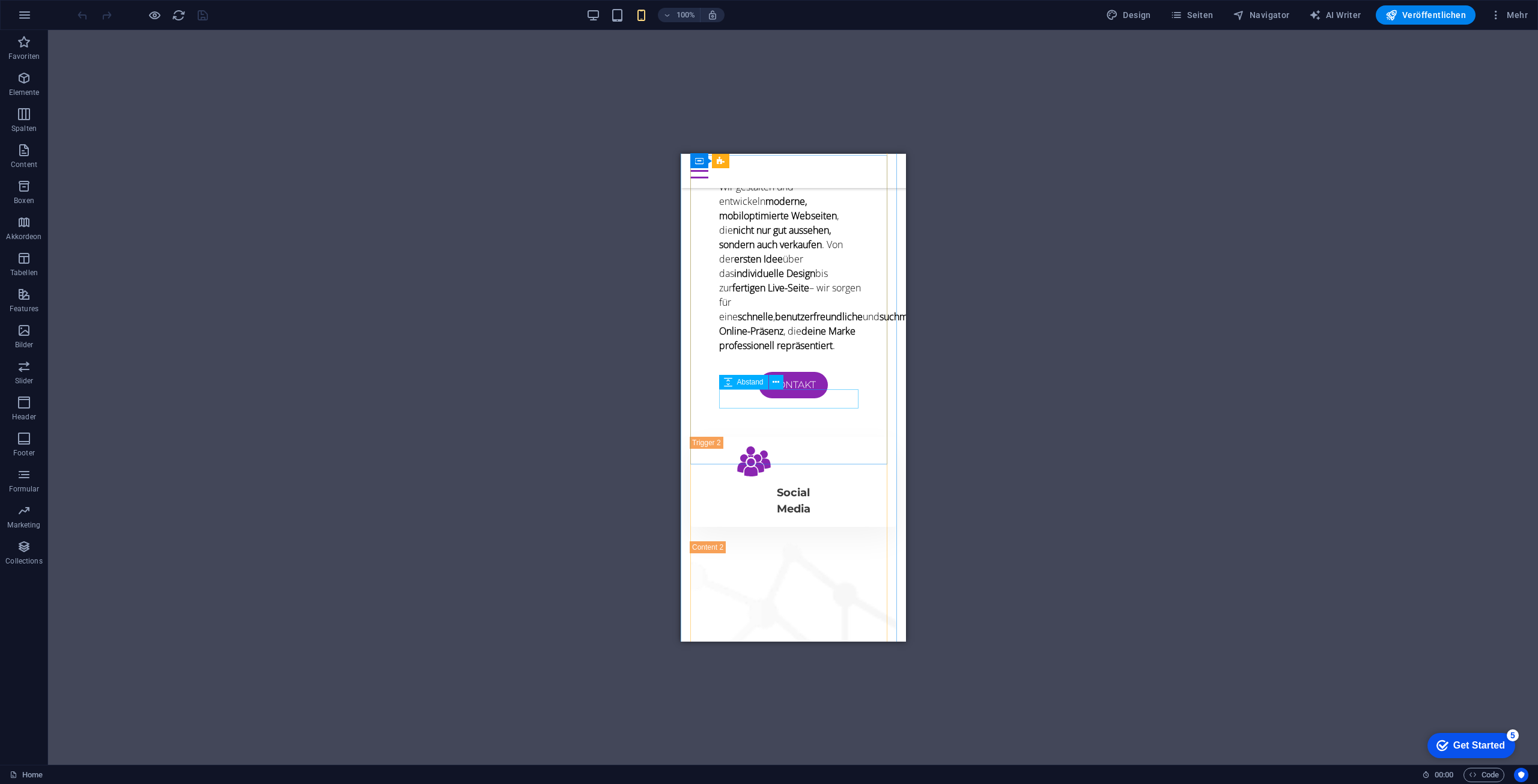
scroll to position [2282, 0]
click at [753, 441] on figure "Trigger 2" at bounding box center [817, 458] width 187 height 33
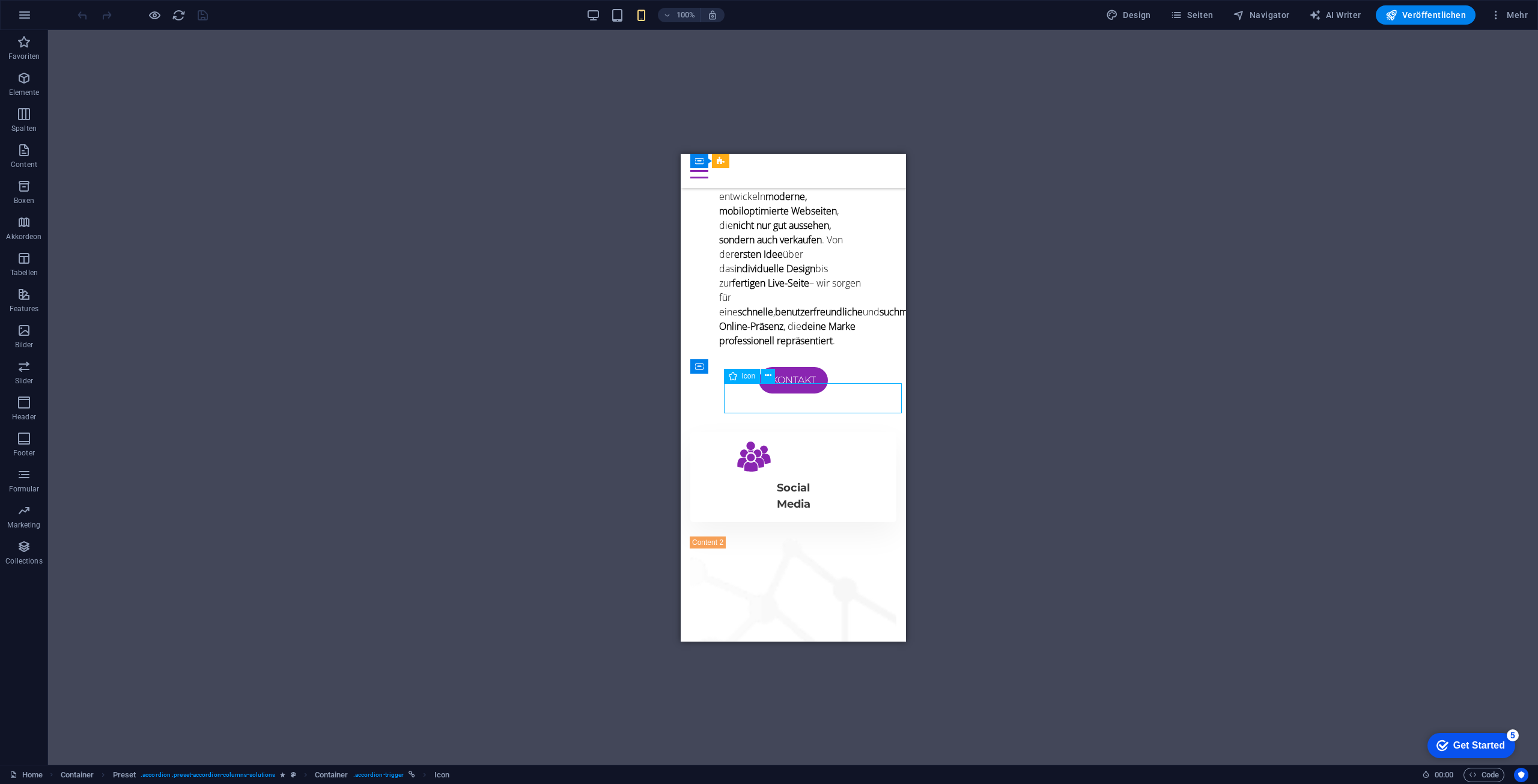
click at [757, 441] on figure "Trigger 2" at bounding box center [817, 458] width 187 height 33
click at [822, 441] on figure "Trigger 2" at bounding box center [817, 458] width 187 height 33
select select "xMidYMid"
select select "px"
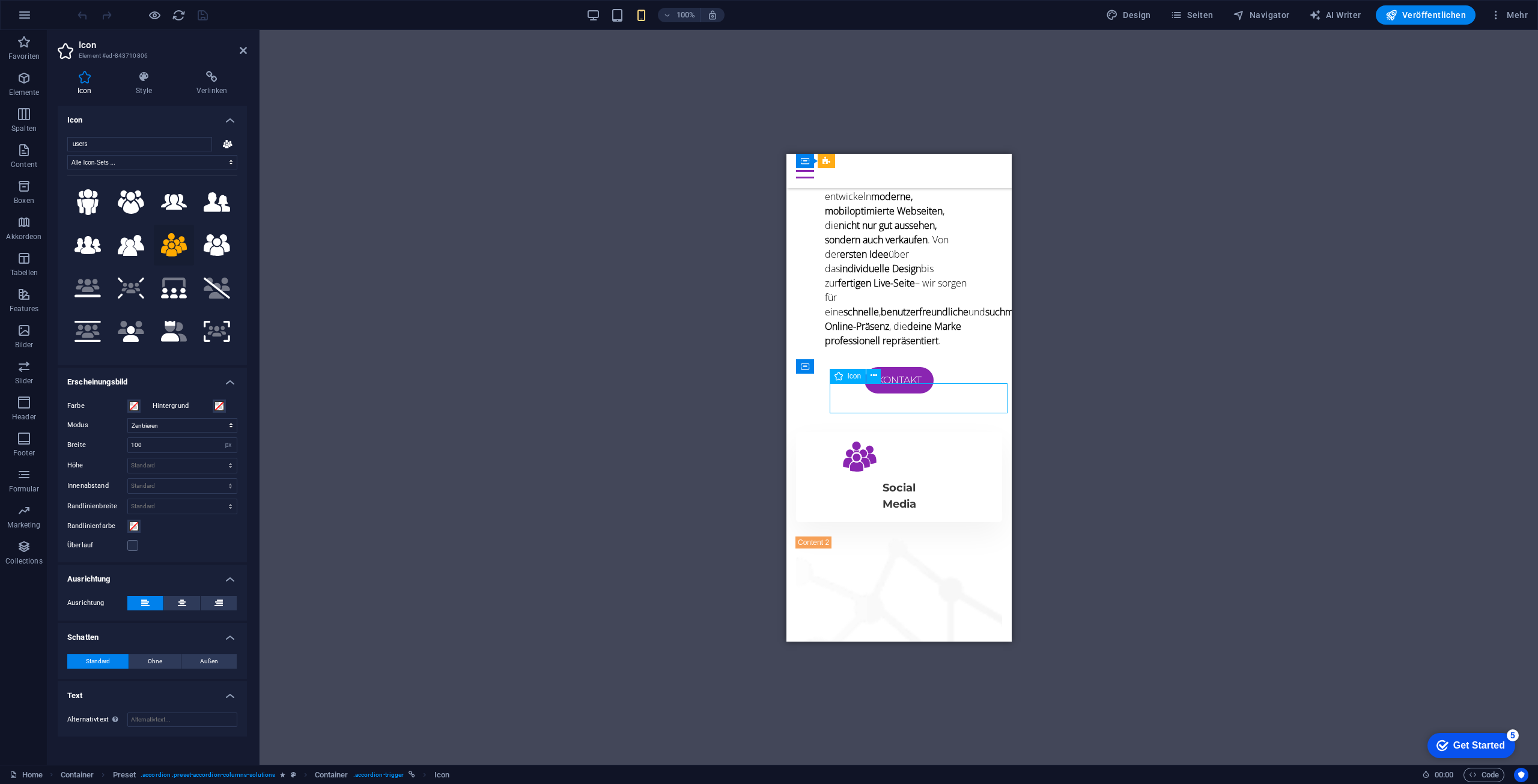
drag, startPoint x: 889, startPoint y: 393, endPoint x: 943, endPoint y: 395, distance: 54.0
click at [943, 441] on figure "Trigger 2" at bounding box center [923, 458] width 187 height 33
click at [829, 441] on figure "Trigger 2" at bounding box center [923, 458] width 187 height 33
click at [874, 441] on figure "Trigger 2" at bounding box center [923, 458] width 187 height 33
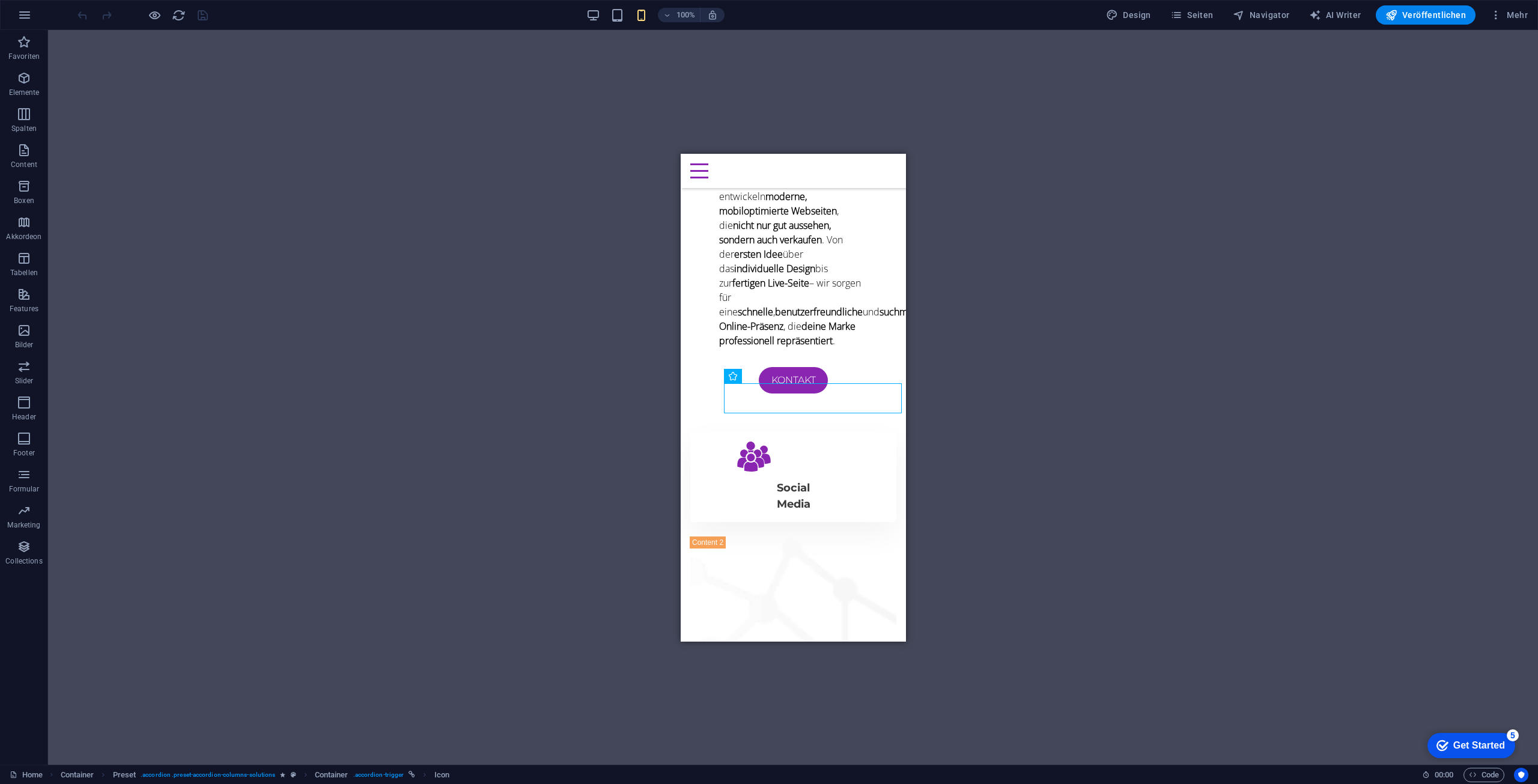
click at [749, 441] on figure "Trigger 2" at bounding box center [817, 458] width 187 height 33
select select "xMidYMid"
select select "px"
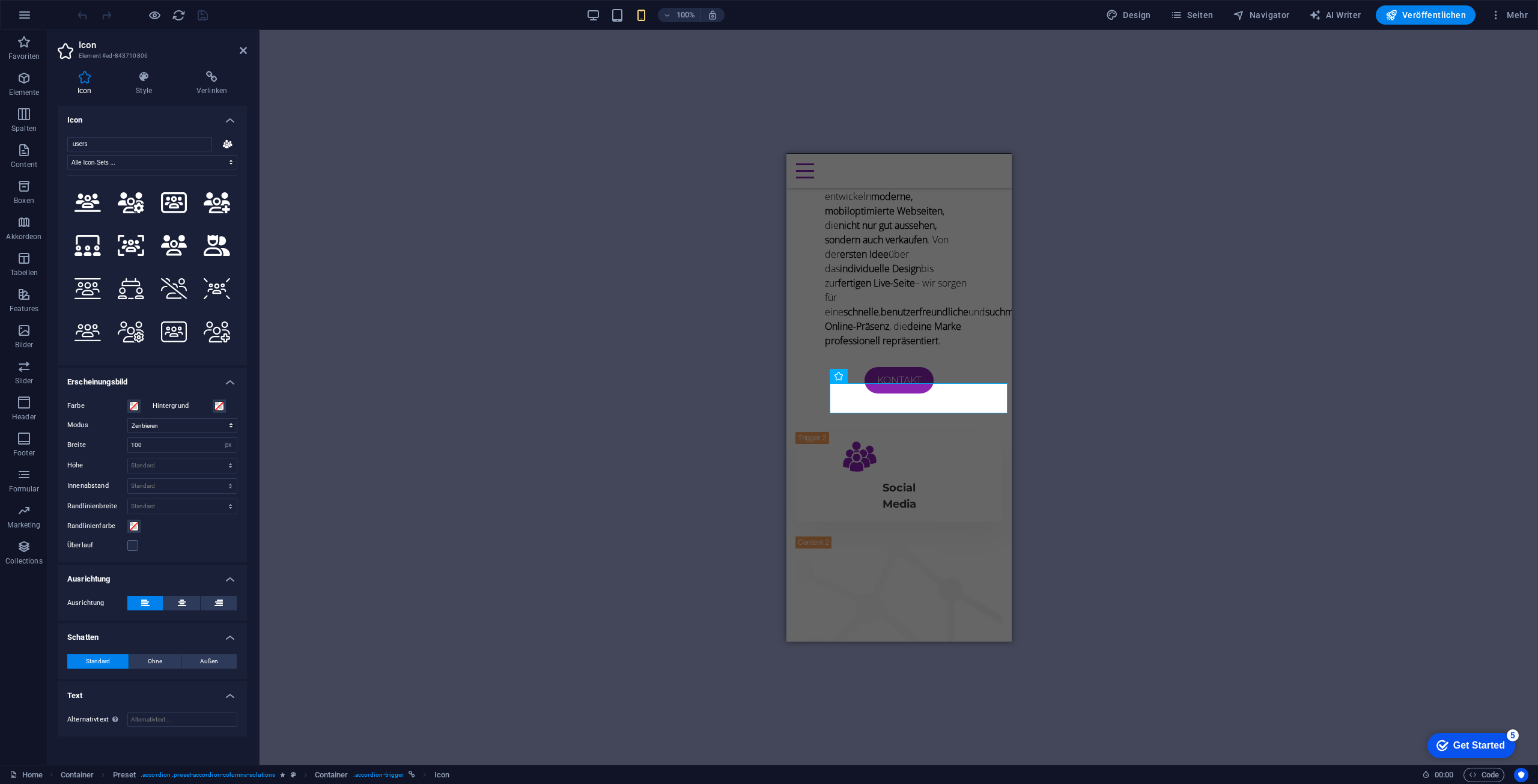
scroll to position [420, 0]
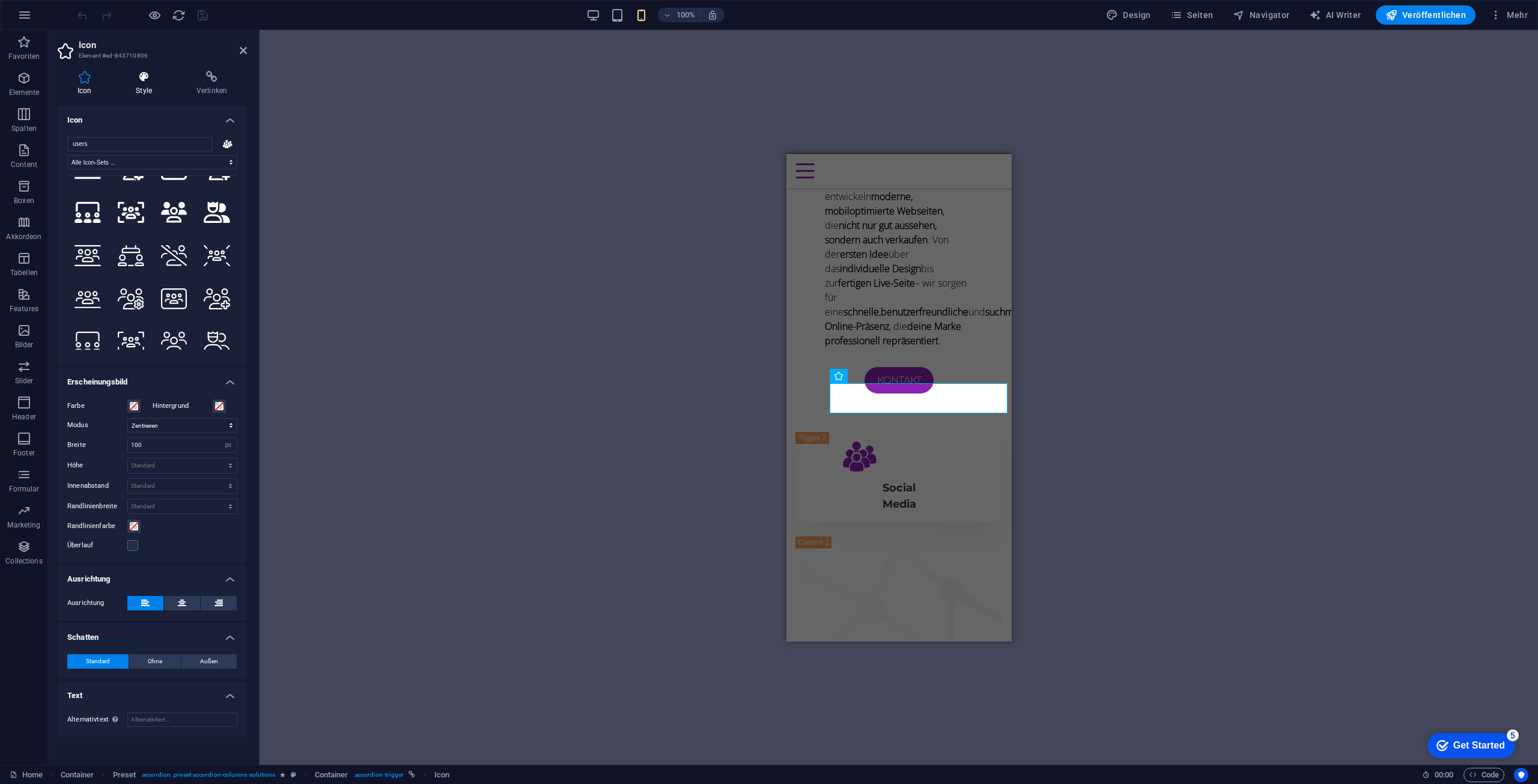
click at [135, 78] on icon at bounding box center [143, 77] width 56 height 12
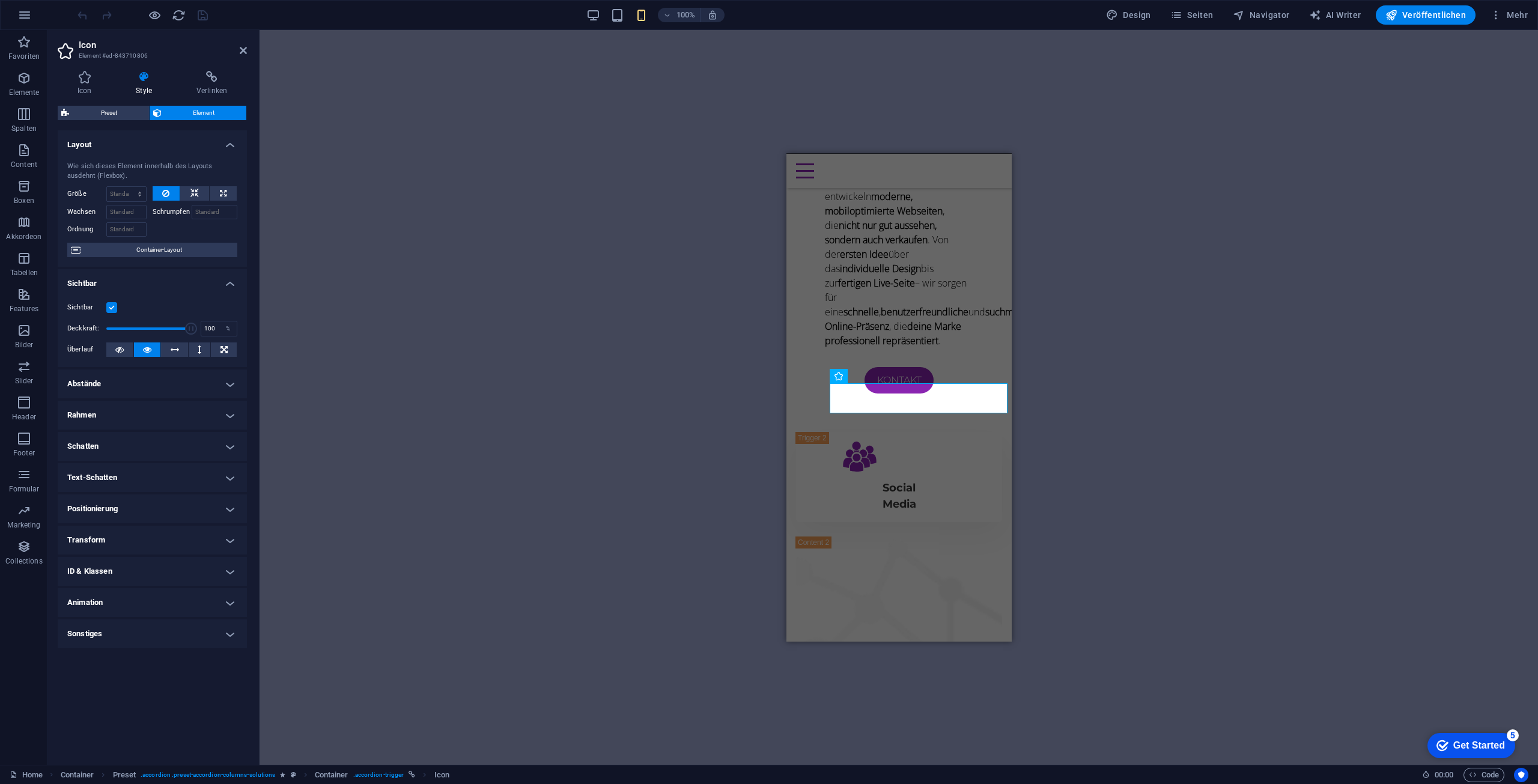
click at [104, 385] on h4 "Abstände" at bounding box center [152, 384] width 189 height 29
click at [104, 385] on h4 "Abstände" at bounding box center [152, 380] width 189 height 22
click at [112, 512] on h4 "Positionierung" at bounding box center [152, 509] width 189 height 29
click at [121, 503] on h4 "Positionierung" at bounding box center [152, 505] width 189 height 22
click at [130, 545] on h4 "Transform" at bounding box center [152, 539] width 189 height 29
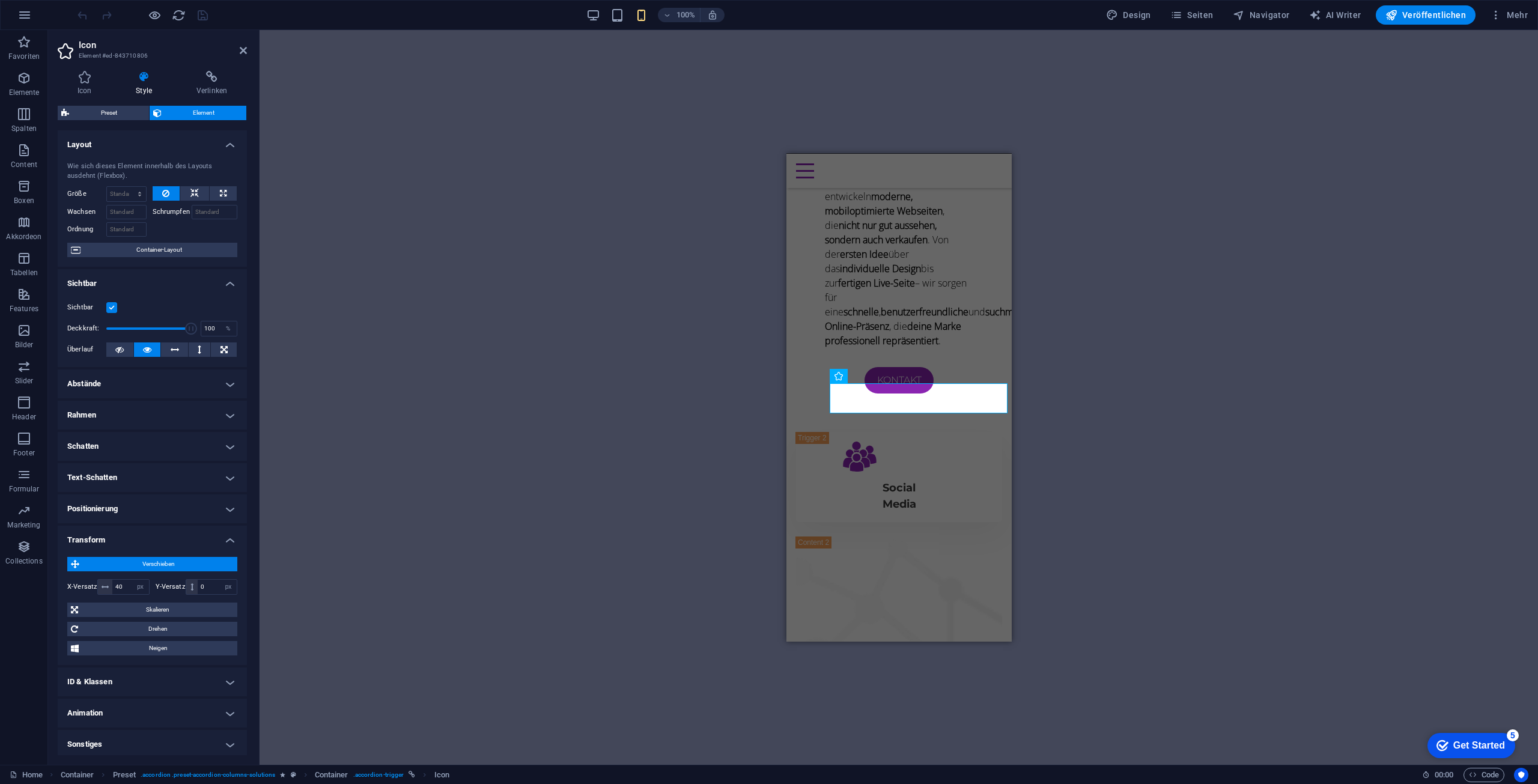
click at [130, 543] on h4 "Transform" at bounding box center [152, 536] width 189 height 22
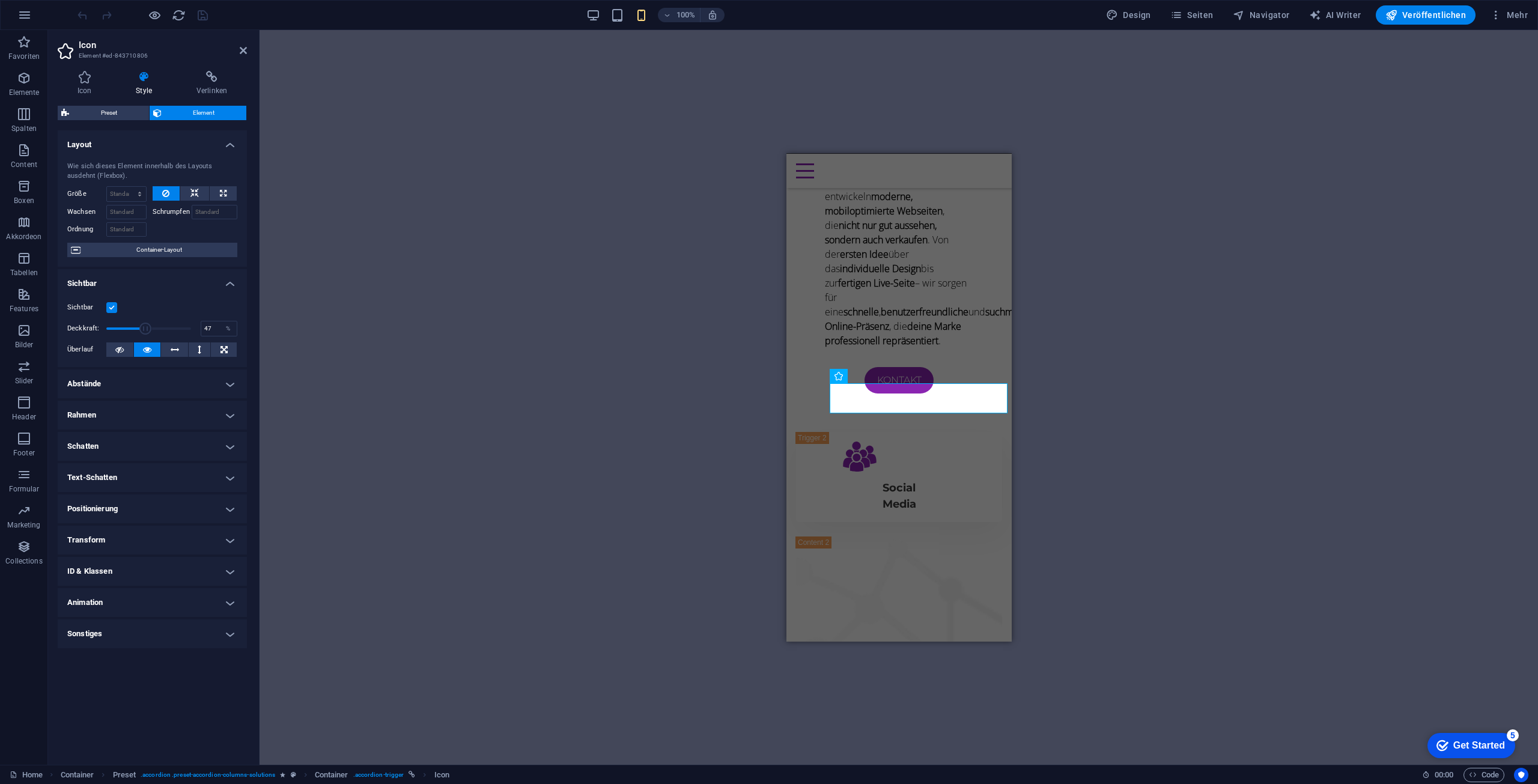
drag, startPoint x: 163, startPoint y: 323, endPoint x: 146, endPoint y: 325, distance: 17.1
click at [146, 325] on span at bounding box center [149, 329] width 85 height 18
drag, startPoint x: 149, startPoint y: 328, endPoint x: 312, endPoint y: 331, distance: 163.0
click at [312, 331] on div "Icon Element #ed-843710806 Icon Style Verlinken Icon users Alle Icon-Sets ... I…" at bounding box center [793, 397] width 1490 height 734
click at [177, 348] on icon at bounding box center [175, 349] width 8 height 14
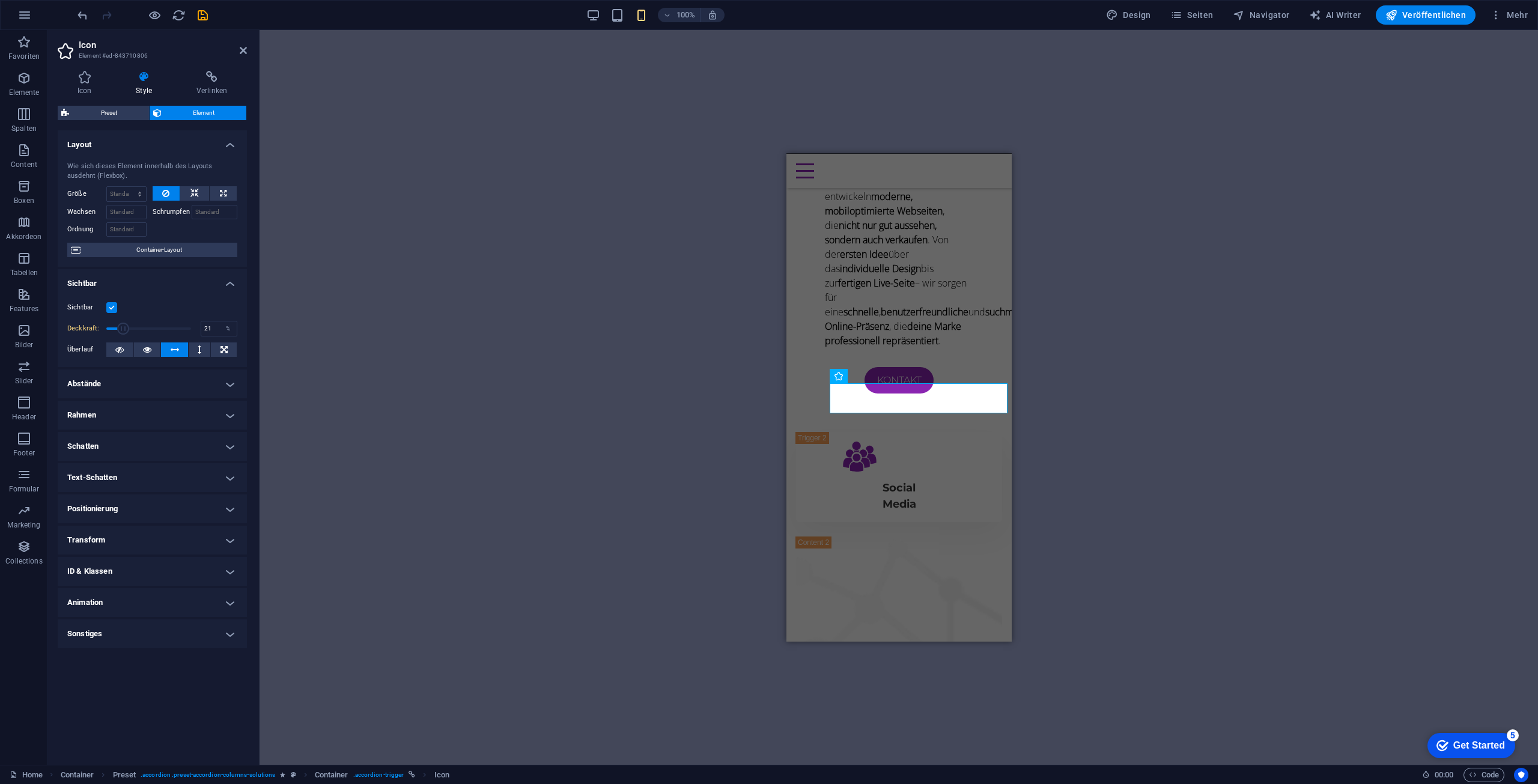
drag, startPoint x: 176, startPoint y: 330, endPoint x: 123, endPoint y: 327, distance: 53.1
click at [123, 327] on span at bounding box center [149, 329] width 85 height 18
type input "100"
drag, startPoint x: 124, startPoint y: 327, endPoint x: 238, endPoint y: 336, distance: 114.4
click at [238, 336] on div "Sichtbar Deckkraft: 100 % Überlauf" at bounding box center [152, 329] width 189 height 77
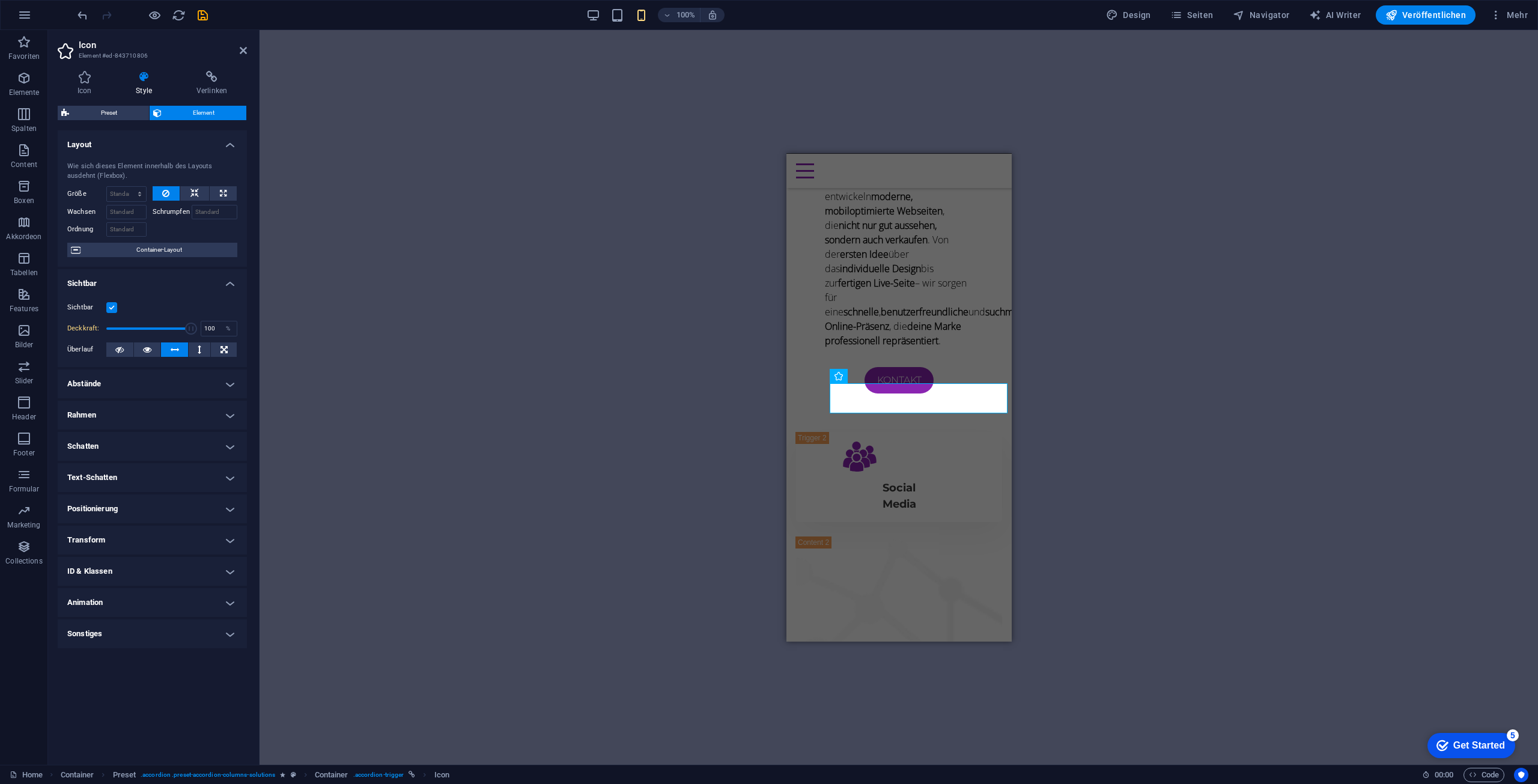
click at [116, 382] on h4 "Abstände" at bounding box center [152, 384] width 189 height 29
click at [130, 404] on select "Standard auto px % rem vw vh Definiert" at bounding box center [143, 408] width 55 height 14
click at [141, 406] on select "Standard auto px % rem vw vh Definiert" at bounding box center [143, 408] width 55 height 14
click at [159, 404] on select "Standard auto px % rem vw vh Definiert" at bounding box center [143, 408] width 55 height 14
select select "px"
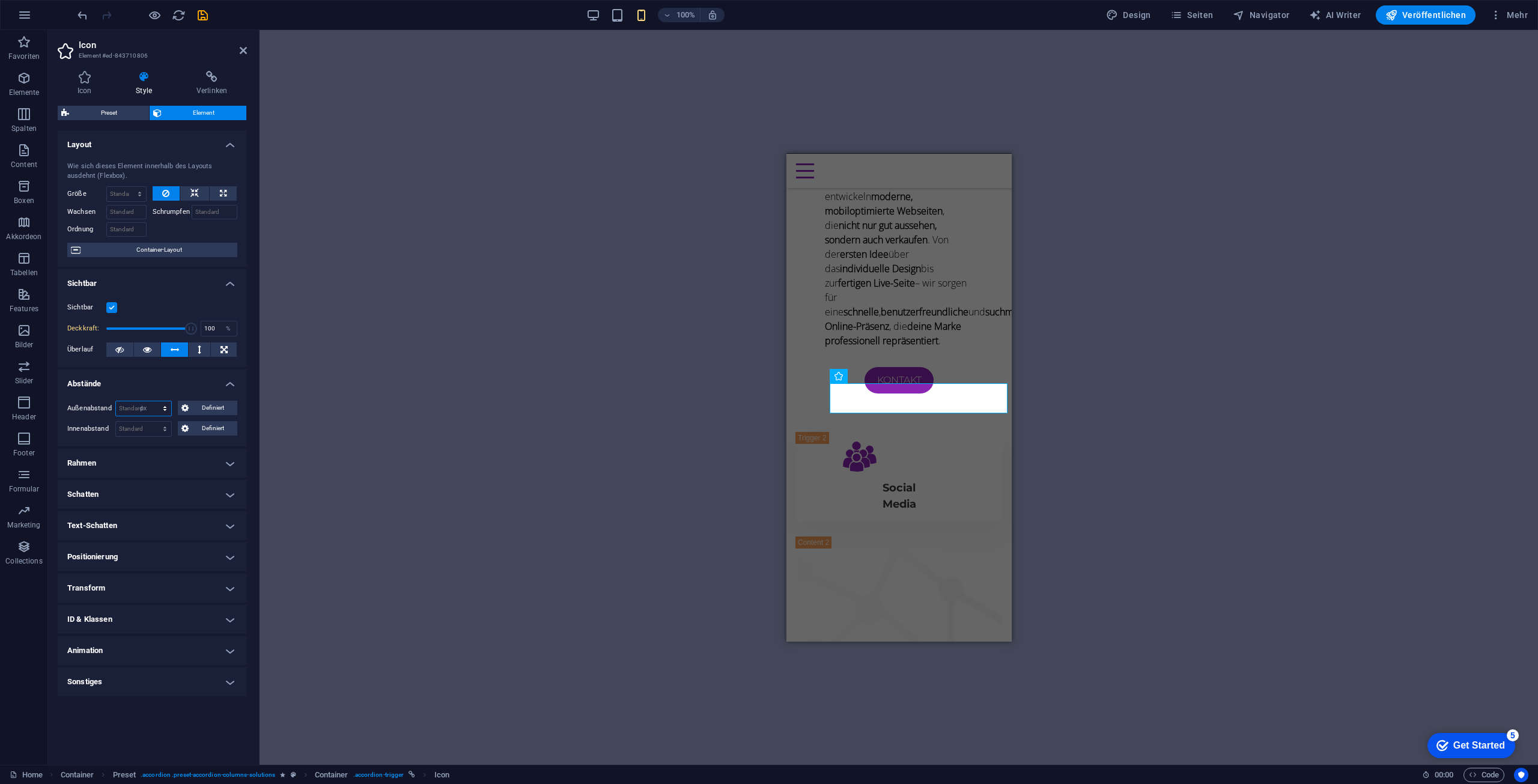
click at [154, 401] on select "Standard auto px % rem vw vh Definiert" at bounding box center [143, 408] width 55 height 14
type input "10"
drag, startPoint x: 137, startPoint y: 410, endPoint x: 97, endPoint y: 400, distance: 41.2
click at [97, 400] on div "Außenabstand 10 Standard auto px % rem vw vh Definiert Definiert" at bounding box center [152, 408] width 170 height 16
click at [131, 426] on select "Standard px rem % vh vw Definiert" at bounding box center [143, 428] width 55 height 14
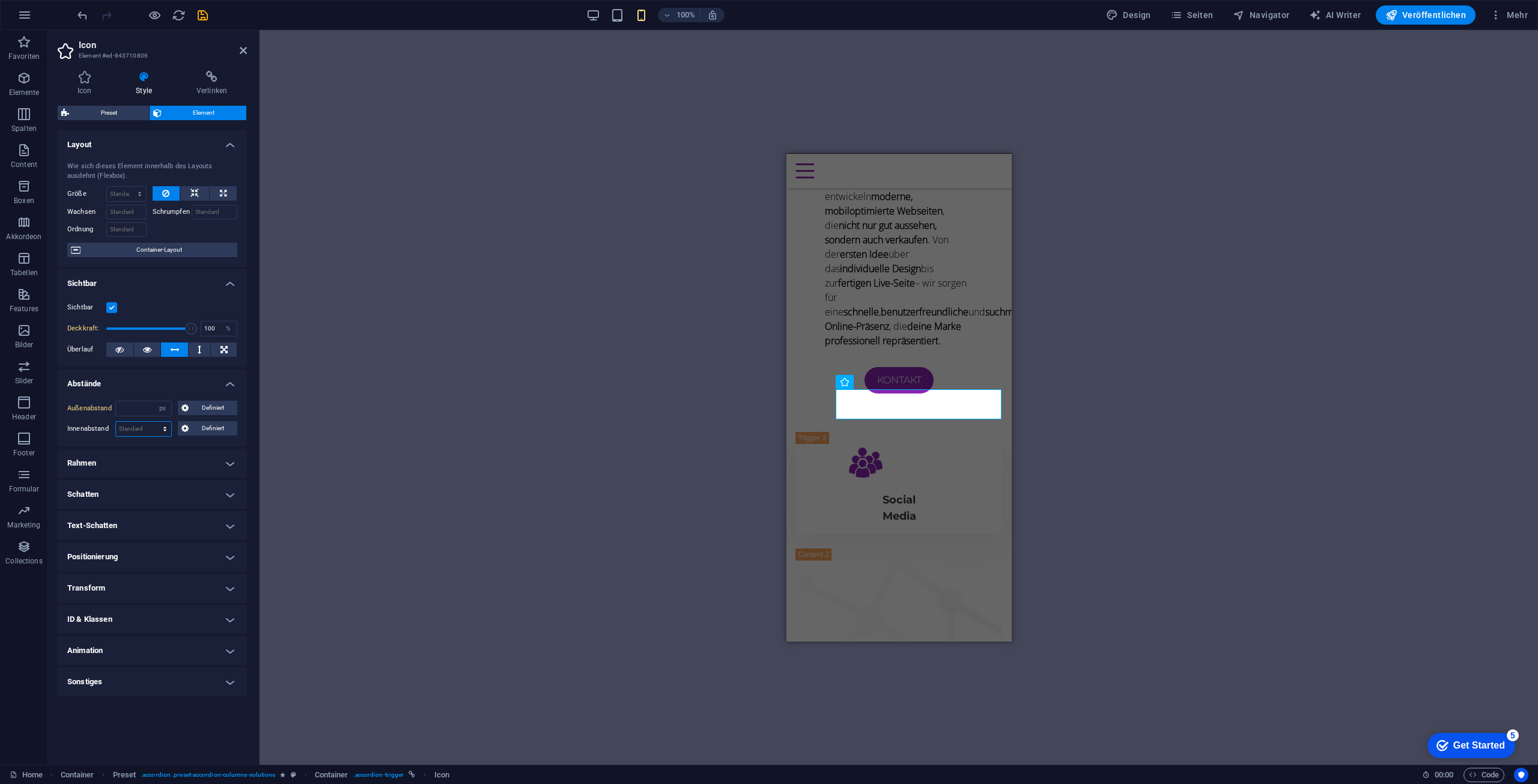
select select "px"
click at [154, 421] on select "Standard px rem % vh vw Definiert" at bounding box center [143, 428] width 55 height 14
drag, startPoint x: 137, startPoint y: 430, endPoint x: 101, endPoint y: 426, distance: 36.2
click at [101, 426] on div "Innenabstand 10 Standard px rem % vh vw Definiert Definiert" at bounding box center [152, 429] width 170 height 16
type input "0"
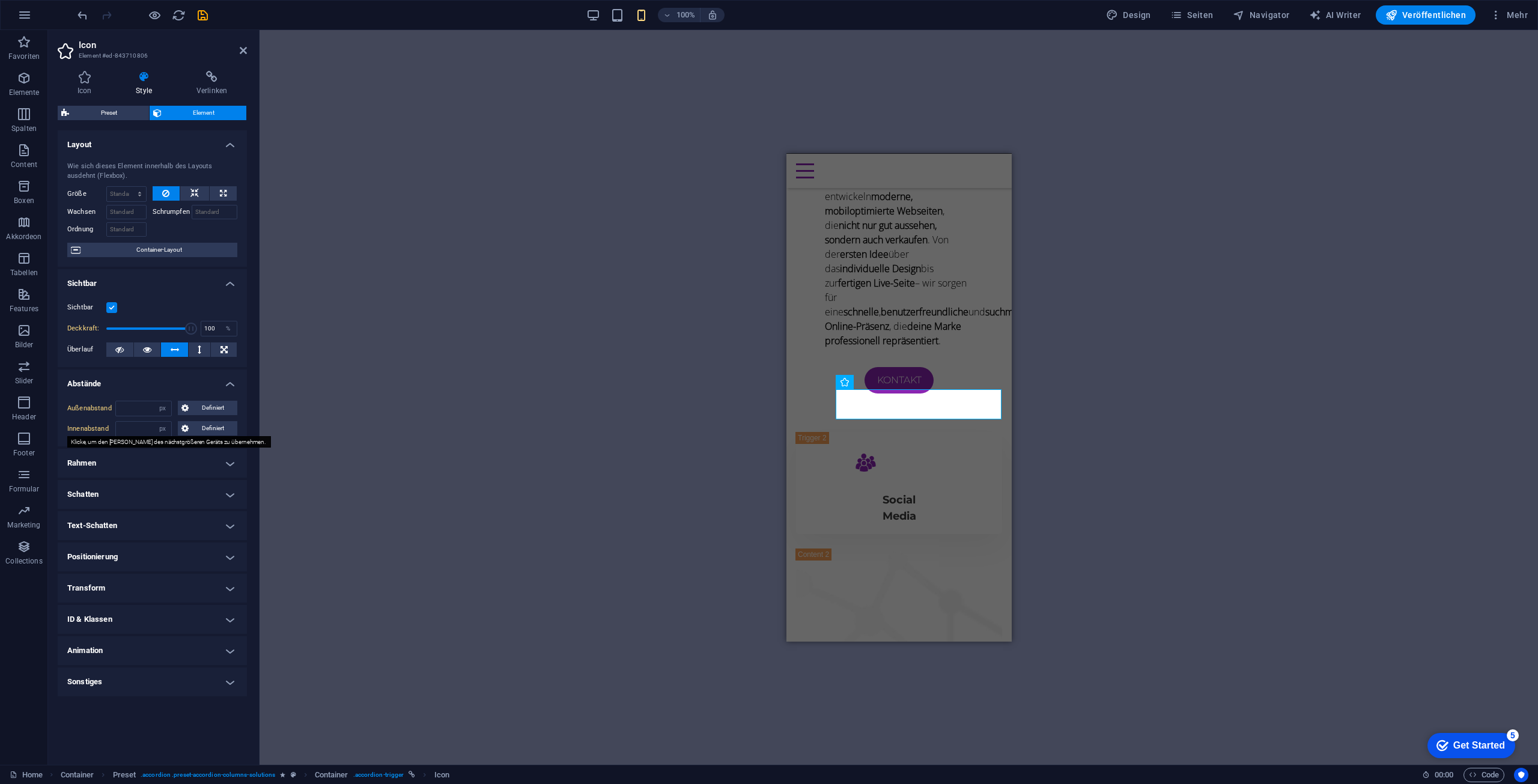
type input "0"
click at [139, 404] on input "number" at bounding box center [143, 408] width 55 height 14
type input "20"
click at [141, 399] on div "Außenabstand 20 Standard auto px % rem vw vh Definiert Definiert 20 auto px % r…" at bounding box center [152, 419] width 189 height 55
drag, startPoint x: 146, startPoint y: 406, endPoint x: 102, endPoint y: 400, distance: 44.4
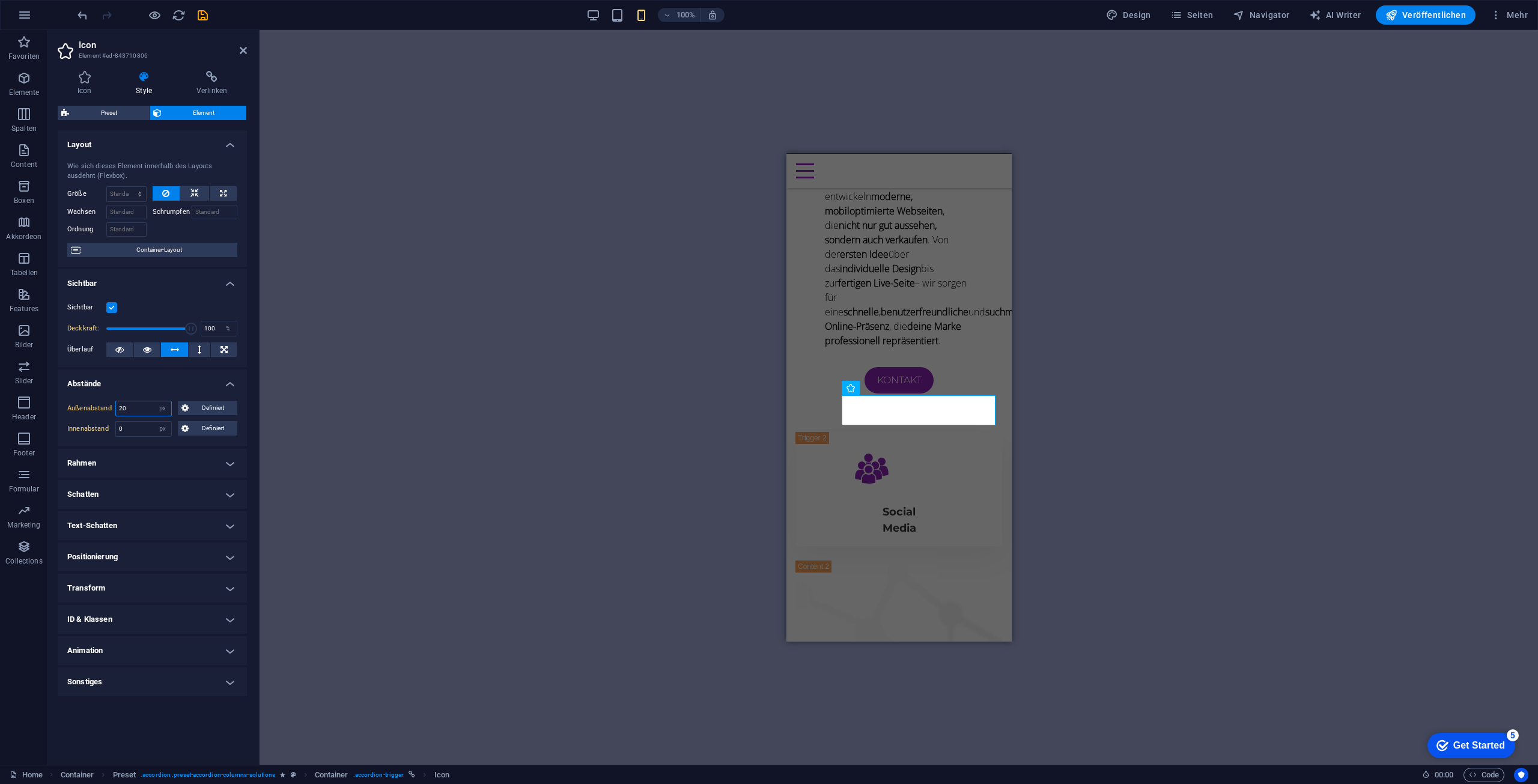
click at [102, 401] on div "Außenabstand 20 Standard auto px % rem vw vh Definiert Definiert" at bounding box center [152, 408] width 170 height 16
click at [142, 380] on h4 "Abstände" at bounding box center [152, 380] width 189 height 22
click at [120, 386] on h4 "Abstände" at bounding box center [152, 384] width 189 height 29
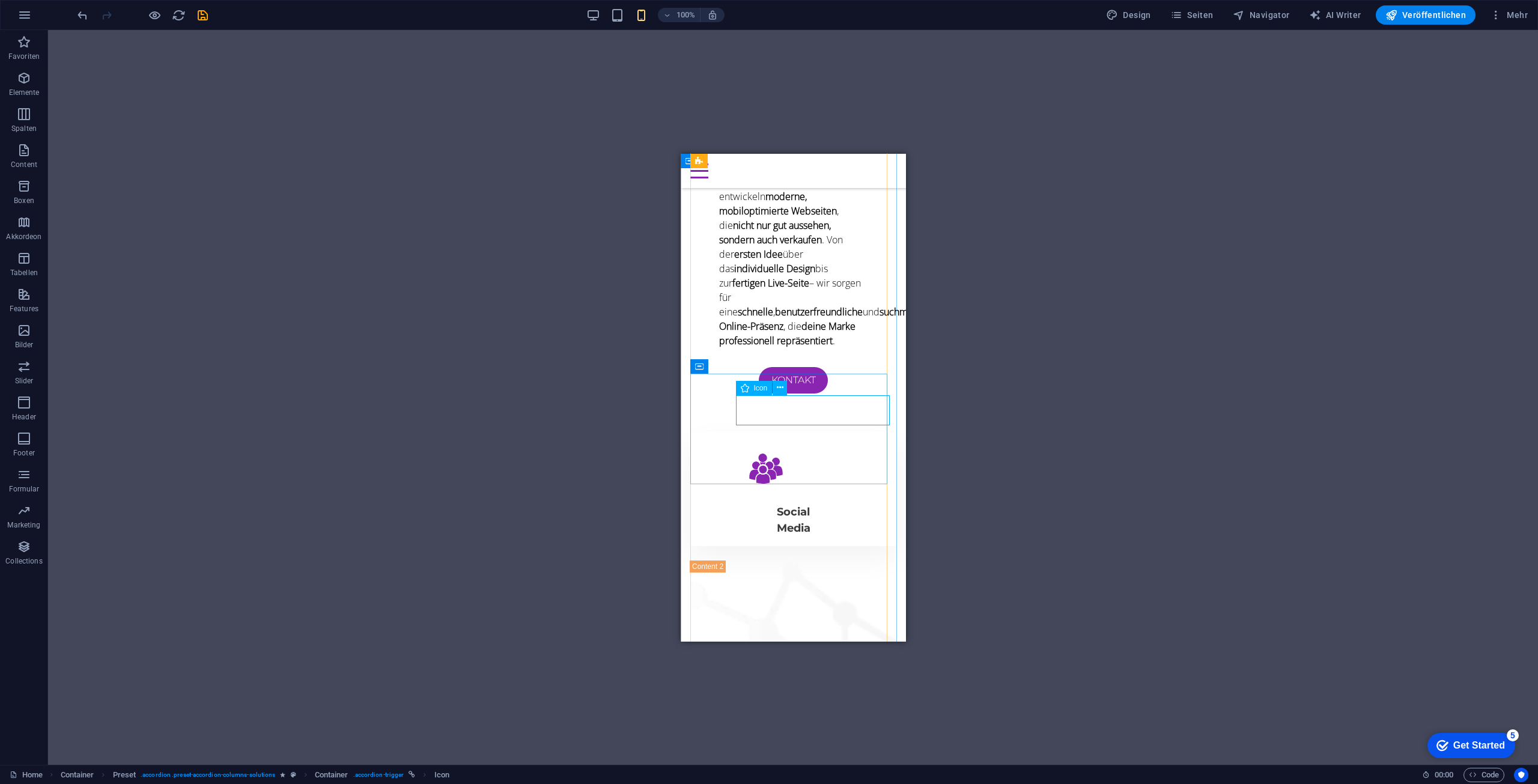
click at [794, 453] on figure "Trigger 2" at bounding box center [817, 469] width 163 height 33
select select "px"
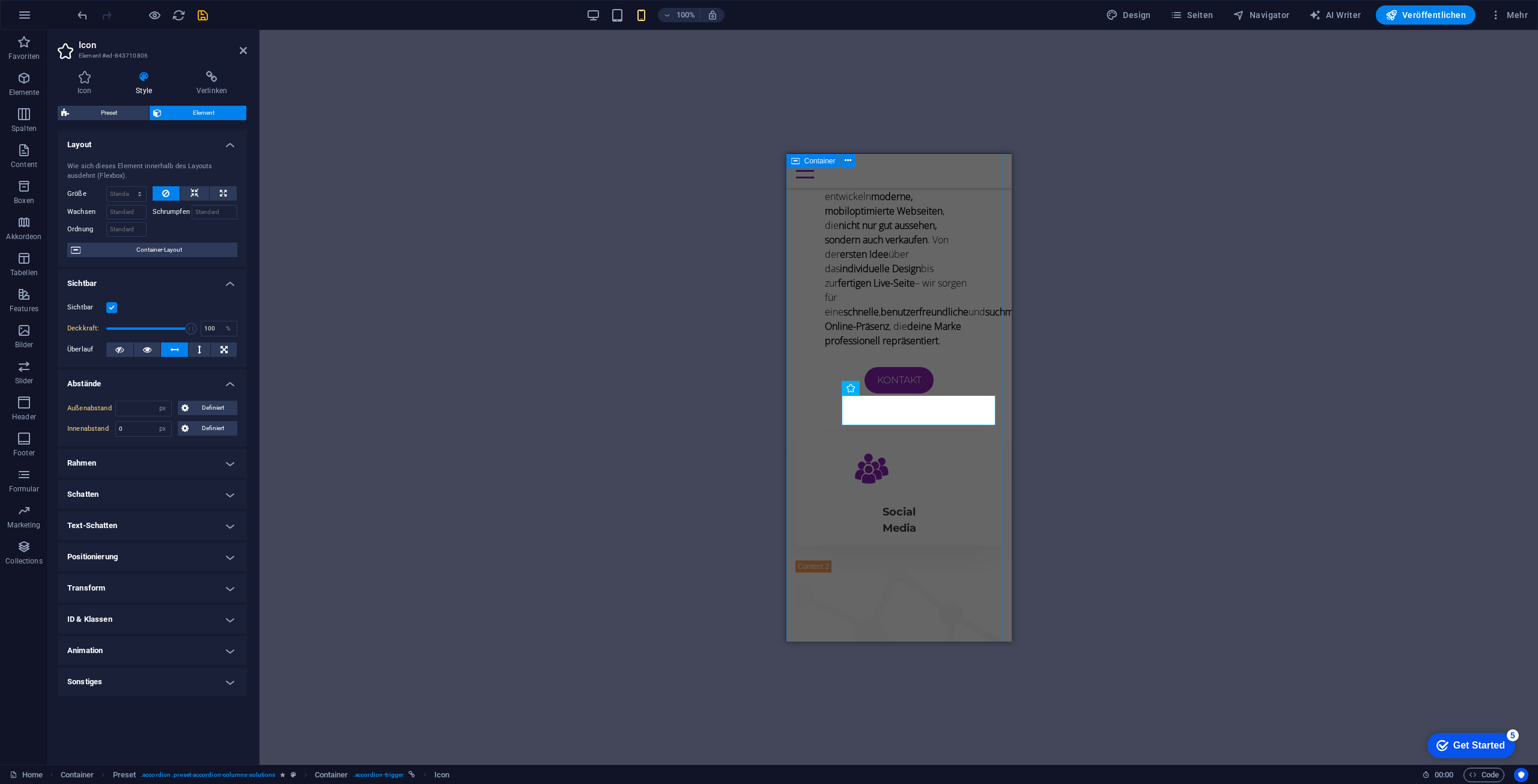
type input "20"
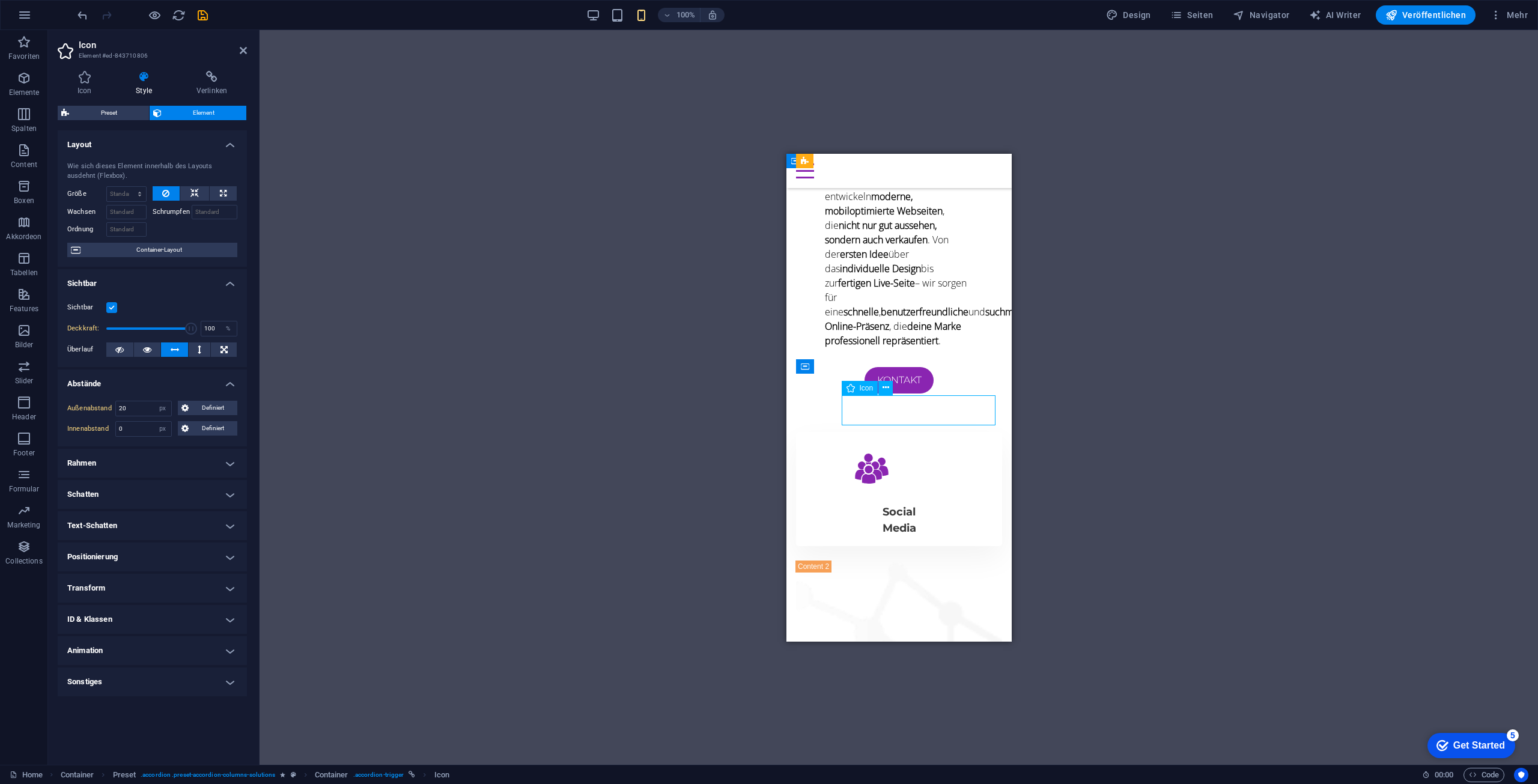
drag, startPoint x: 859, startPoint y: 407, endPoint x: 948, endPoint y: 411, distance: 89.1
click at [950, 453] on figure "Trigger 2" at bounding box center [923, 469] width 163 height 33
click at [883, 383] on icon at bounding box center [886, 387] width 7 height 12
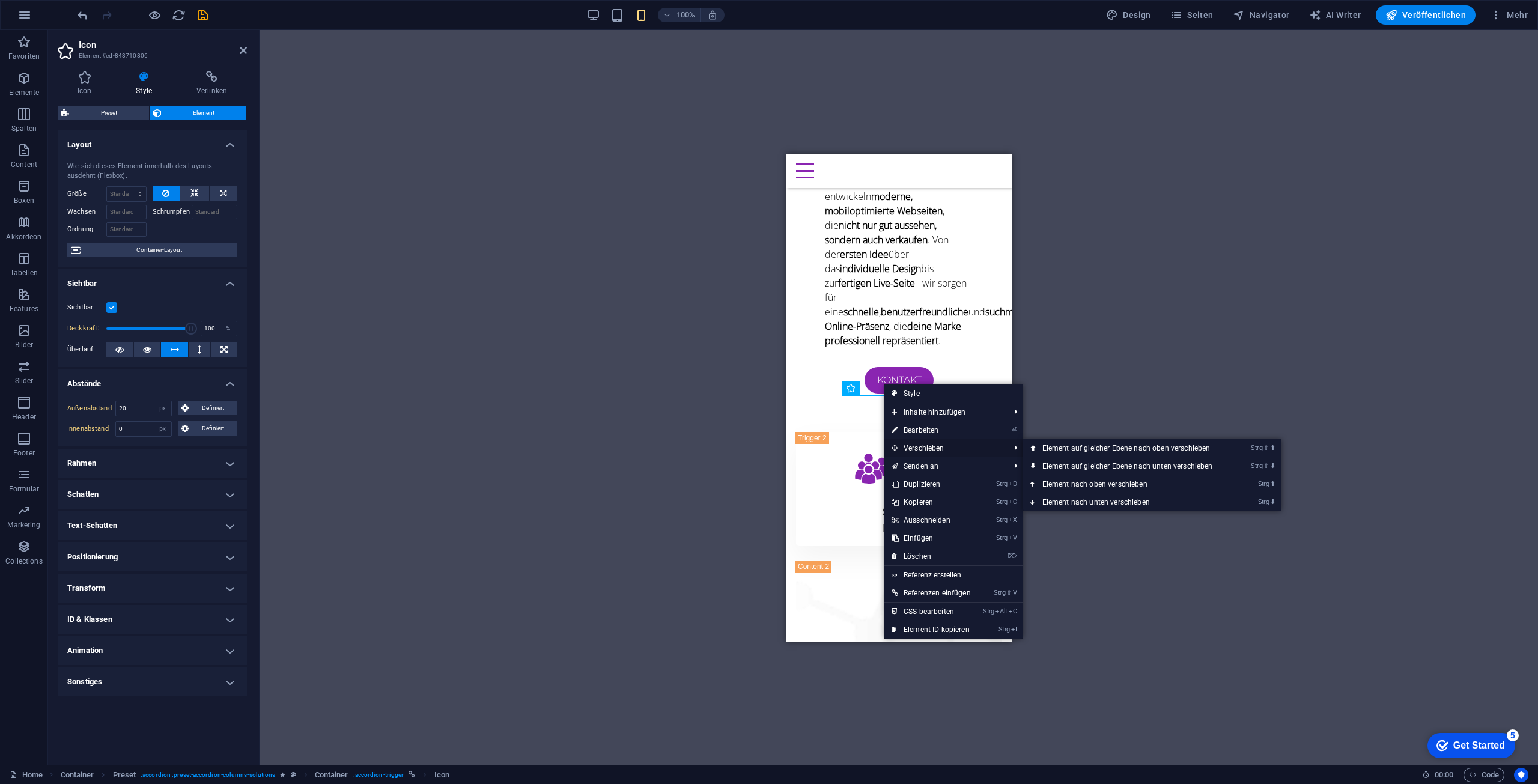
click at [907, 452] on span "Verschieben" at bounding box center [944, 448] width 121 height 18
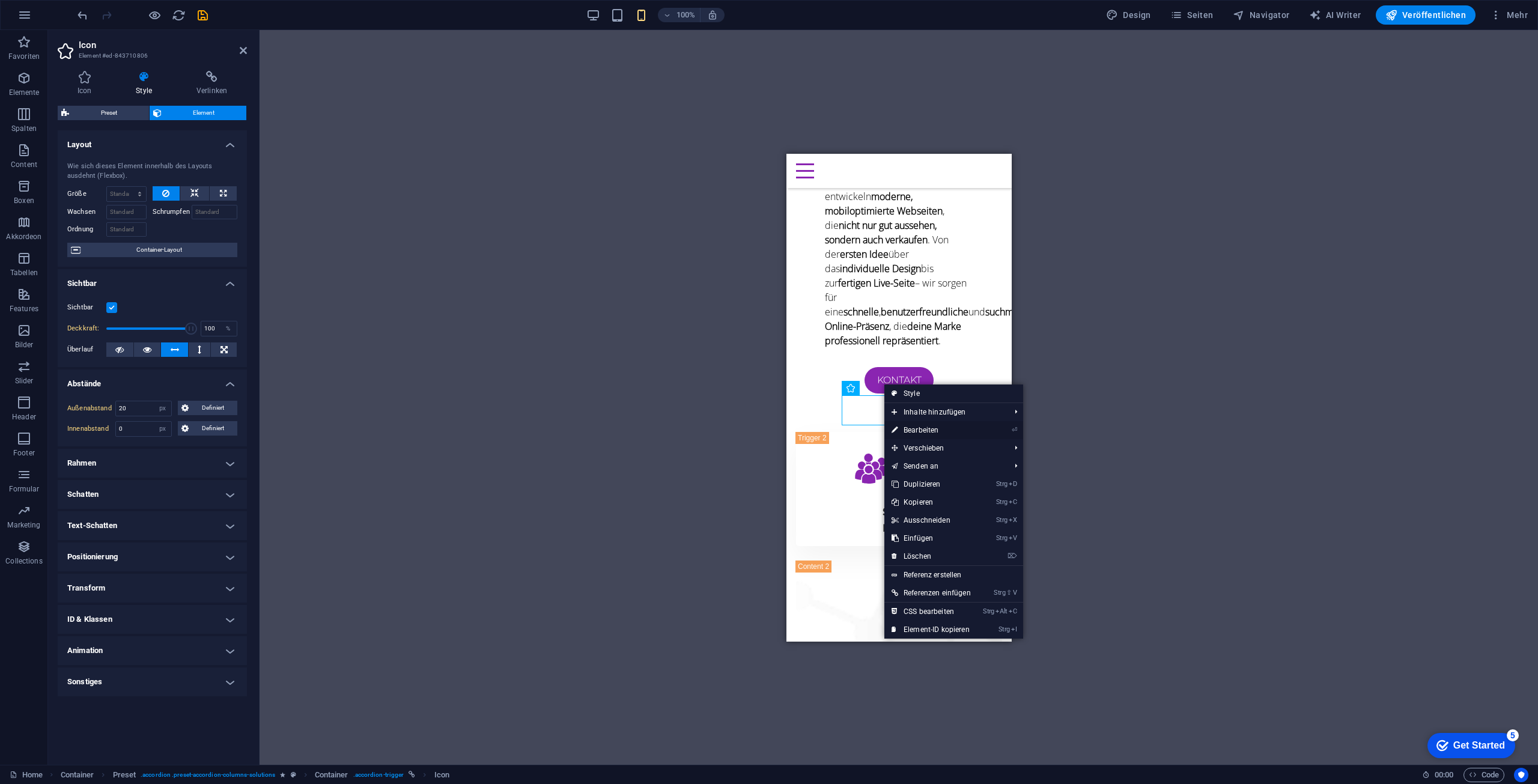
click at [928, 429] on link "⏎ Bearbeiten" at bounding box center [931, 430] width 94 height 18
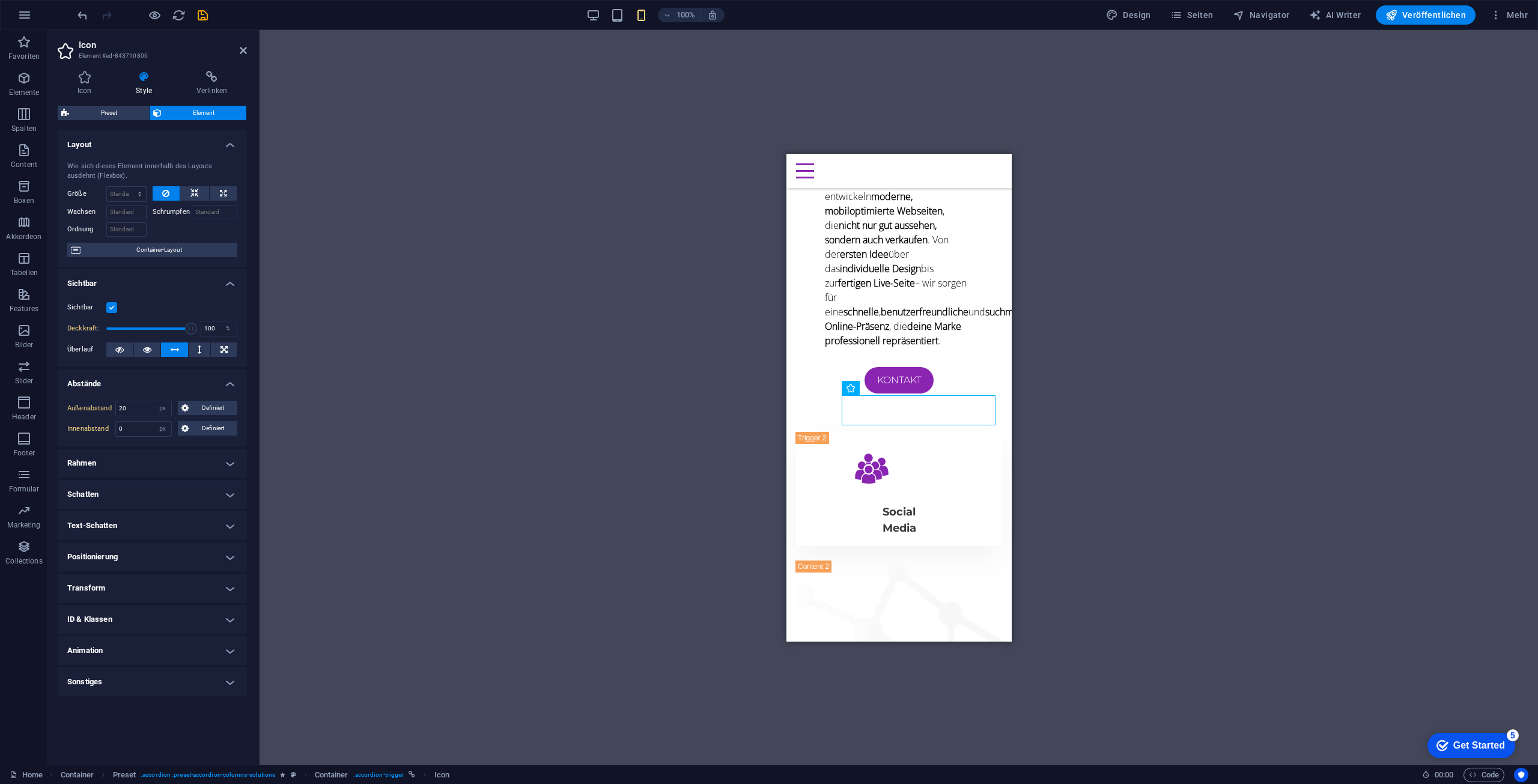
click at [116, 673] on h4 "Sonstiges" at bounding box center [152, 682] width 189 height 29
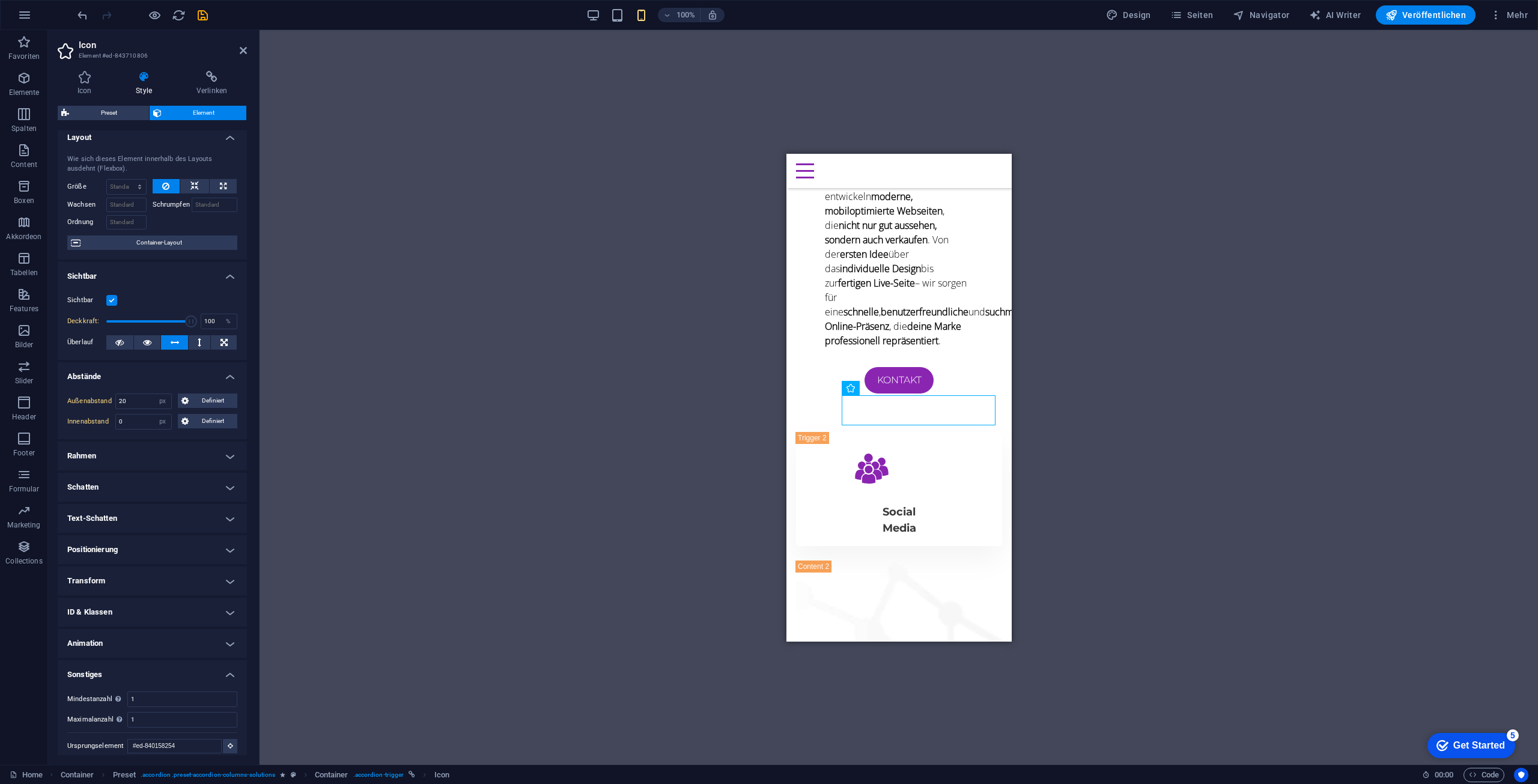
scroll to position [16, 0]
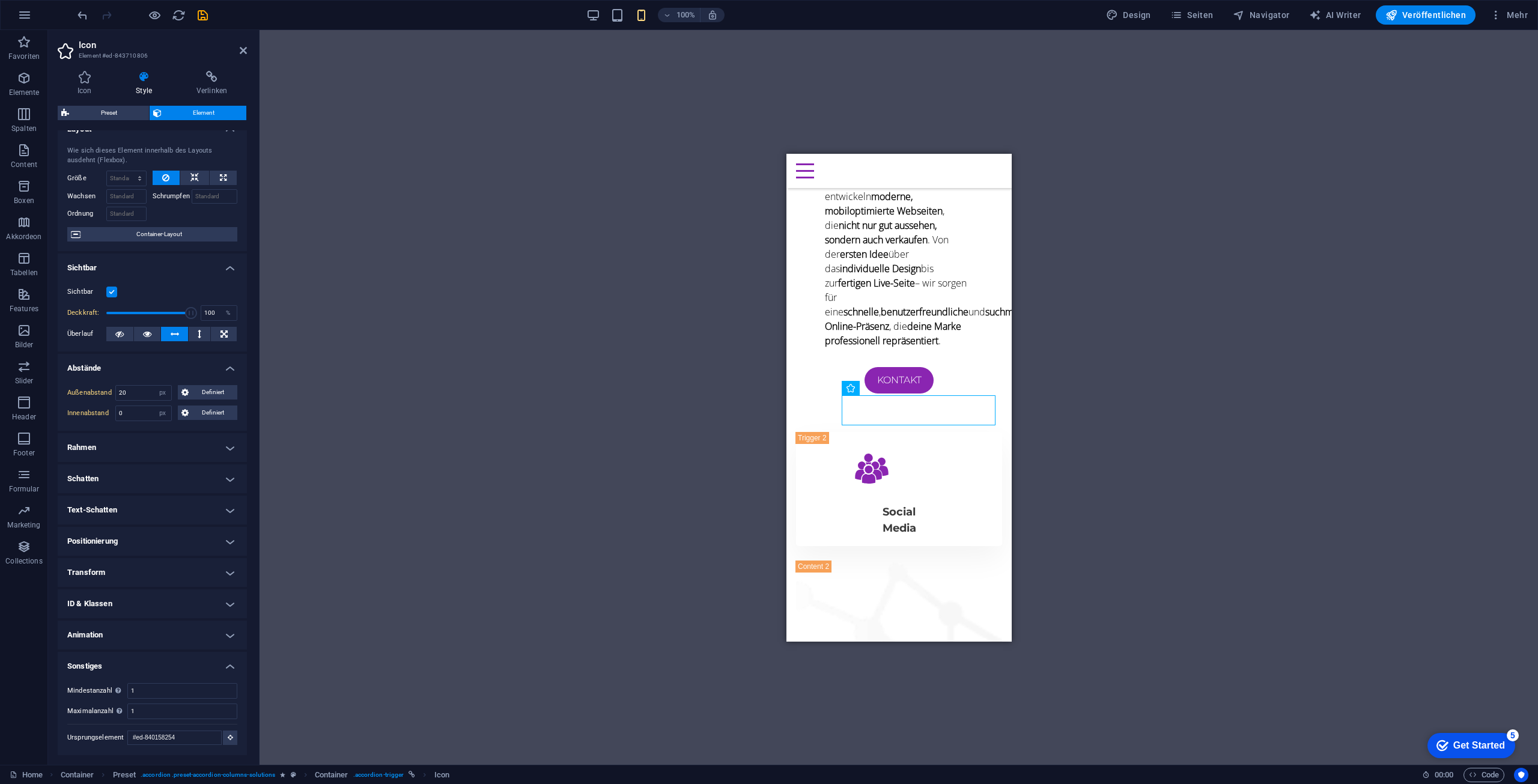
click at [102, 657] on h4 "Sonstiges" at bounding box center [152, 662] width 189 height 22
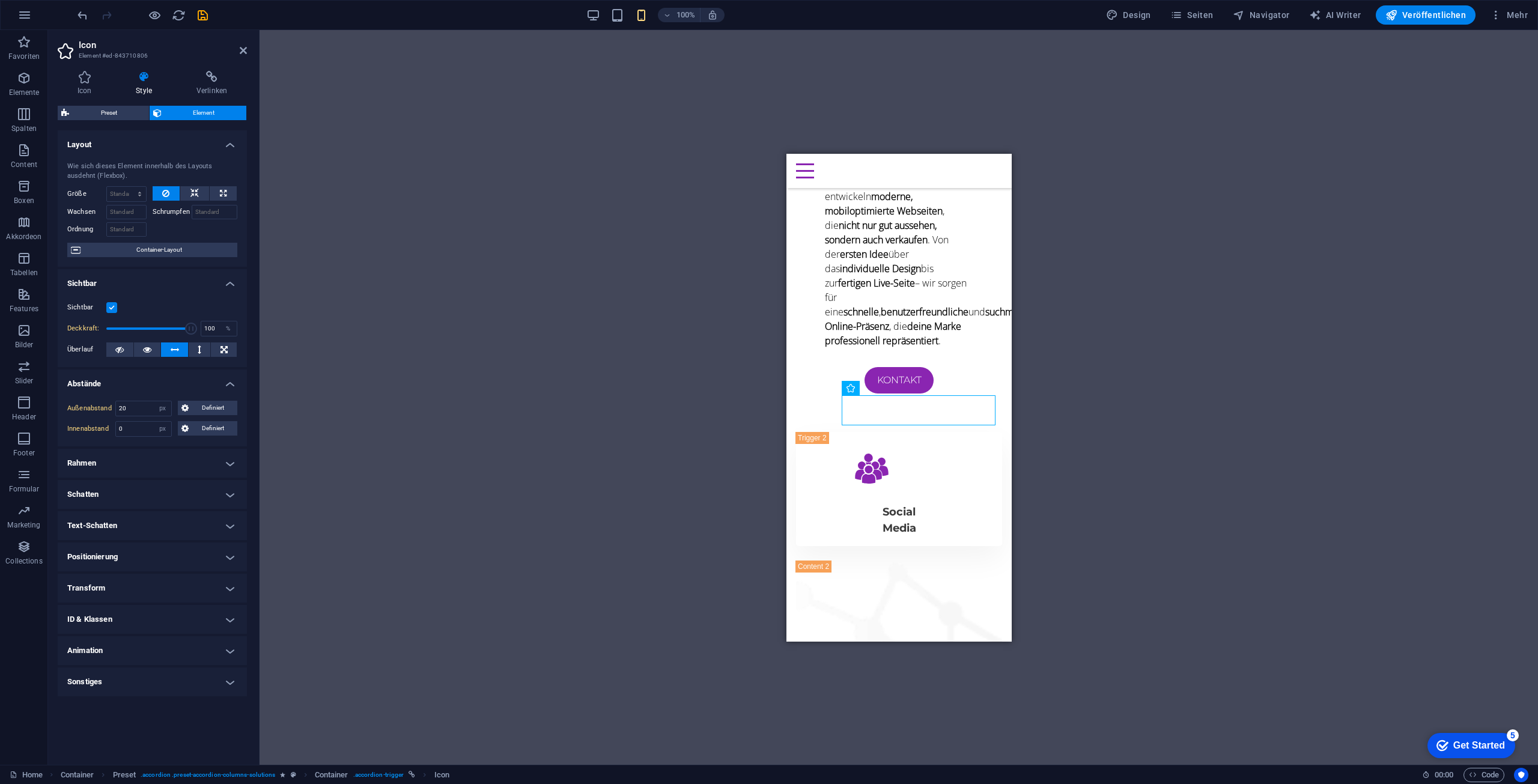
click at [105, 467] on h4 "Rahmen" at bounding box center [152, 463] width 189 height 29
click at [105, 467] on h4 "Rahmen" at bounding box center [152, 459] width 189 height 22
click at [107, 490] on h4 "Schatten" at bounding box center [152, 494] width 189 height 29
click at [107, 490] on h4 "Schatten" at bounding box center [152, 490] width 189 height 22
click at [113, 533] on h4 "Text-Schatten" at bounding box center [152, 525] width 189 height 29
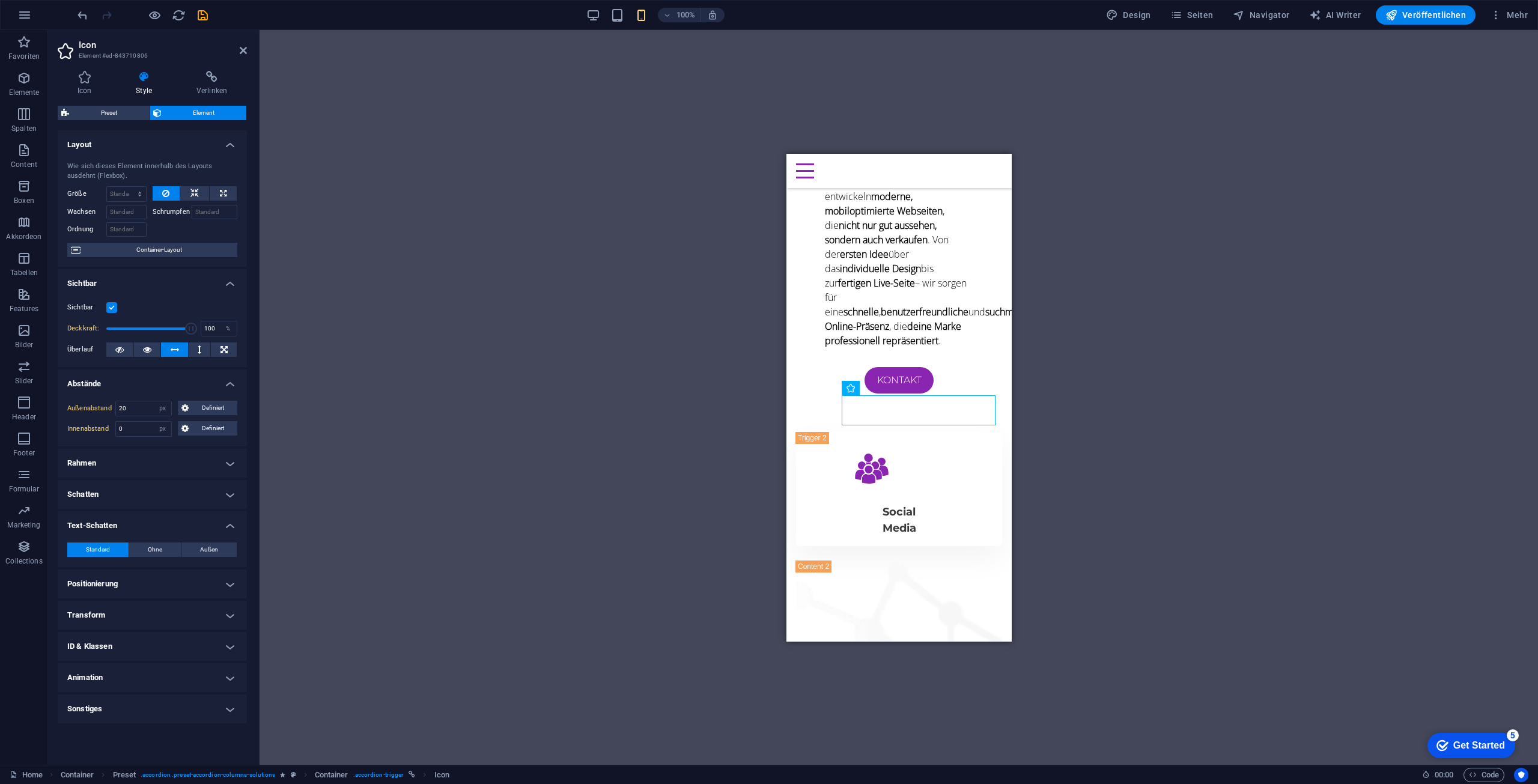
click at [112, 527] on h4 "Text-Schatten" at bounding box center [152, 522] width 189 height 22
click at [113, 561] on h4 "Positionierung" at bounding box center [152, 557] width 189 height 29
click at [114, 579] on span "Statisch" at bounding box center [115, 580] width 21 height 14
click at [72, 573] on div "Standard Statisch Relativ Absolut Fixiert Sticky Z-Index Legt die Reihenfolge d…" at bounding box center [152, 588] width 189 height 49
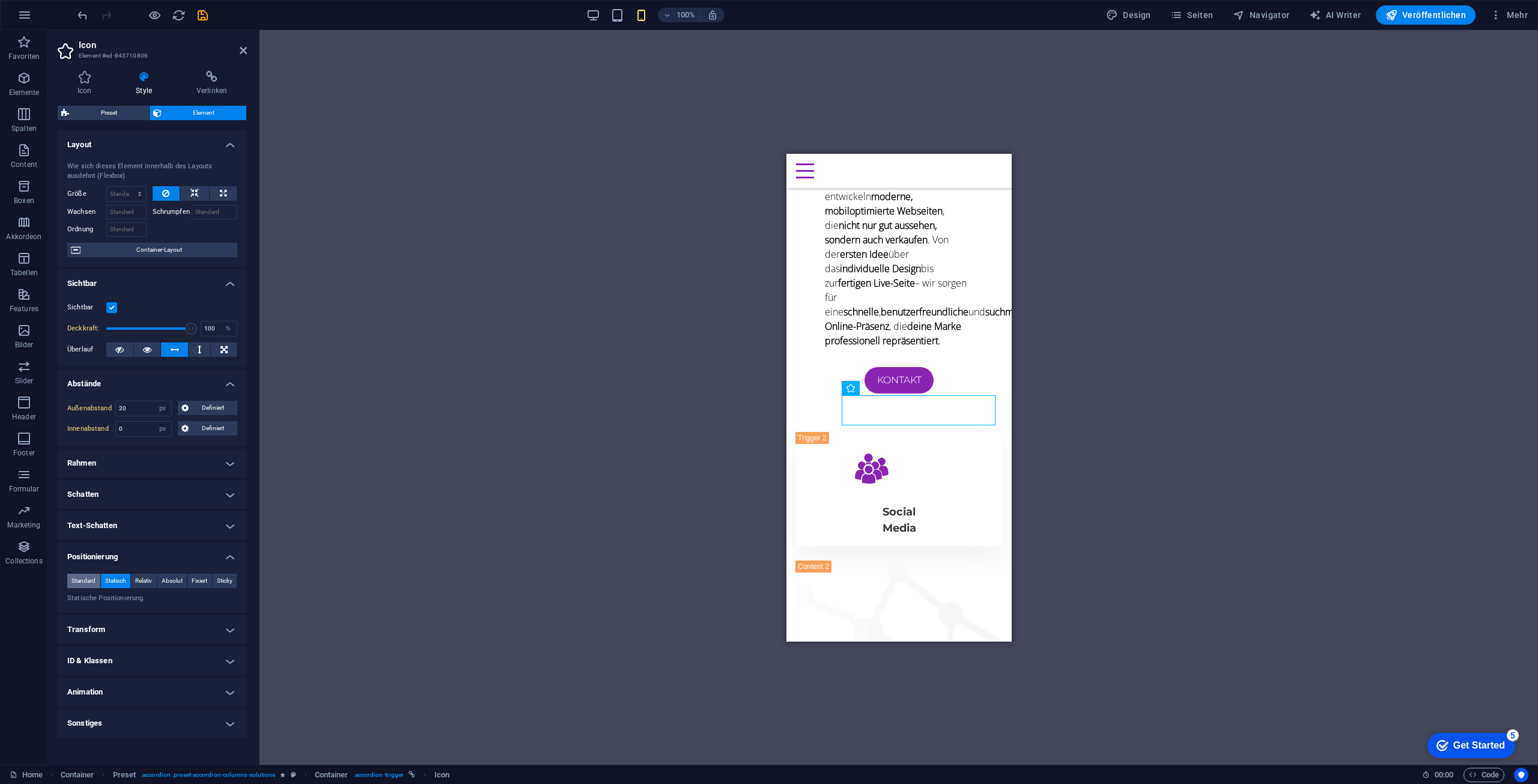
click at [91, 578] on span "Standard" at bounding box center [83, 580] width 24 height 14
click at [128, 578] on button "Statisch" at bounding box center [116, 580] width 30 height 14
click at [156, 579] on button "Relativ" at bounding box center [143, 580] width 26 height 14
click at [184, 641] on select "auto px rem % em" at bounding box center [209, 639] width 54 height 14
select select "px"
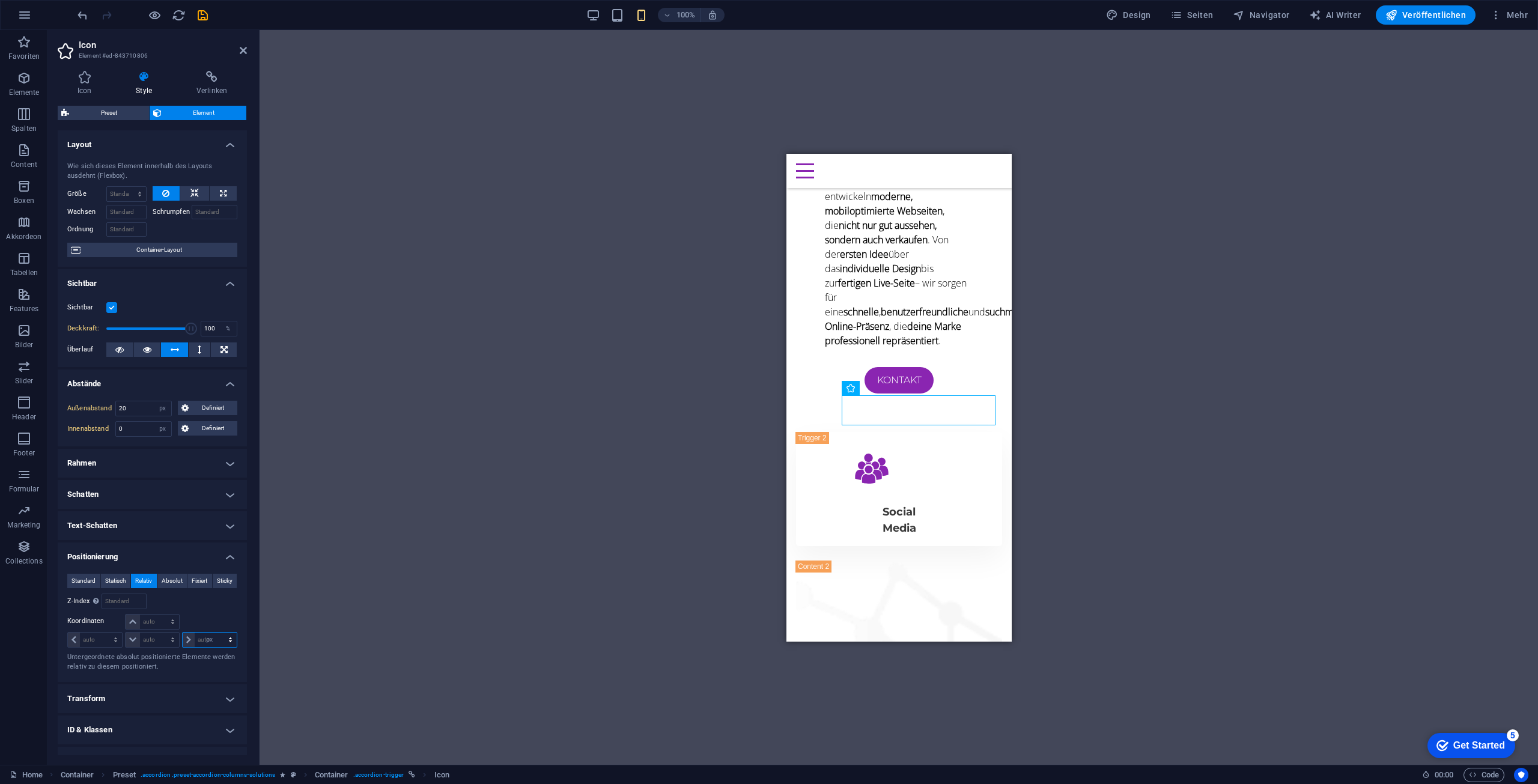
click at [217, 633] on select "auto px rem % em" at bounding box center [209, 639] width 54 height 14
type input "0"
click at [207, 639] on input "0" at bounding box center [216, 639] width 42 height 14
type input "10"
drag, startPoint x: 202, startPoint y: 638, endPoint x: 162, endPoint y: 633, distance: 40.3
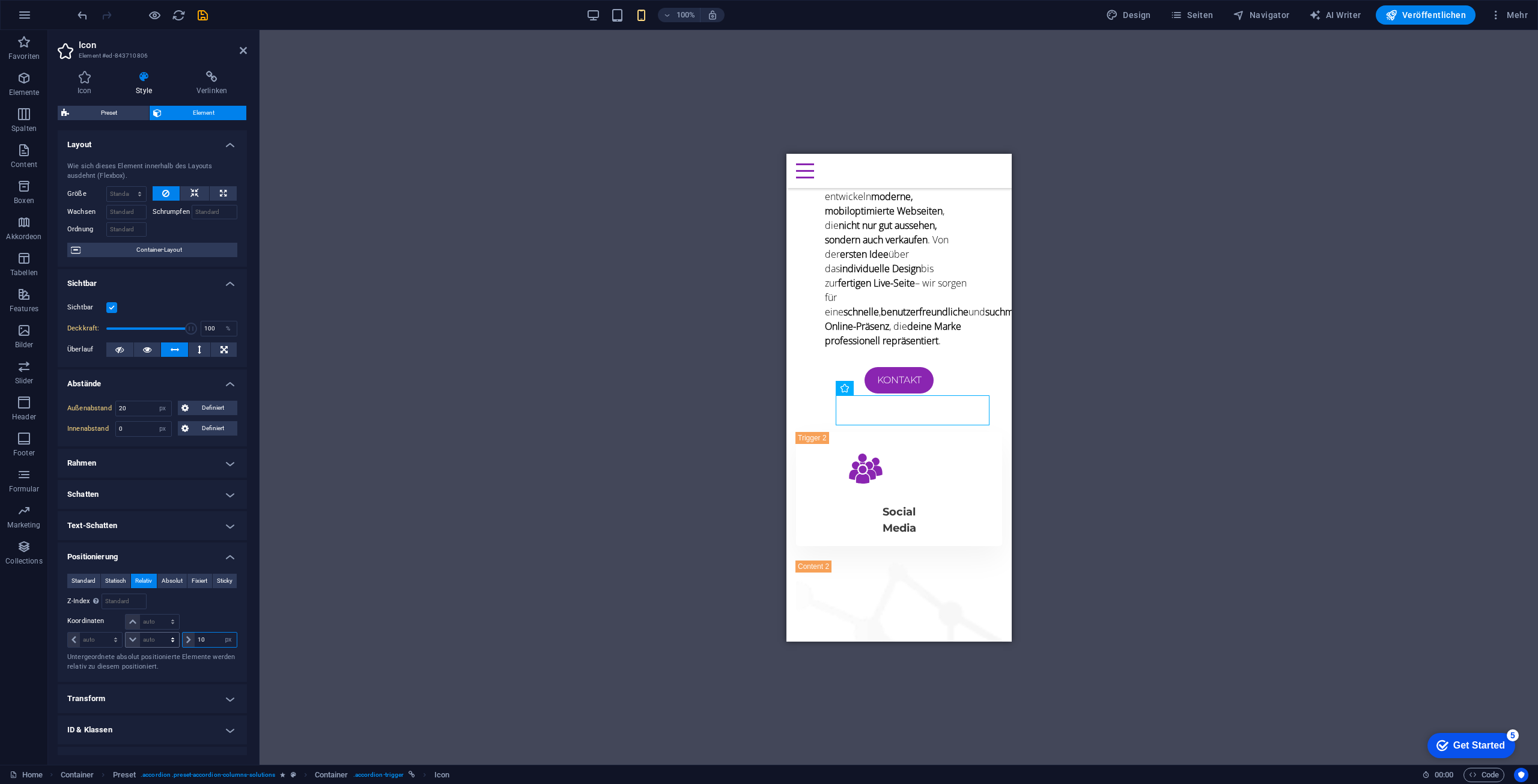
click at [162, 633] on div "auto px rem % em auto px rem % em 10 auto px rem % em" at bounding box center [152, 639] width 170 height 17
click at [218, 623] on div at bounding box center [209, 622] width 57 height 17
click at [98, 637] on select "auto px rem % em" at bounding box center [95, 639] width 54 height 14
select select "px"
click at [105, 633] on select "auto px rem % em" at bounding box center [95, 639] width 54 height 14
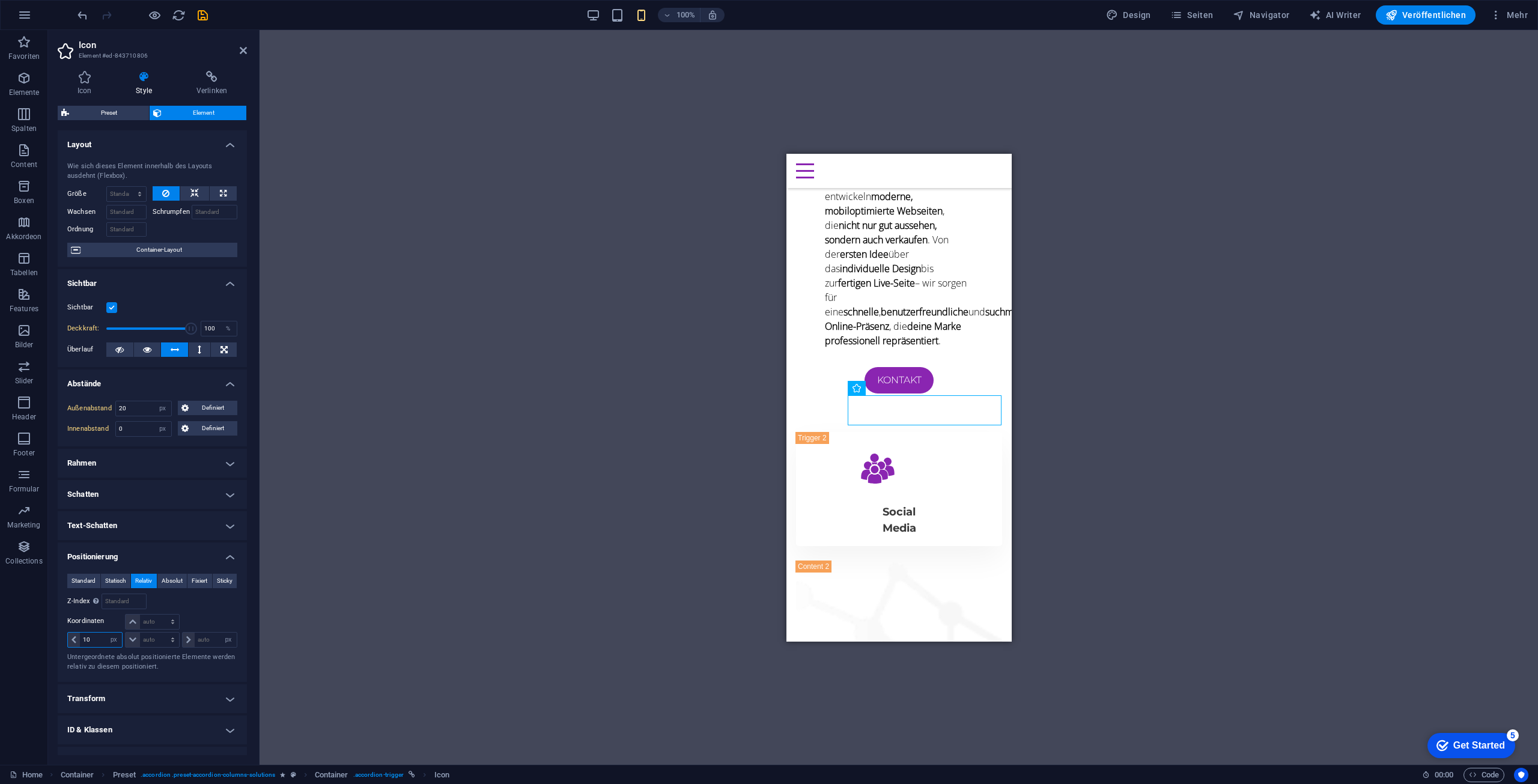
drag, startPoint x: 100, startPoint y: 641, endPoint x: 38, endPoint y: 635, distance: 62.3
click at [38, 635] on section "Favoriten Elemente Spalten Content Boxen Akkordeon Tabellen Features Bilder Sli…" at bounding box center [769, 397] width 1538 height 734
drag, startPoint x: 97, startPoint y: 637, endPoint x: 39, endPoint y: 627, distance: 58.9
click at [39, 627] on section "Favoriten Elemente Spalten Content Boxen Akkordeon Tabellen Features Bilder Sli…" at bounding box center [769, 397] width 1538 height 734
drag, startPoint x: 98, startPoint y: 638, endPoint x: 61, endPoint y: 633, distance: 37.3
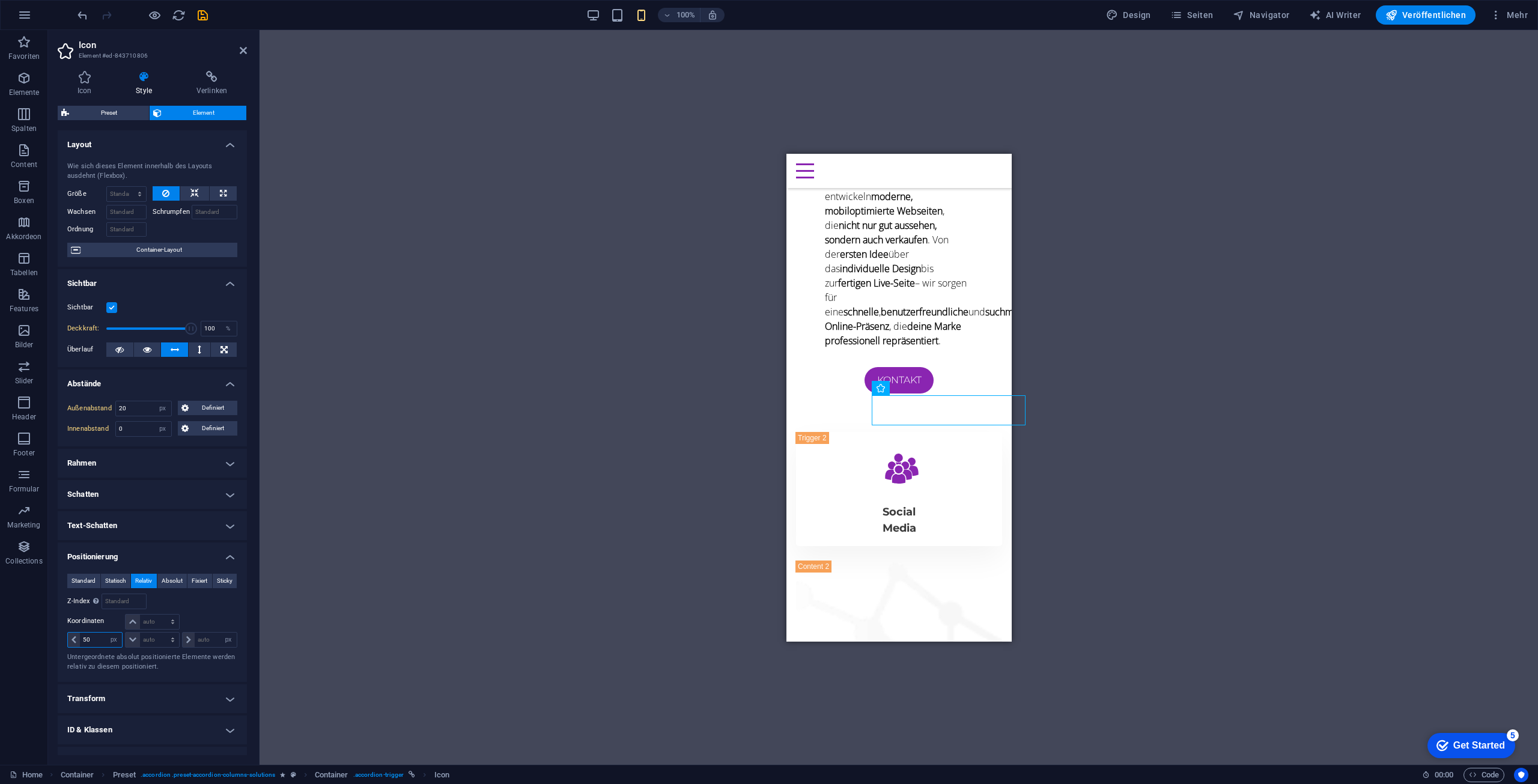
click at [62, 633] on div "Standard Statisch Relativ Absolut Fixiert Sticky Z-Index Legt die Reihenfolge d…" at bounding box center [152, 622] width 189 height 117
type input "40"
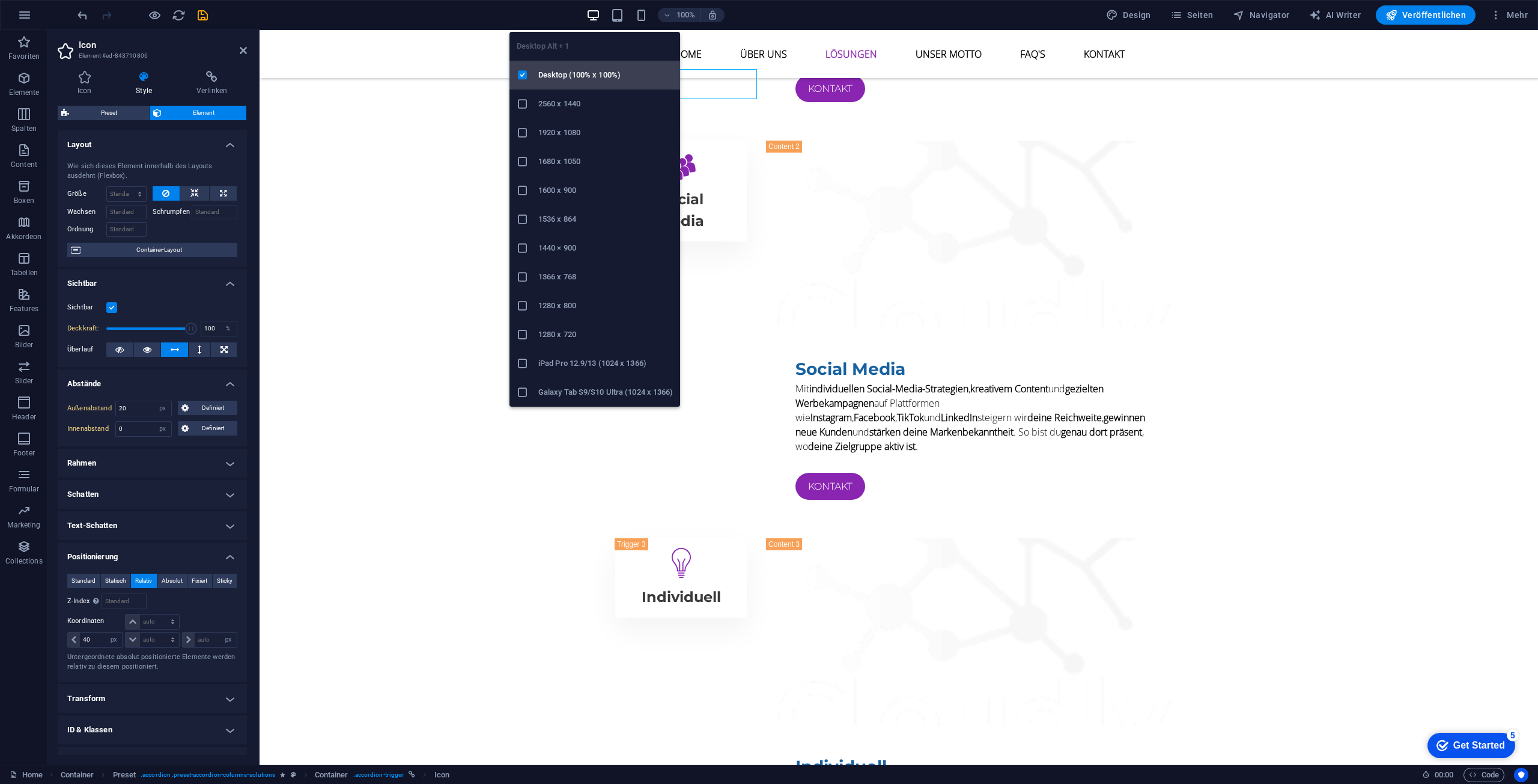
select select "DISABLED_OPTION_VALUE"
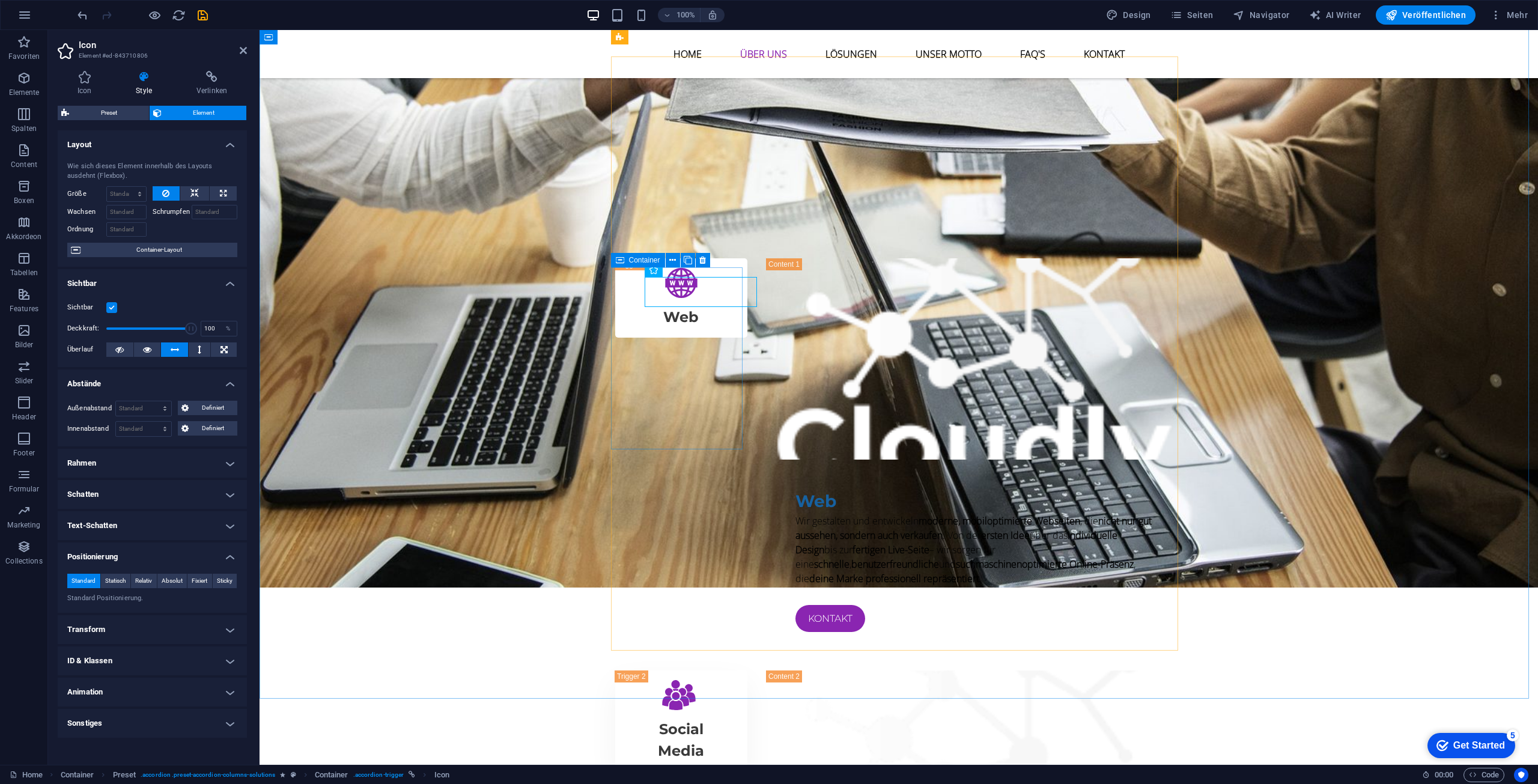
scroll to position [1670, 0]
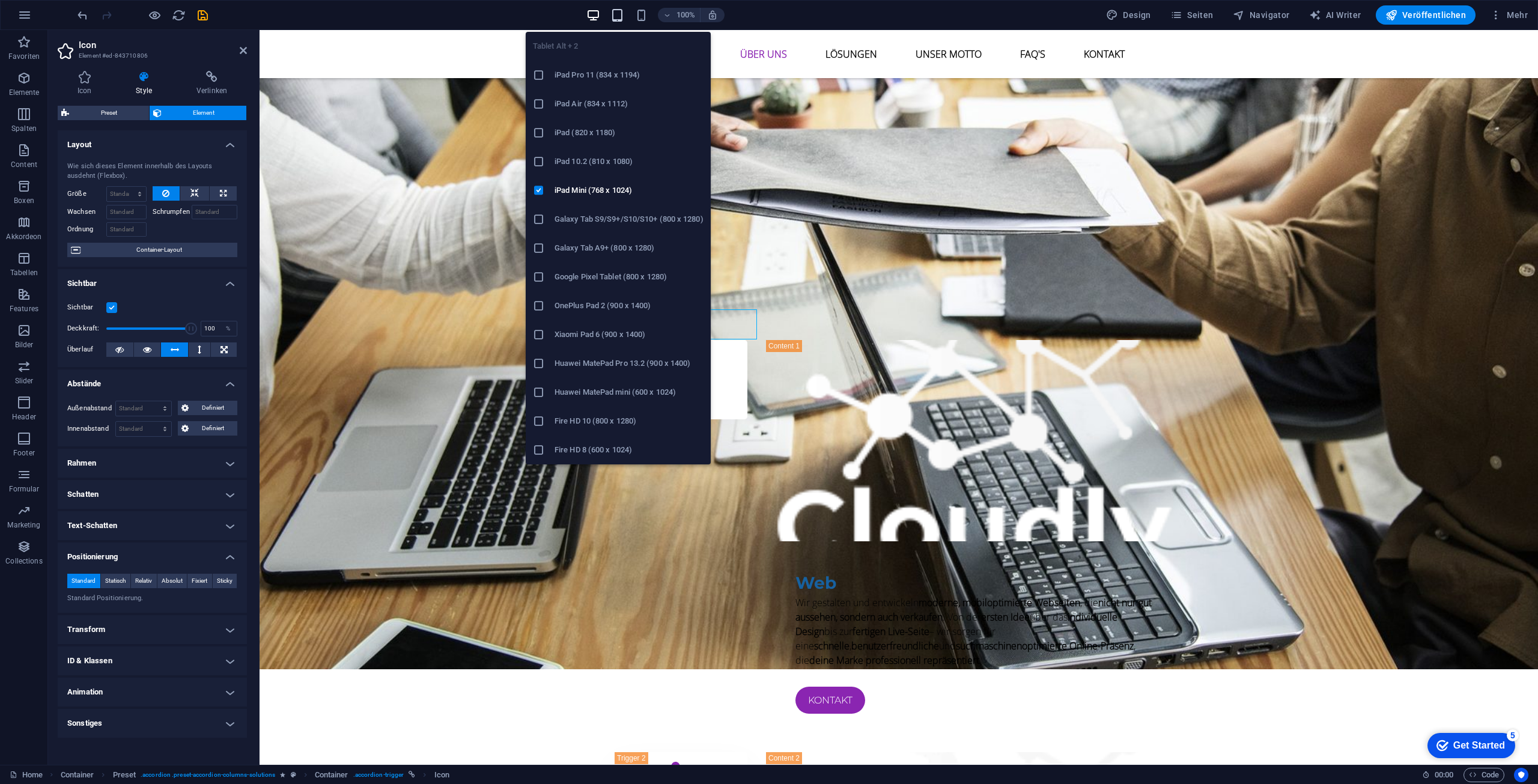
click at [618, 125] on icon "button" at bounding box center [639, 160] width 1278 height 70
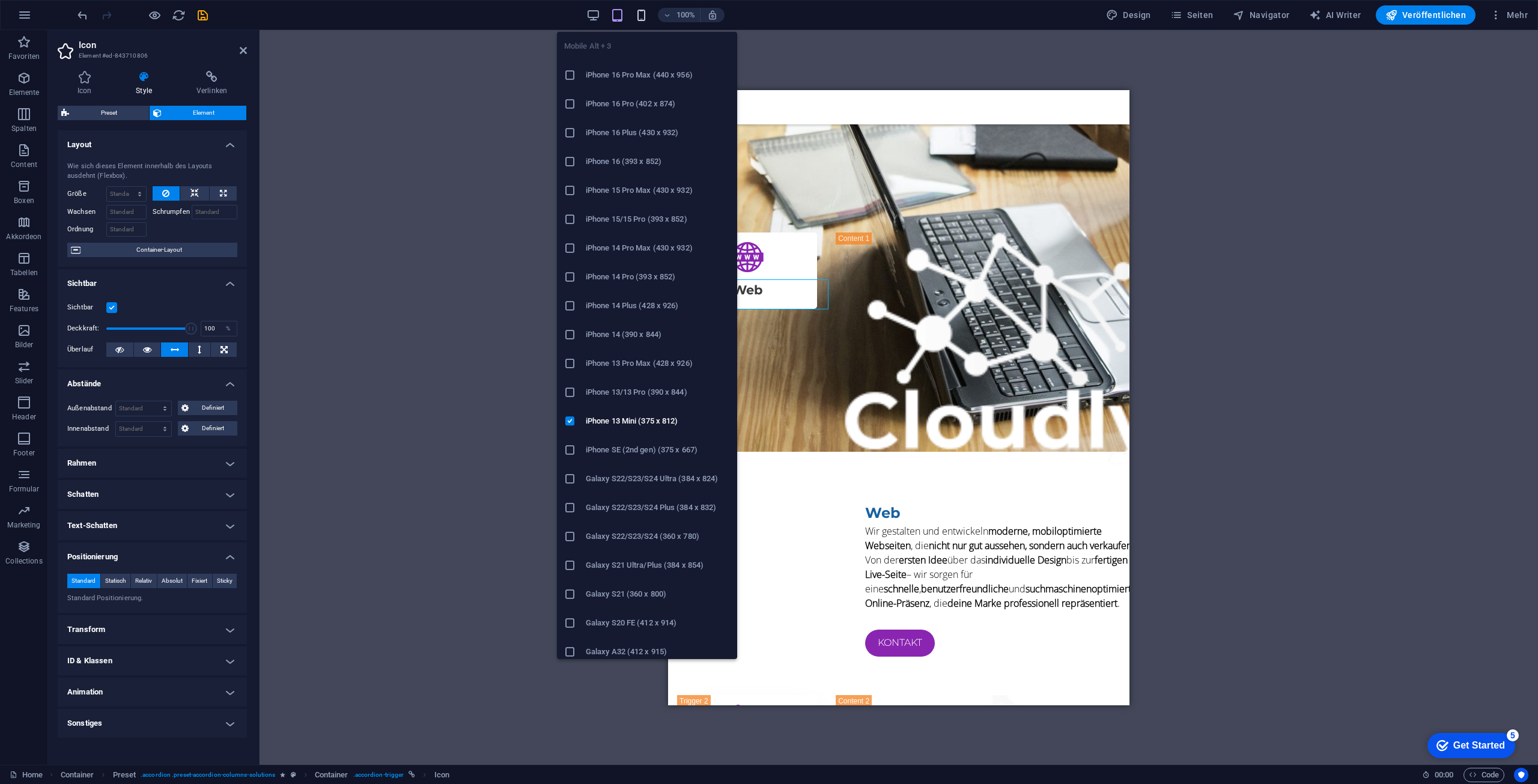
click at [461, 32] on icon "button" at bounding box center [231, 785] width 461 height 1507
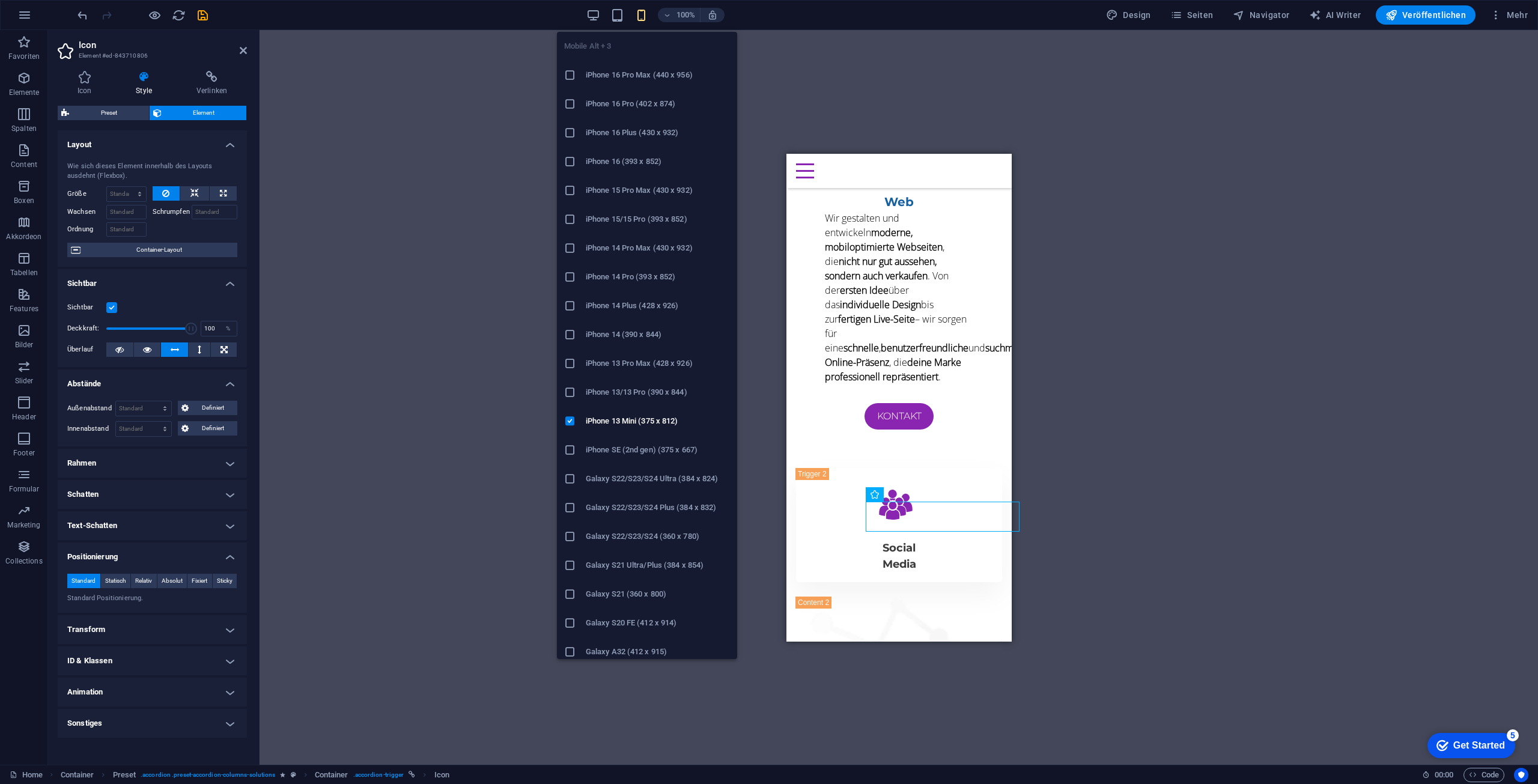
type input "20"
select select "px"
type input "0"
select select "px"
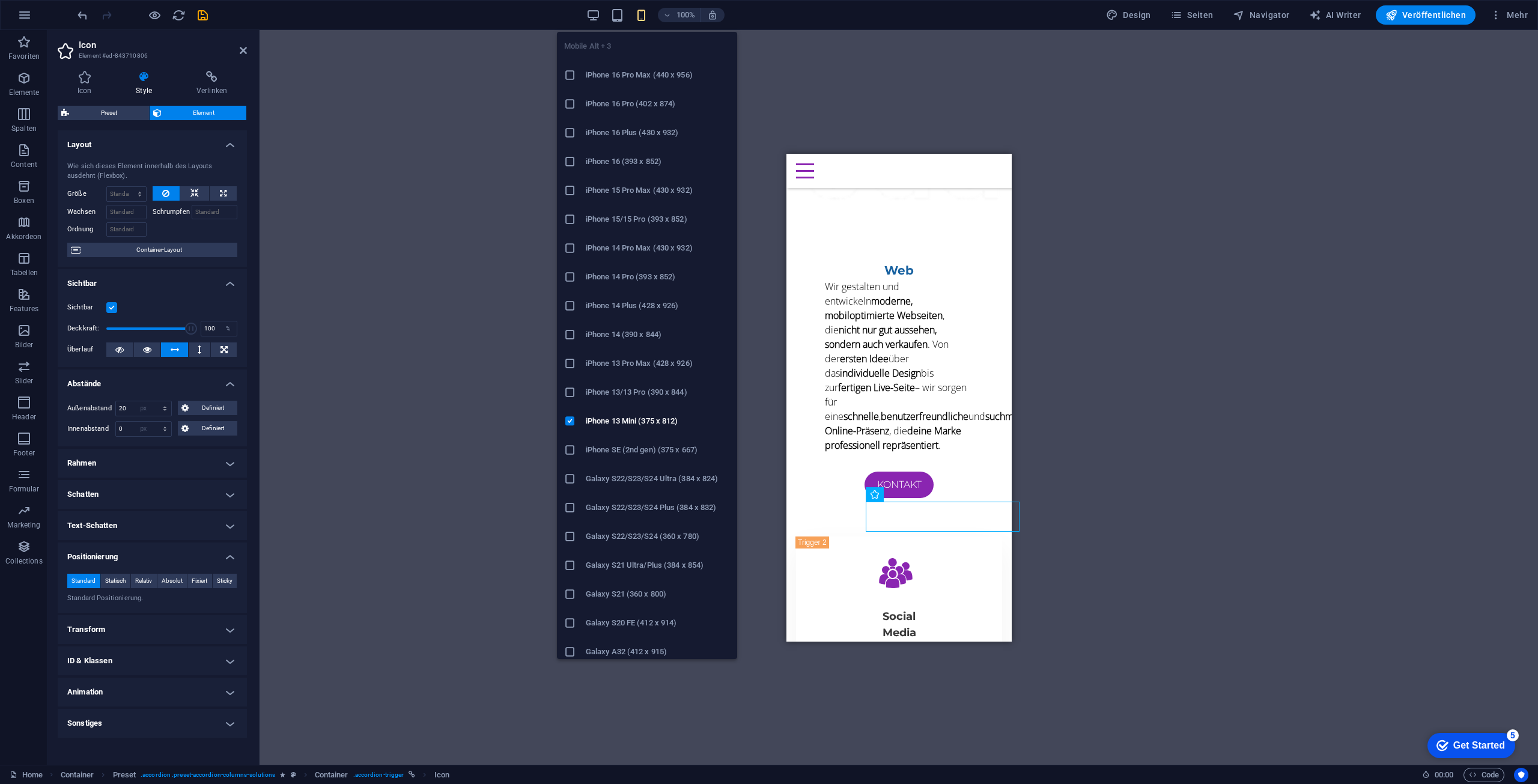
type input "40"
select select "px"
type input "10"
select select "px"
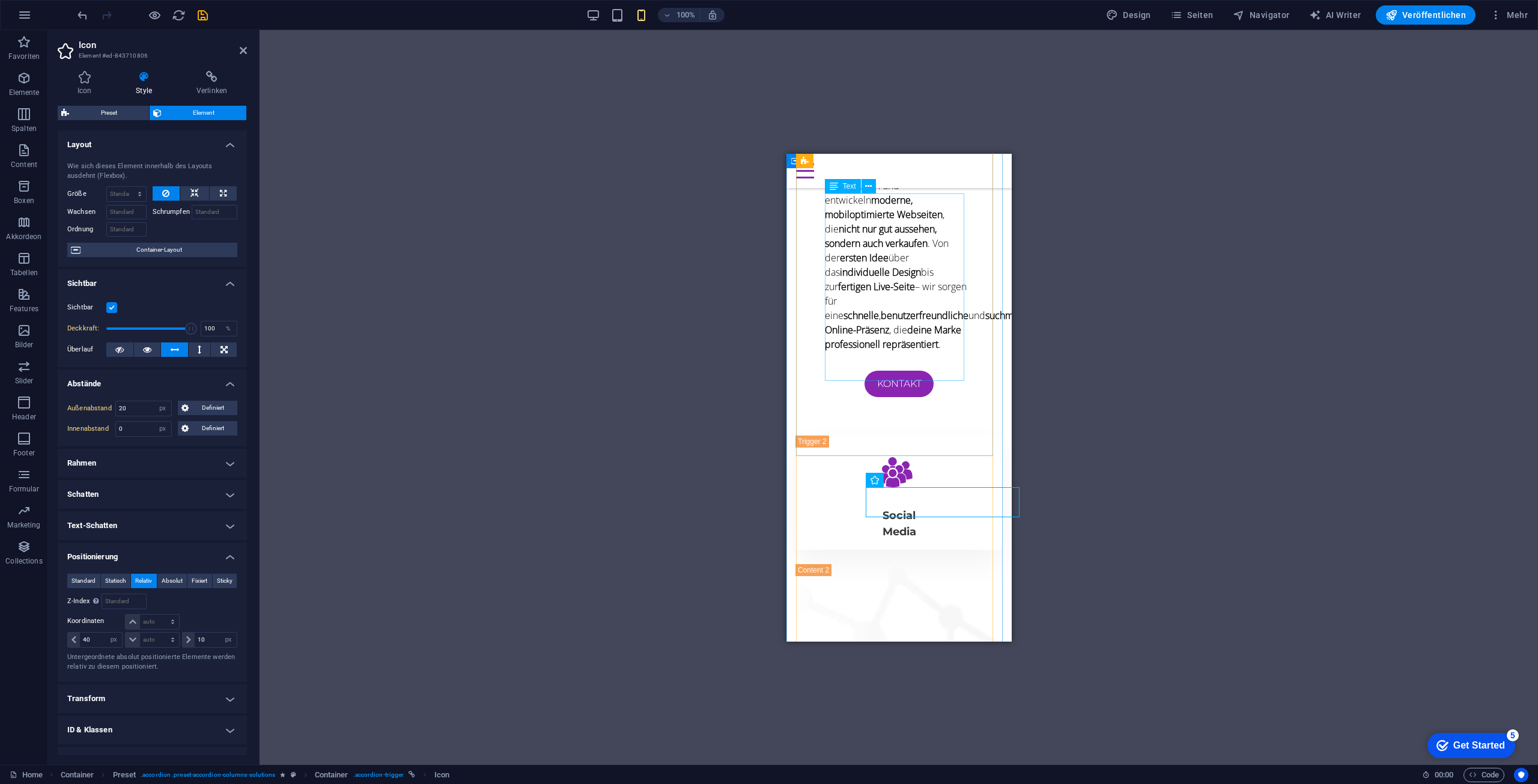
scroll to position [2355, 0]
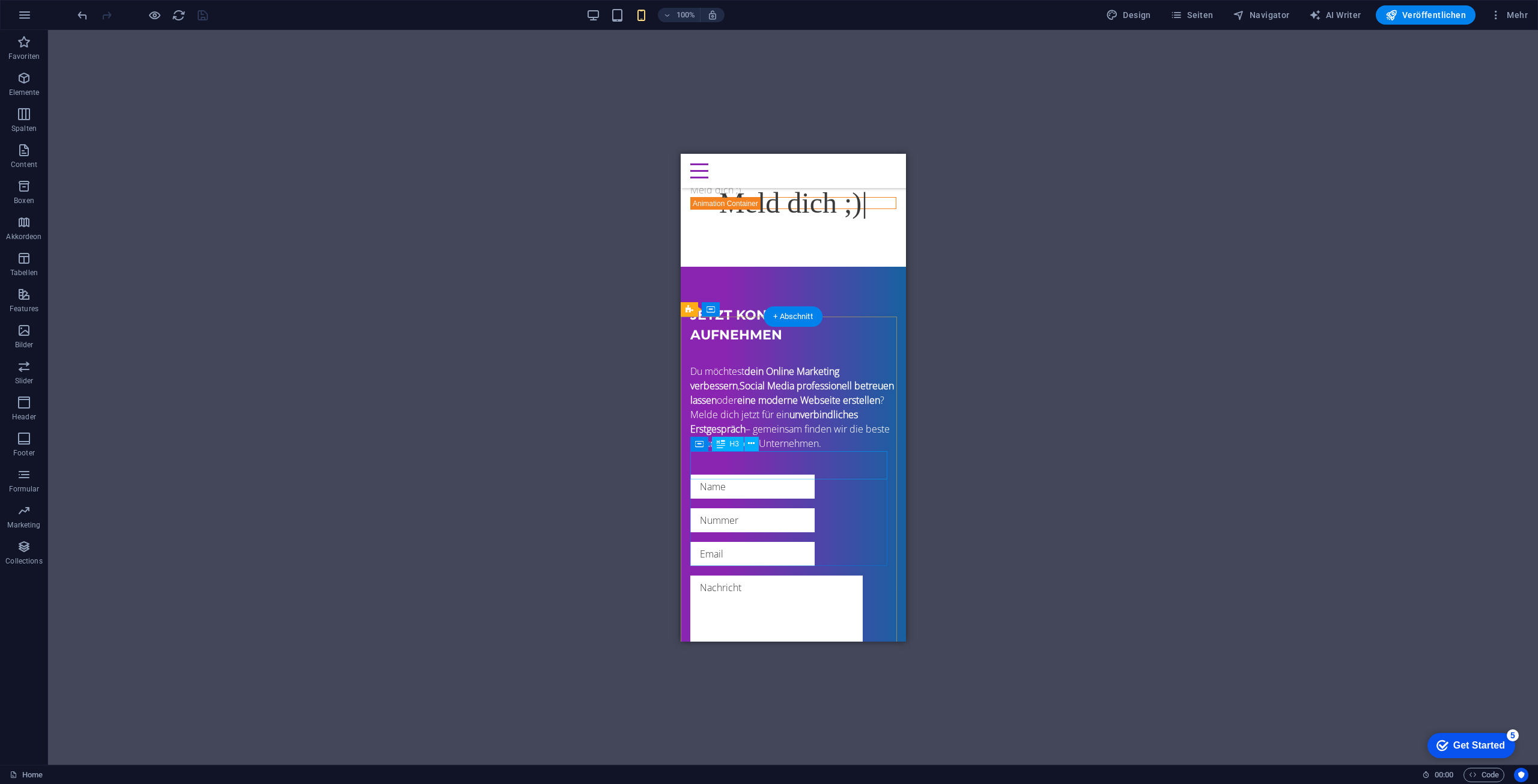
scroll to position [6949, 0]
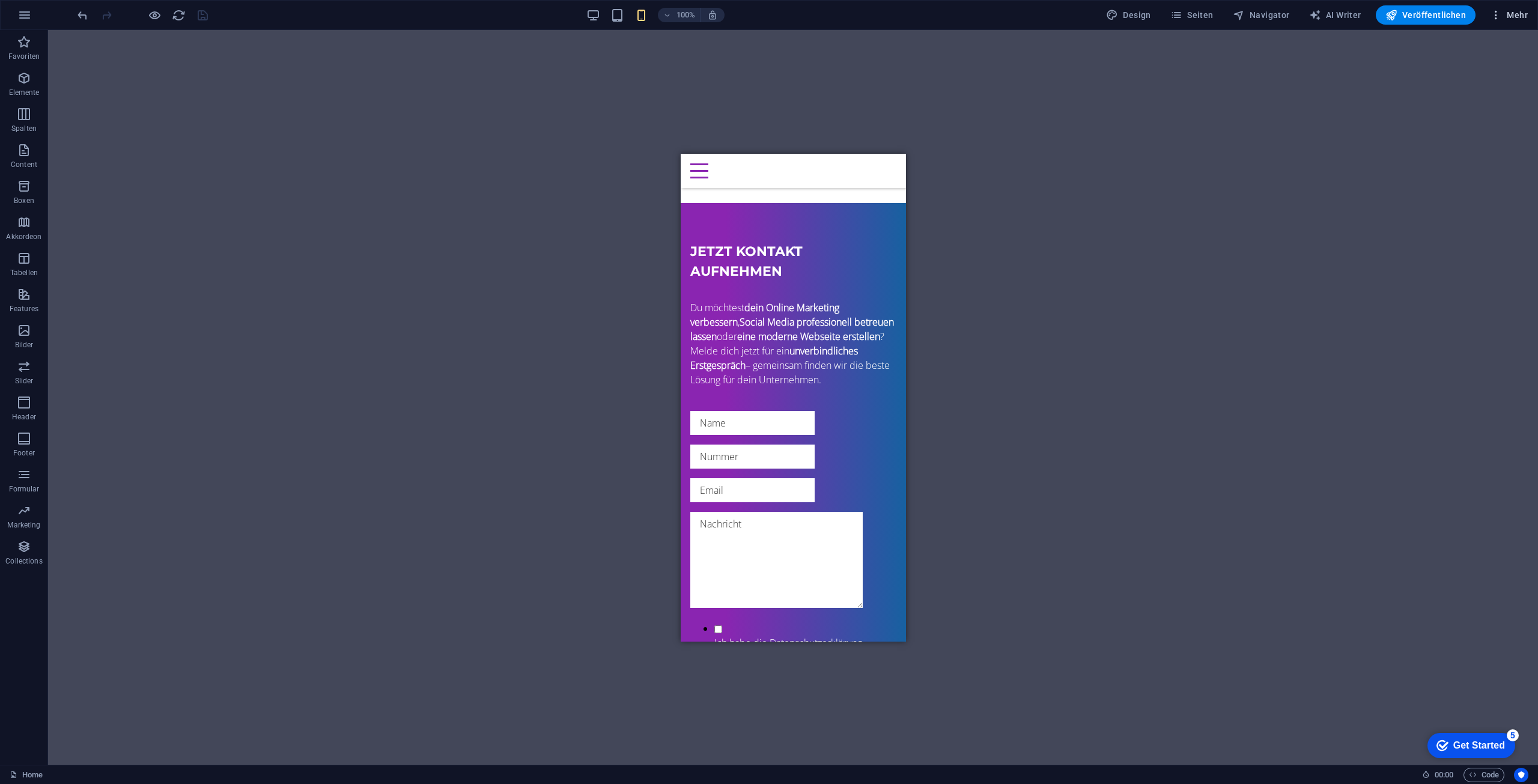
click at [1506, 22] on button "Mehr" at bounding box center [1509, 14] width 47 height 19
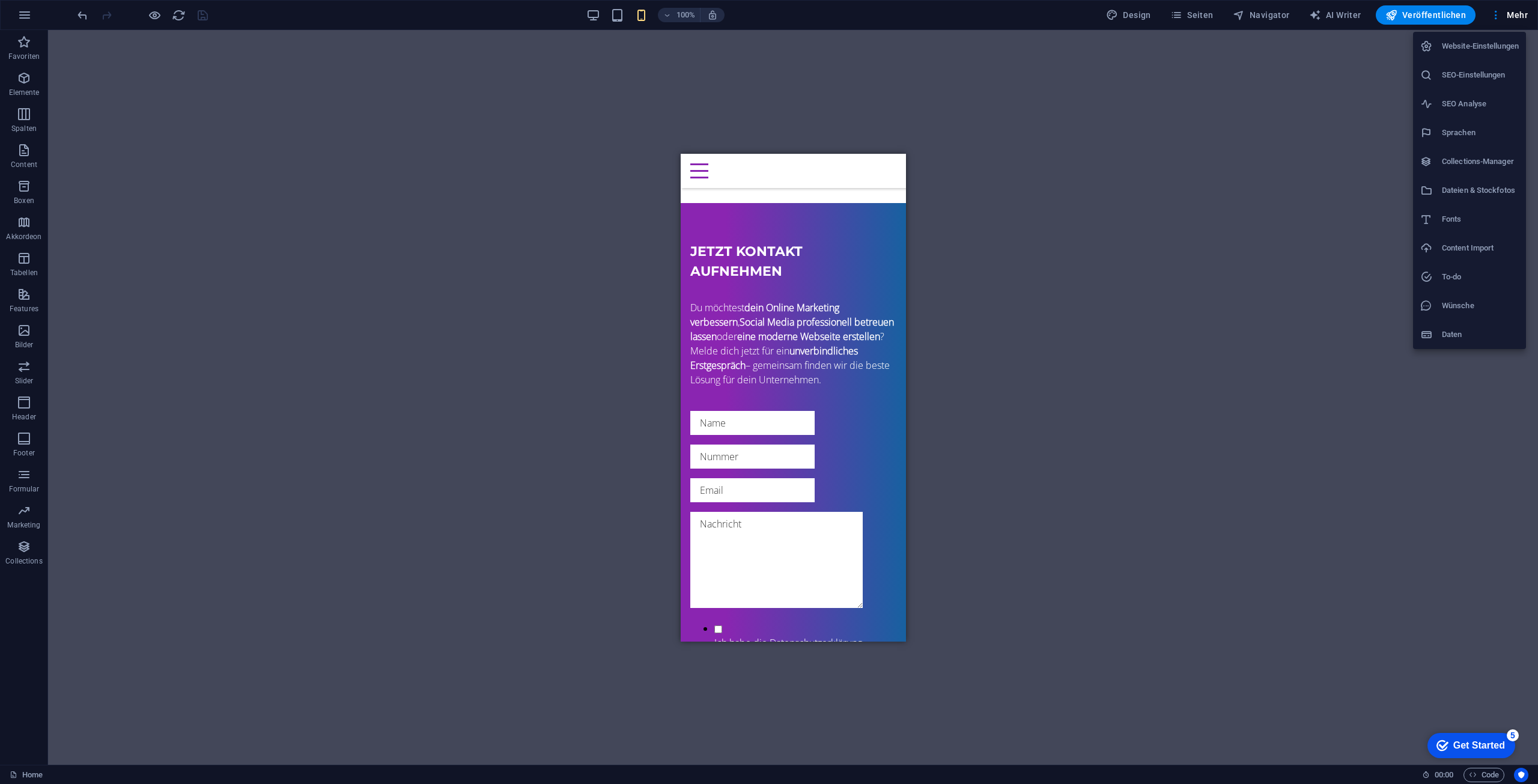
click at [541, 117] on div at bounding box center [769, 392] width 1538 height 784
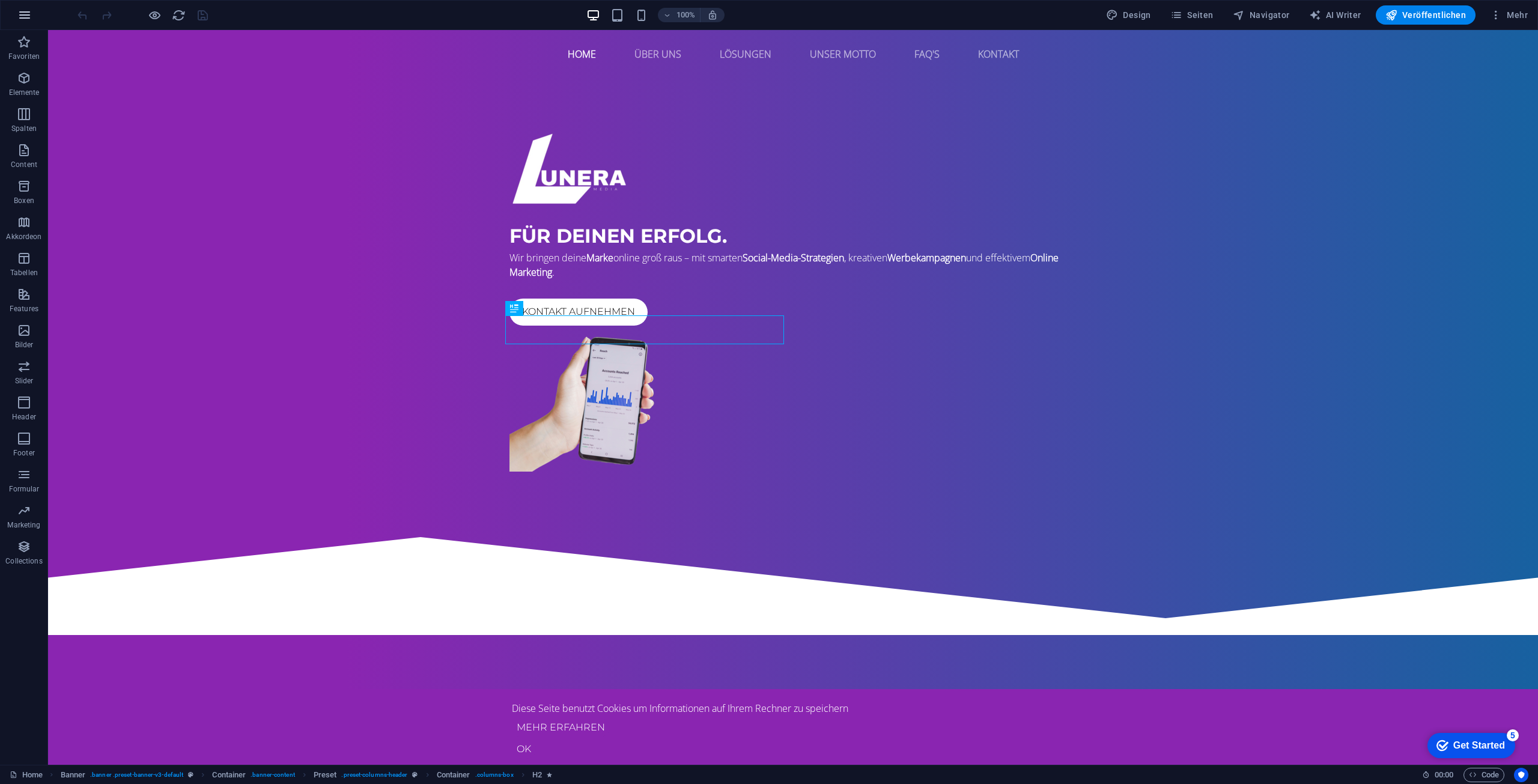
click at [22, 17] on icon "button" at bounding box center [24, 14] width 14 height 14
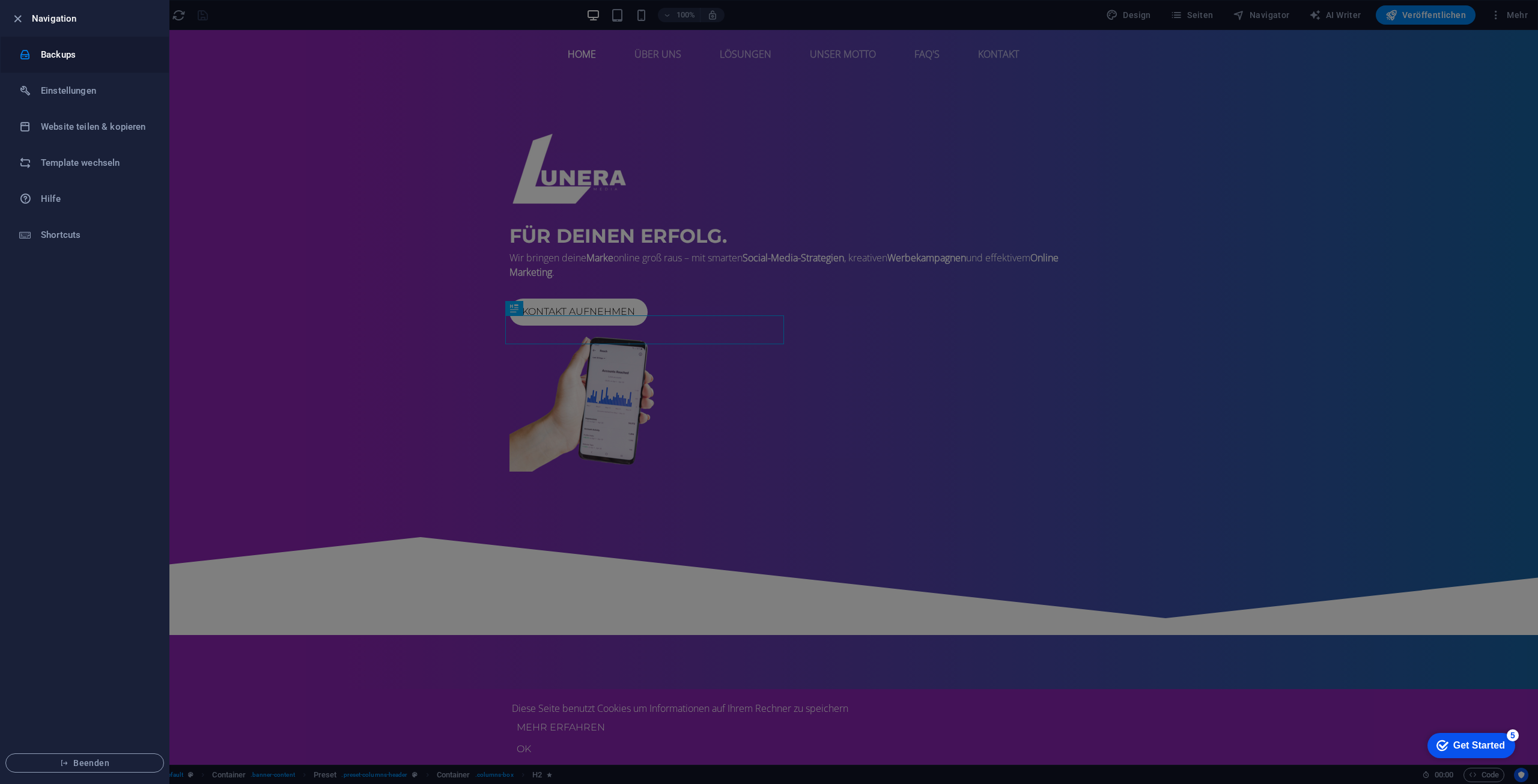
click at [60, 55] on h6 "Backups" at bounding box center [96, 54] width 111 height 14
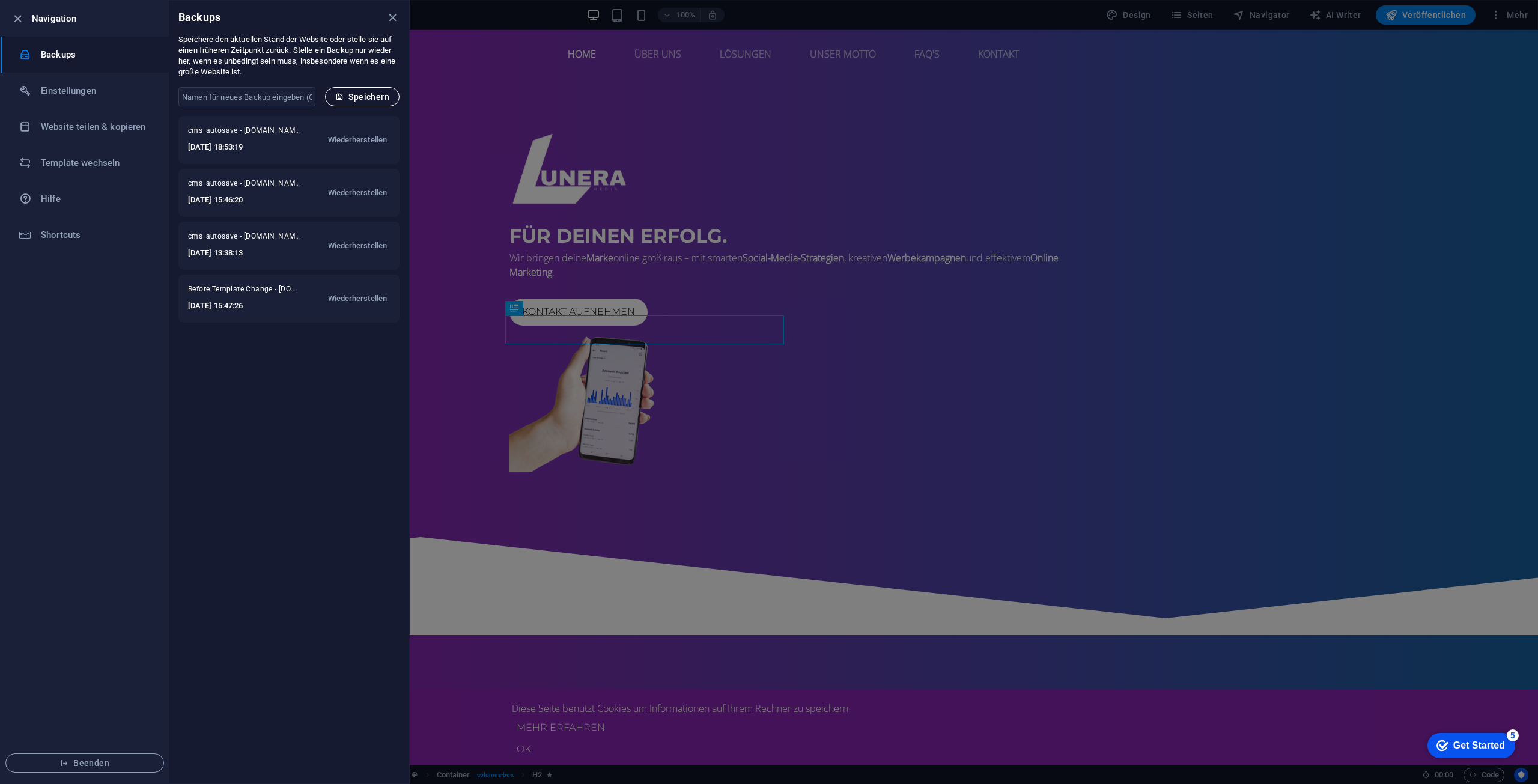
click at [363, 105] on button "Speichern" at bounding box center [361, 97] width 74 height 19
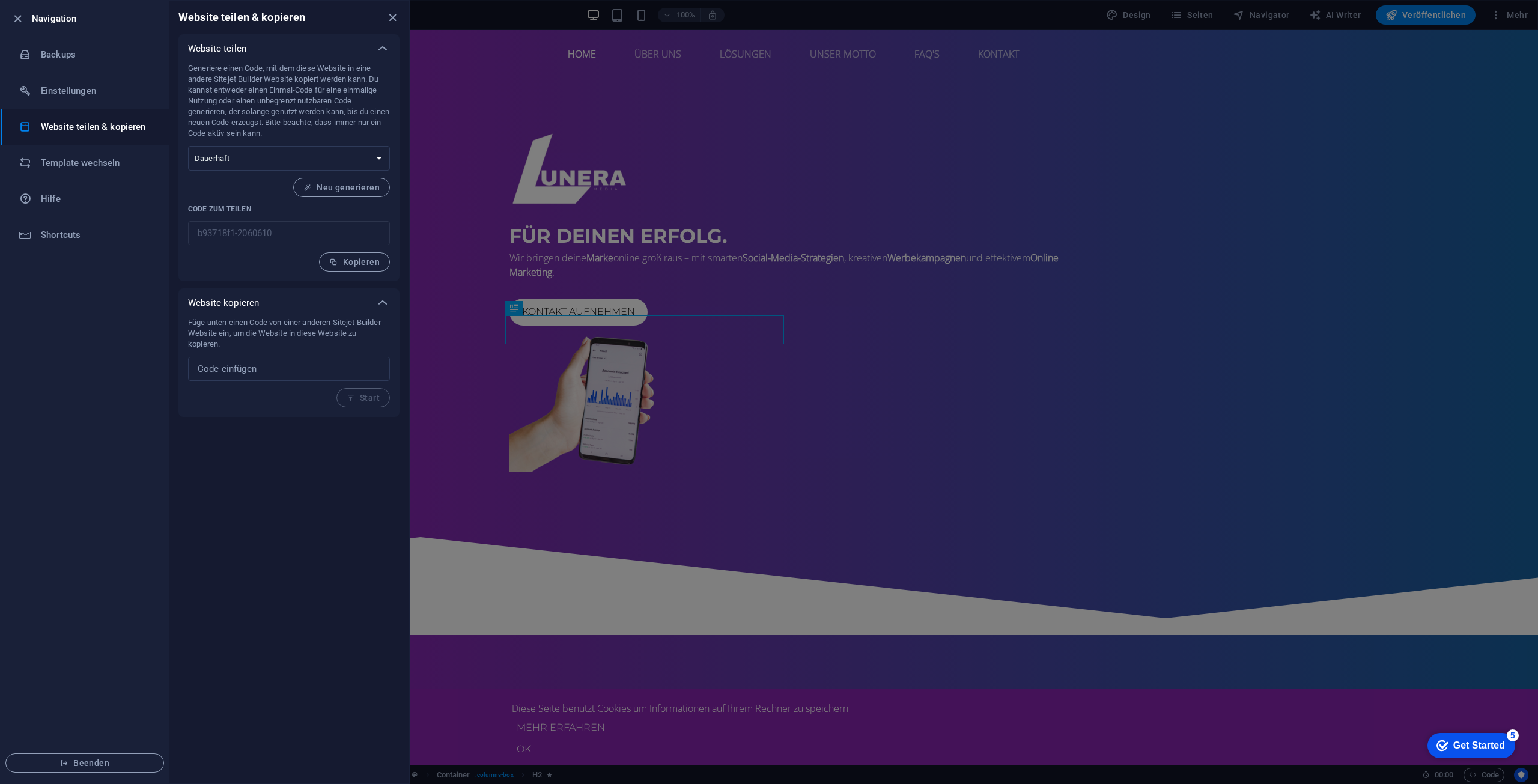
drag, startPoint x: 184, startPoint y: 70, endPoint x: 379, endPoint y: 132, distance: 204.6
click at [379, 132] on div "Generiere einen Code, mit dem diese Website in eine andere Sitejet Builder Webs…" at bounding box center [289, 172] width 221 height 218
click at [0, 0] on select "Einmalig Dauerhaft" at bounding box center [0, 0] width 0 height 0
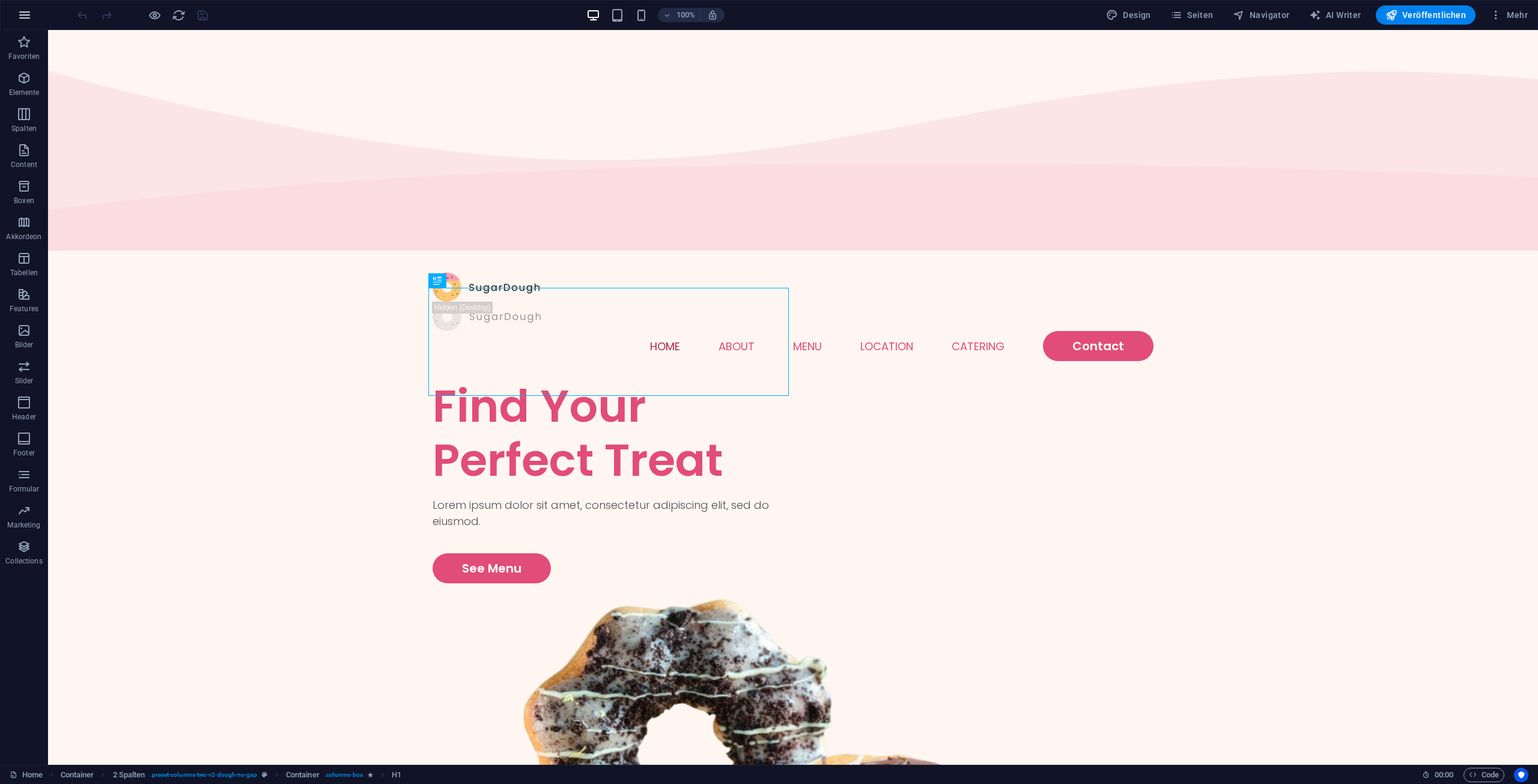
click at [32, 12] on icon "button" at bounding box center [24, 14] width 14 height 14
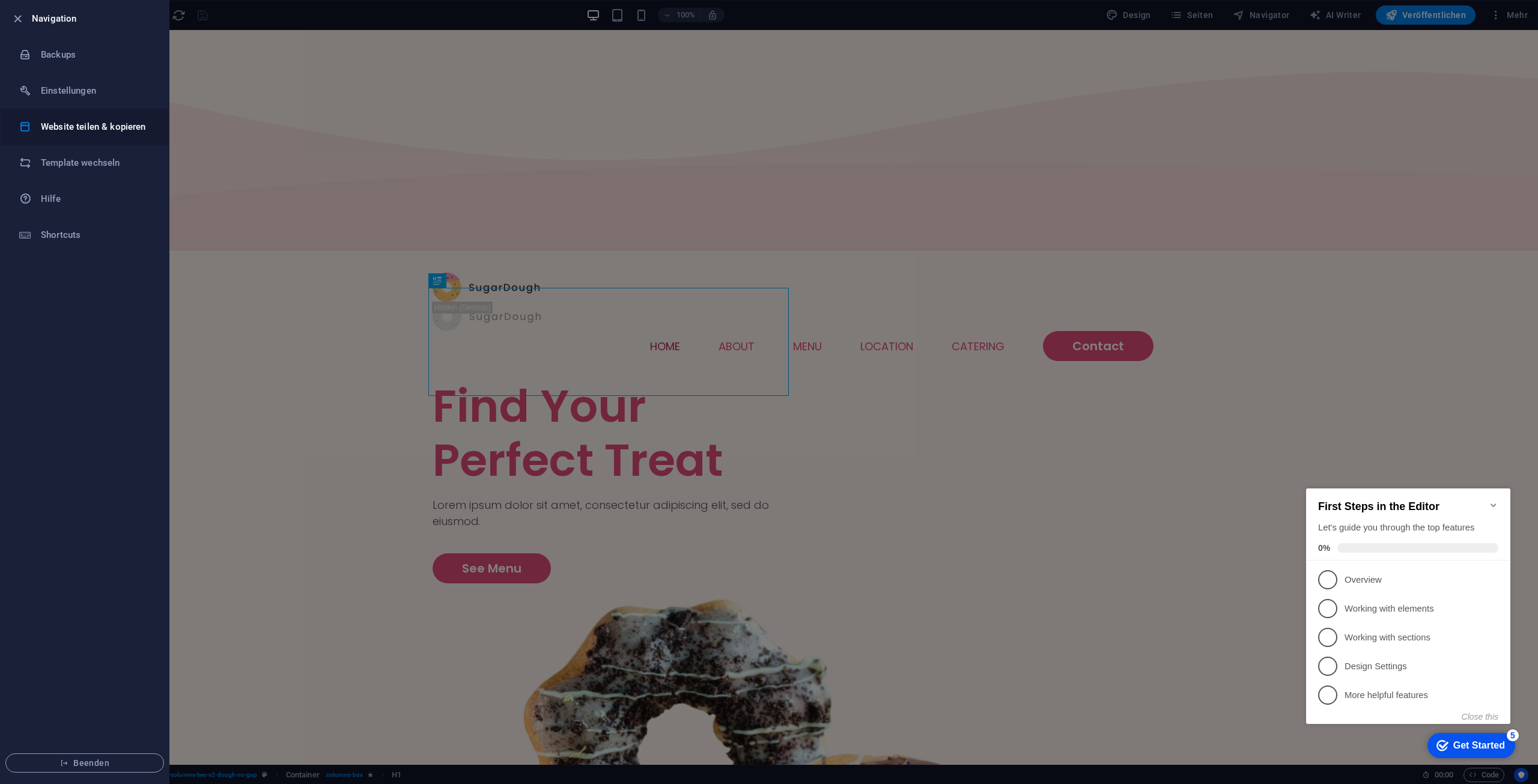
click at [46, 135] on li "Website teilen & kopieren" at bounding box center [85, 127] width 168 height 36
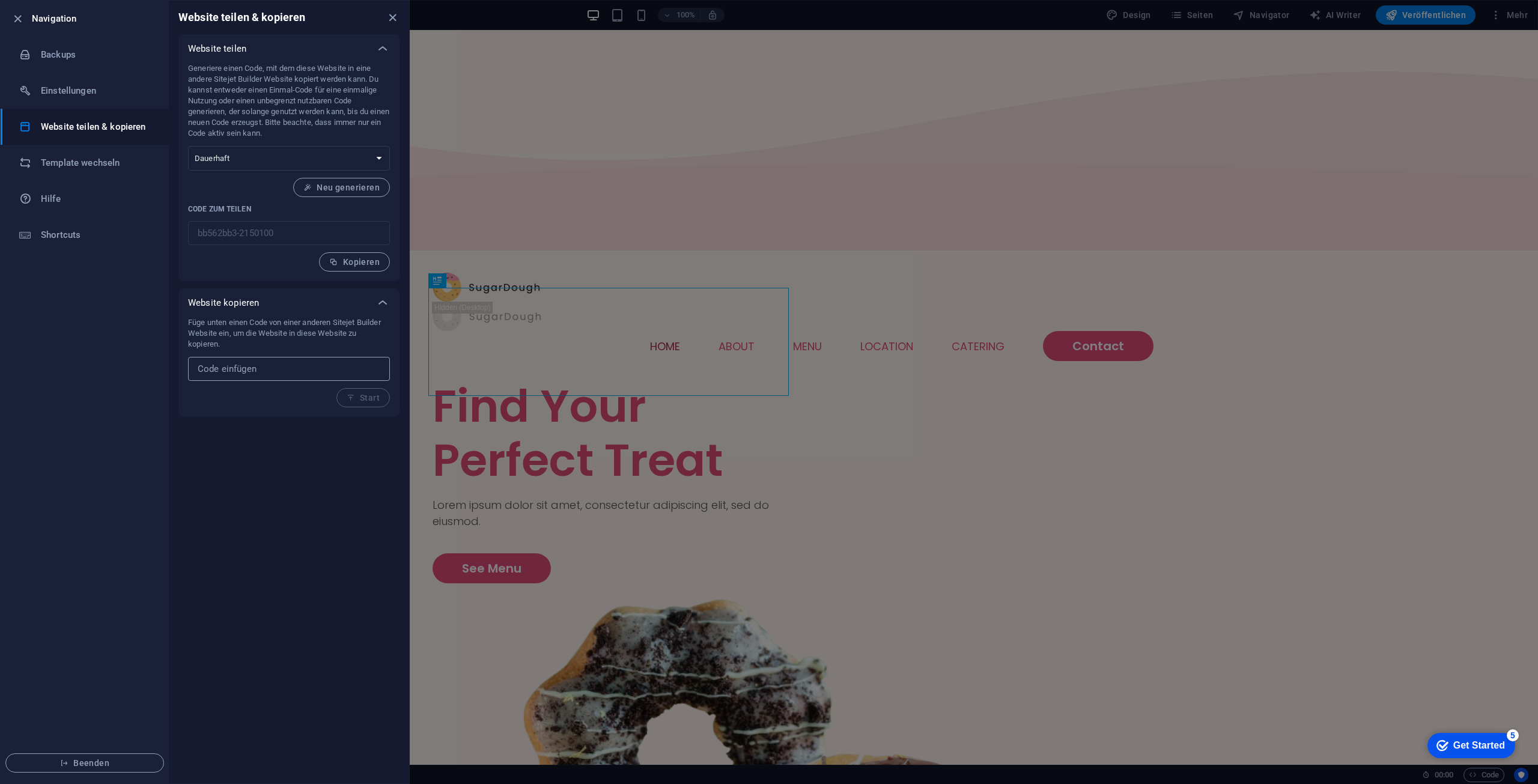
click at [245, 375] on input "text" at bounding box center [289, 369] width 202 height 24
paste input "b93718f1-2060610"
type input "b93718f1-2060610"
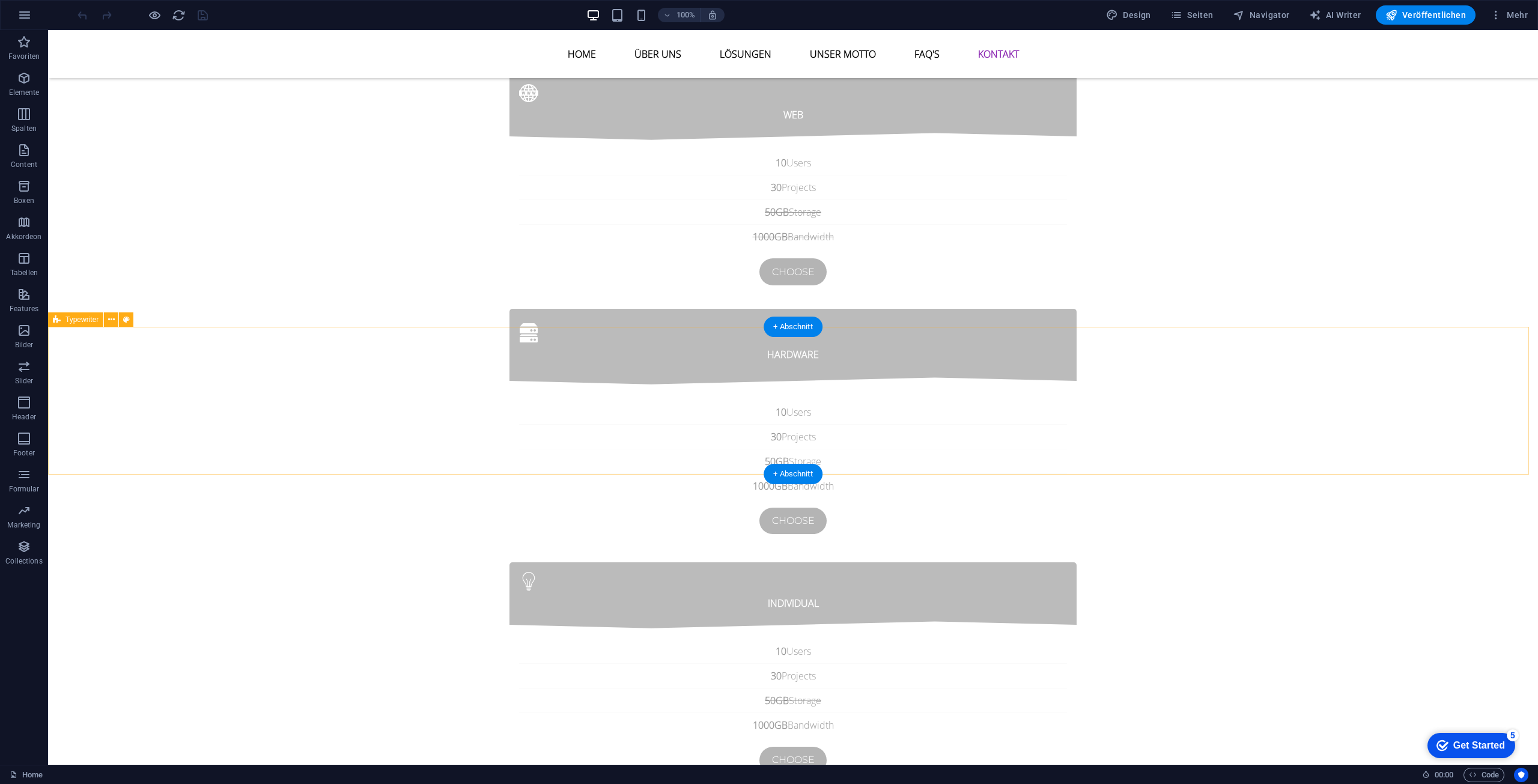
scroll to position [4557, 0]
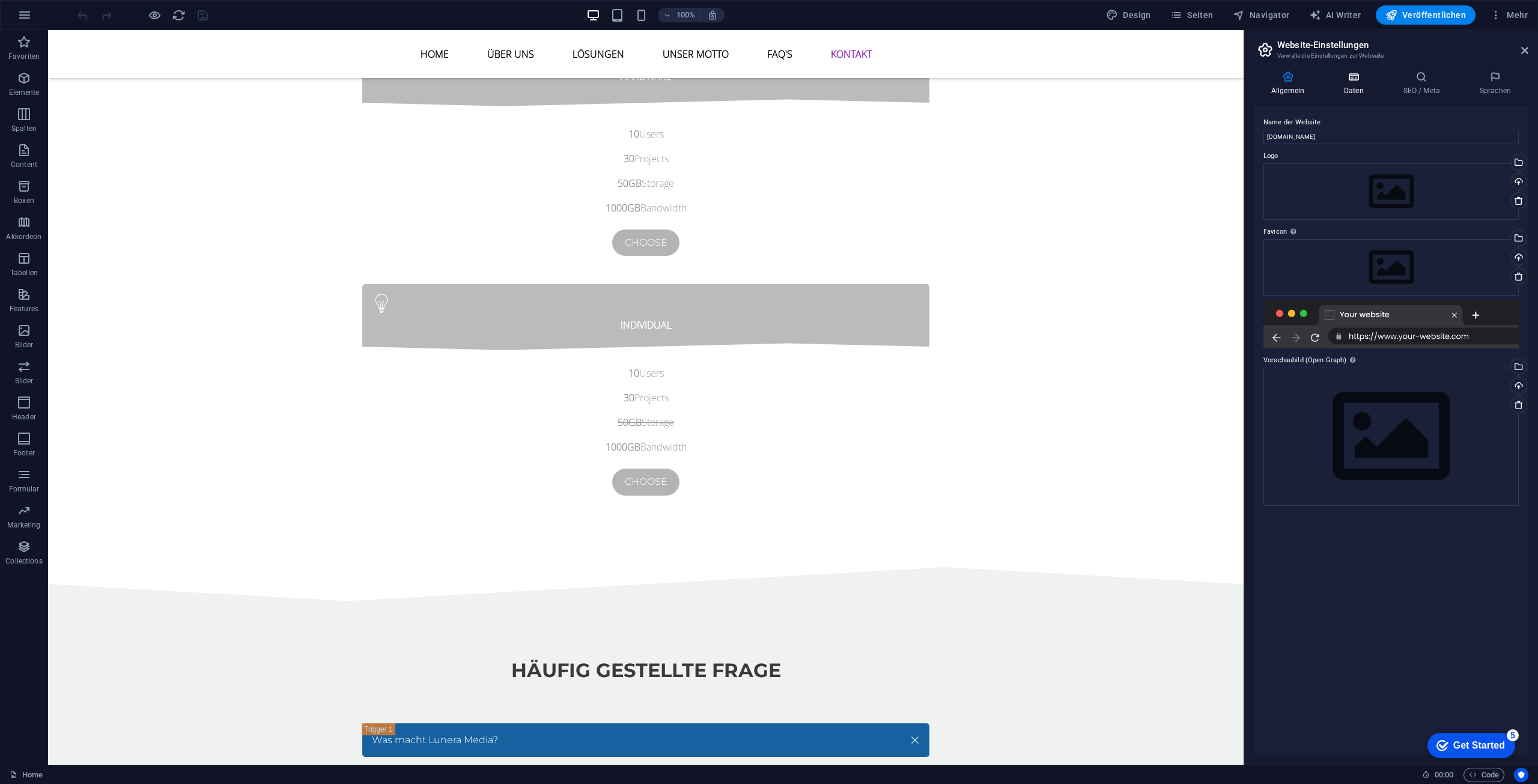
click at [1341, 81] on icon at bounding box center [1354, 77] width 55 height 12
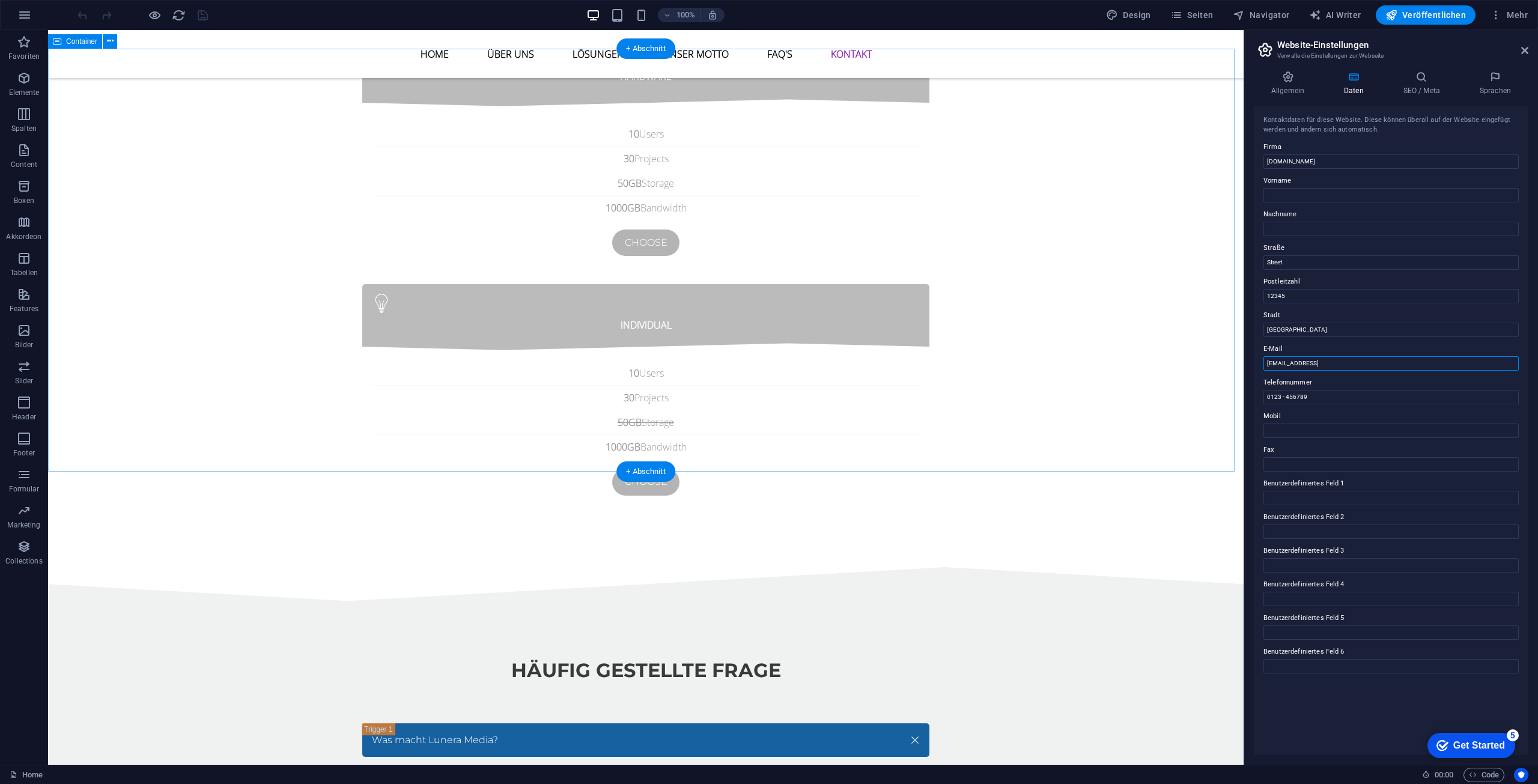
drag, startPoint x: 1487, startPoint y: 390, endPoint x: 1158, endPoint y: 350, distance: 331.4
type input "l"
type input "[EMAIL_ADDRESS][DOMAIN_NAME]"
drag, startPoint x: 1420, startPoint y: 390, endPoint x: 1213, endPoint y: 355, distance: 209.9
click at [1296, 241] on label "Straße" at bounding box center [1391, 247] width 256 height 14
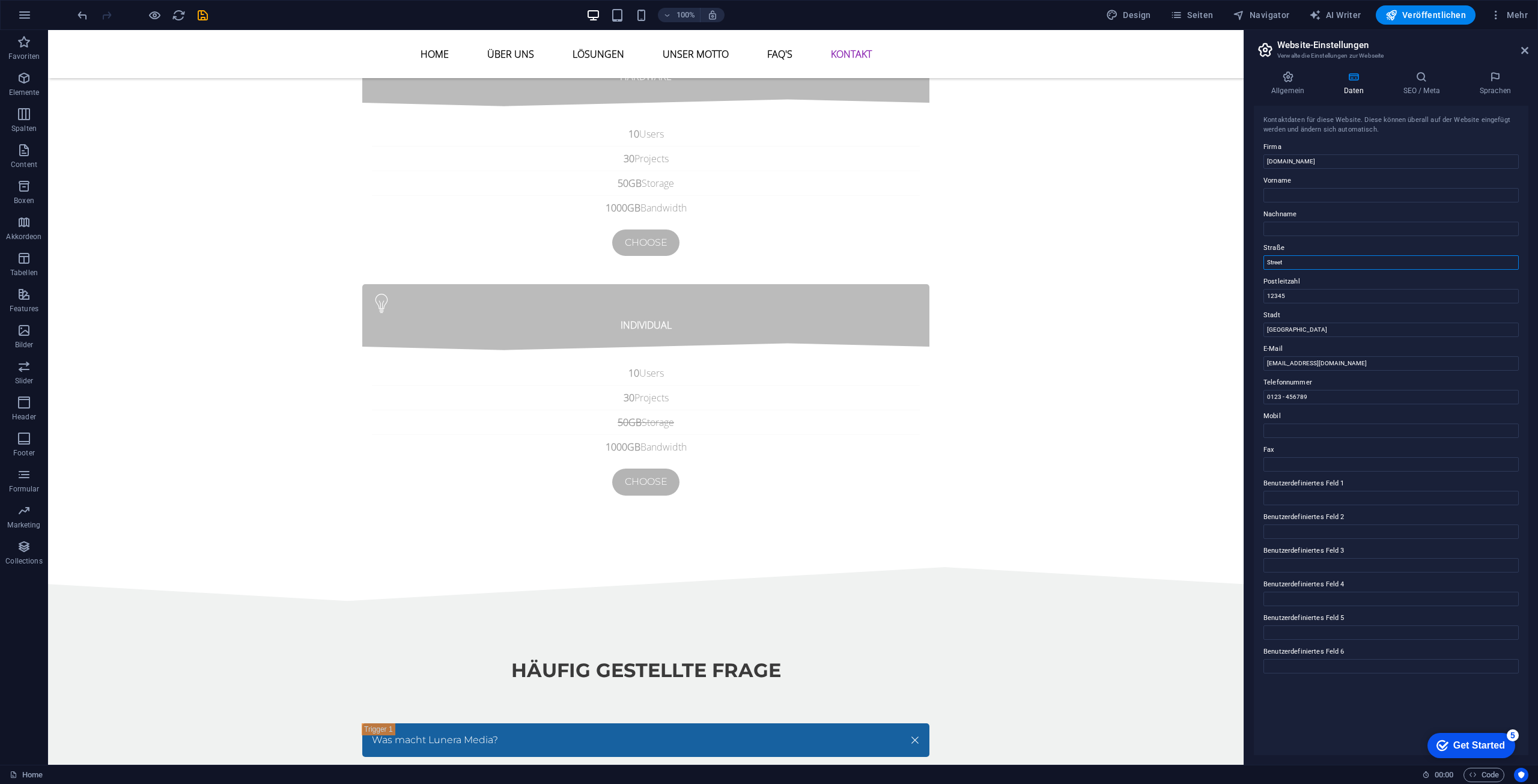
click at [1296, 256] on input "Street" at bounding box center [1391, 262] width 256 height 14
drag, startPoint x: 1350, startPoint y: 295, endPoint x: 1239, endPoint y: 261, distance: 116.1
drag, startPoint x: 1327, startPoint y: 326, endPoint x: 1237, endPoint y: 299, distance: 94.0
drag, startPoint x: 1347, startPoint y: 356, endPoint x: 1242, endPoint y: 337, distance: 106.7
drag, startPoint x: 1385, startPoint y: 429, endPoint x: 1232, endPoint y: 400, distance: 155.7
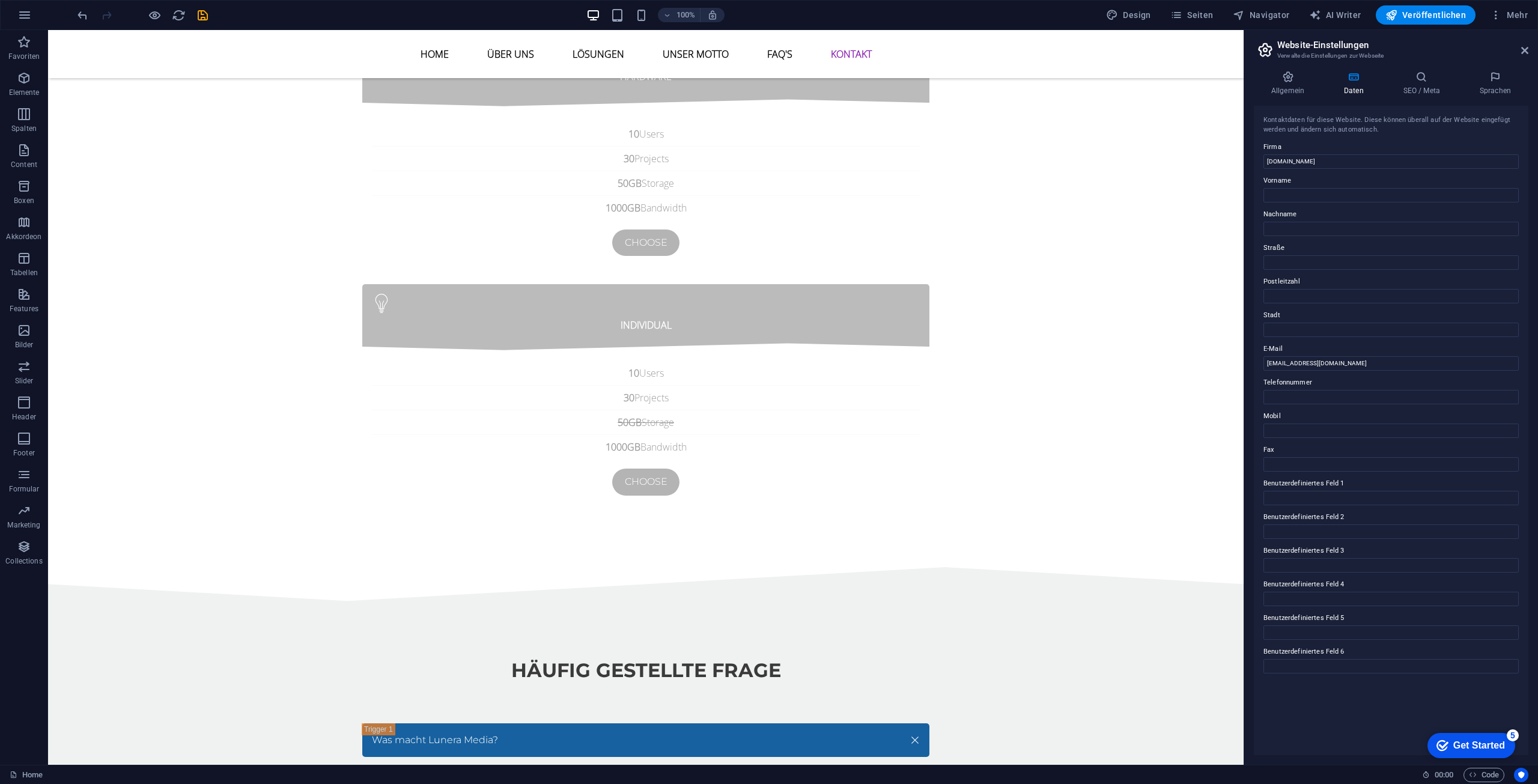
click at [1371, 716] on div "Kontaktdaten für diese Website. Diese können überall auf der Website eingefügt …" at bounding box center [1391, 430] width 275 height 649
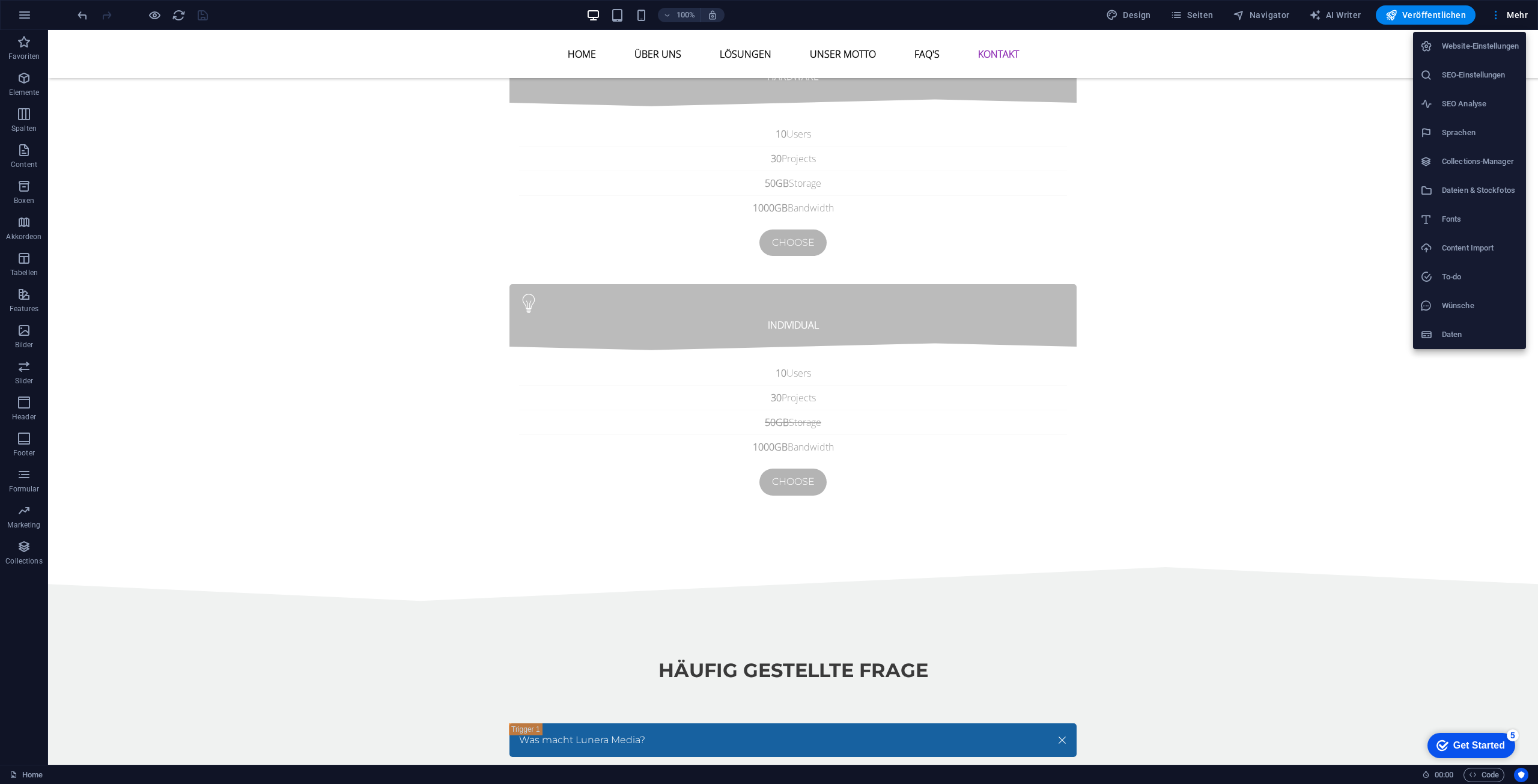
click at [1461, 44] on h6 "Website-Einstellungen" at bounding box center [1481, 46] width 77 height 14
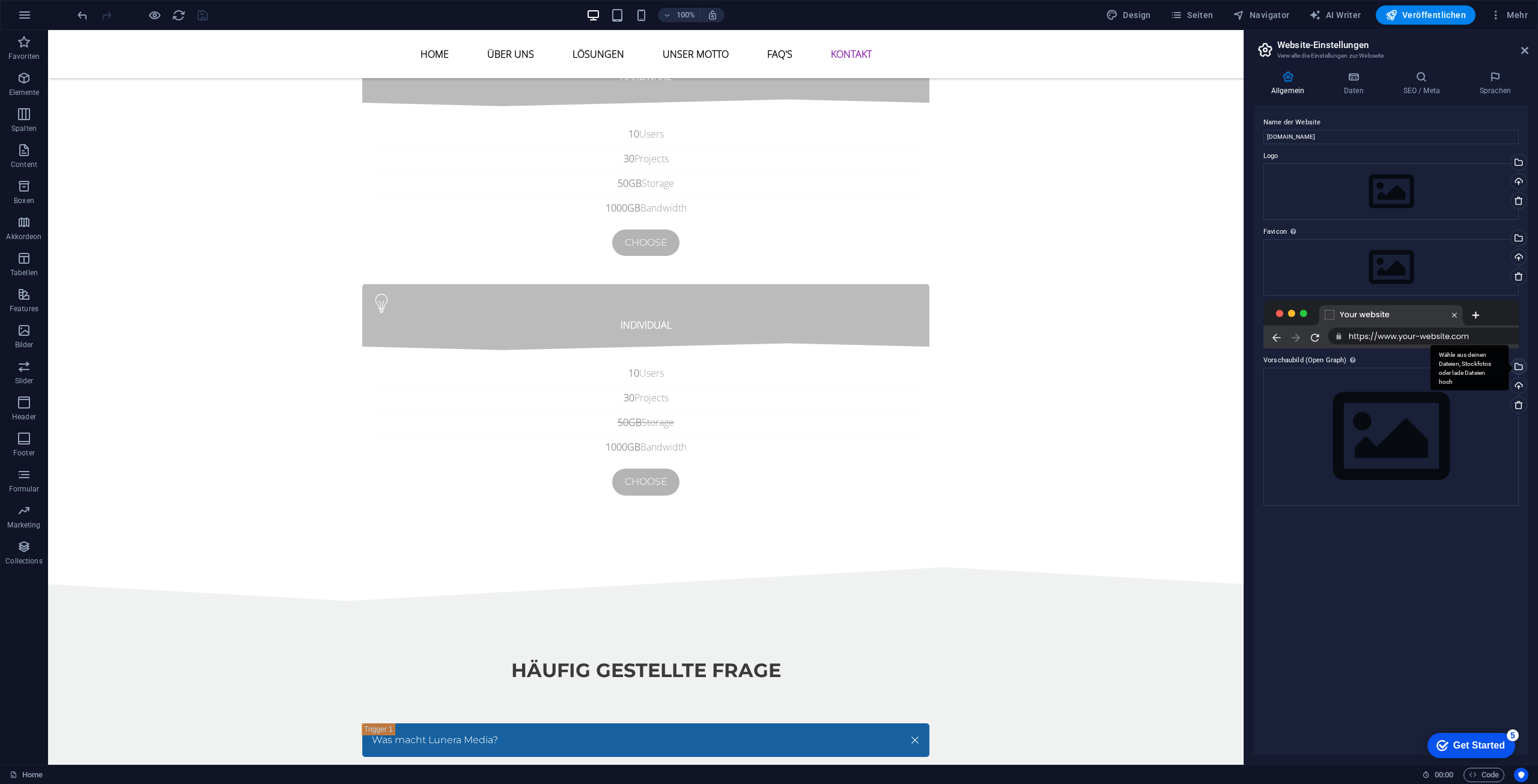
click at [1520, 370] on div "Wähle aus deinen Dateien, Stockfotos oder lade Dateien hoch" at bounding box center [1518, 368] width 18 height 18
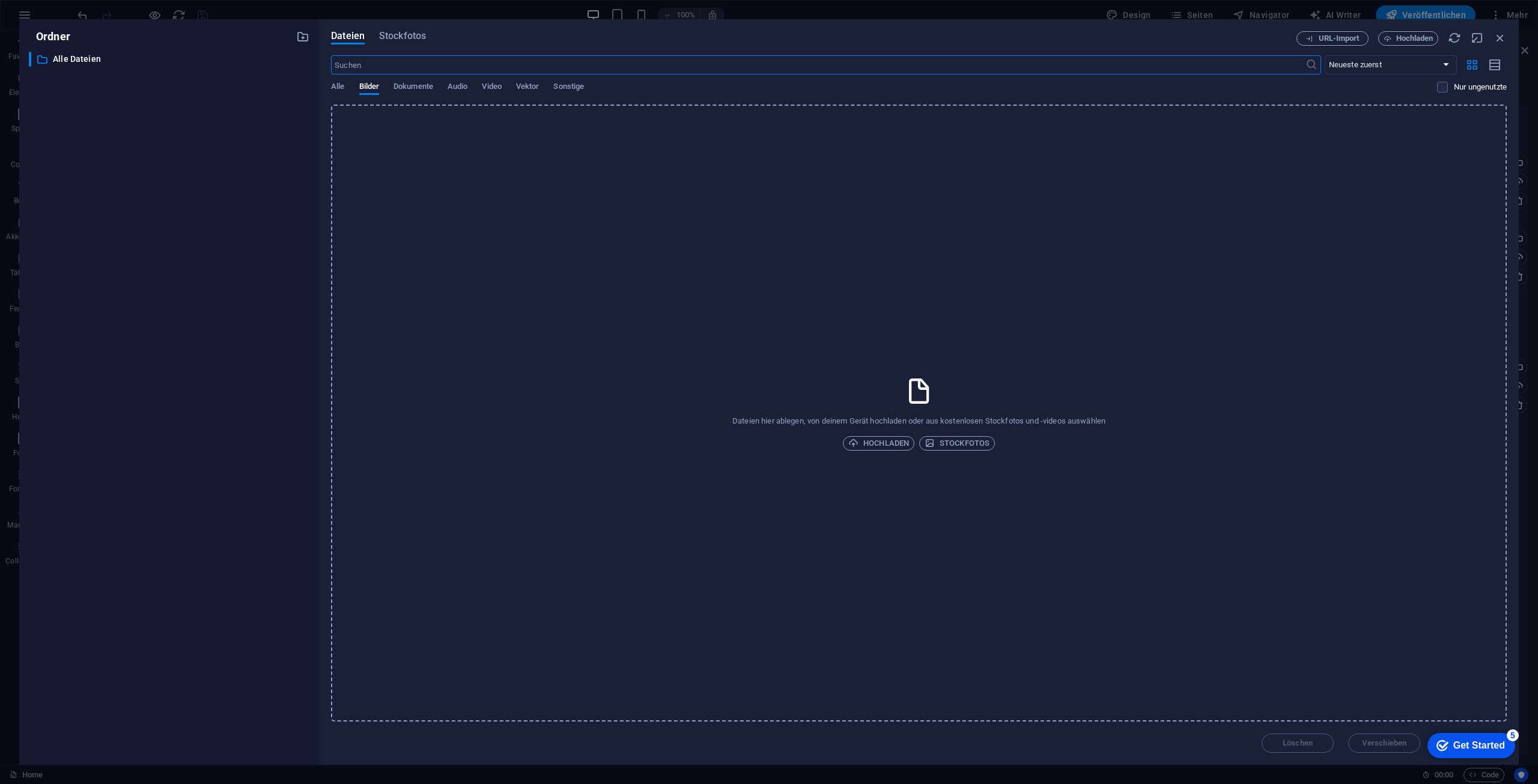
click at [349, 89] on div "Alle Bilder Dokumente Audio Video Vektor Sonstige" at bounding box center [884, 92] width 1106 height 22
click at [336, 88] on span "Alle" at bounding box center [338, 87] width 13 height 17
click at [365, 85] on span "Bilder" at bounding box center [369, 87] width 21 height 17
click at [846, 355] on div "Dateien hier ablegen, von deinem Gerät hochladen oder aus kostenlosen Stockfoto…" at bounding box center [919, 413] width 1176 height 617
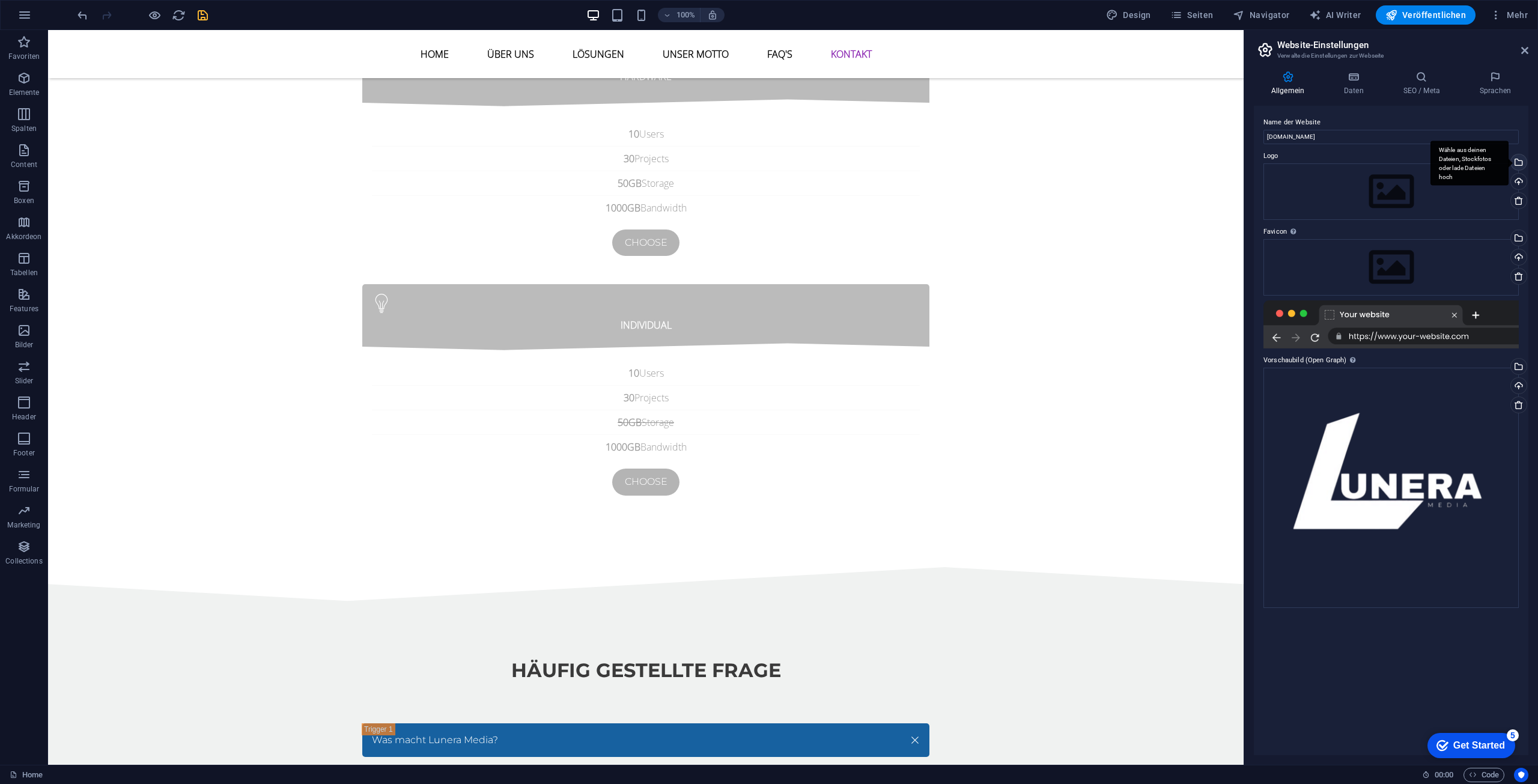
click at [1509, 164] on div "Wähle aus deinen Dateien, Stockfotos oder lade Dateien hoch" at bounding box center [1470, 163] width 78 height 45
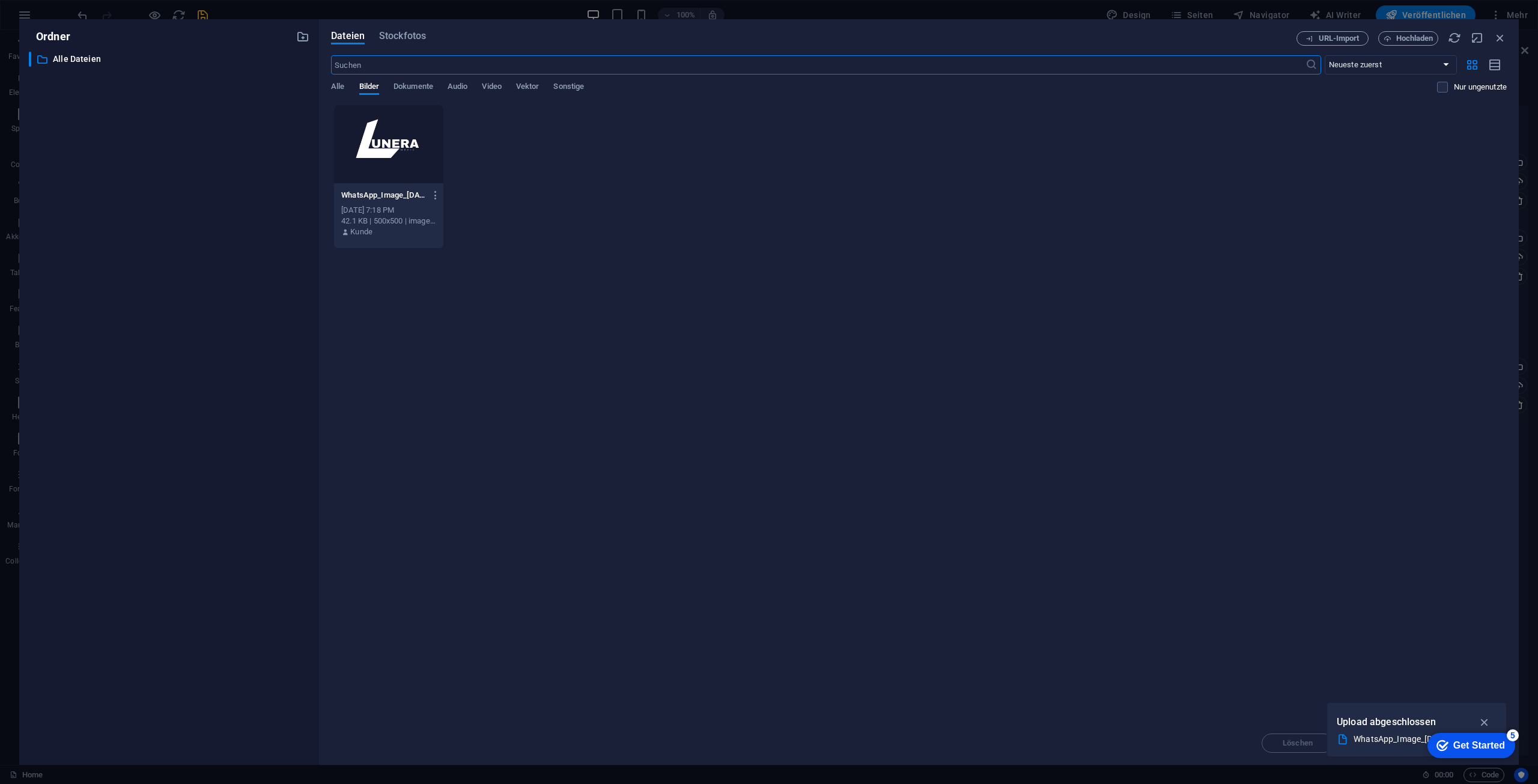
click at [378, 124] on div at bounding box center [388, 144] width 109 height 78
click at [378, 124] on div "1" at bounding box center [388, 144] width 109 height 78
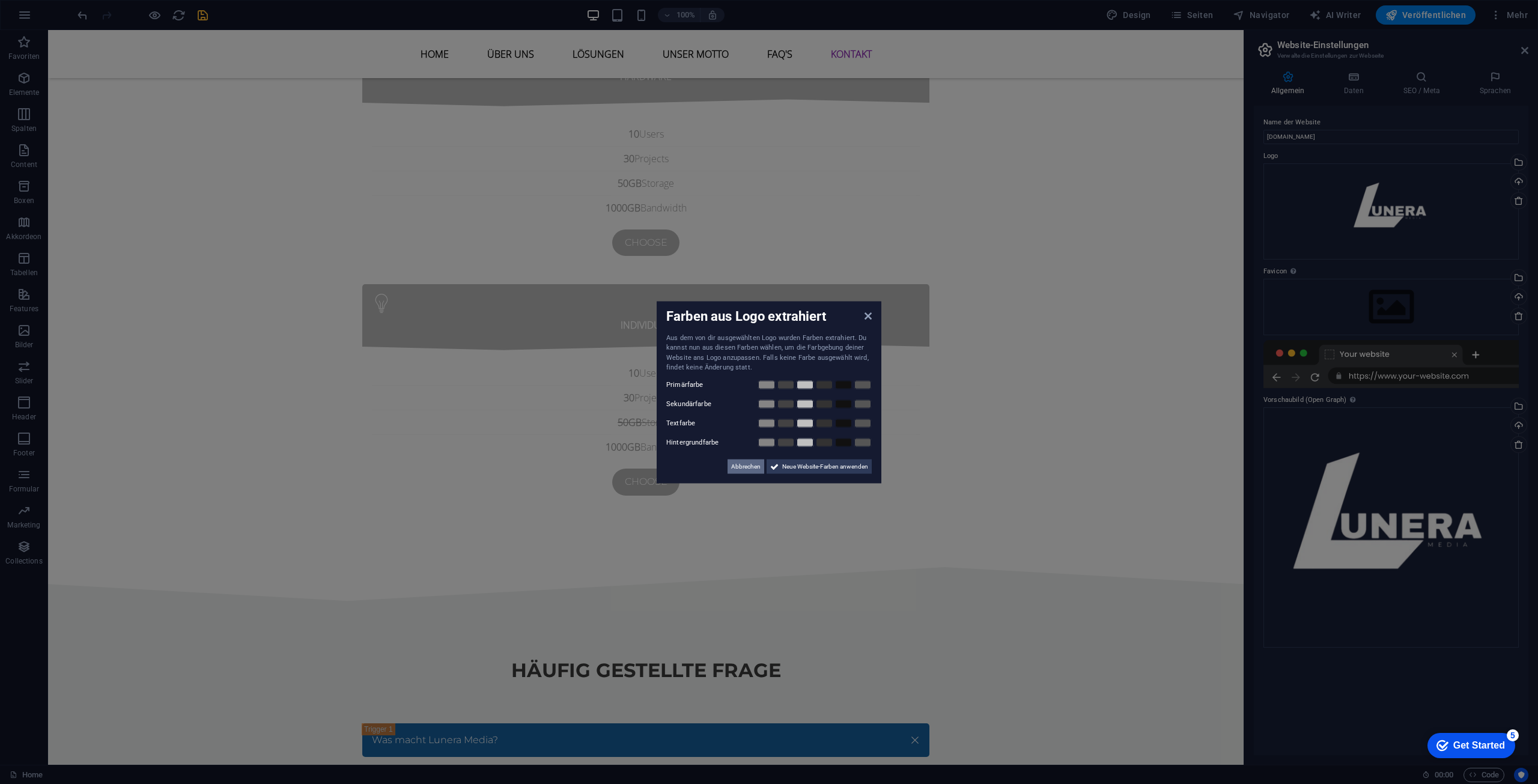
click at [755, 466] on span "Abbrechen" at bounding box center [745, 465] width 29 height 14
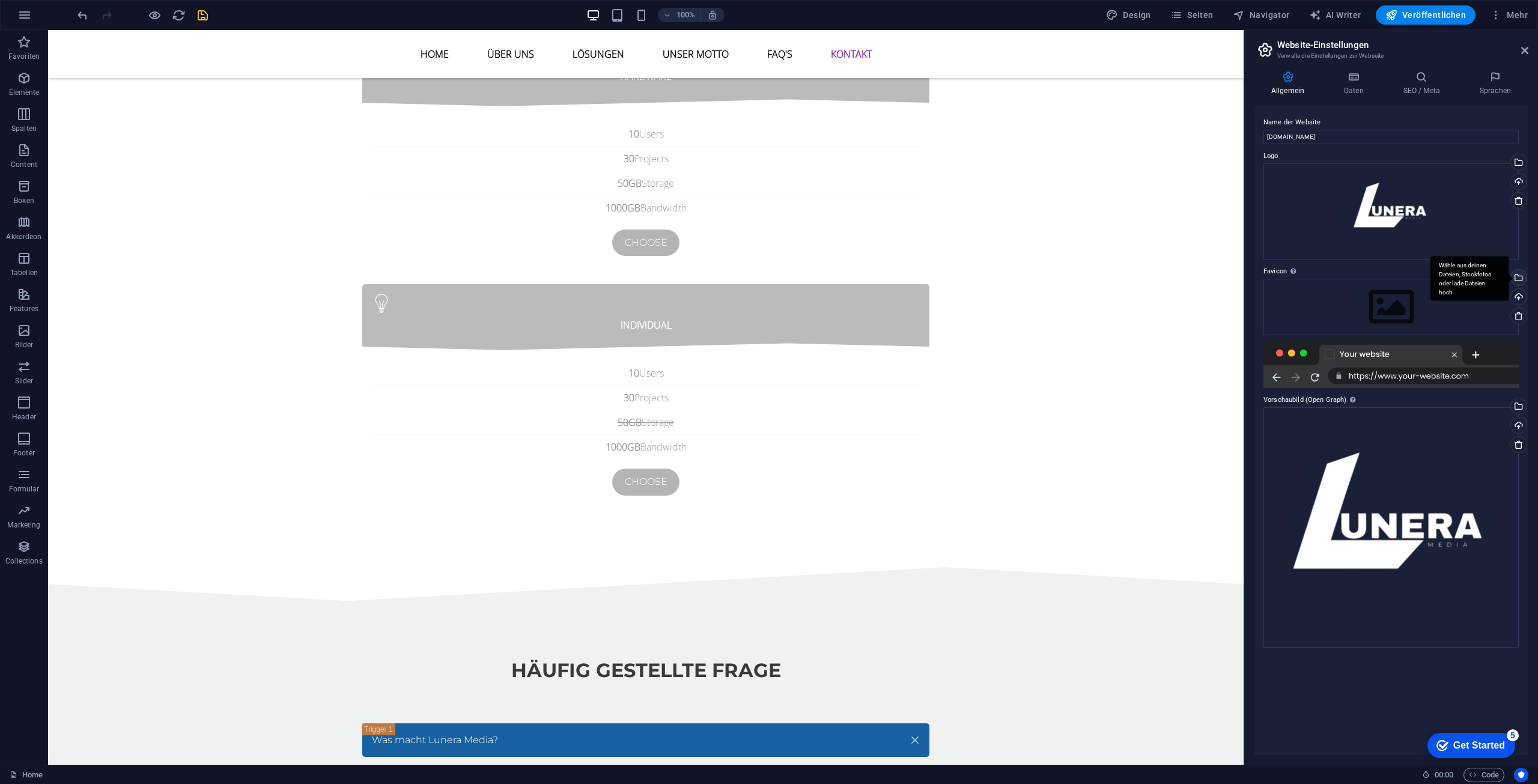
click at [1521, 279] on div "Wähle aus deinen Dateien, Stockfotos oder lade Dateien hoch" at bounding box center [1518, 279] width 18 height 18
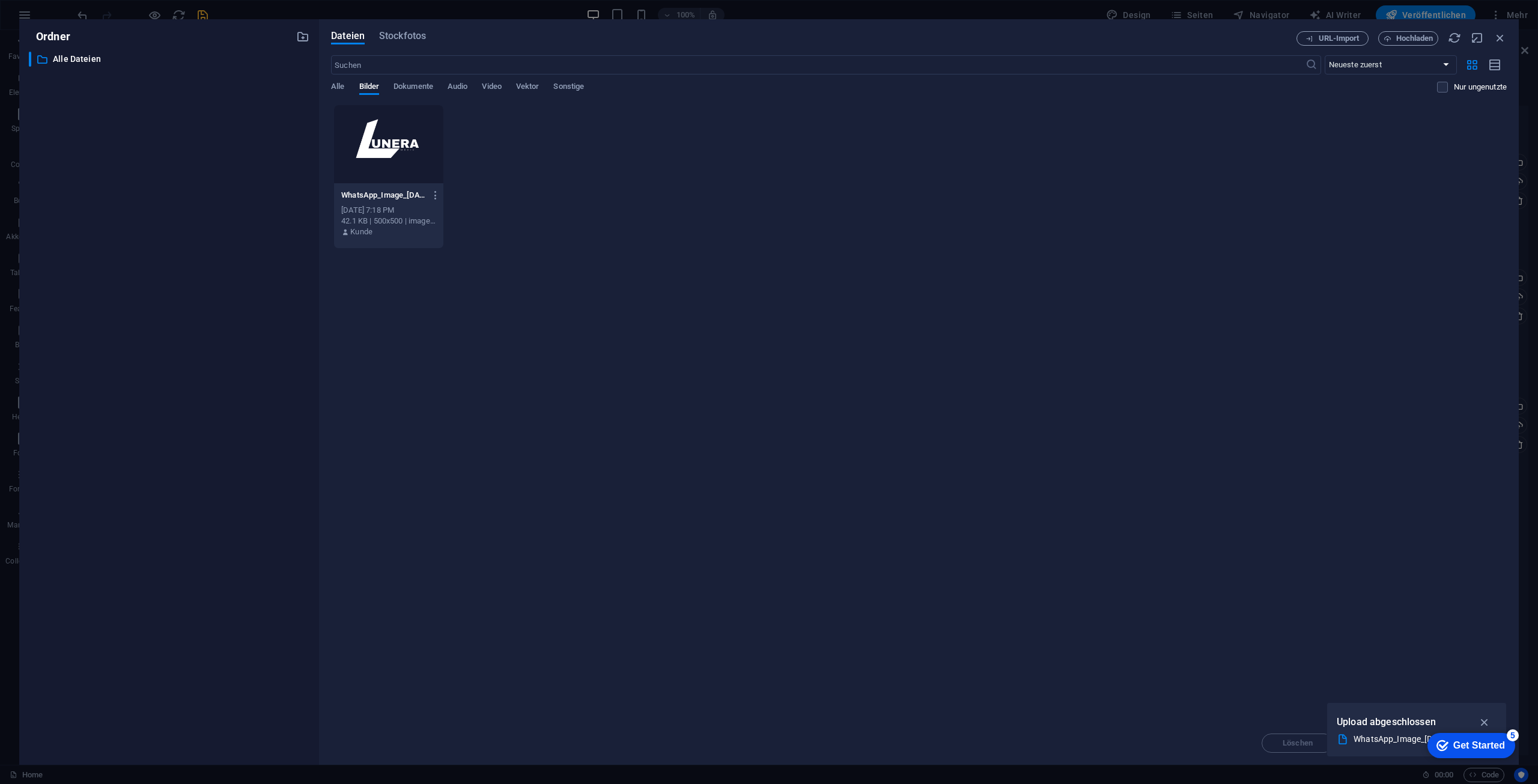
click at [376, 163] on div at bounding box center [388, 144] width 109 height 78
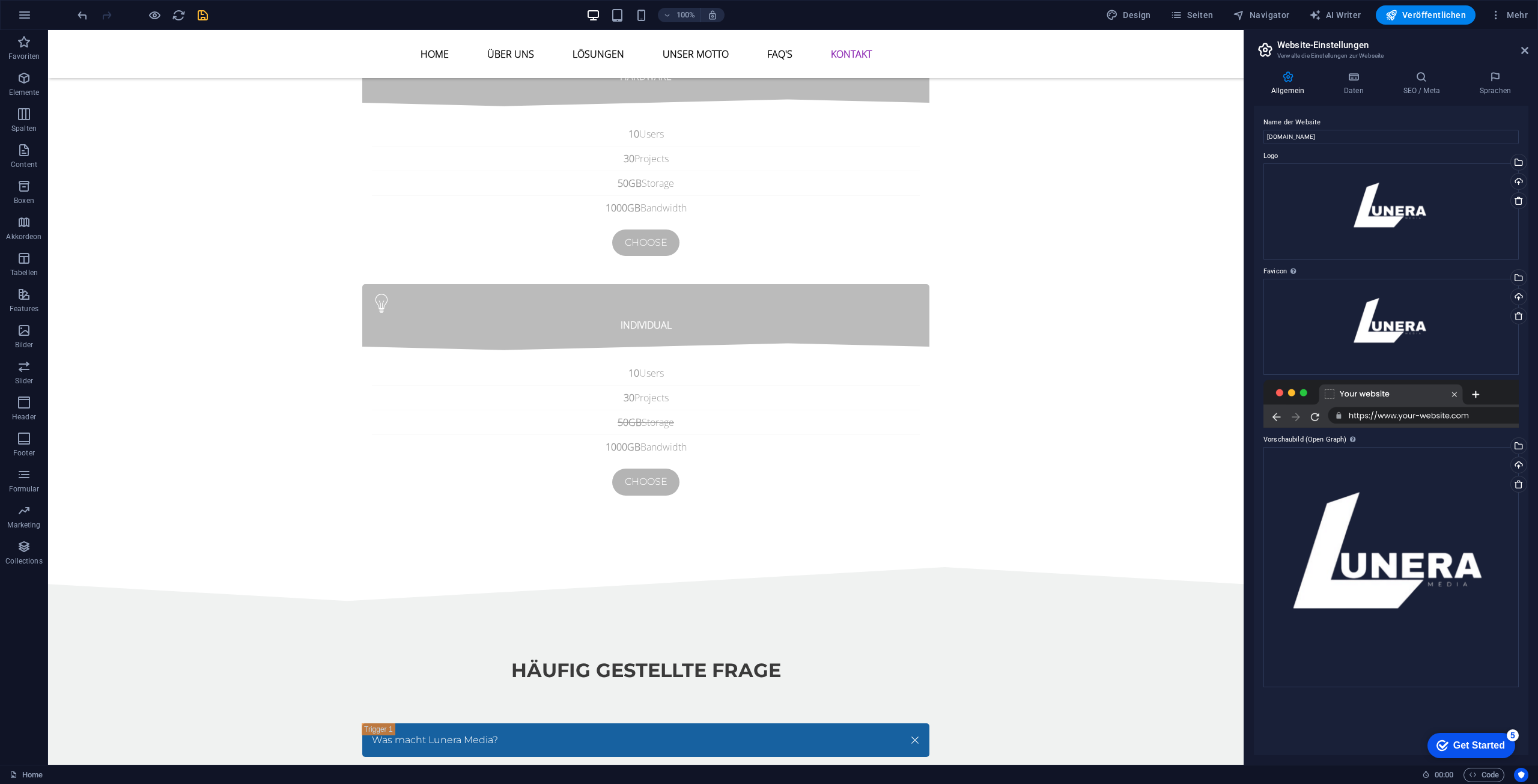
click at [202, 12] on icon "save" at bounding box center [202, 15] width 14 height 14
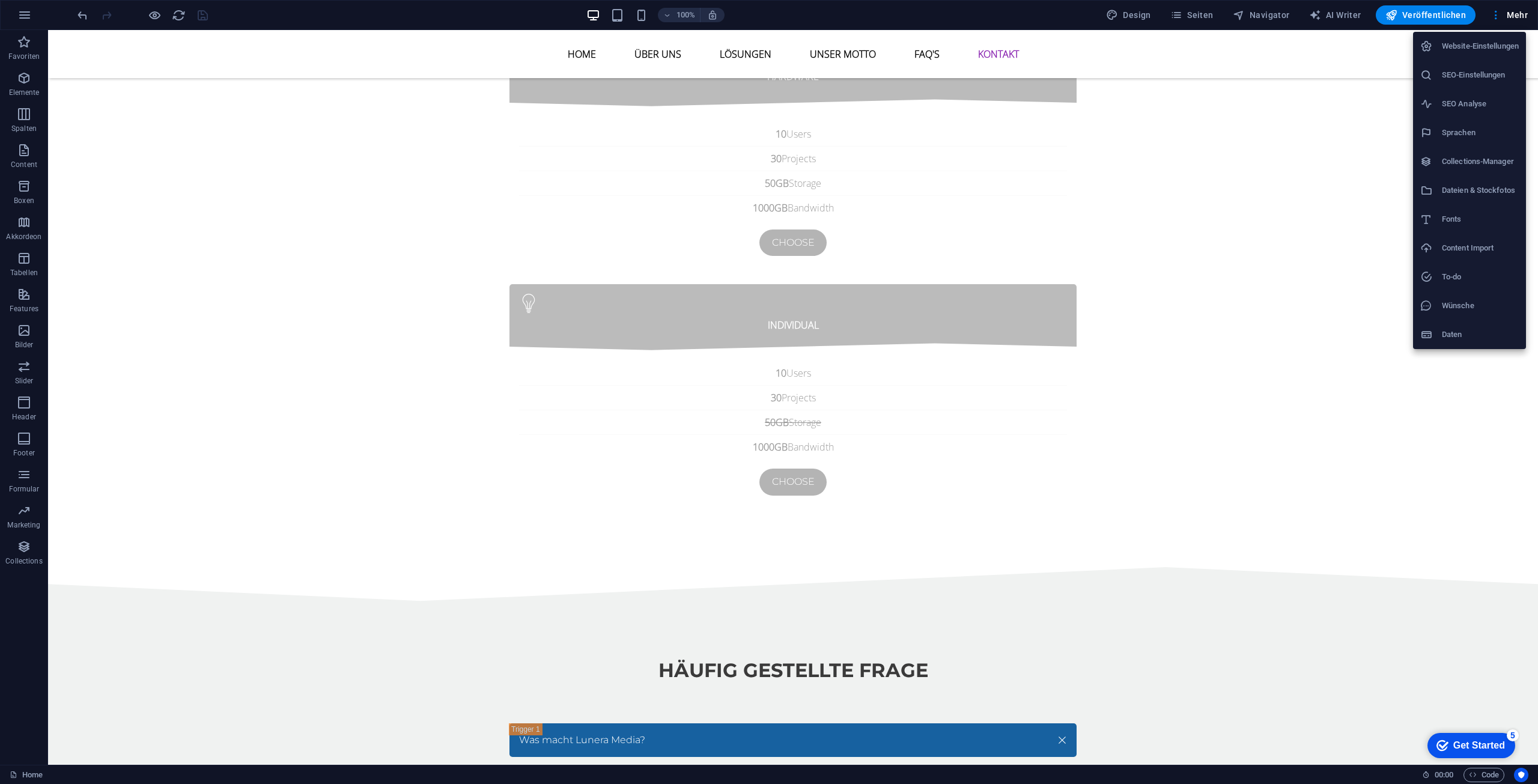
click at [1487, 55] on li "Website-Einstellungen" at bounding box center [1470, 46] width 113 height 29
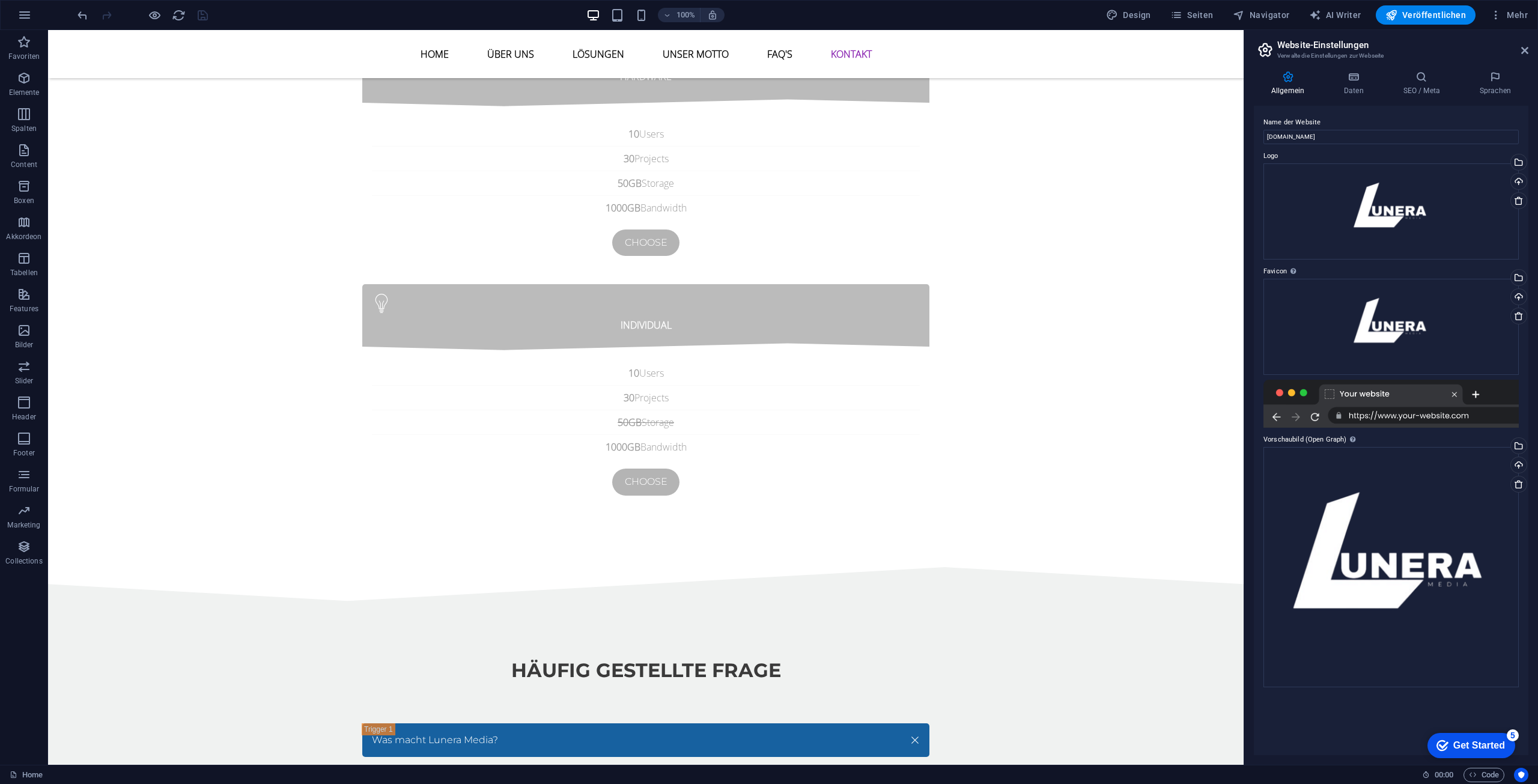
click at [1332, 395] on div at bounding box center [1391, 404] width 256 height 48
click at [1361, 85] on h4 "Daten" at bounding box center [1356, 83] width 59 height 25
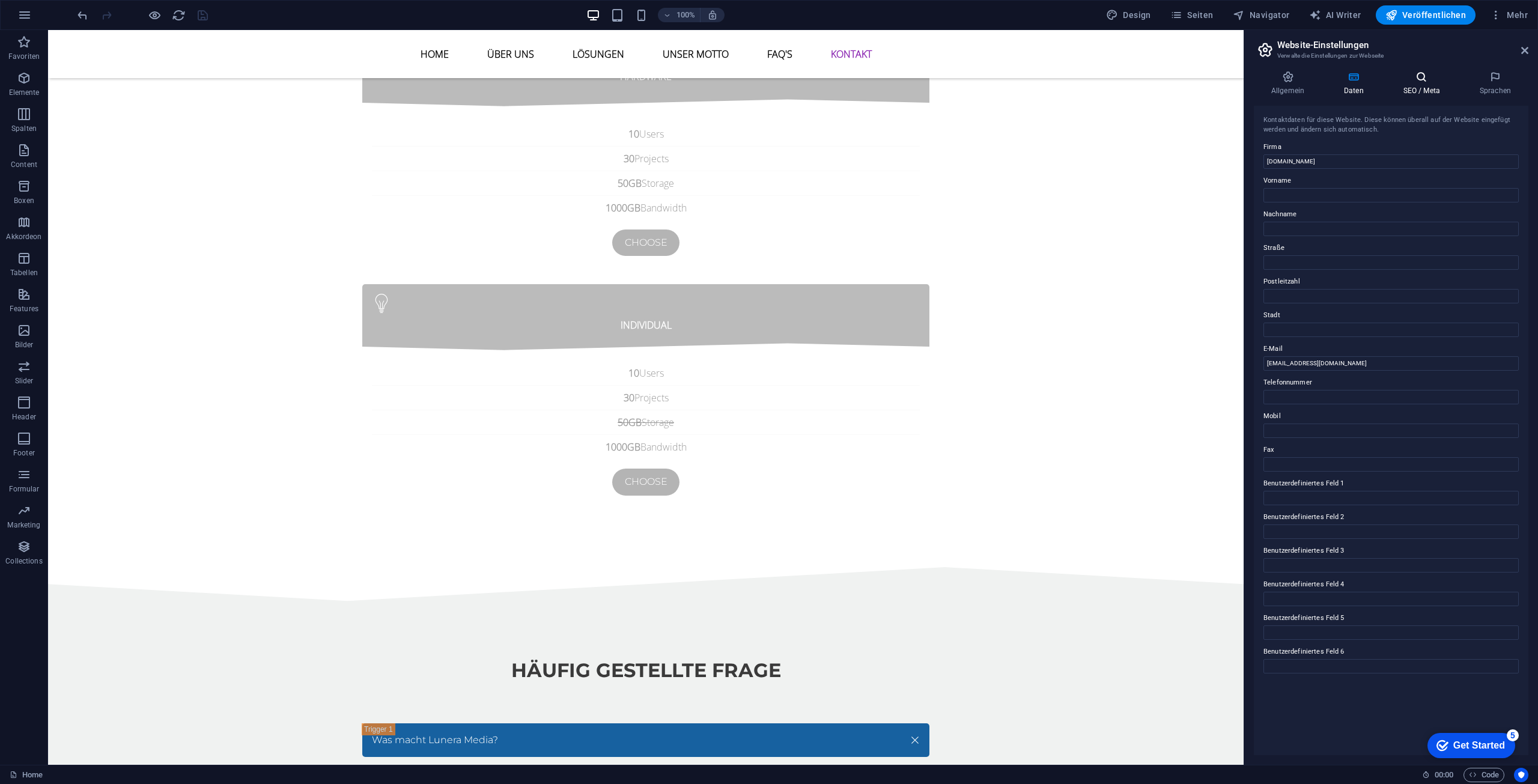
click at [1431, 83] on h4 "SEO / Meta" at bounding box center [1424, 83] width 77 height 25
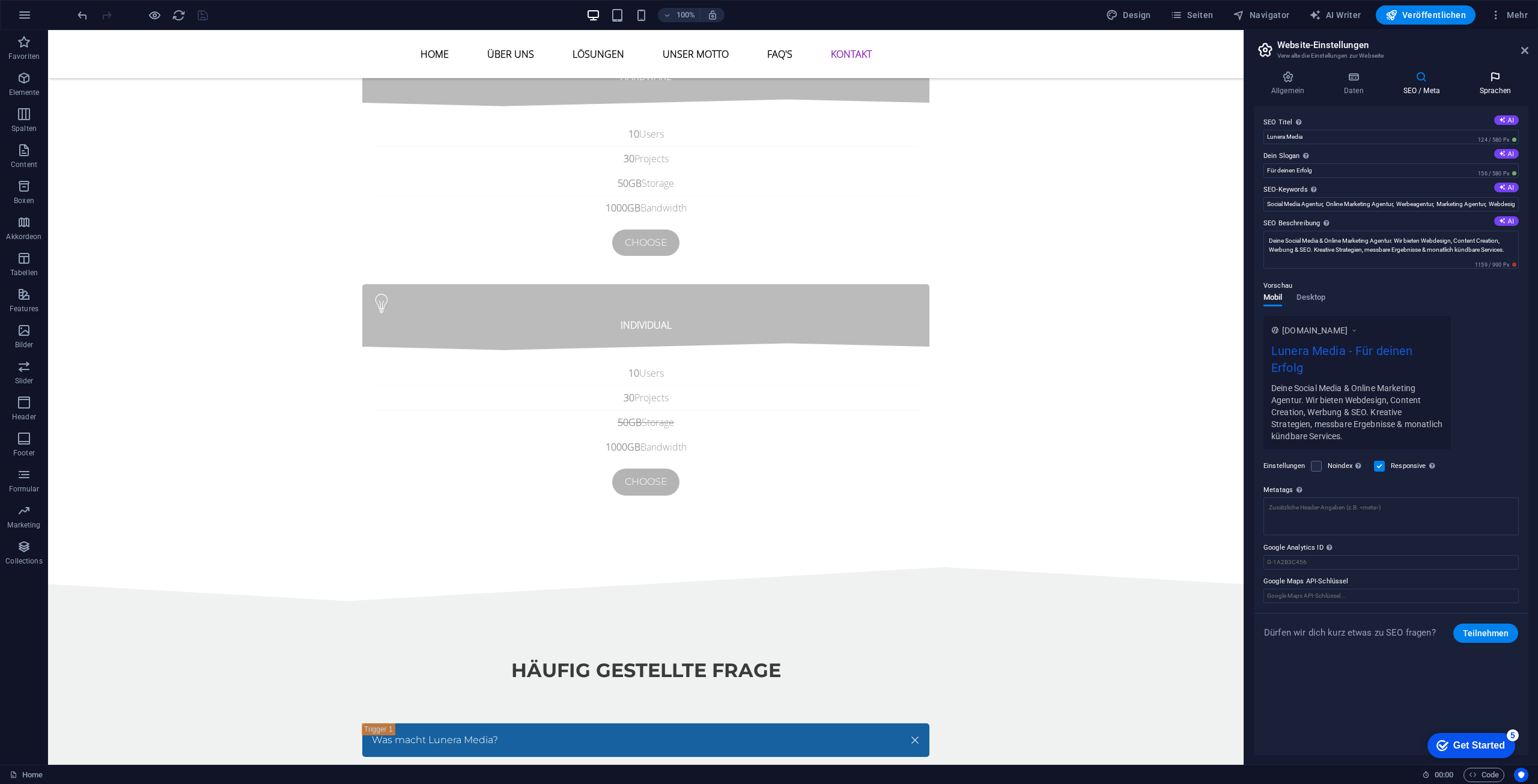
click at [1489, 87] on h4 "Sprachen" at bounding box center [1495, 83] width 66 height 25
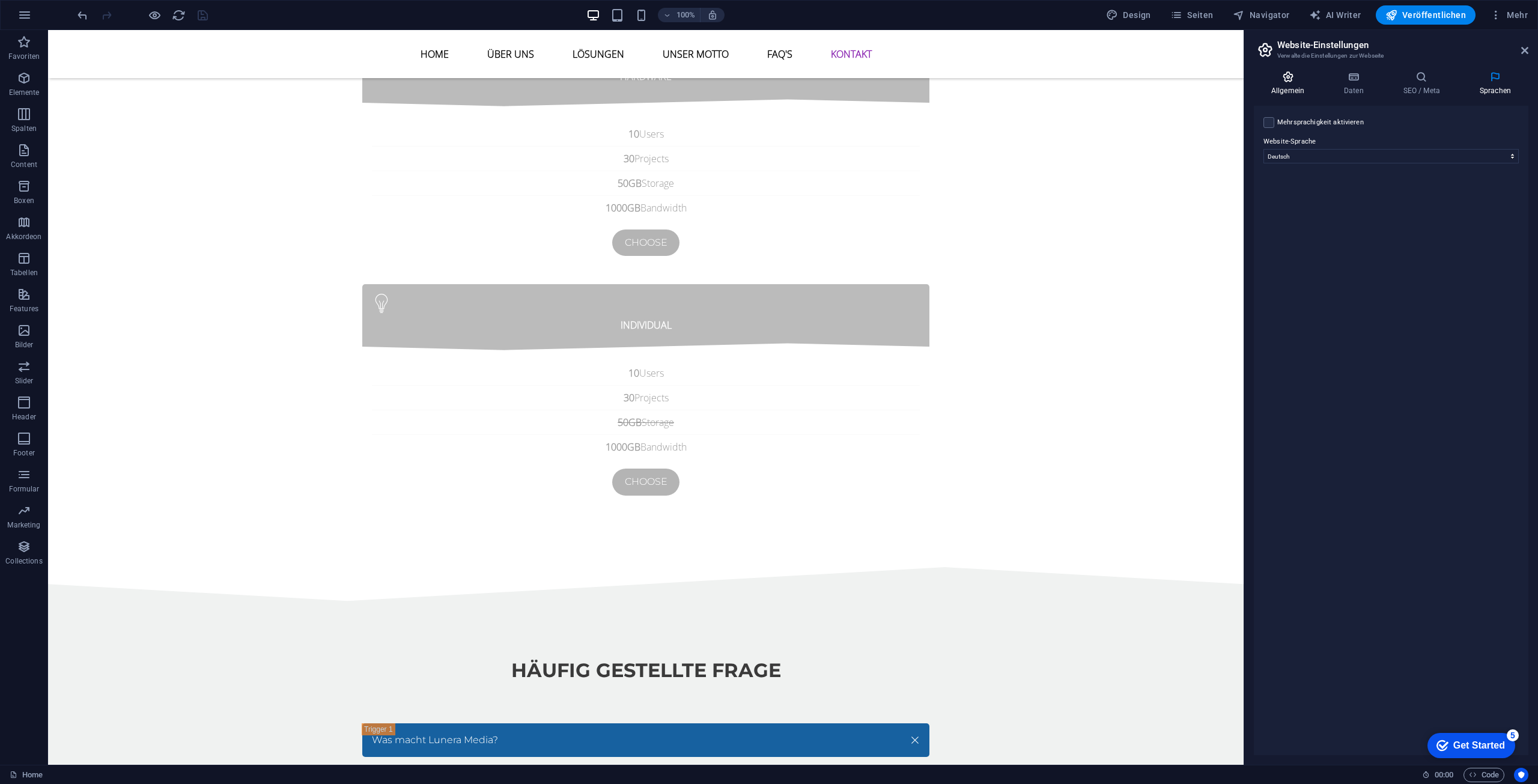
click at [1315, 84] on h4 "Allgemein" at bounding box center [1290, 83] width 72 height 25
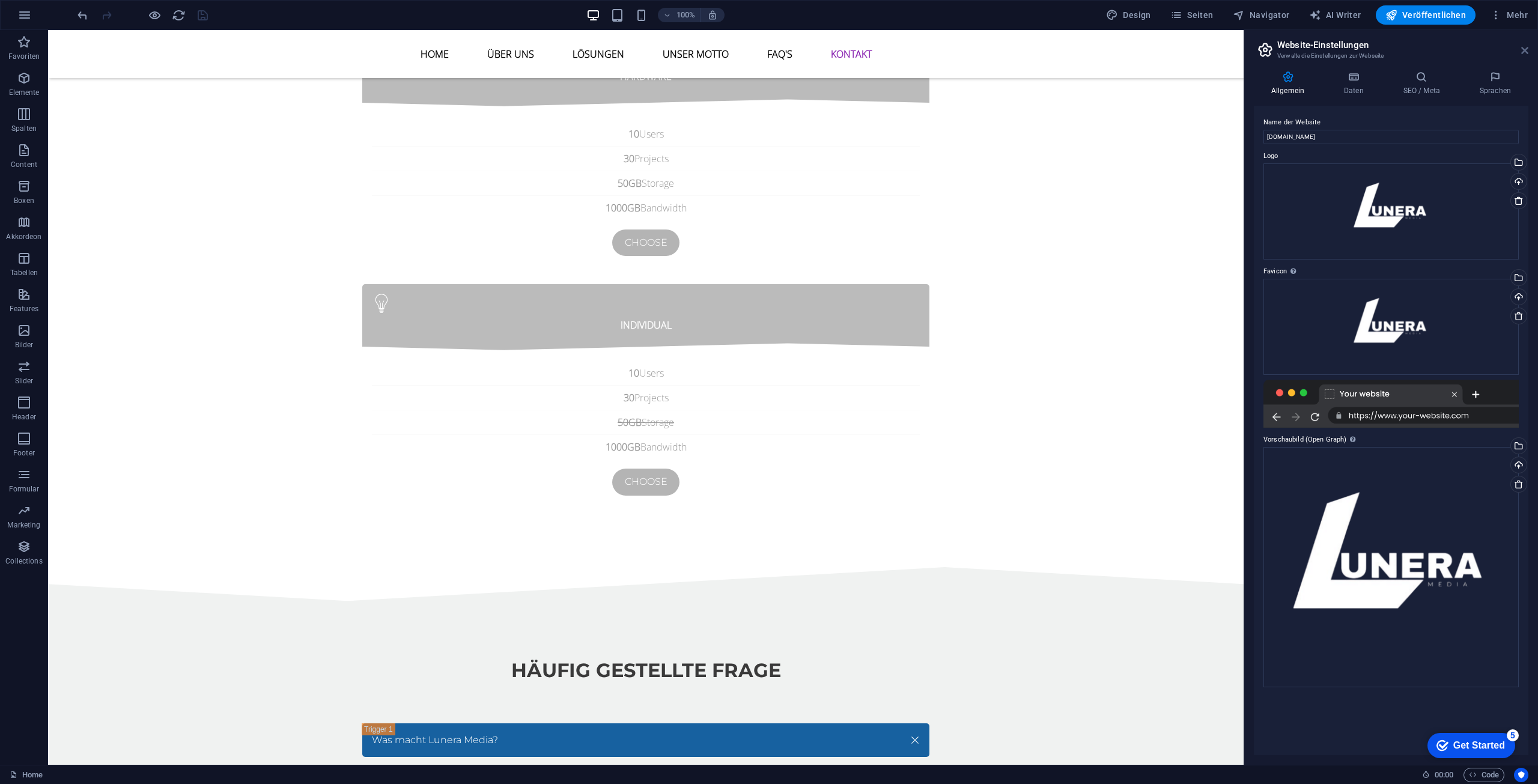
click at [1526, 48] on icon at bounding box center [1525, 51] width 7 height 10
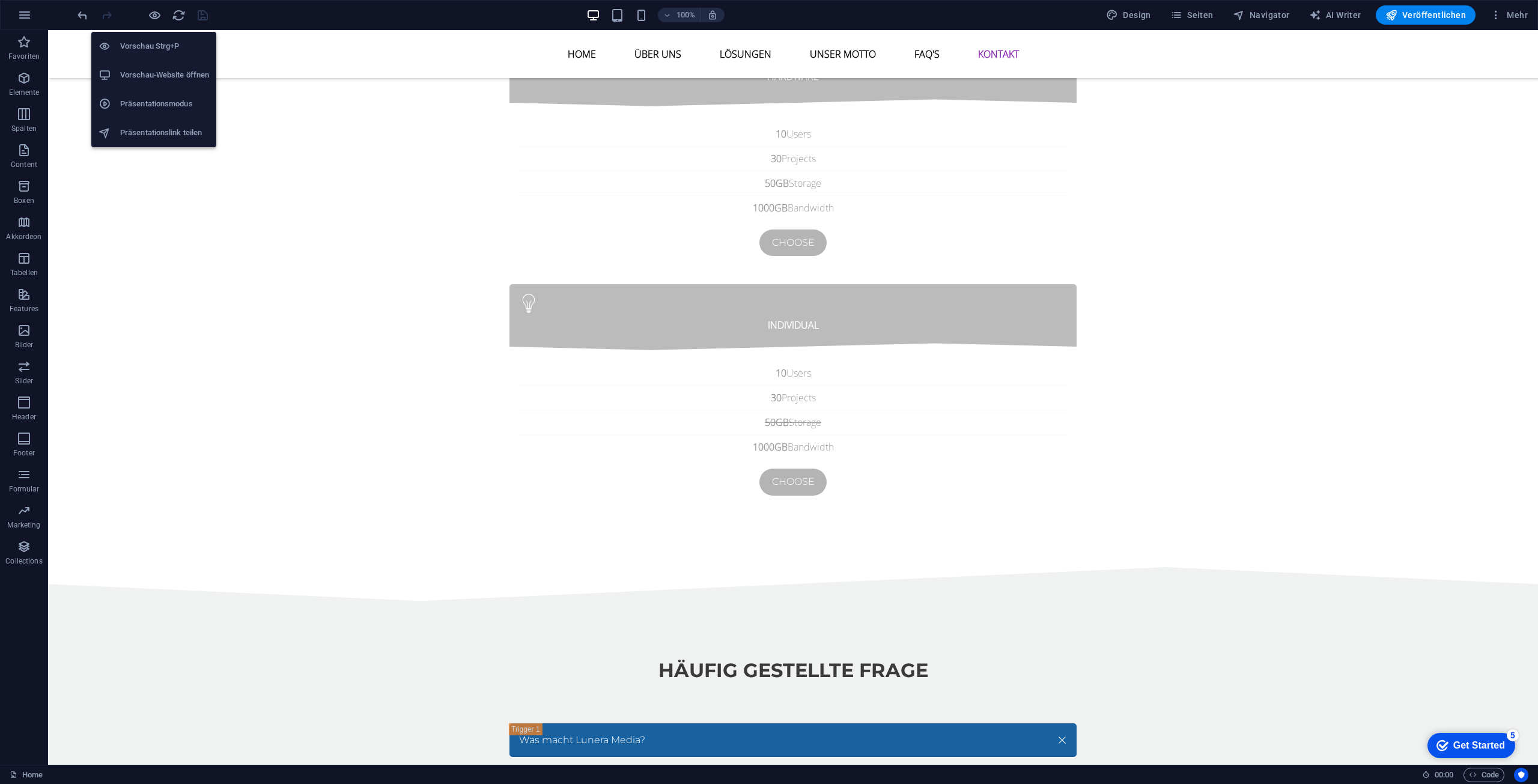
click at [174, 77] on h6 "Vorschau-Website öffnen" at bounding box center [164, 75] width 89 height 14
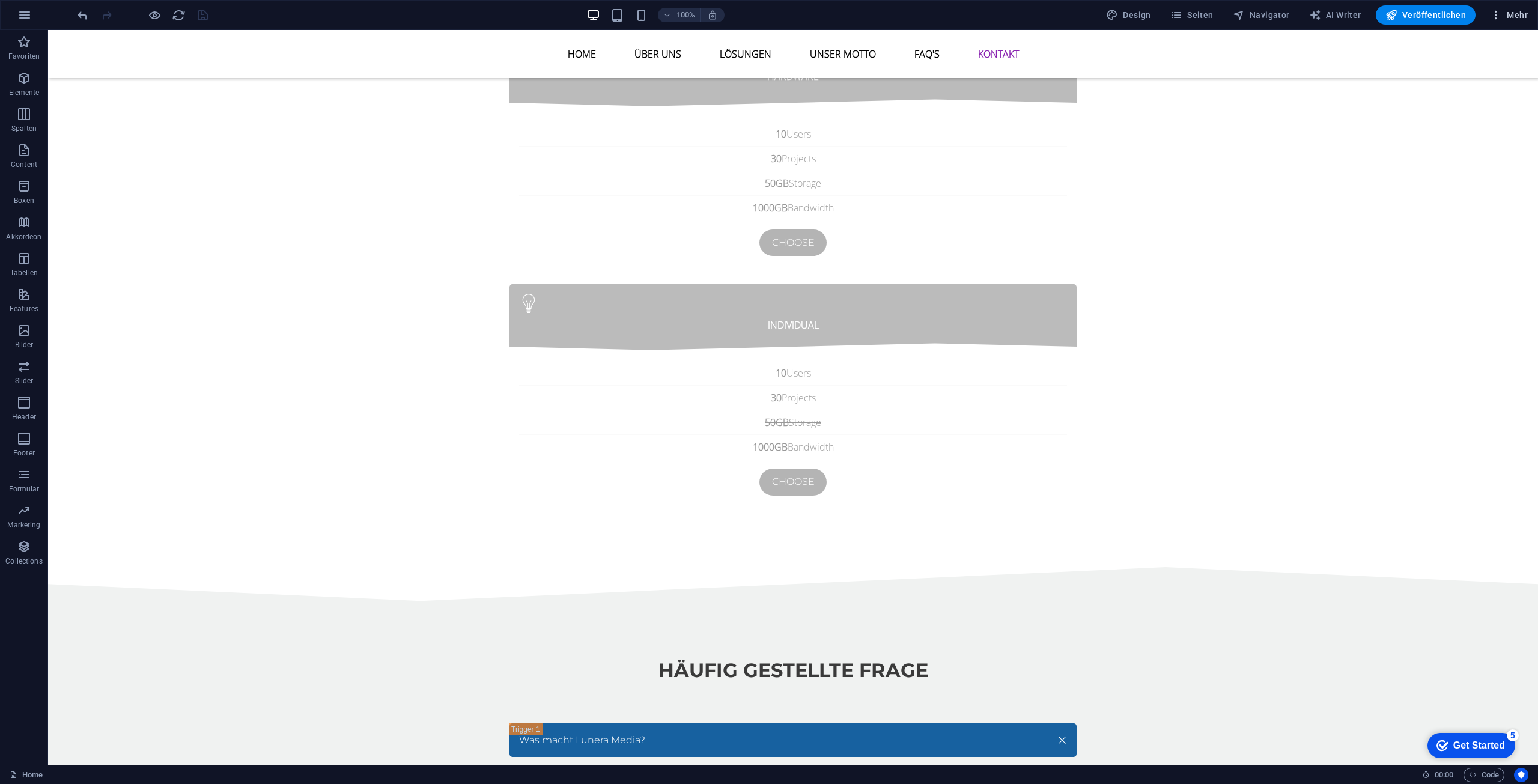
click at [1505, 8] on button "Mehr" at bounding box center [1509, 14] width 47 height 19
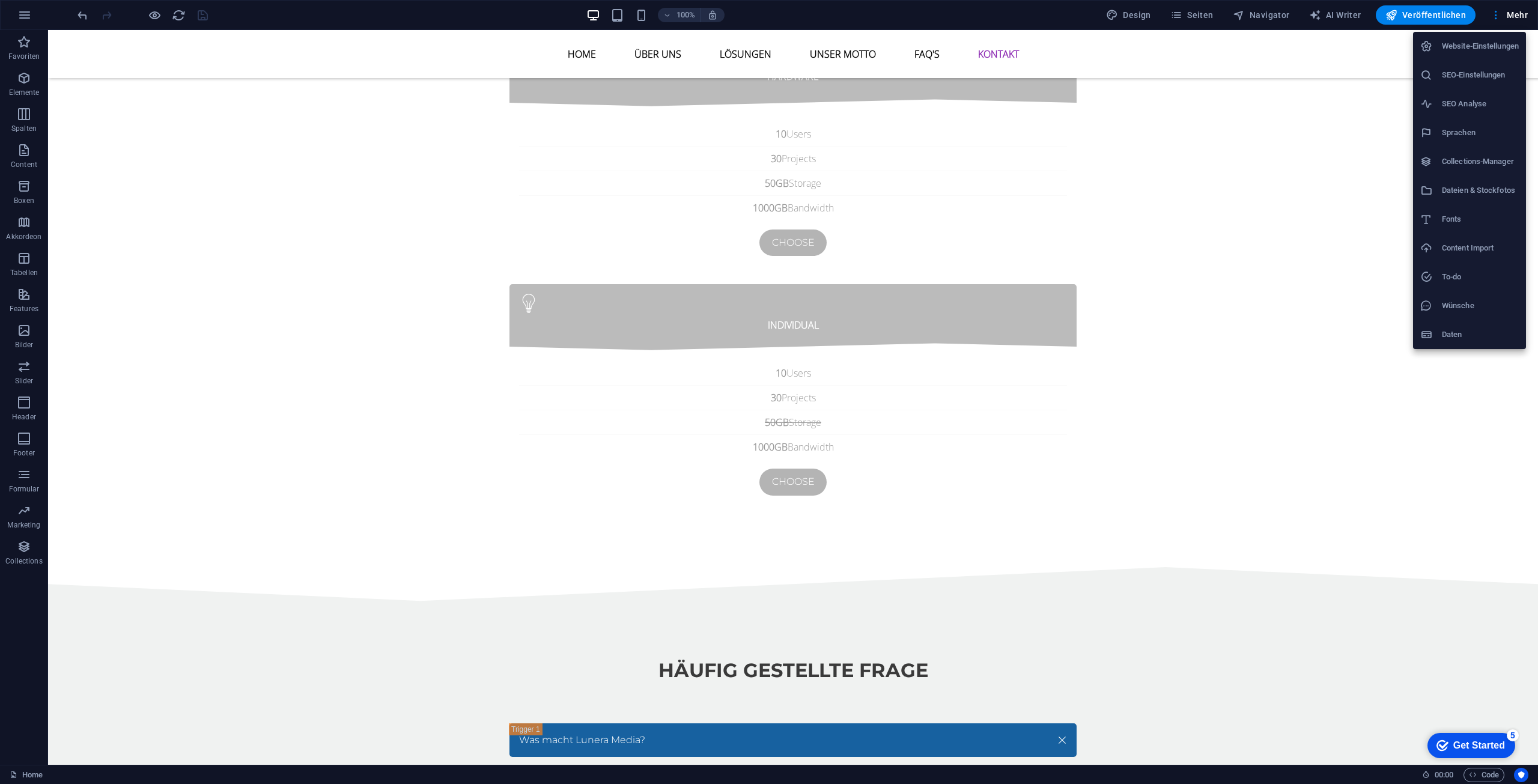
click at [1478, 48] on h6 "Website-Einstellungen" at bounding box center [1481, 46] width 77 height 14
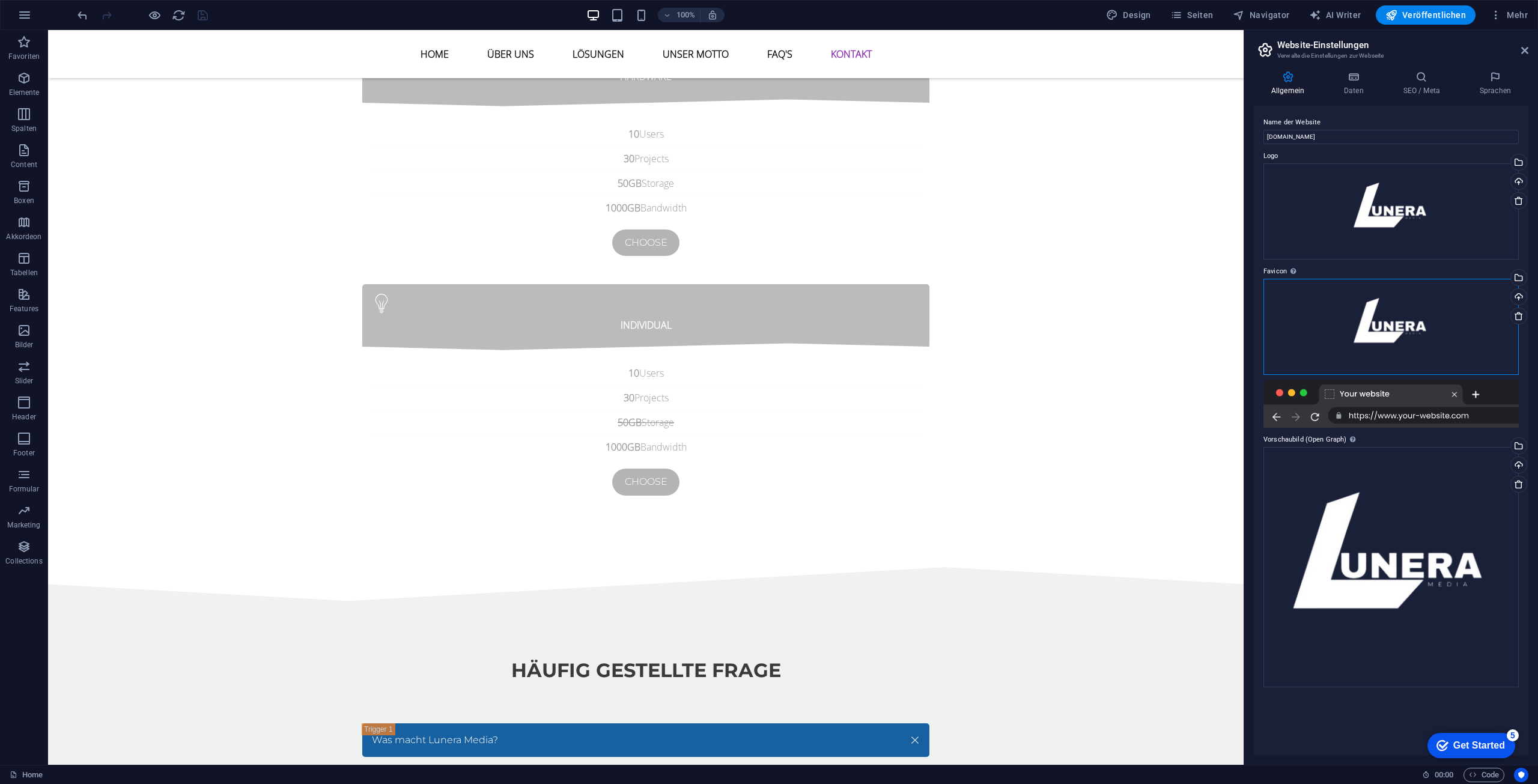
click at [1298, 324] on div "Ziehe Dateien zum Hochladen hierher oder klicke hier, um aus Dateien oder koste…" at bounding box center [1391, 326] width 256 height 96
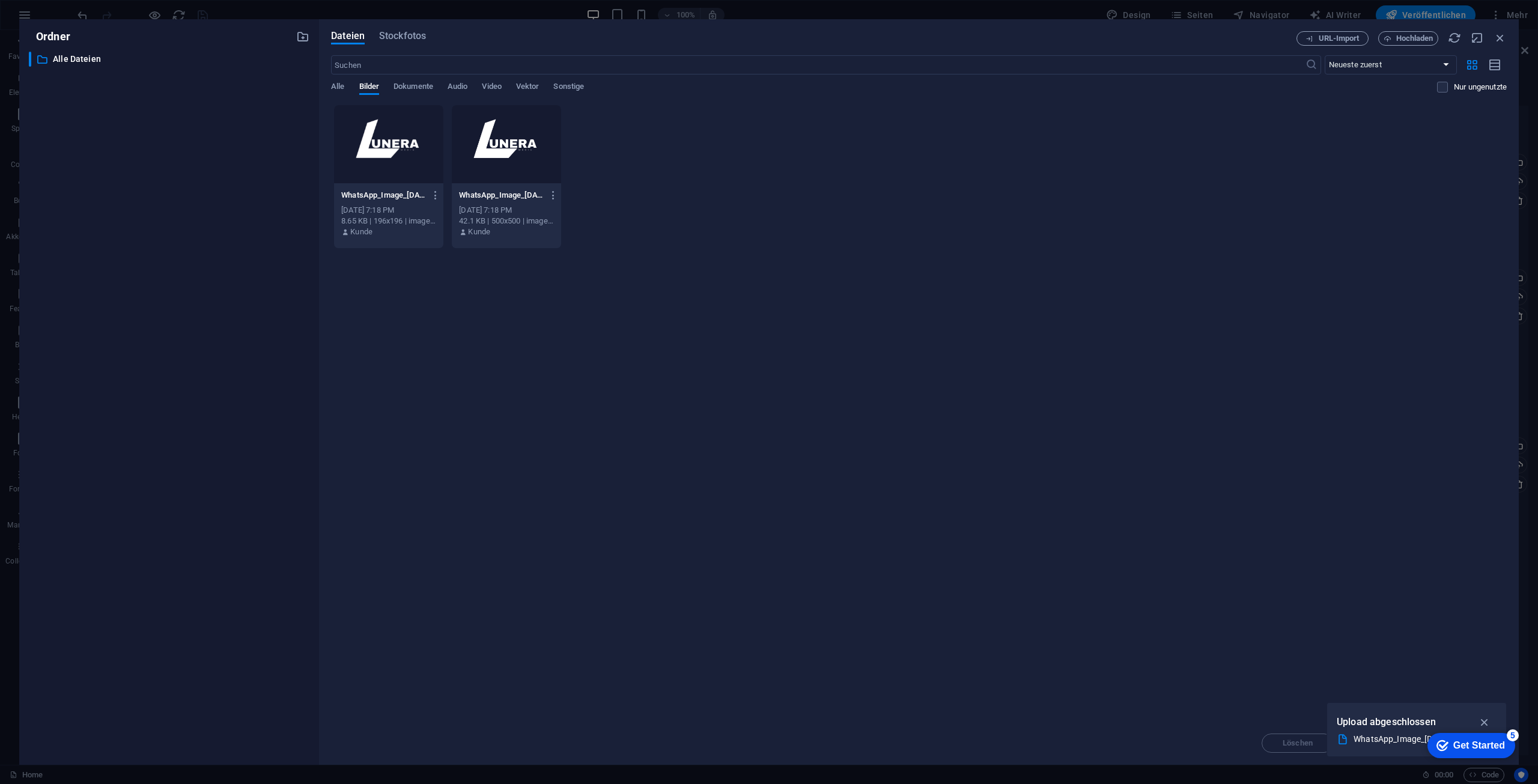
click at [1298, 324] on div "Lege Dateien hier ab, um sie sofort hochzuladen WhatsApp_Image_2025-08-07_at_19…" at bounding box center [919, 413] width 1176 height 617
click at [392, 132] on div at bounding box center [388, 144] width 109 height 78
click at [392, 132] on div "1" at bounding box center [388, 144] width 109 height 78
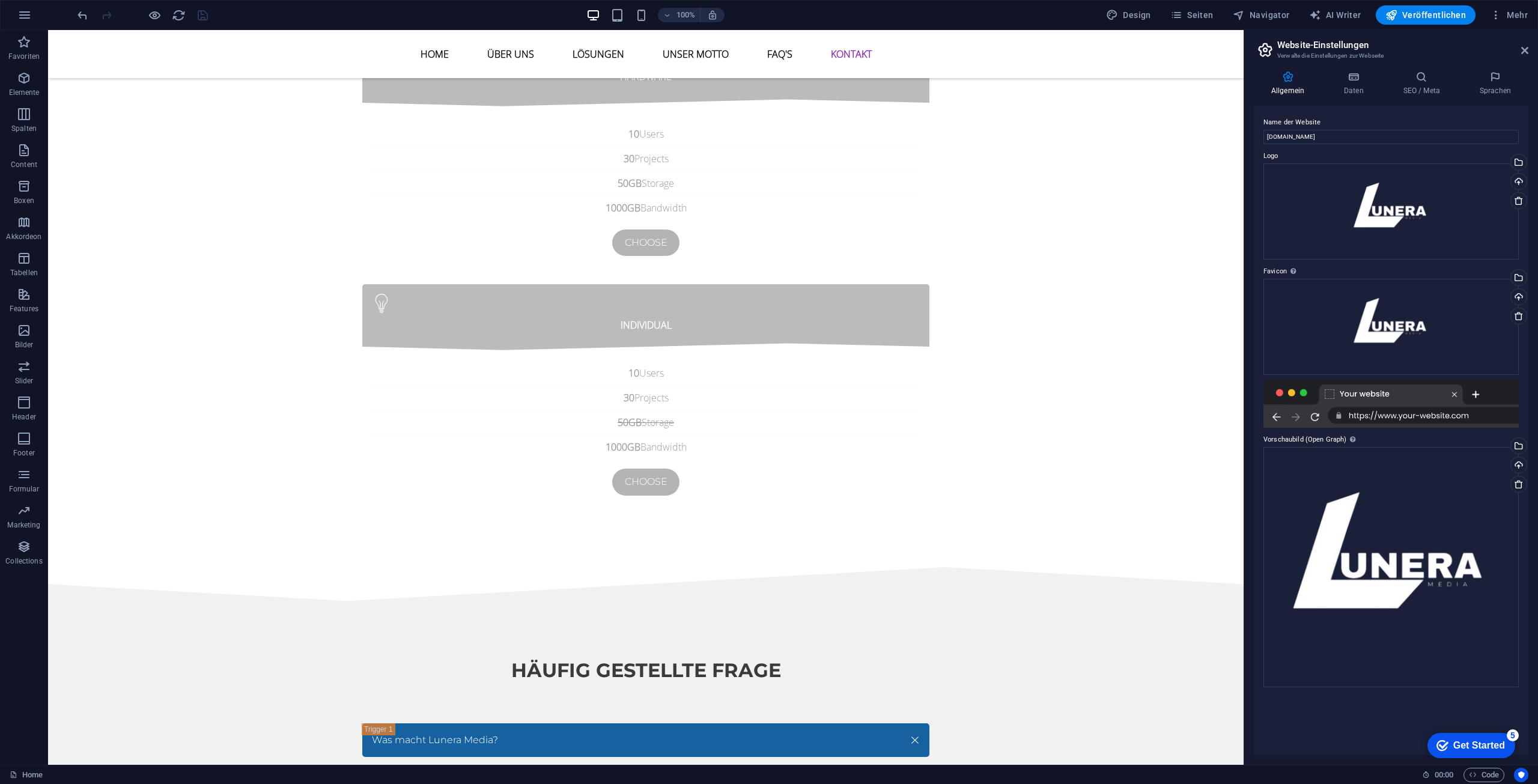
click at [1345, 390] on div at bounding box center [1391, 404] width 256 height 48
click at [1449, 391] on div at bounding box center [1391, 404] width 256 height 48
click at [208, 12] on icon "save" at bounding box center [202, 15] width 14 height 14
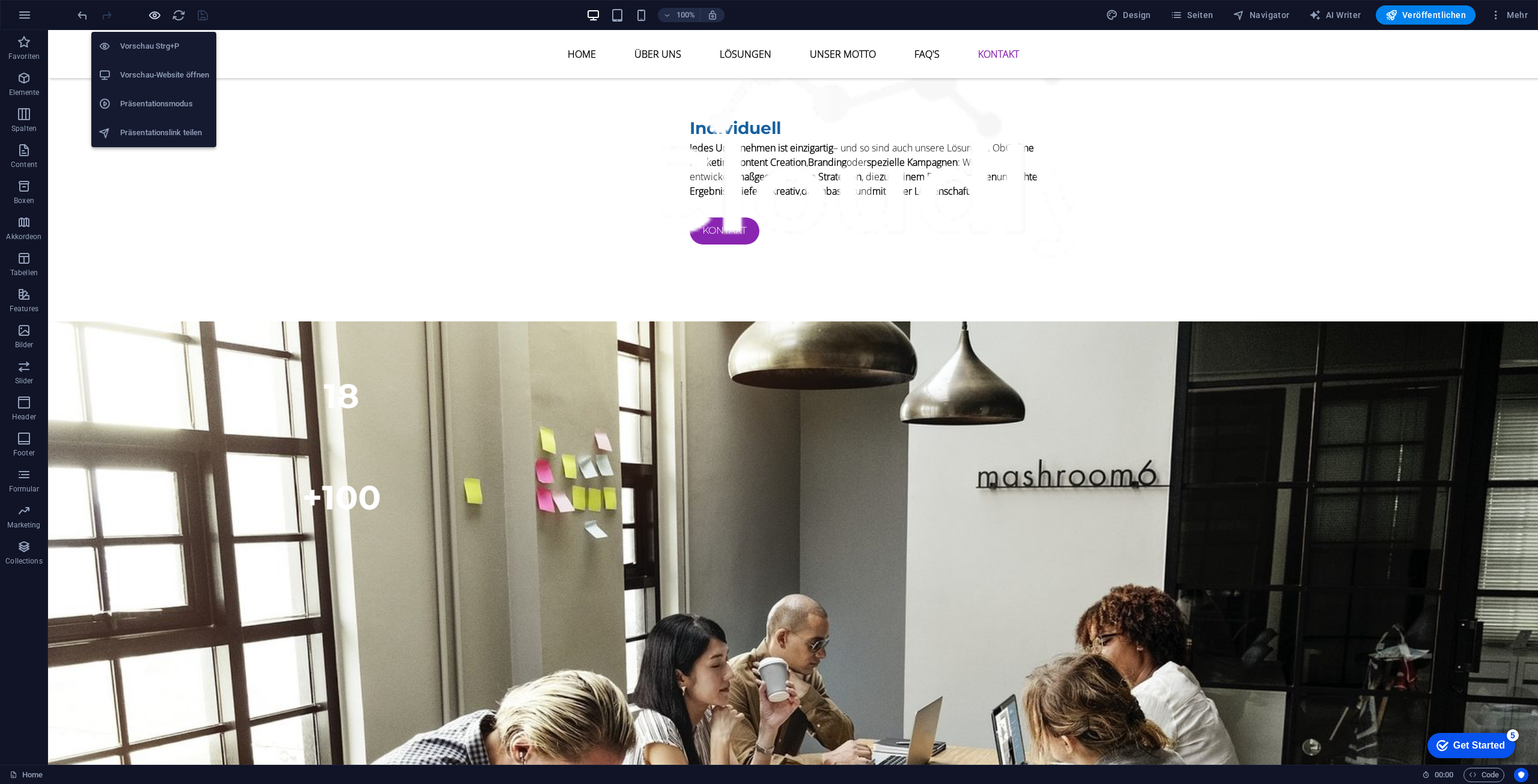
scroll to position [4557, 0]
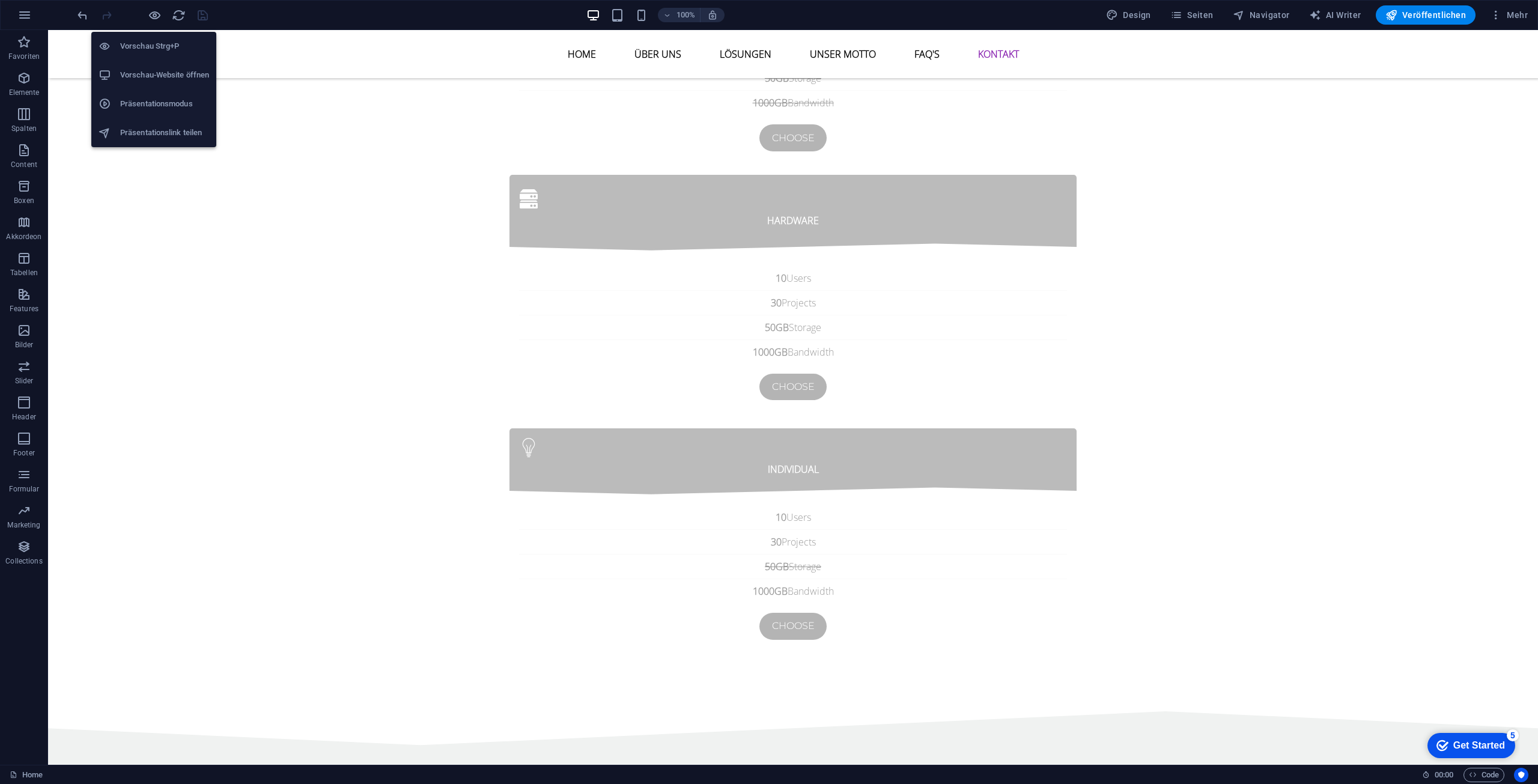
click at [157, 70] on h6 "Vorschau-Website öffnen" at bounding box center [164, 75] width 89 height 14
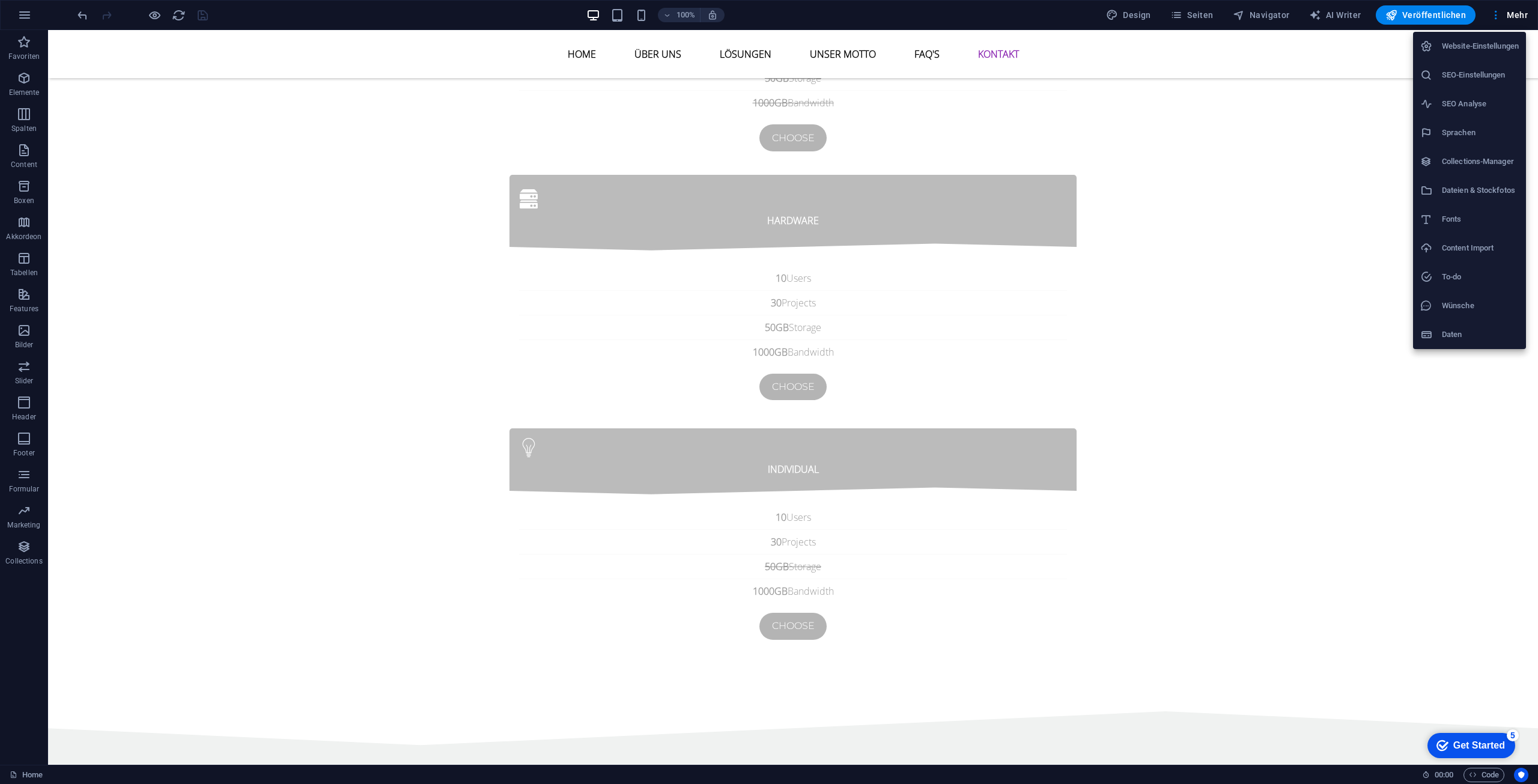
click at [346, 142] on div at bounding box center [769, 392] width 1538 height 784
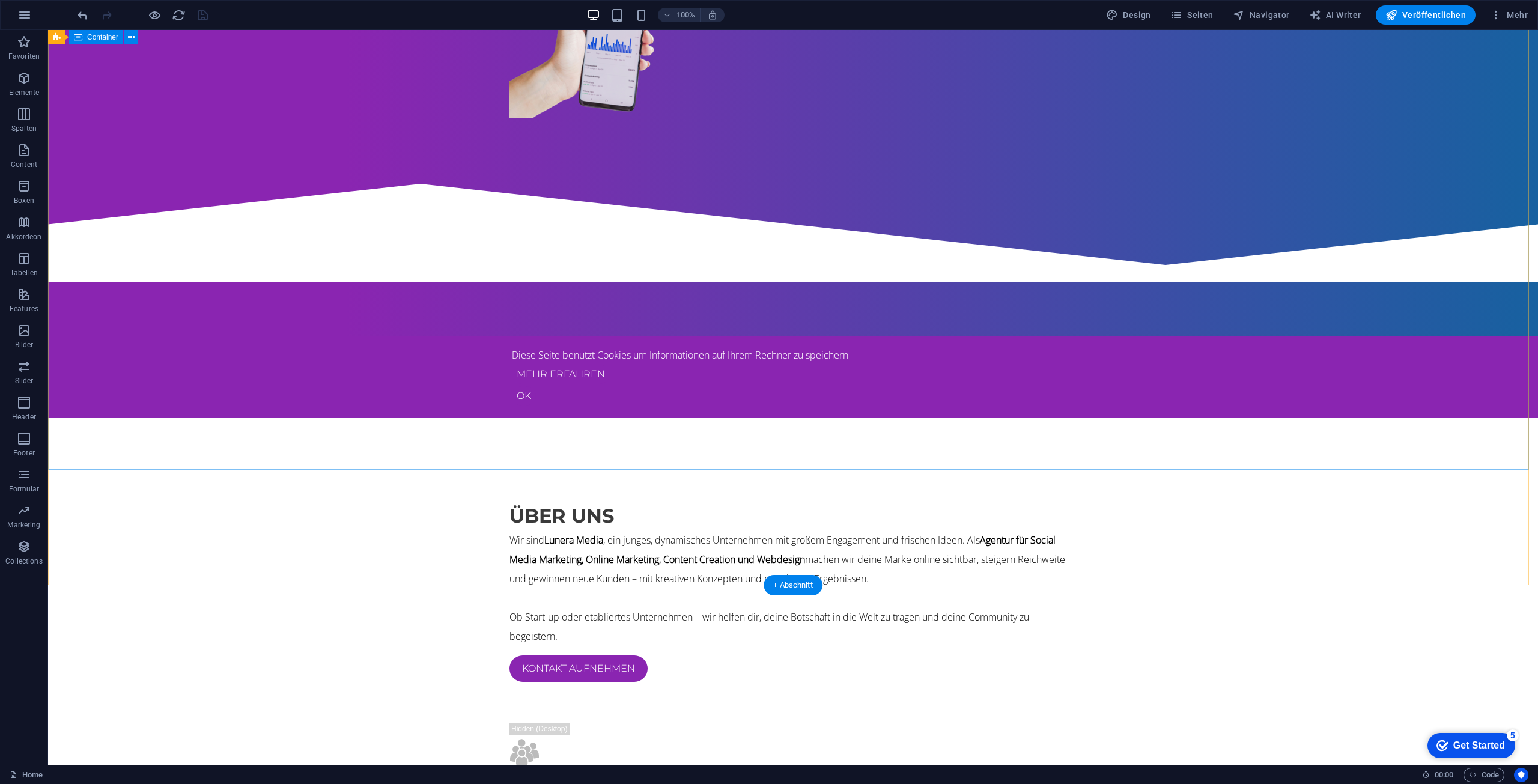
scroll to position [0, 0]
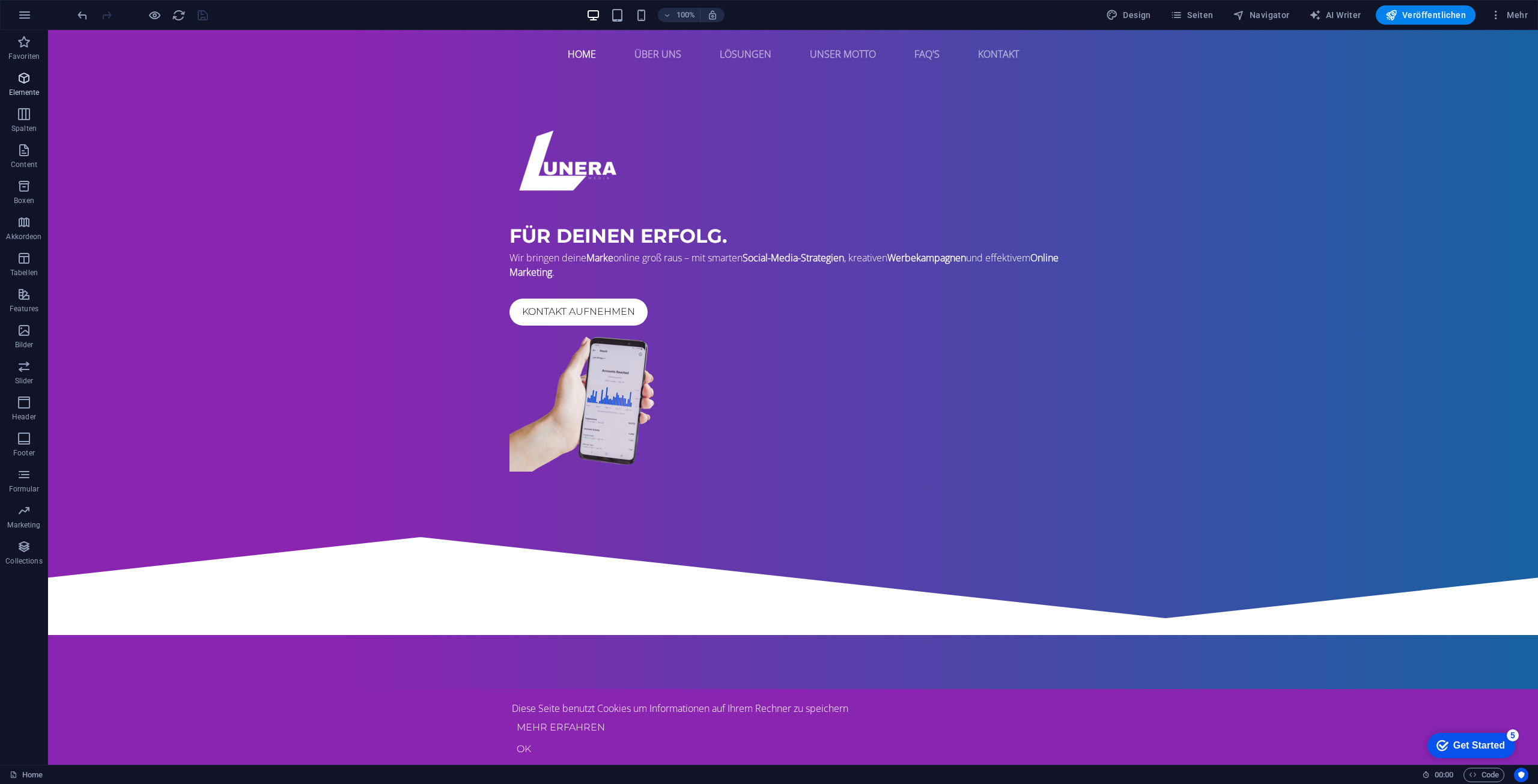
click at [24, 77] on icon "button" at bounding box center [23, 77] width 14 height 14
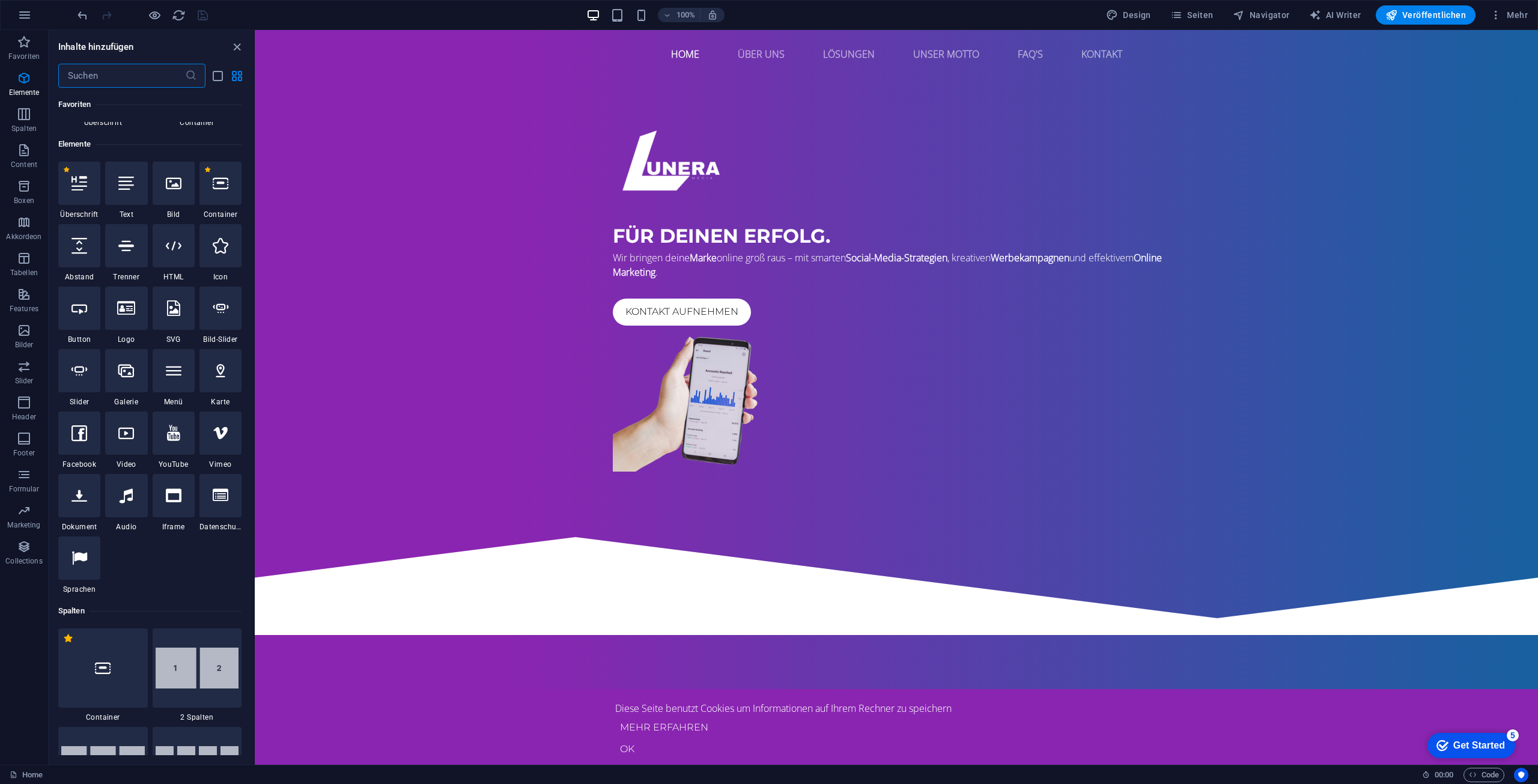
scroll to position [128, 0]
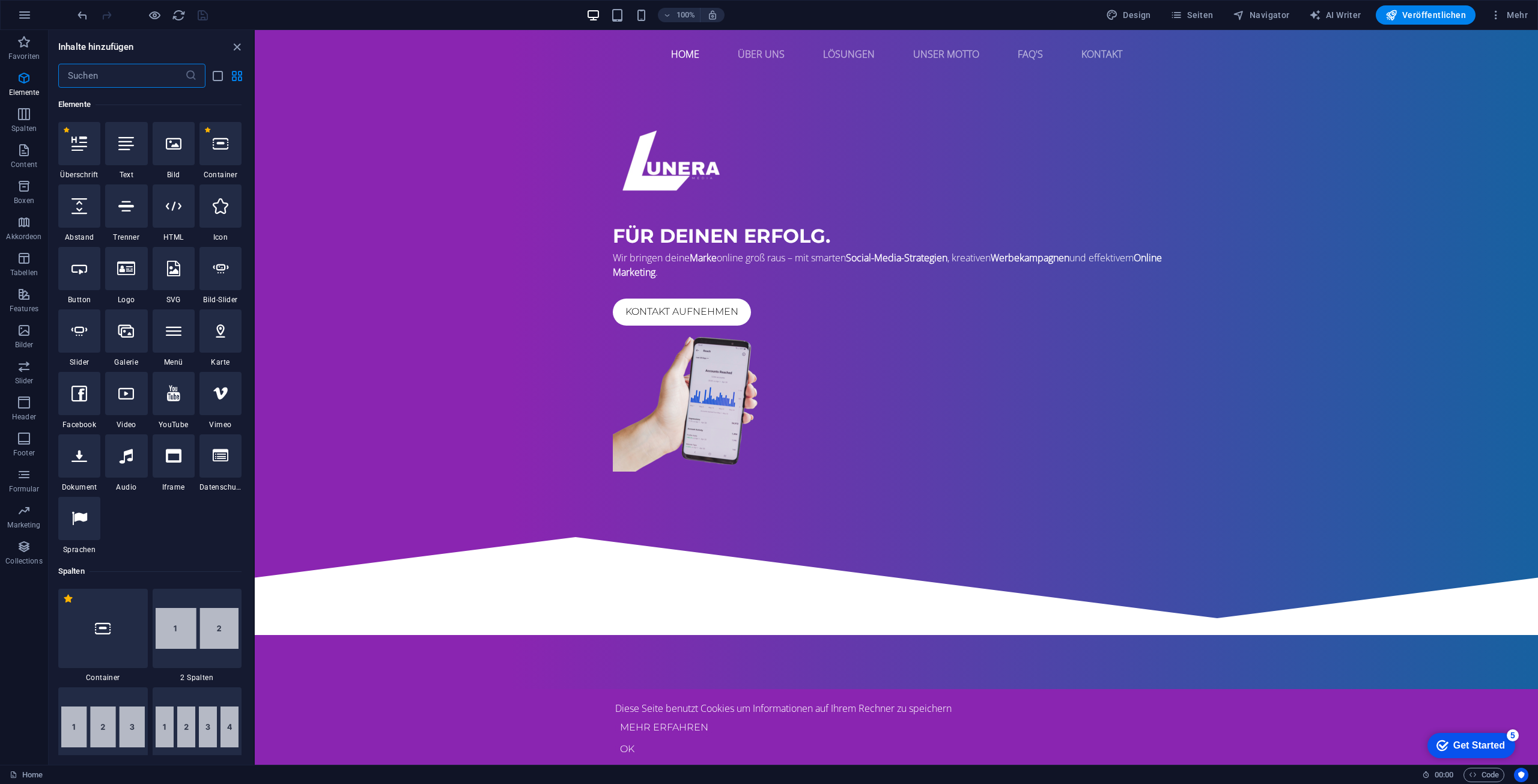
click at [107, 66] on input "text" at bounding box center [122, 75] width 127 height 24
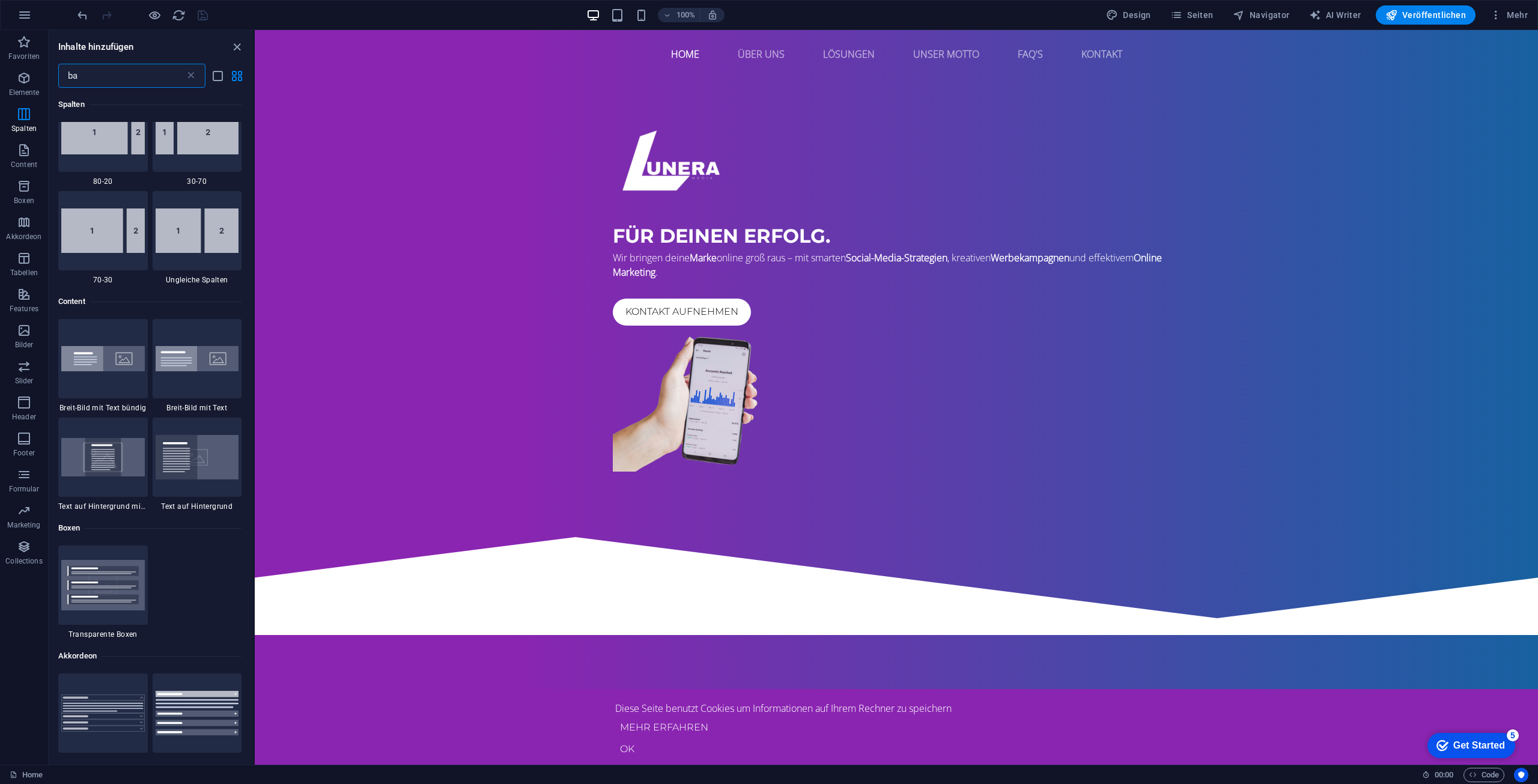
scroll to position [0, 0]
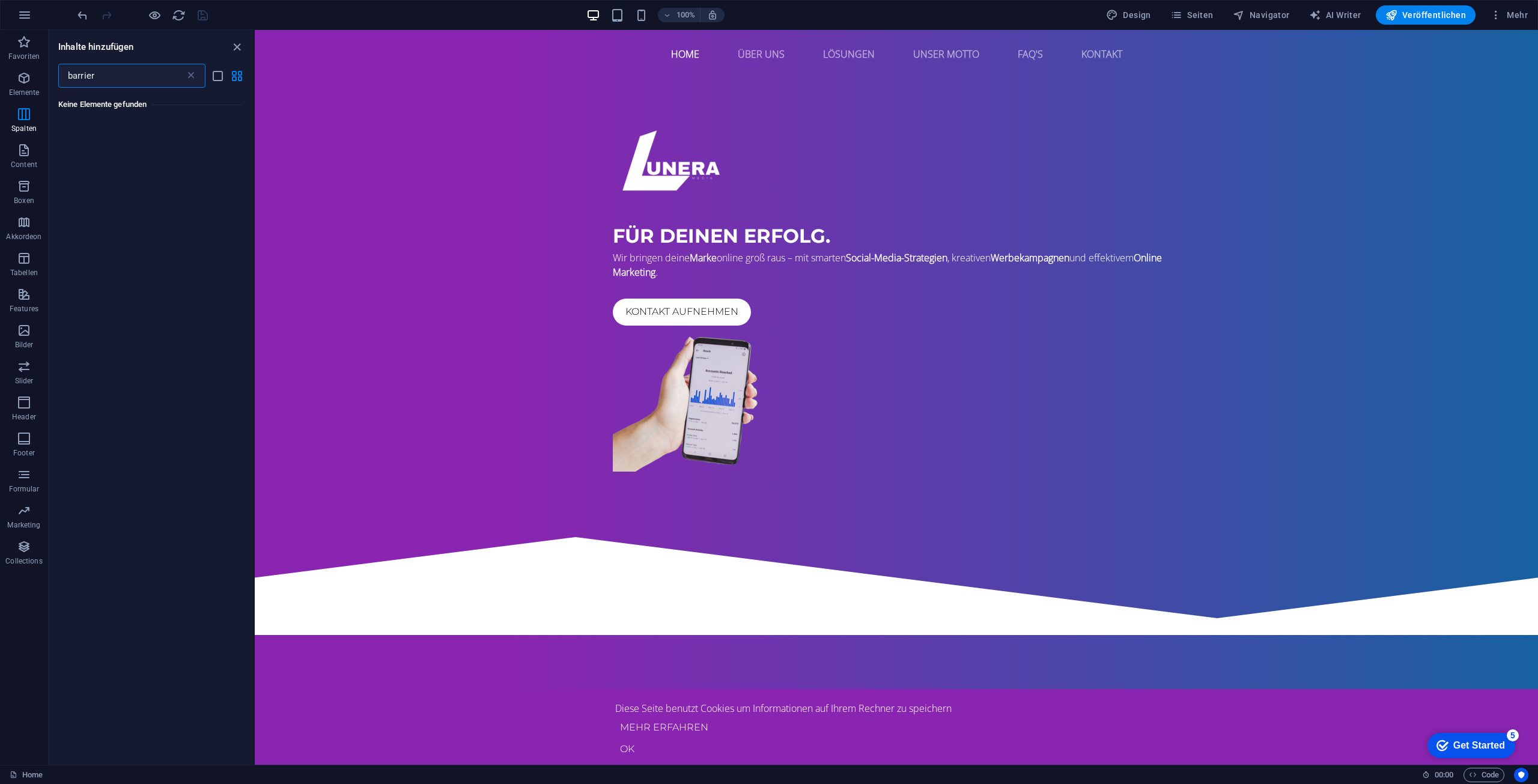
type input "barriere"
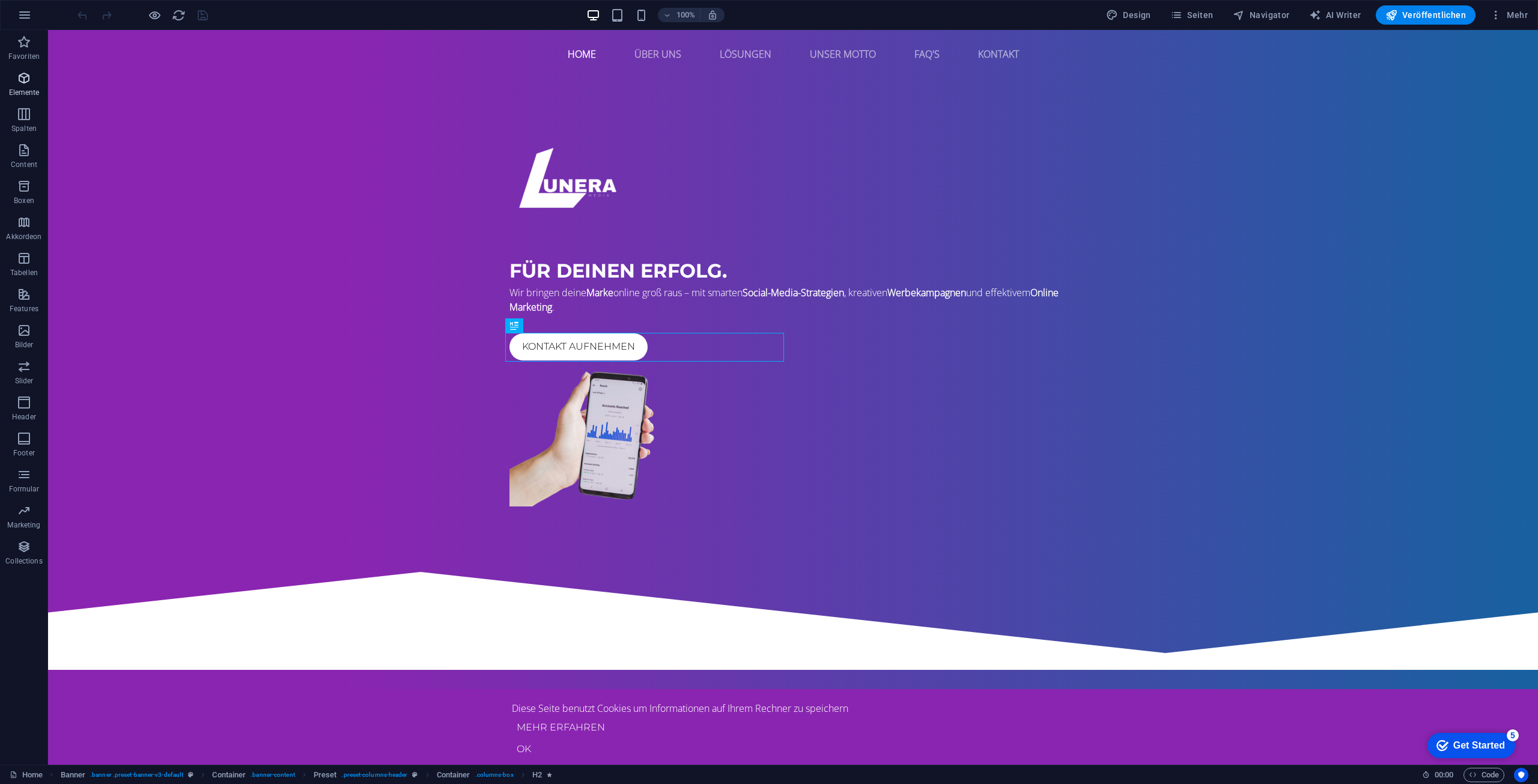
click at [22, 85] on icon "button" at bounding box center [23, 77] width 14 height 14
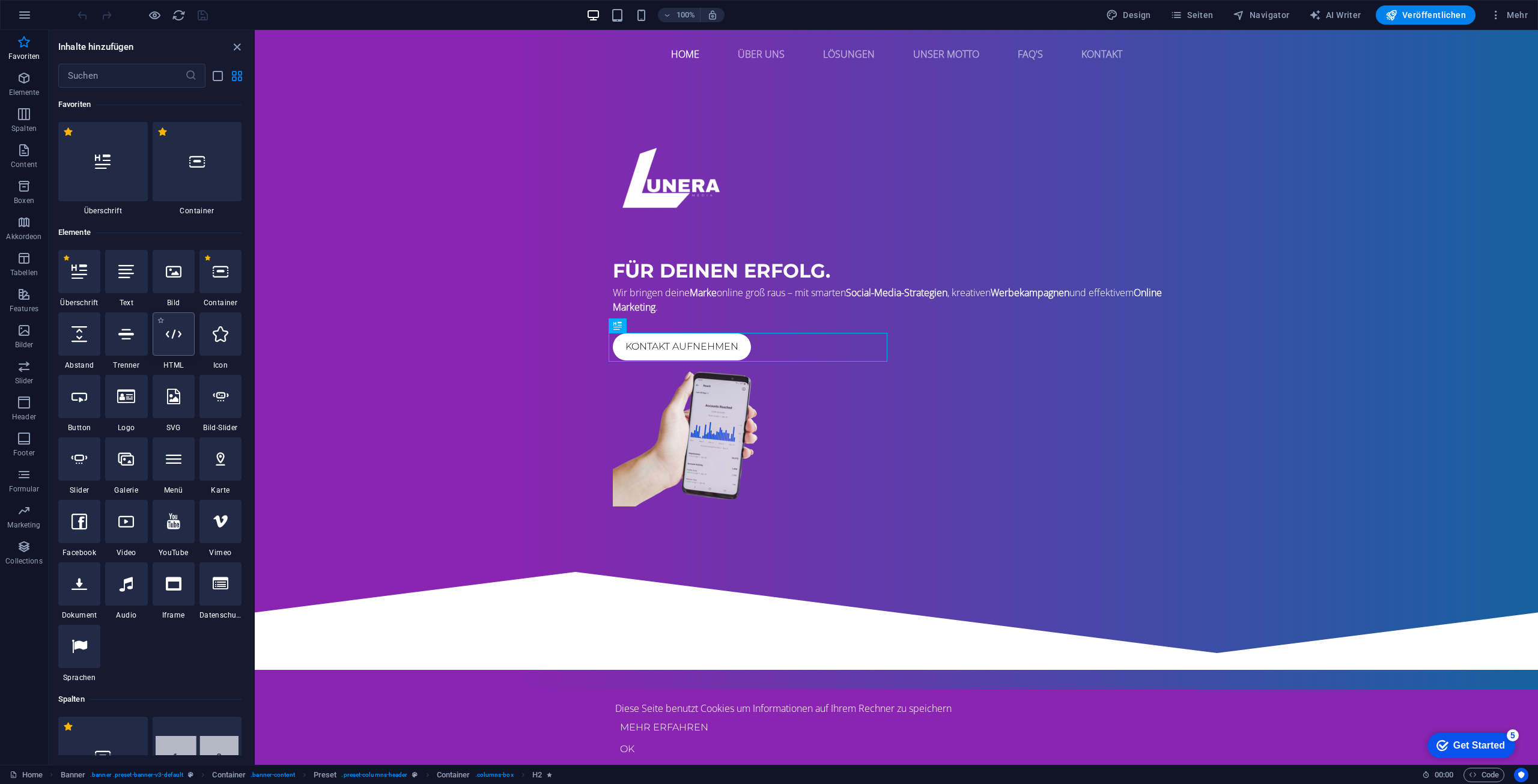
click at [172, 348] on div at bounding box center [173, 334] width 42 height 43
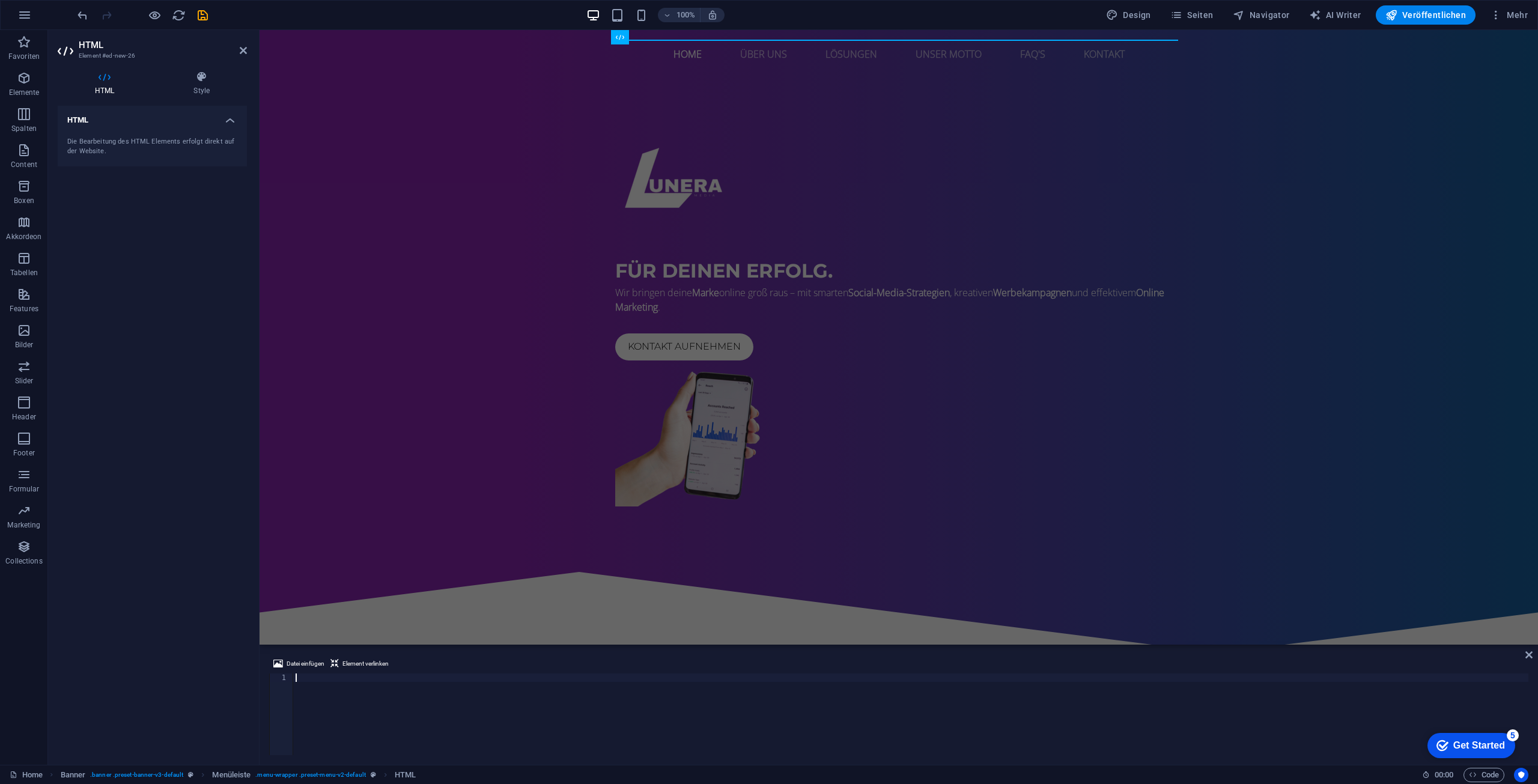
click at [344, 680] on div at bounding box center [910, 722] width 1235 height 98
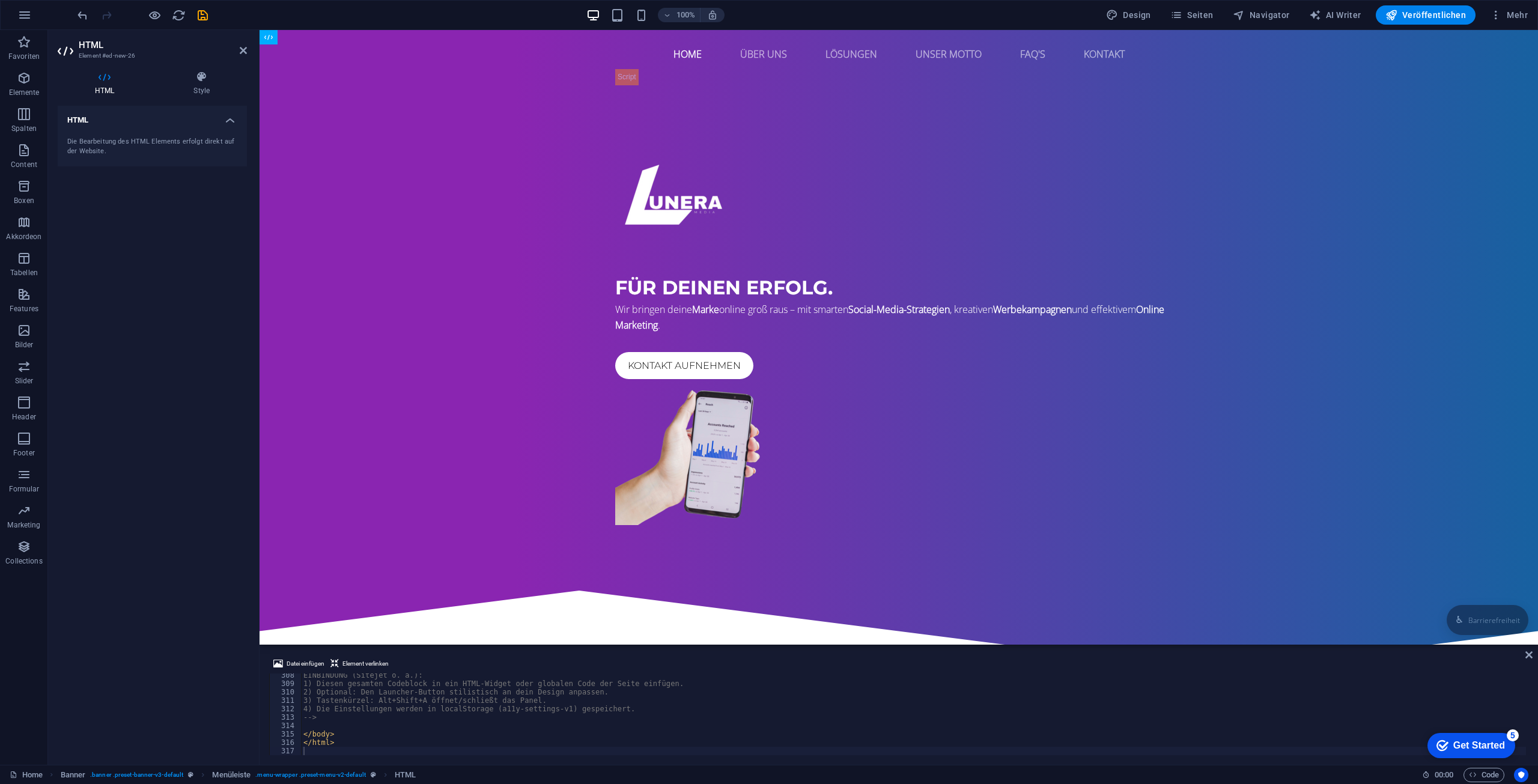
drag, startPoint x: 694, startPoint y: 48, endPoint x: 645, endPoint y: 55, distance: 49.5
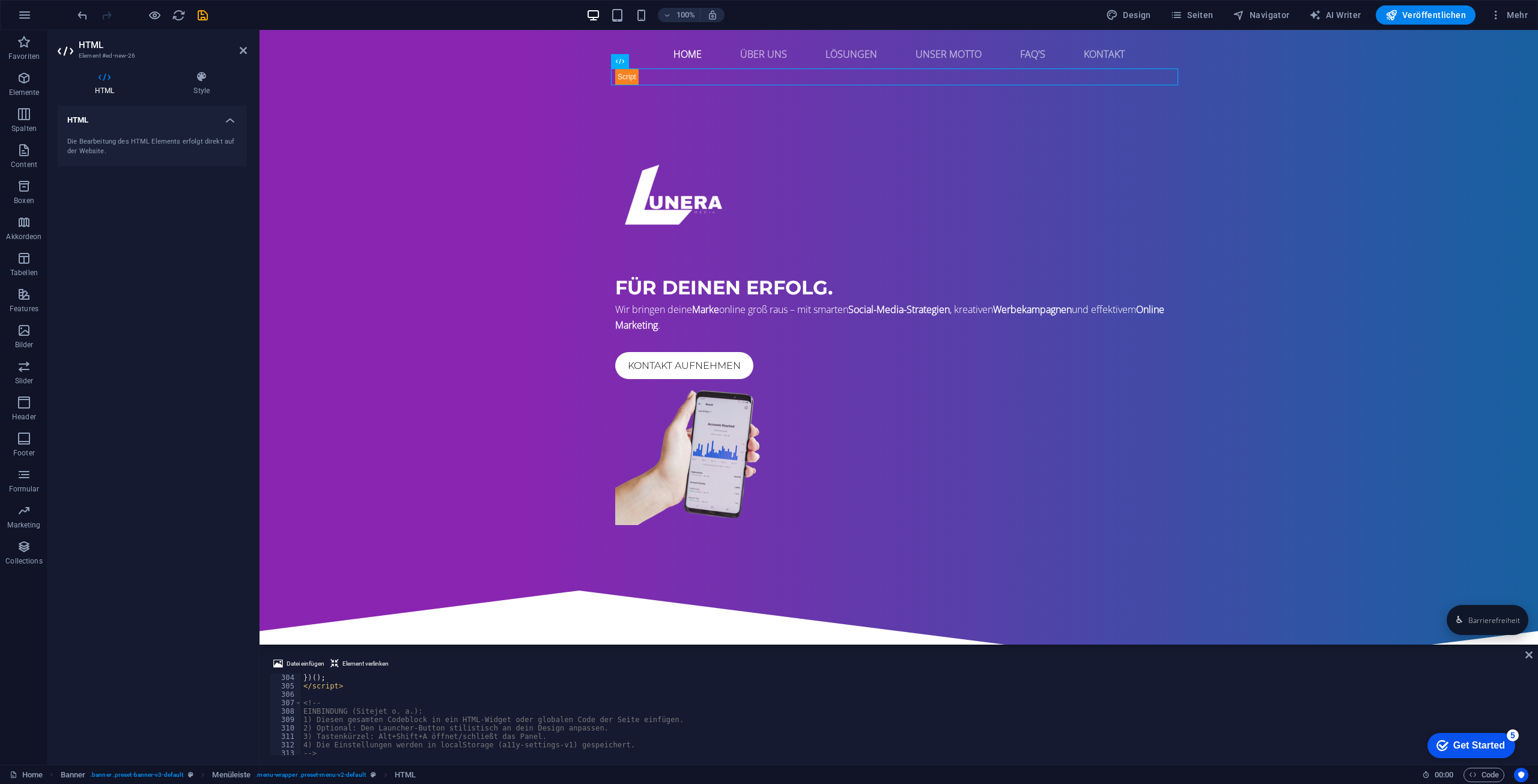
scroll to position [2259, 0]
click at [241, 51] on icon at bounding box center [243, 51] width 7 height 10
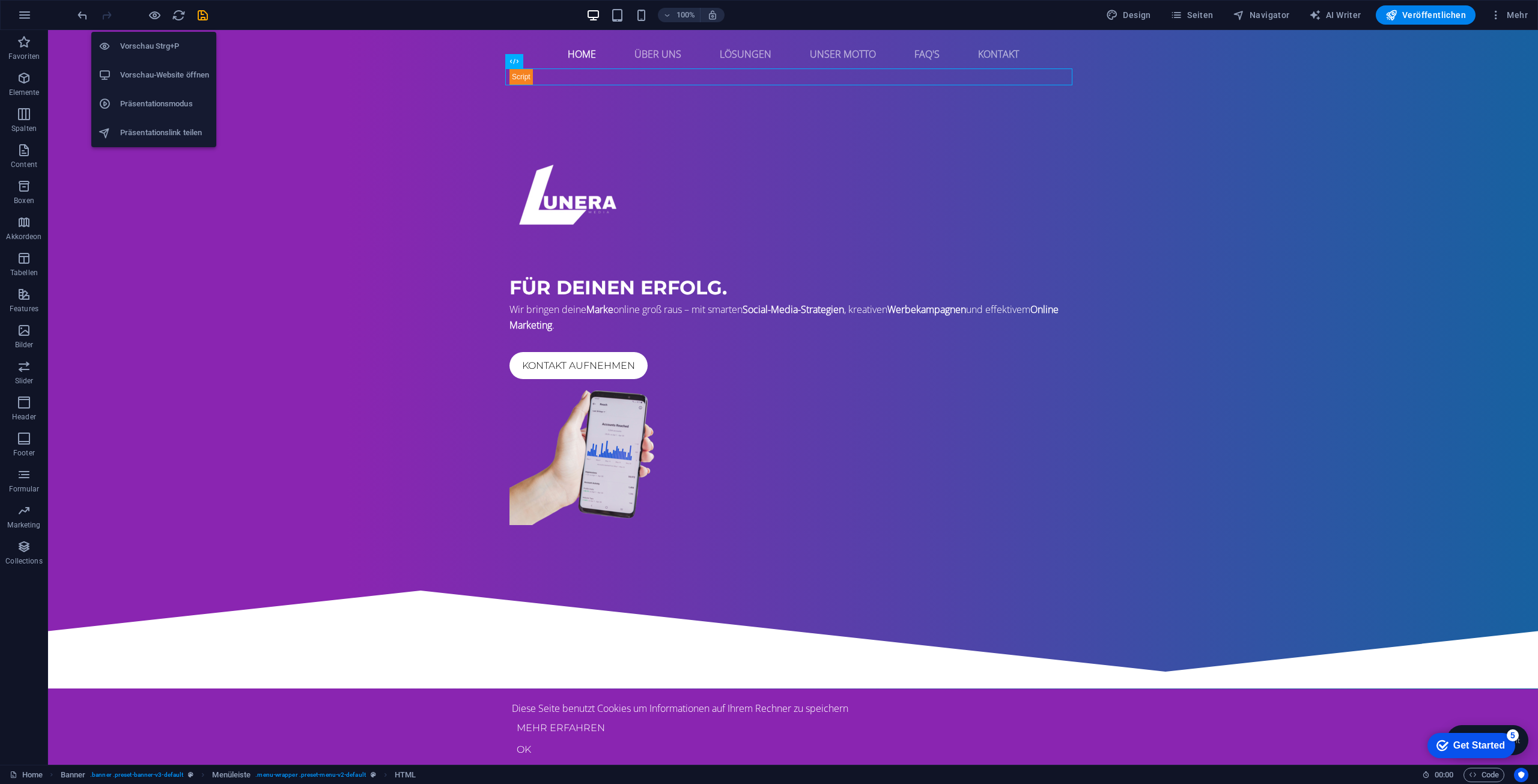
click at [152, 67] on li "Vorschau-Website öffnen" at bounding box center [154, 75] width 125 height 29
click at [153, 44] on h6 "Vorschau Strg+P" at bounding box center [164, 46] width 89 height 14
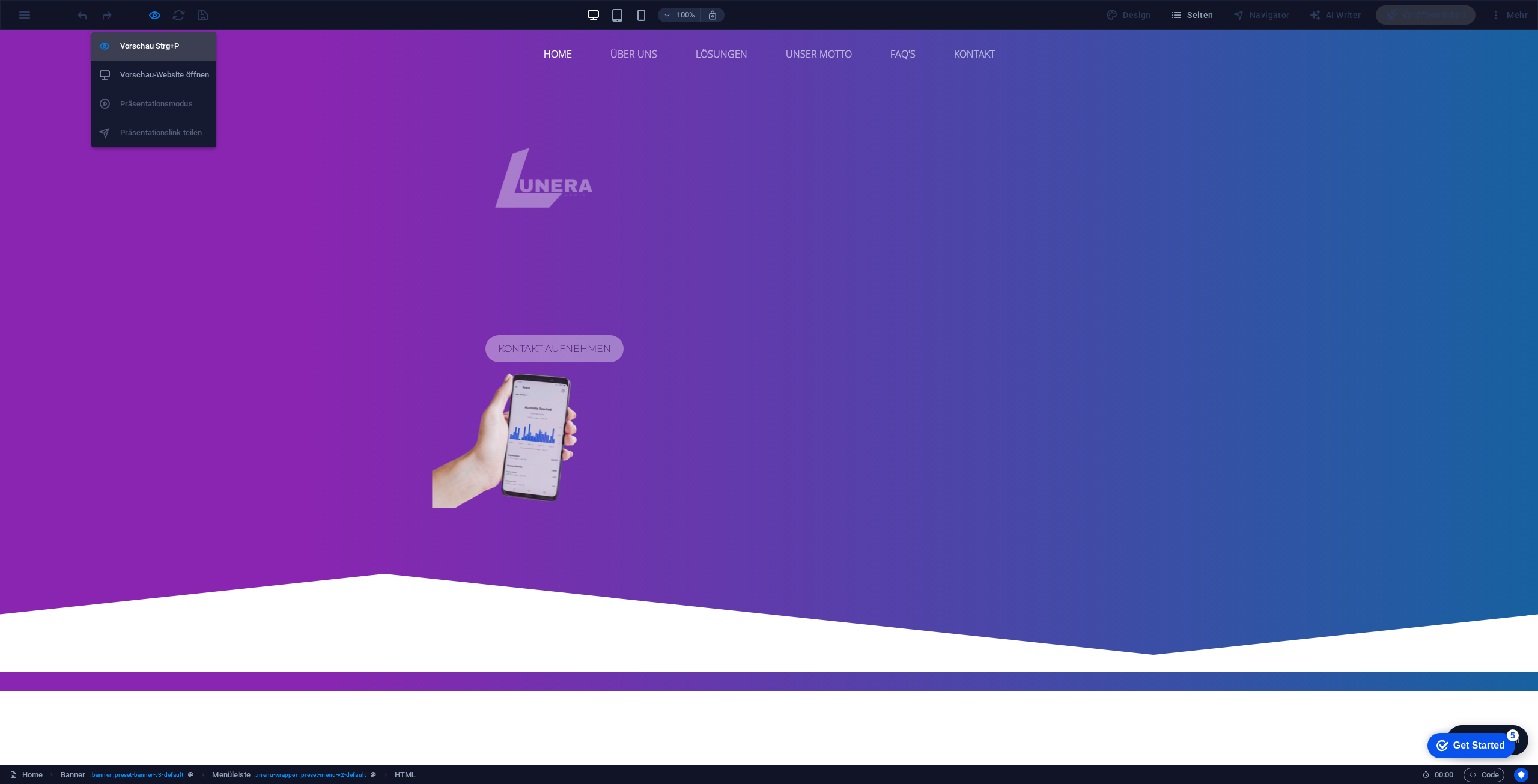
drag, startPoint x: 146, startPoint y: 39, endPoint x: 167, endPoint y: 52, distance: 24.7
click at [146, 40] on h6 "Vorschau Strg+P" at bounding box center [164, 46] width 89 height 14
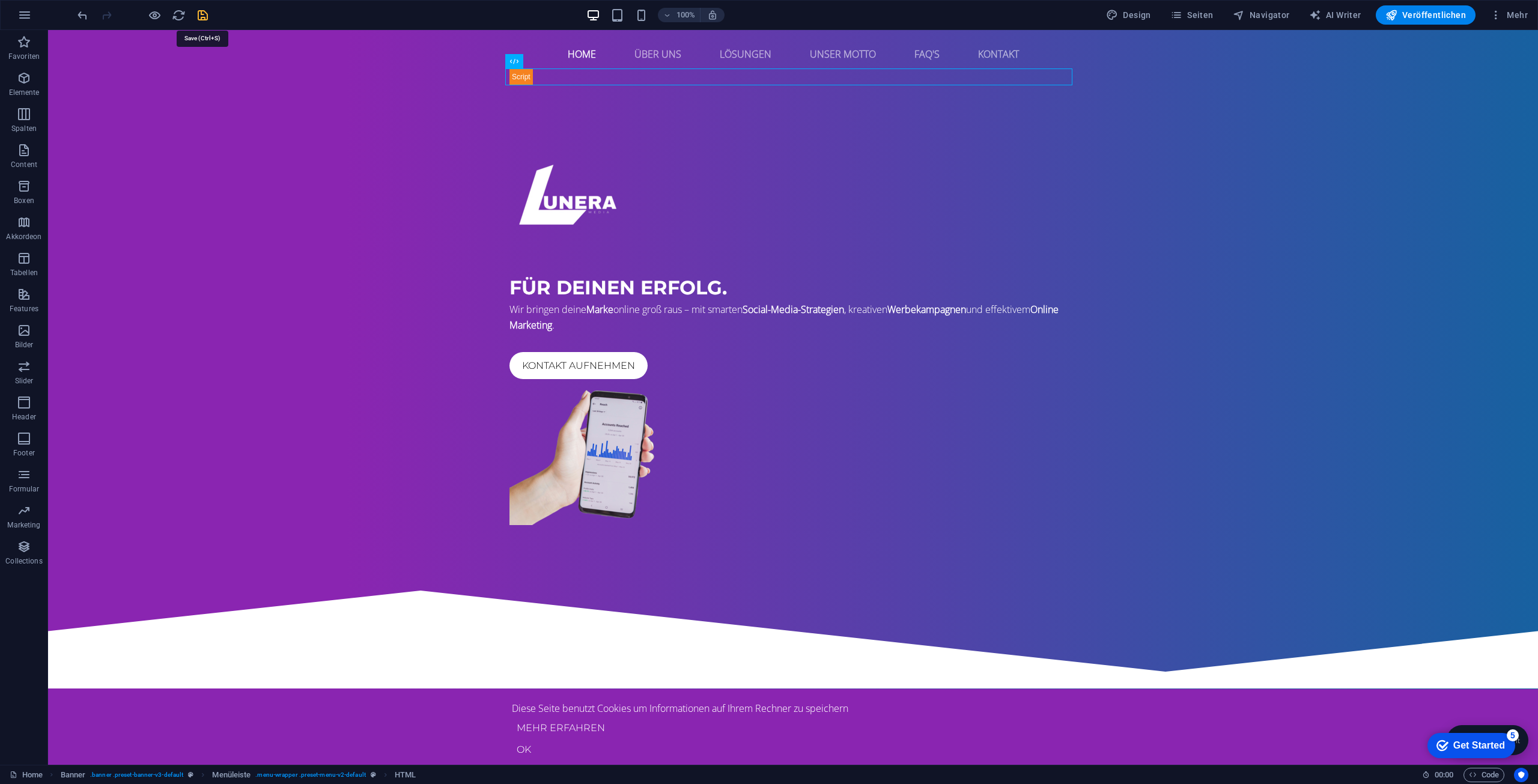
click at [515, 74] on div "Barrierefrei-Tool • Lunera Media ♿︎ Barrierefreiheit Barrierefreiheit × Text & …" at bounding box center [793, 77] width 567 height 17
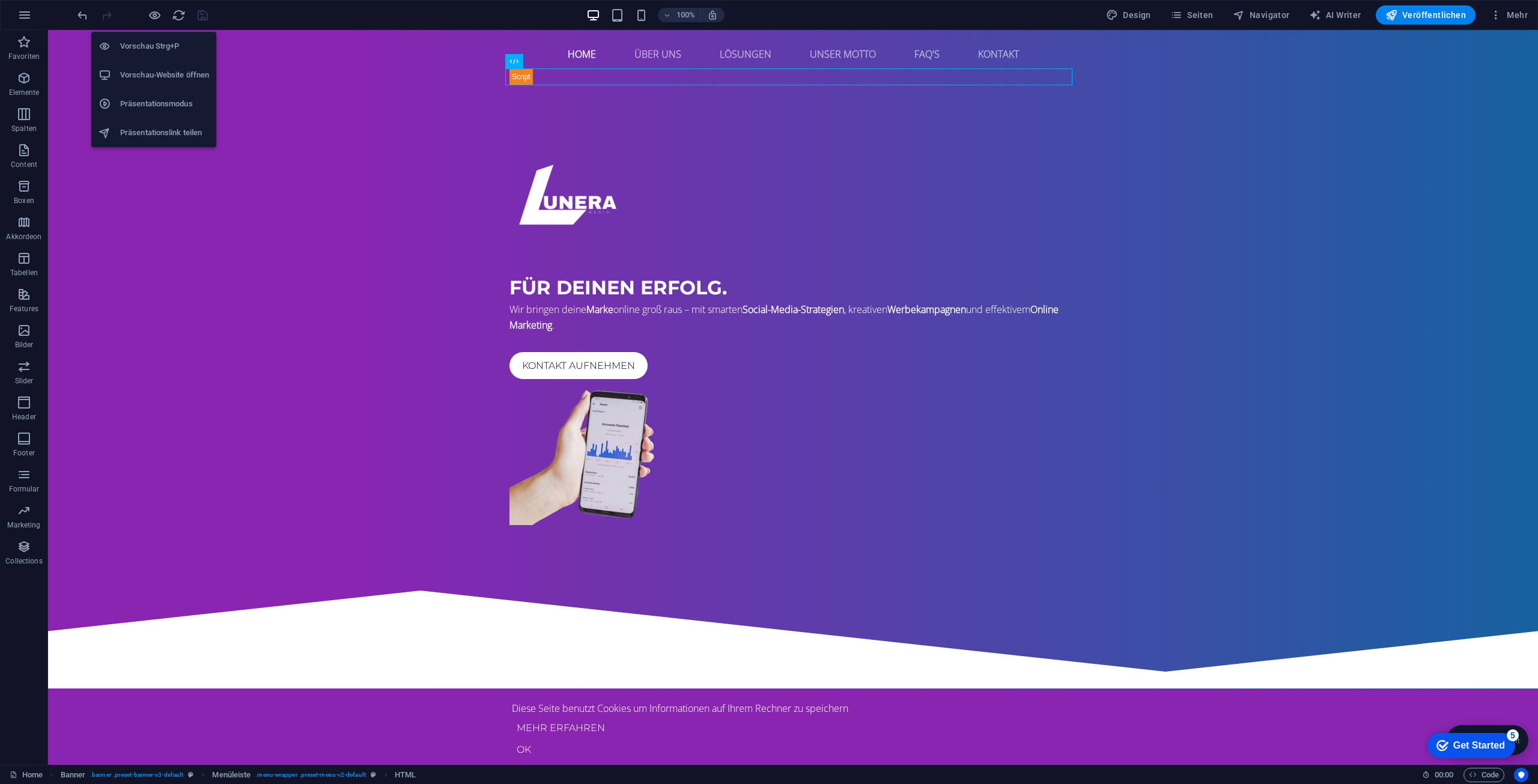
click at [156, 66] on li "Vorschau-Website öffnen" at bounding box center [154, 75] width 125 height 29
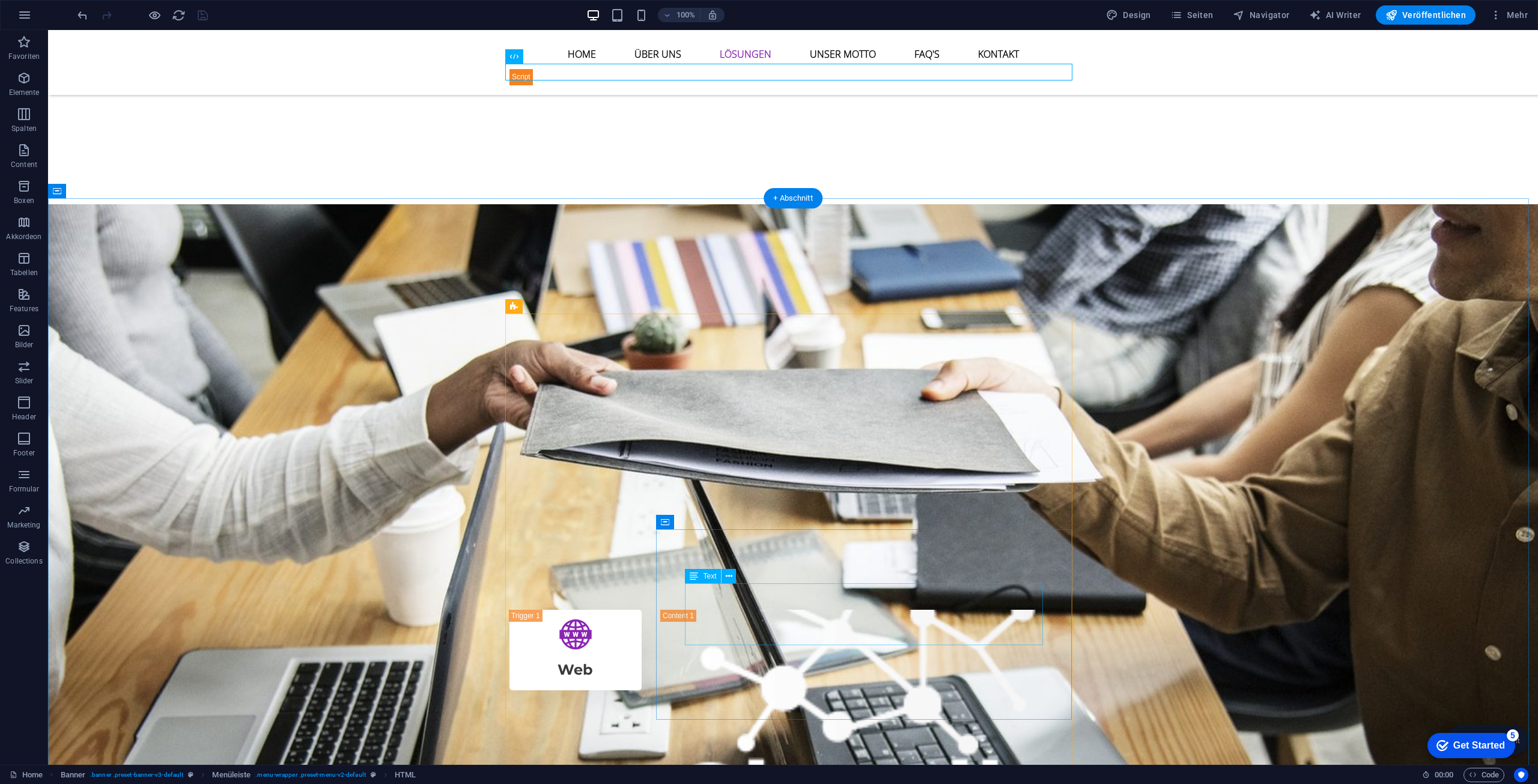
scroll to position [1801, 0]
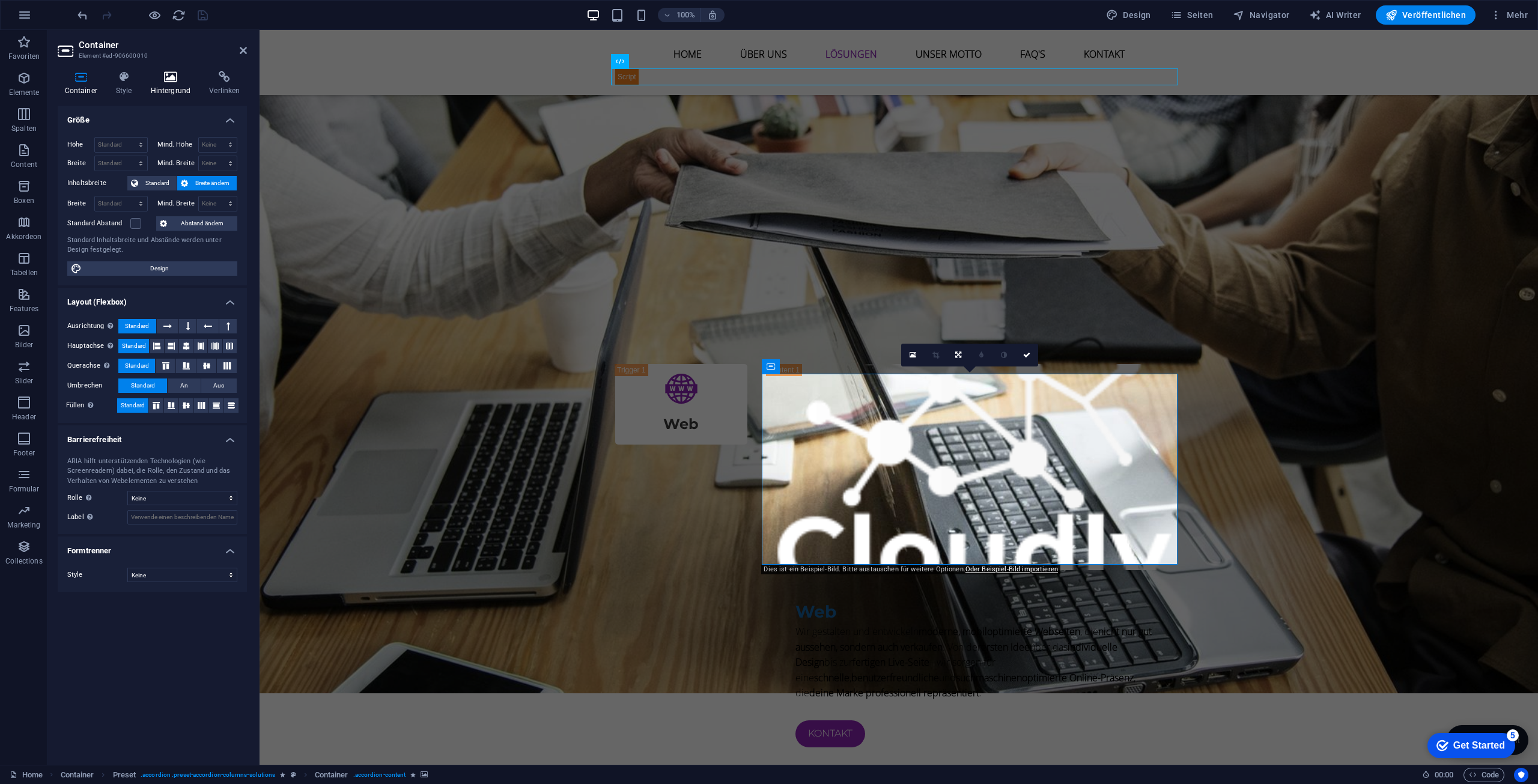
click at [172, 83] on h4 "Hintergrund" at bounding box center [172, 83] width 59 height 25
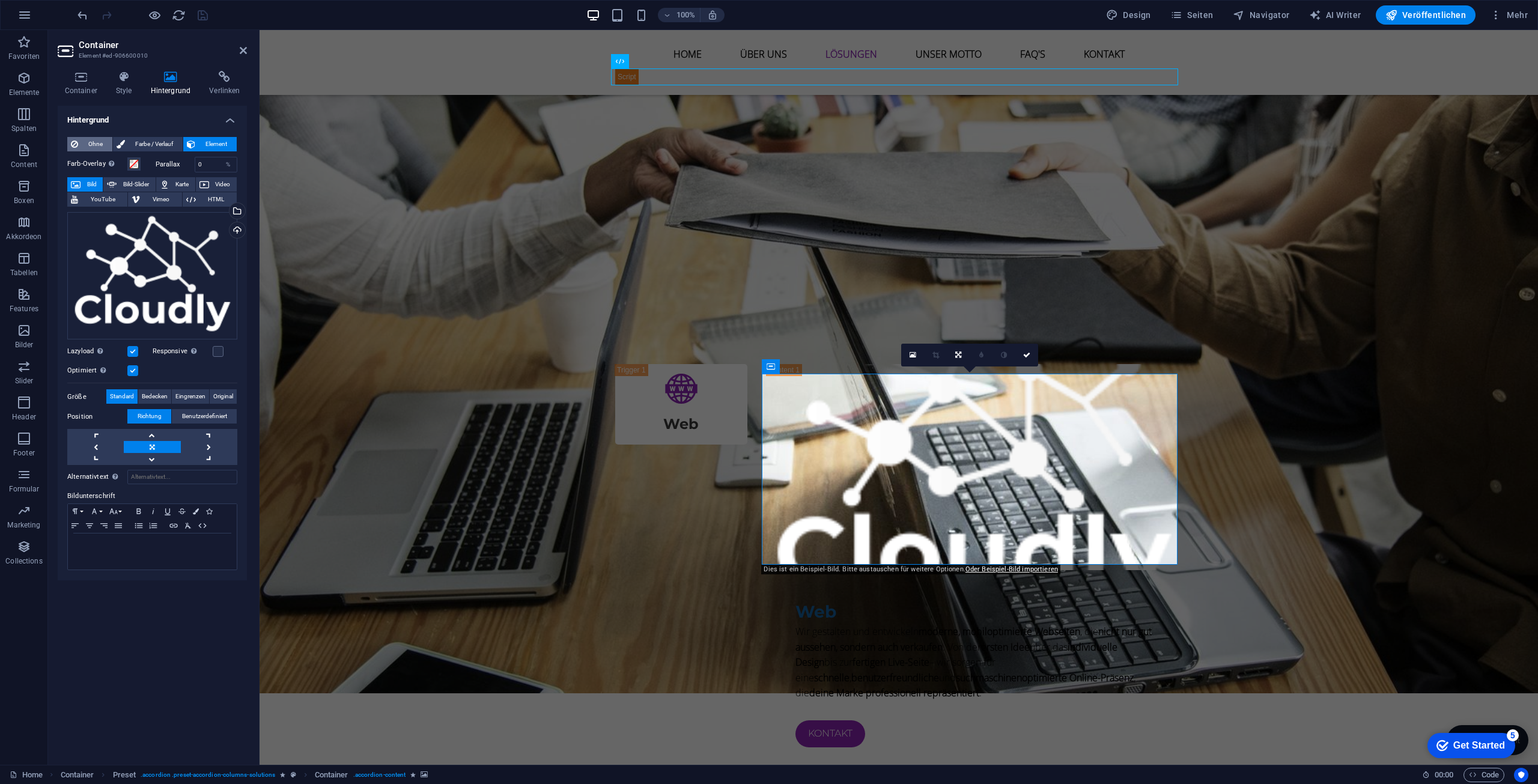
click at [88, 147] on span "Ohne" at bounding box center [95, 143] width 27 height 14
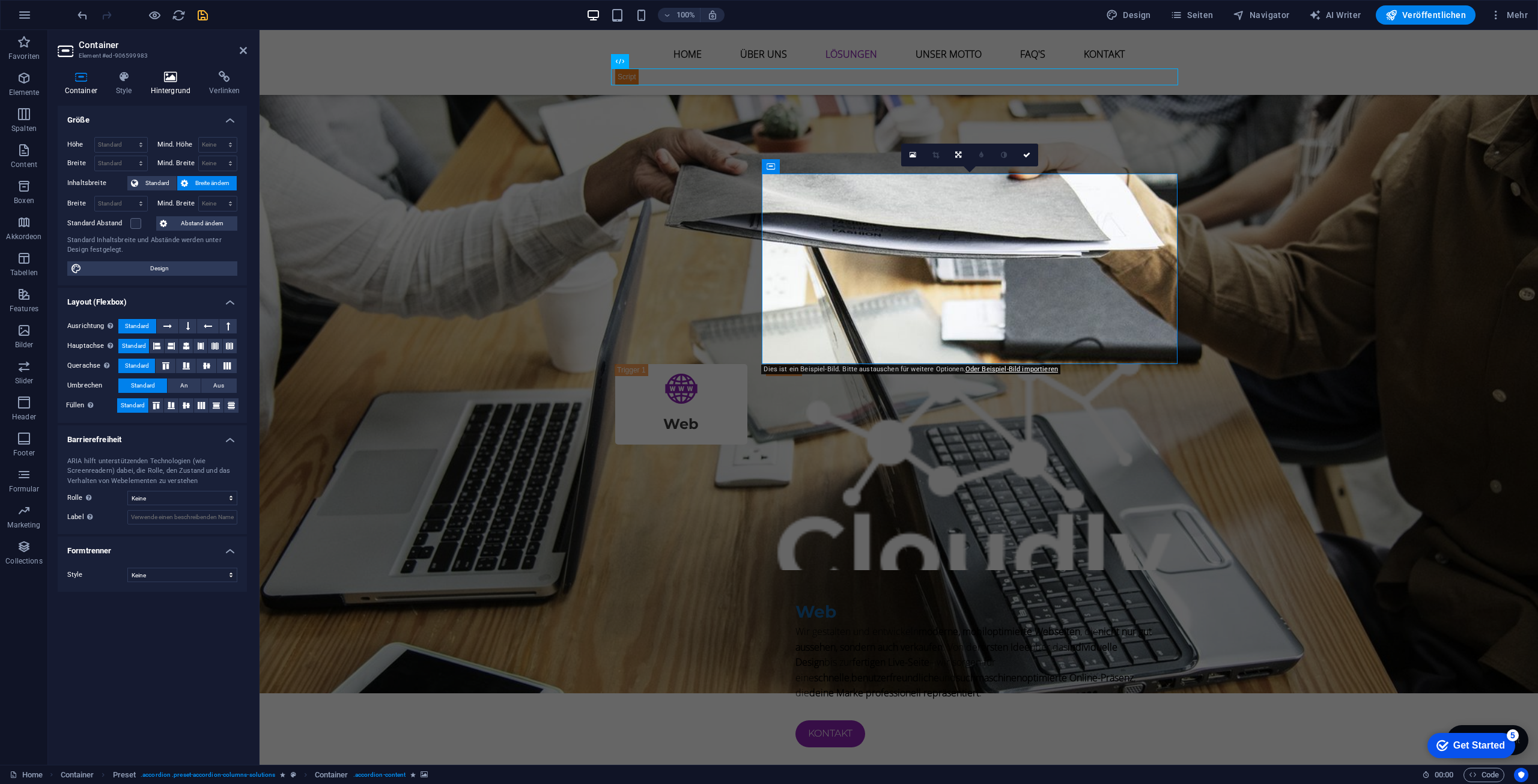
click at [174, 71] on icon at bounding box center [170, 77] width 54 height 12
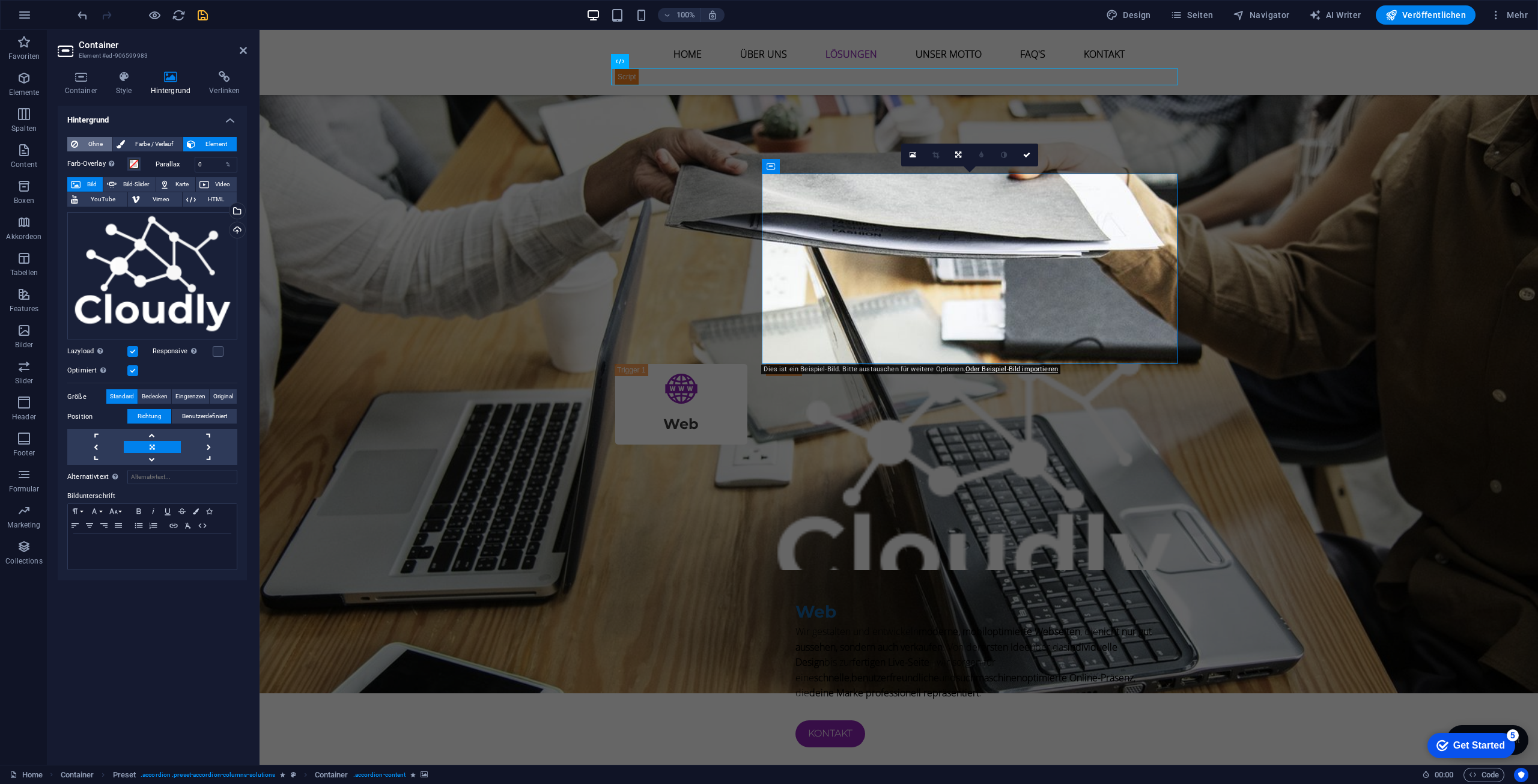
click at [95, 141] on span "Ohne" at bounding box center [95, 143] width 27 height 14
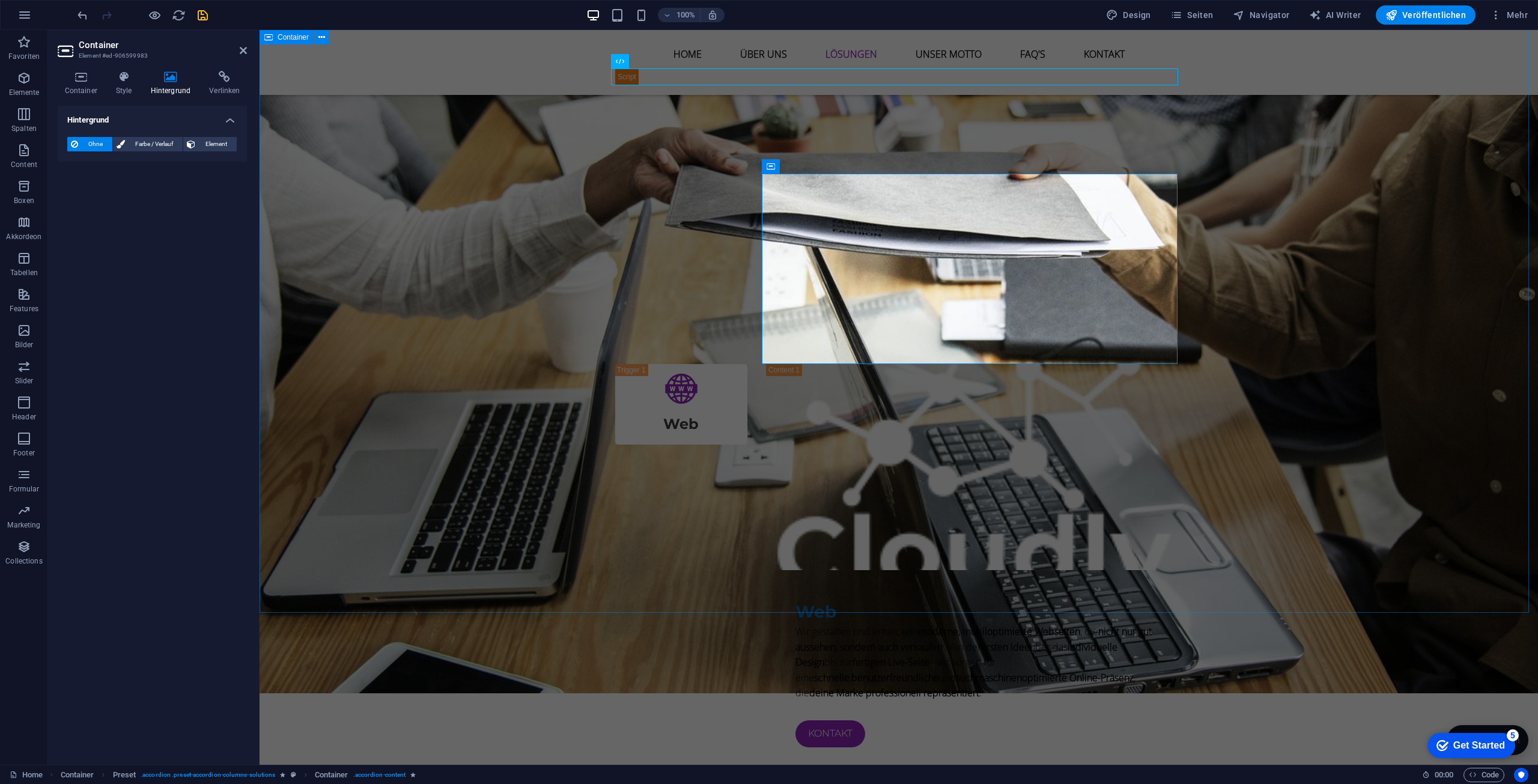
click at [1329, 315] on div "Unsere Lösungen für dich Web Web Wir gestalten und entwickeln moderne, mobilopt…" at bounding box center [898, 744] width 1278 height 990
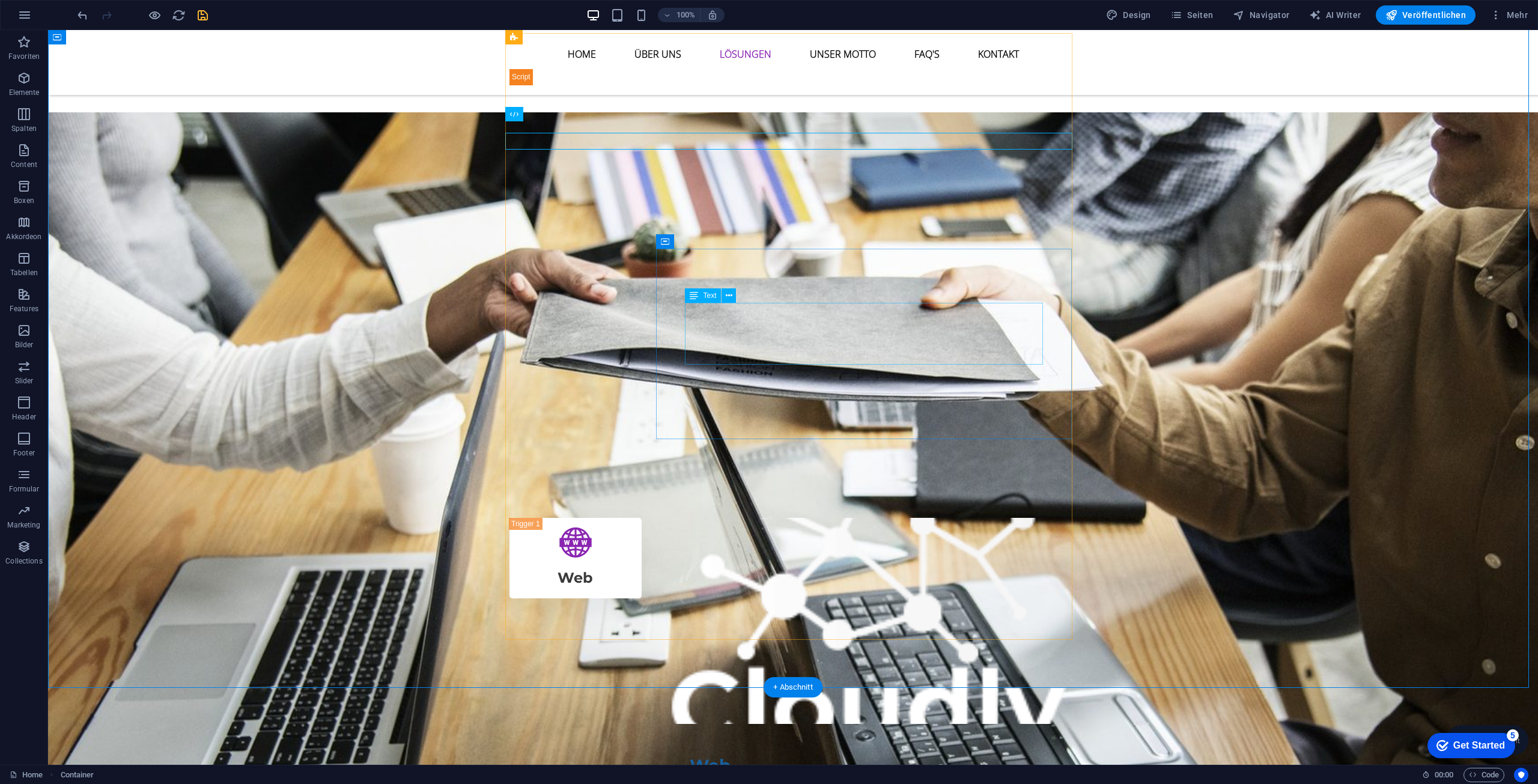
scroll to position [1621, 0]
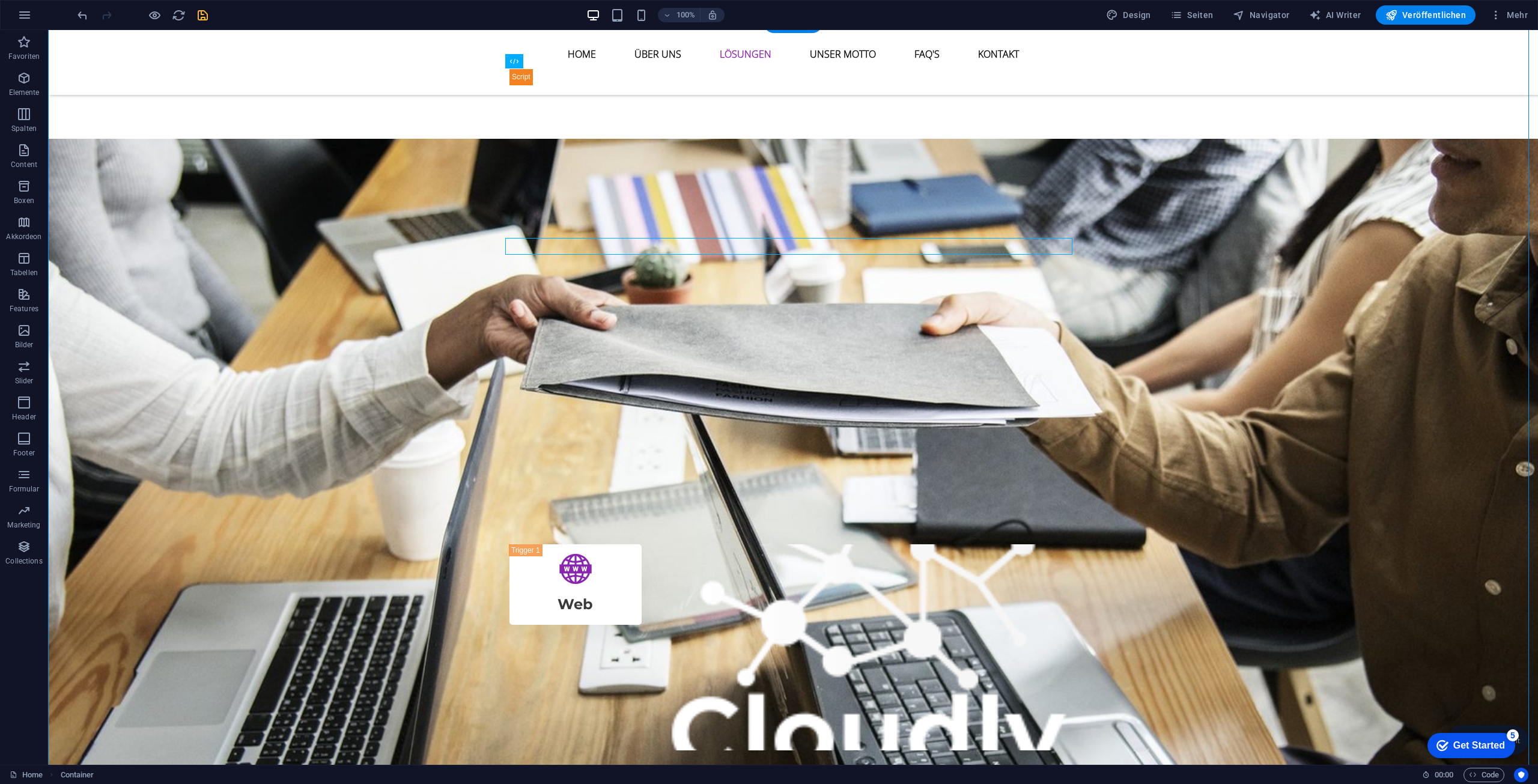
click at [692, 544] on figure "Content 1" at bounding box center [869, 647] width 416 height 206
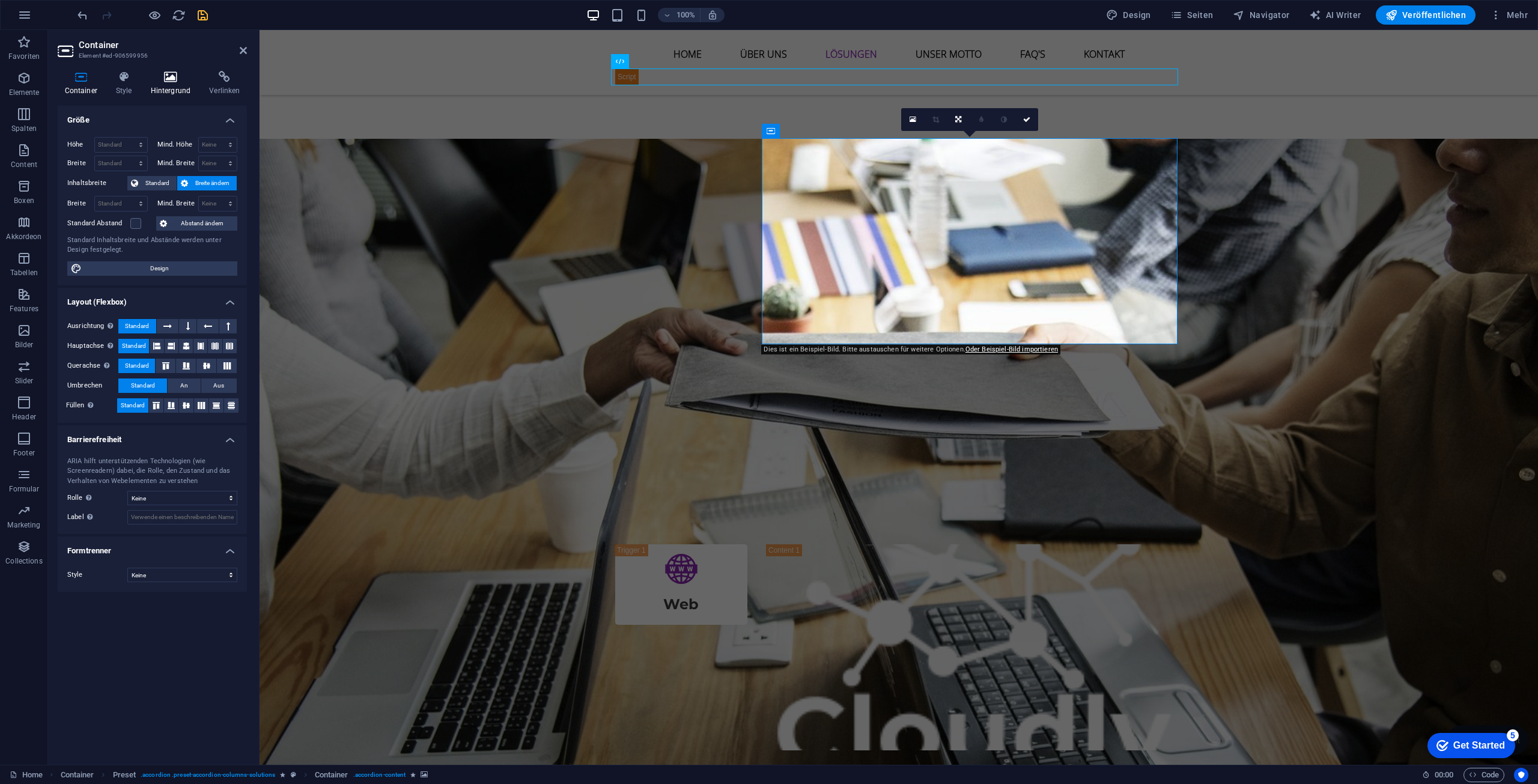
click at [154, 87] on h4 "Hintergrund" at bounding box center [172, 83] width 59 height 25
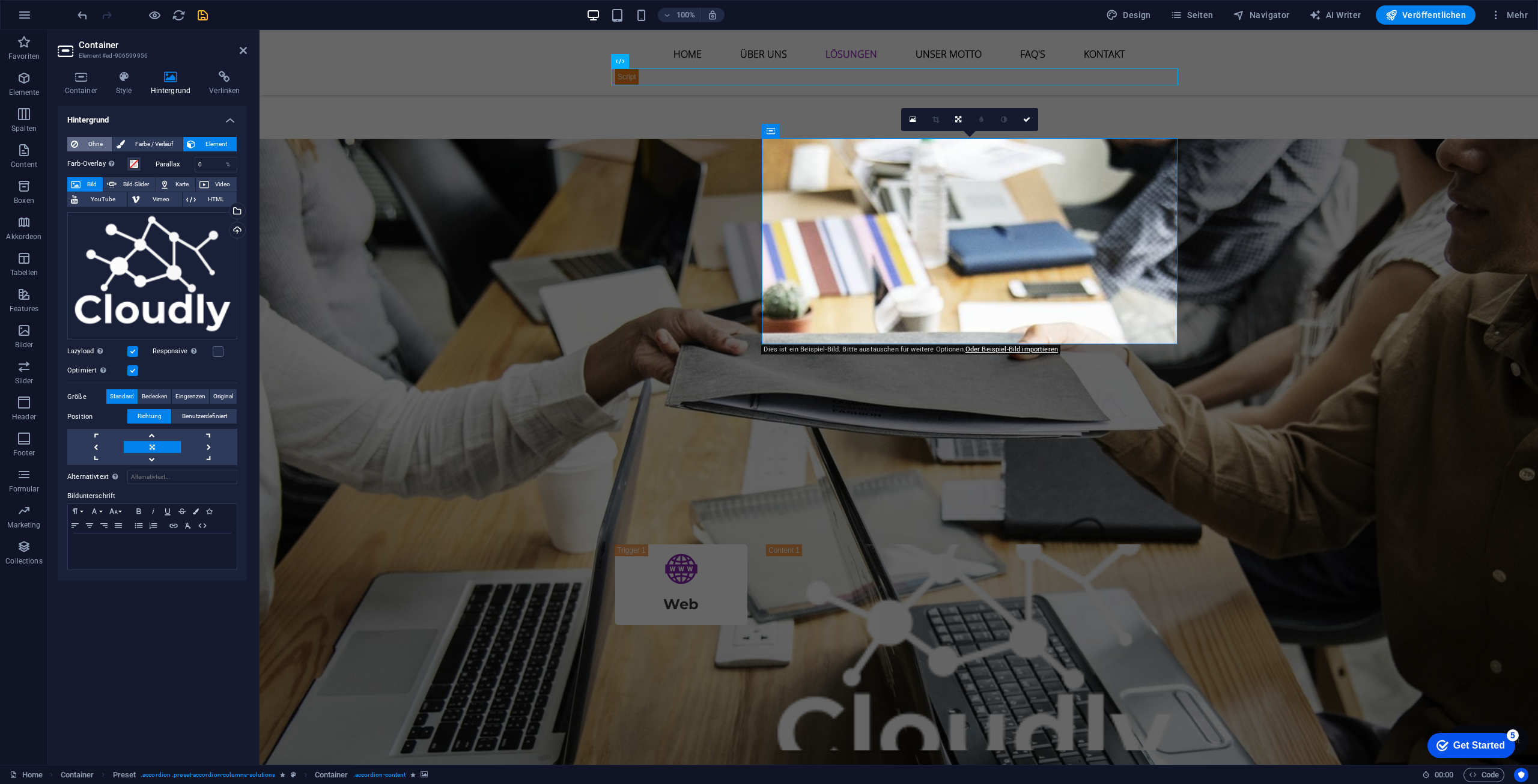
click at [80, 139] on button "Ohne" at bounding box center [90, 143] width 45 height 14
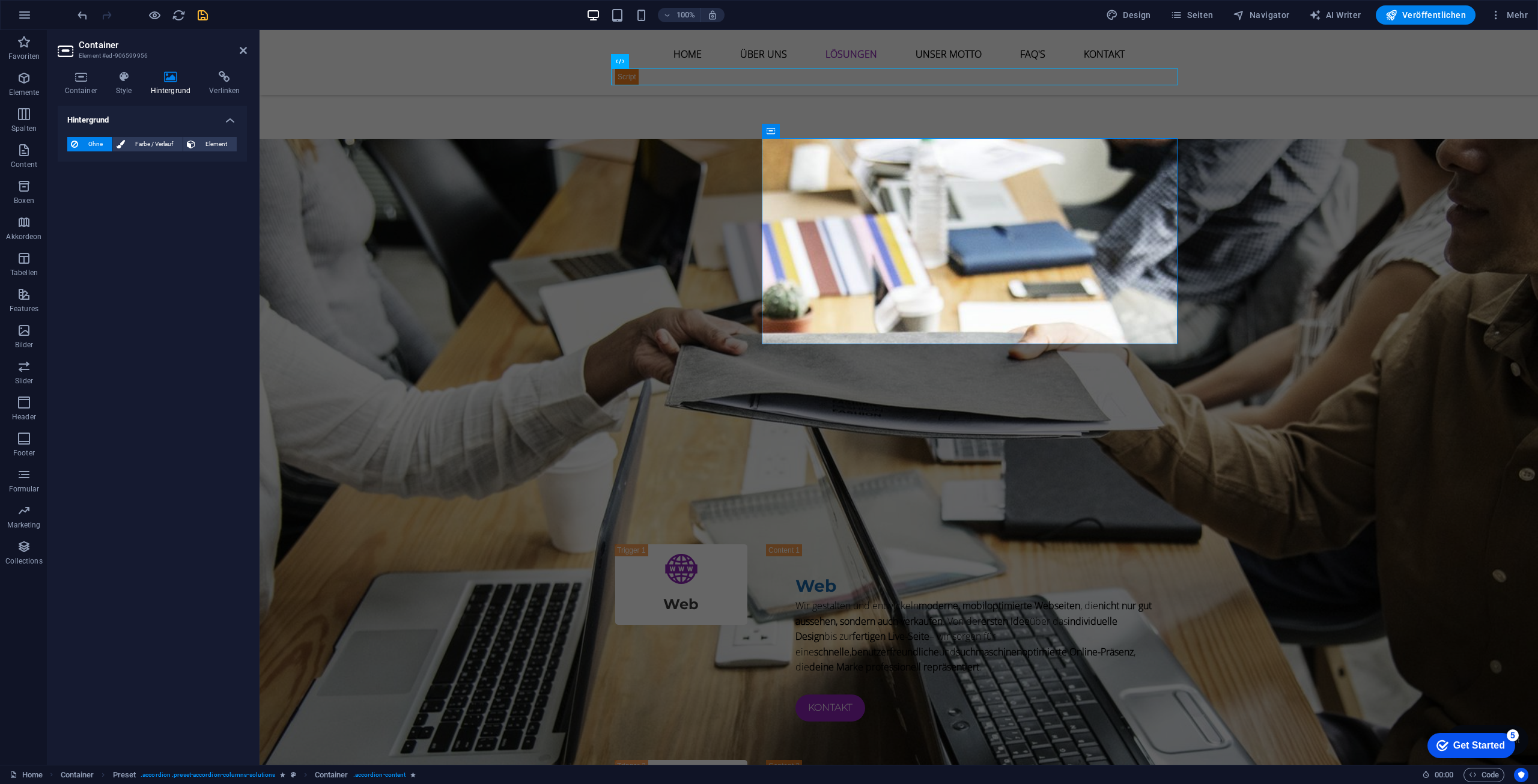
click at [242, 42] on h2 "Container" at bounding box center [163, 45] width 168 height 11
click at [241, 49] on icon at bounding box center [243, 51] width 7 height 10
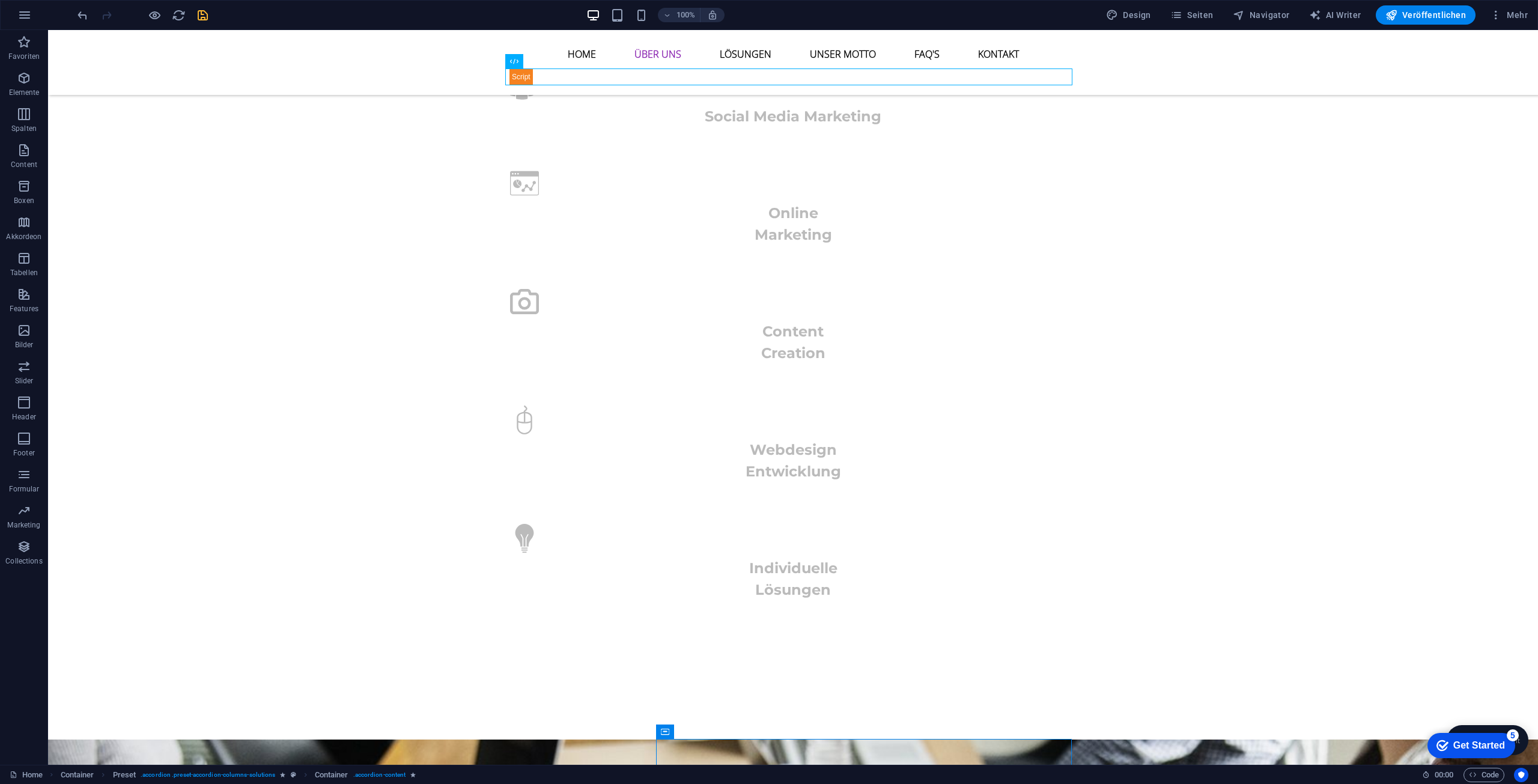
click at [202, 12] on icon "save" at bounding box center [202, 15] width 14 height 14
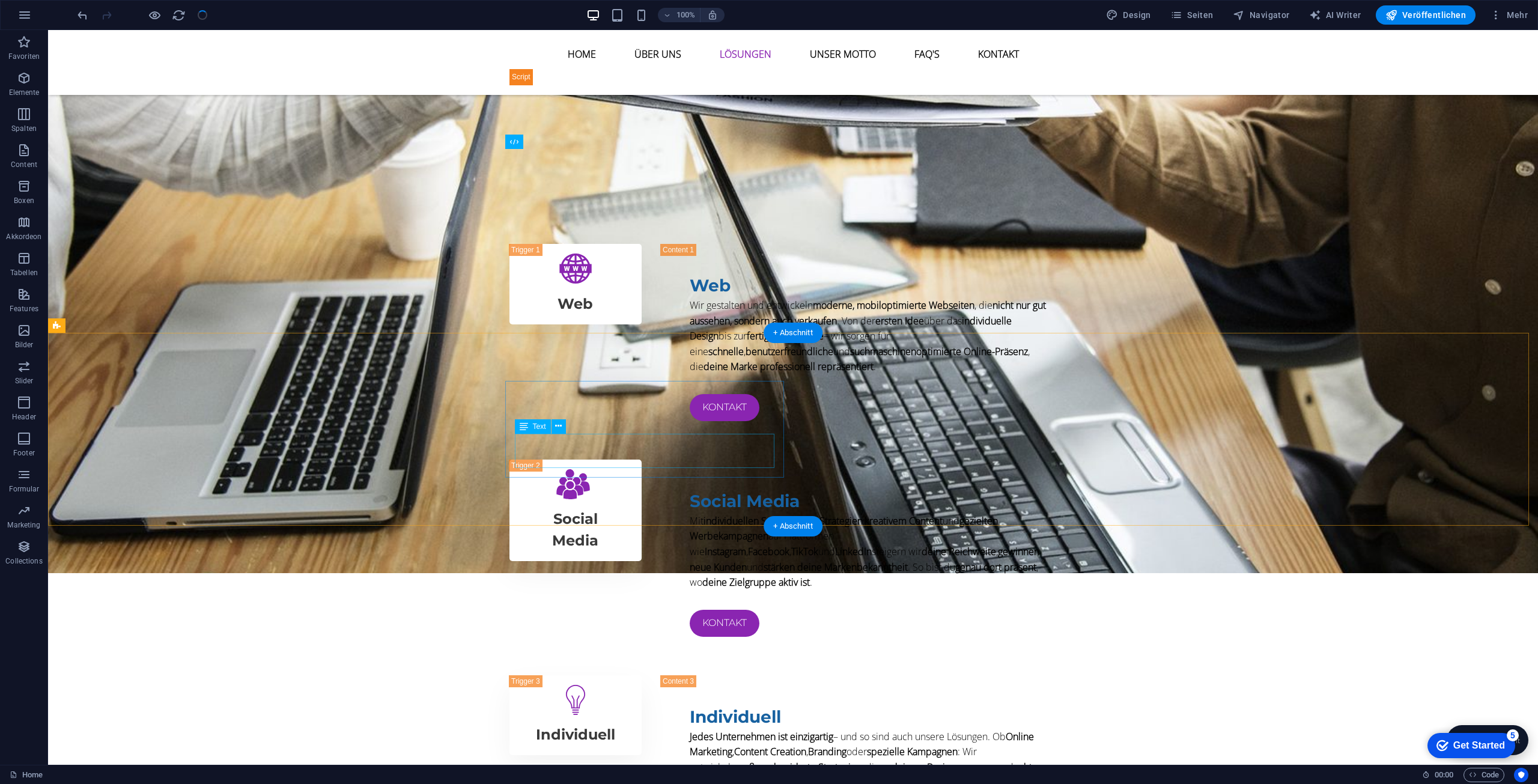
scroll to position [1561, 0]
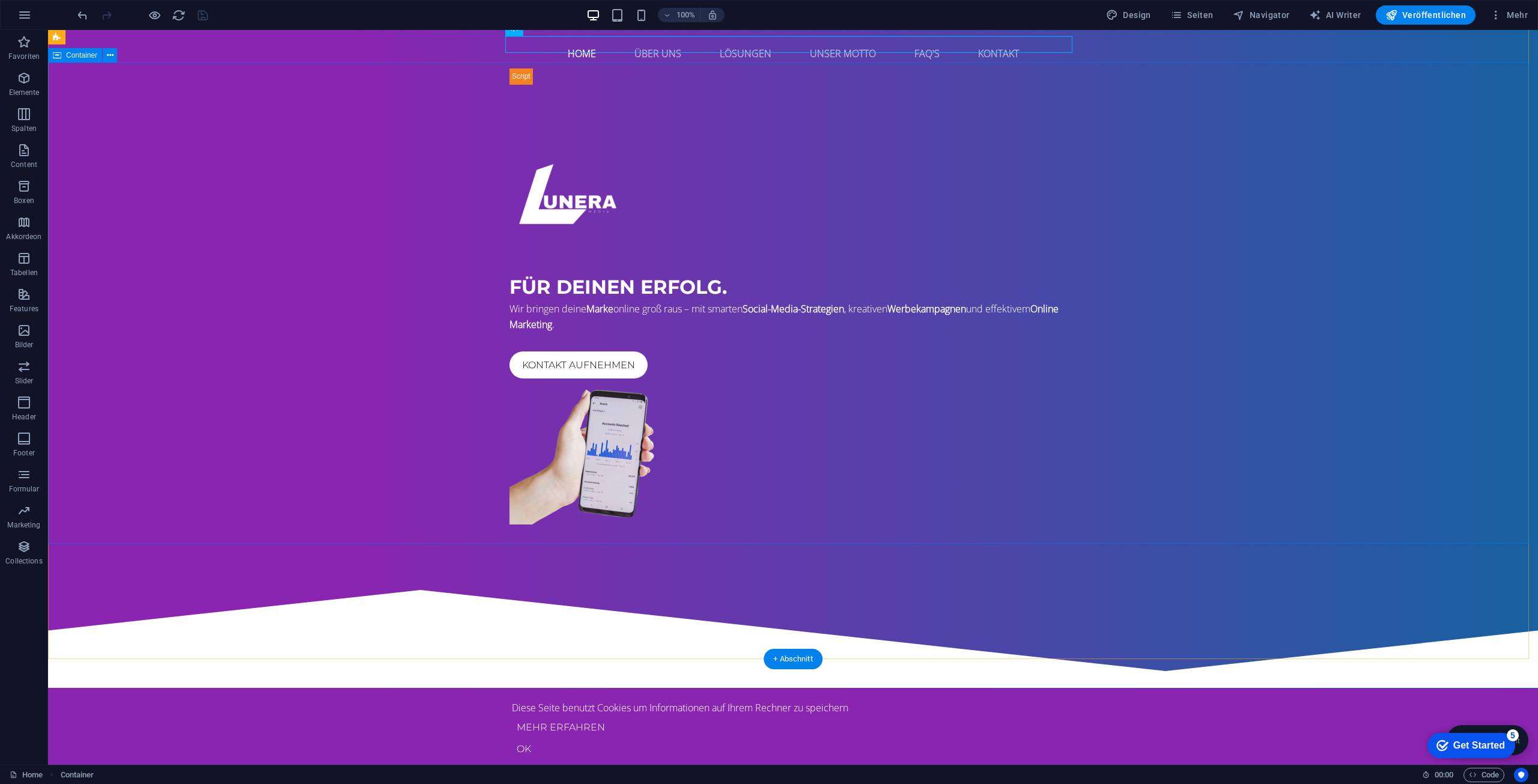
scroll to position [0, 0]
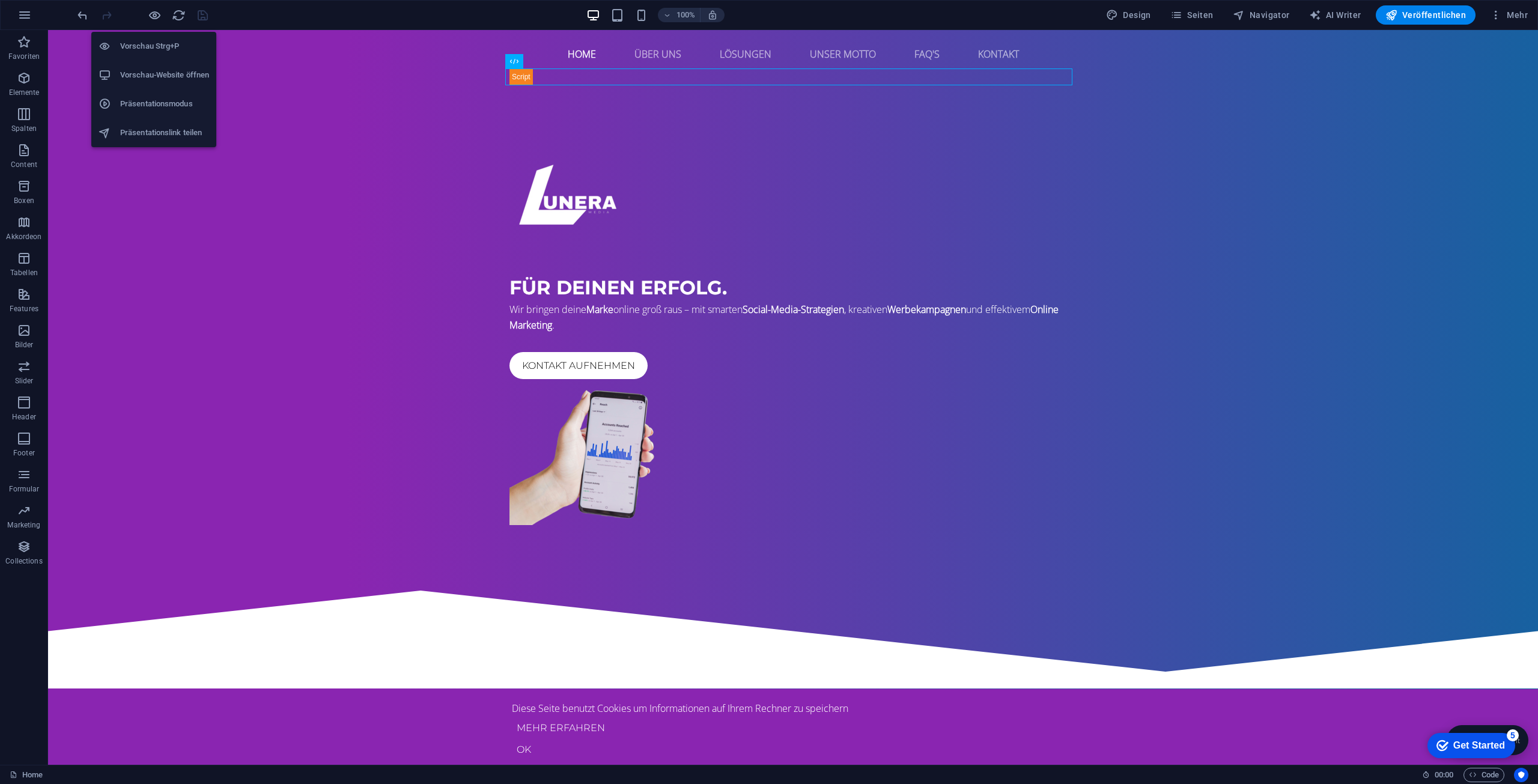
click at [158, 65] on li "Vorschau-Website öffnen" at bounding box center [154, 75] width 125 height 29
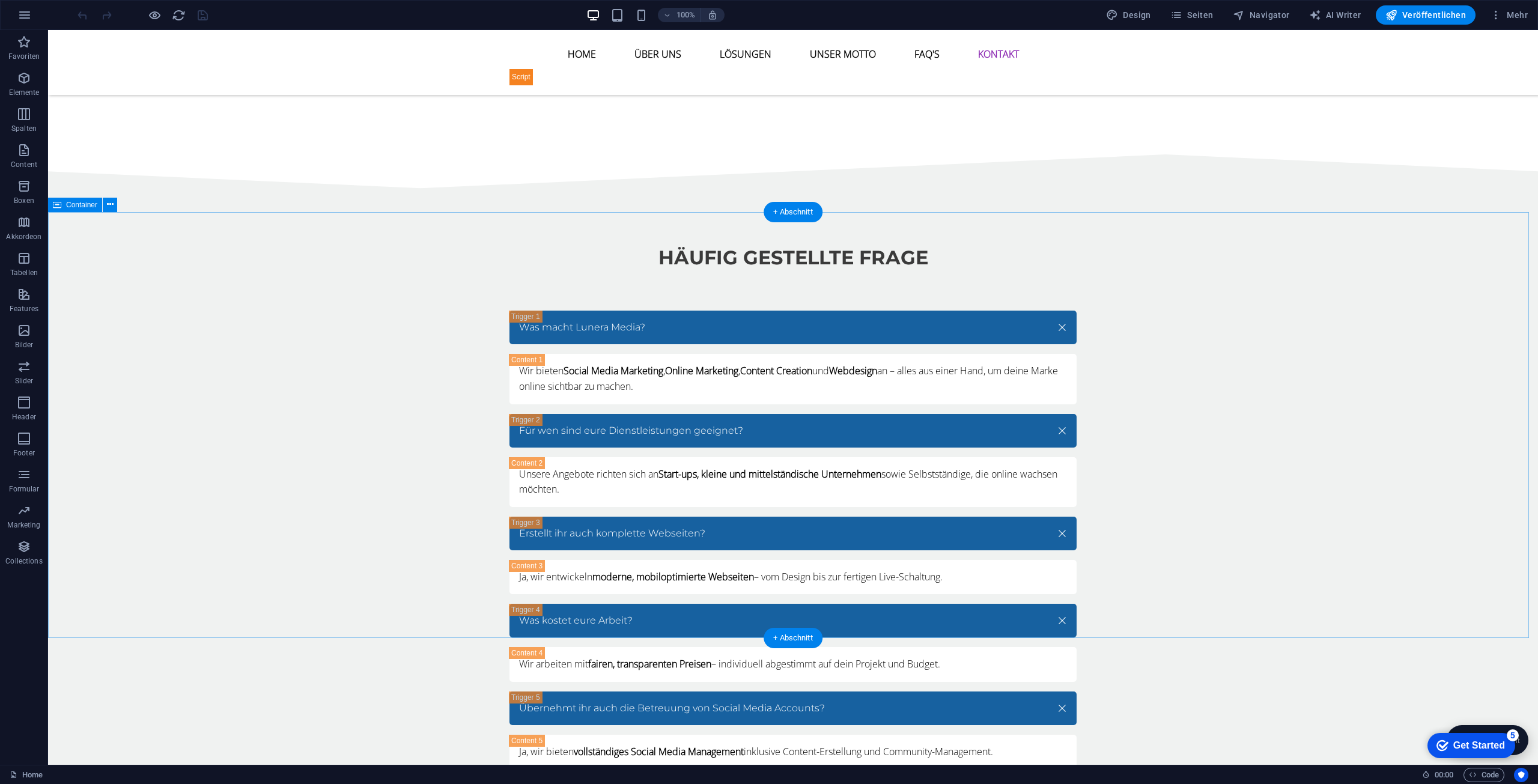
scroll to position [4424, 0]
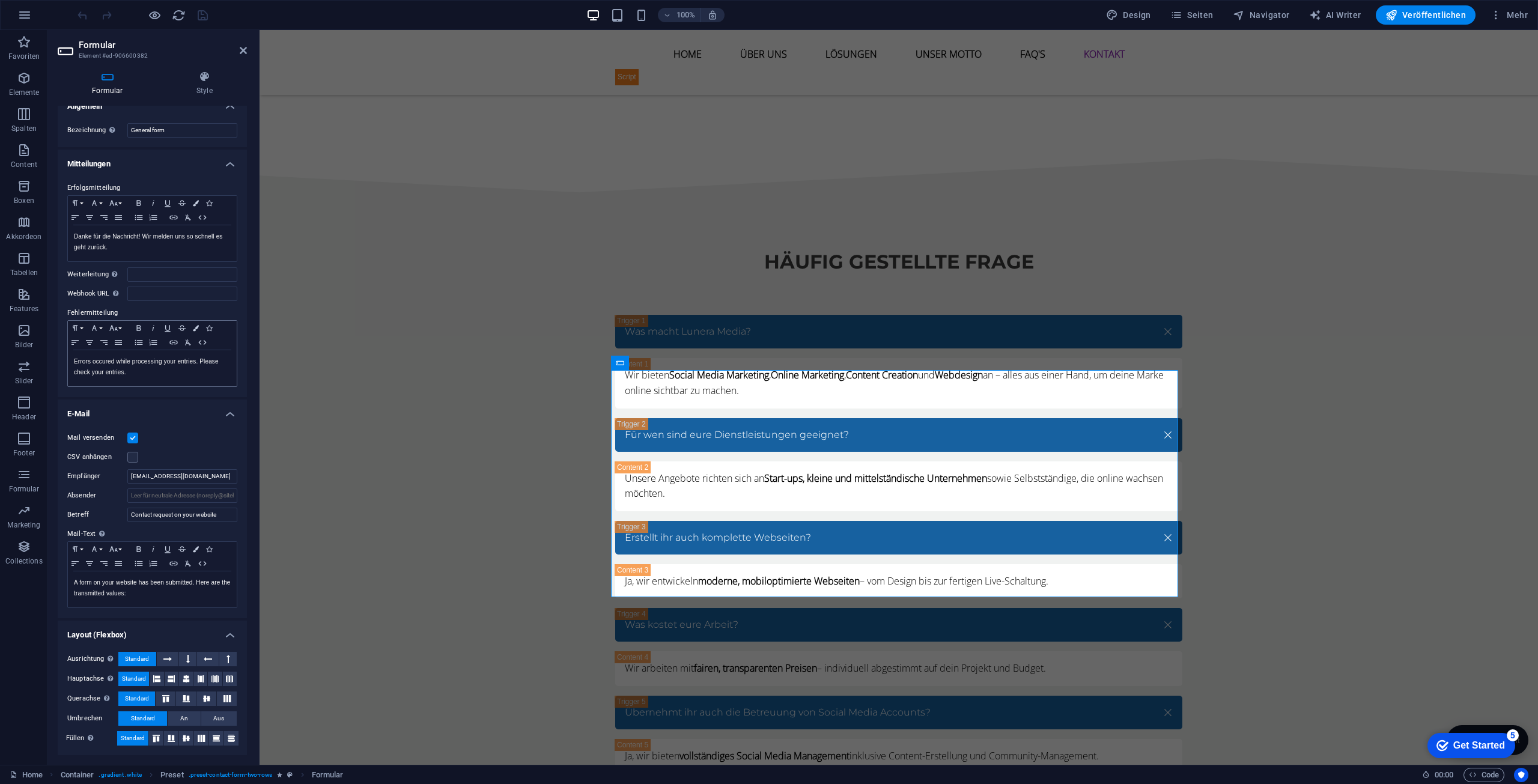
scroll to position [14, 0]
drag, startPoint x: 146, startPoint y: 474, endPoint x: 226, endPoint y: 473, distance: 80.0
click at [226, 473] on input "[EMAIL_ADDRESS][DOMAIN_NAME]" at bounding box center [182, 475] width 110 height 14
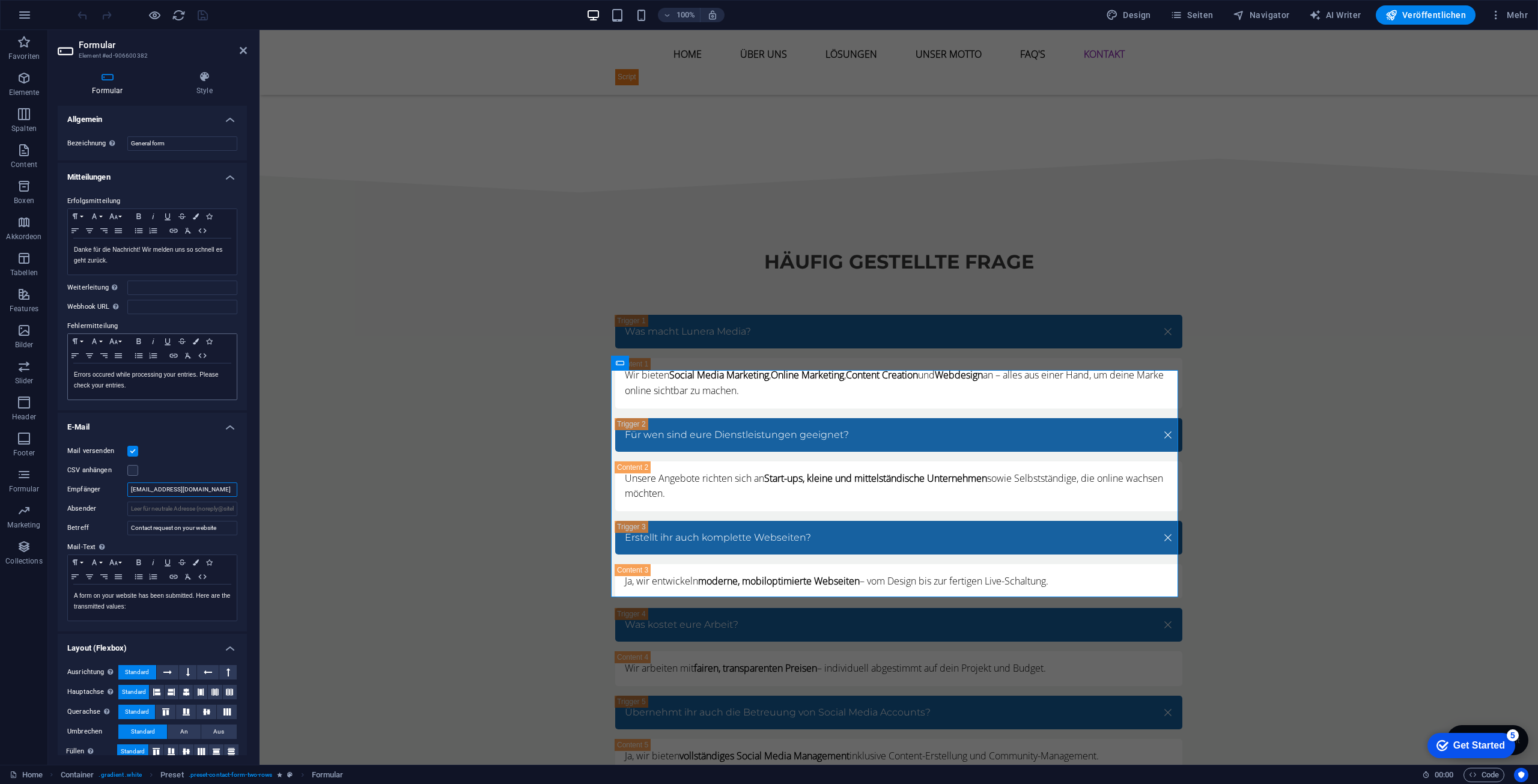
scroll to position [0, 0]
drag, startPoint x: 134, startPoint y: 258, endPoint x: 247, endPoint y: 266, distance: 113.3
click at [247, 266] on div "Formular Style Allgemein Bezeichnung Lege eine Bezeichnung für das Formular fes…" at bounding box center [152, 413] width 208 height 703
click at [242, 49] on icon at bounding box center [243, 51] width 7 height 10
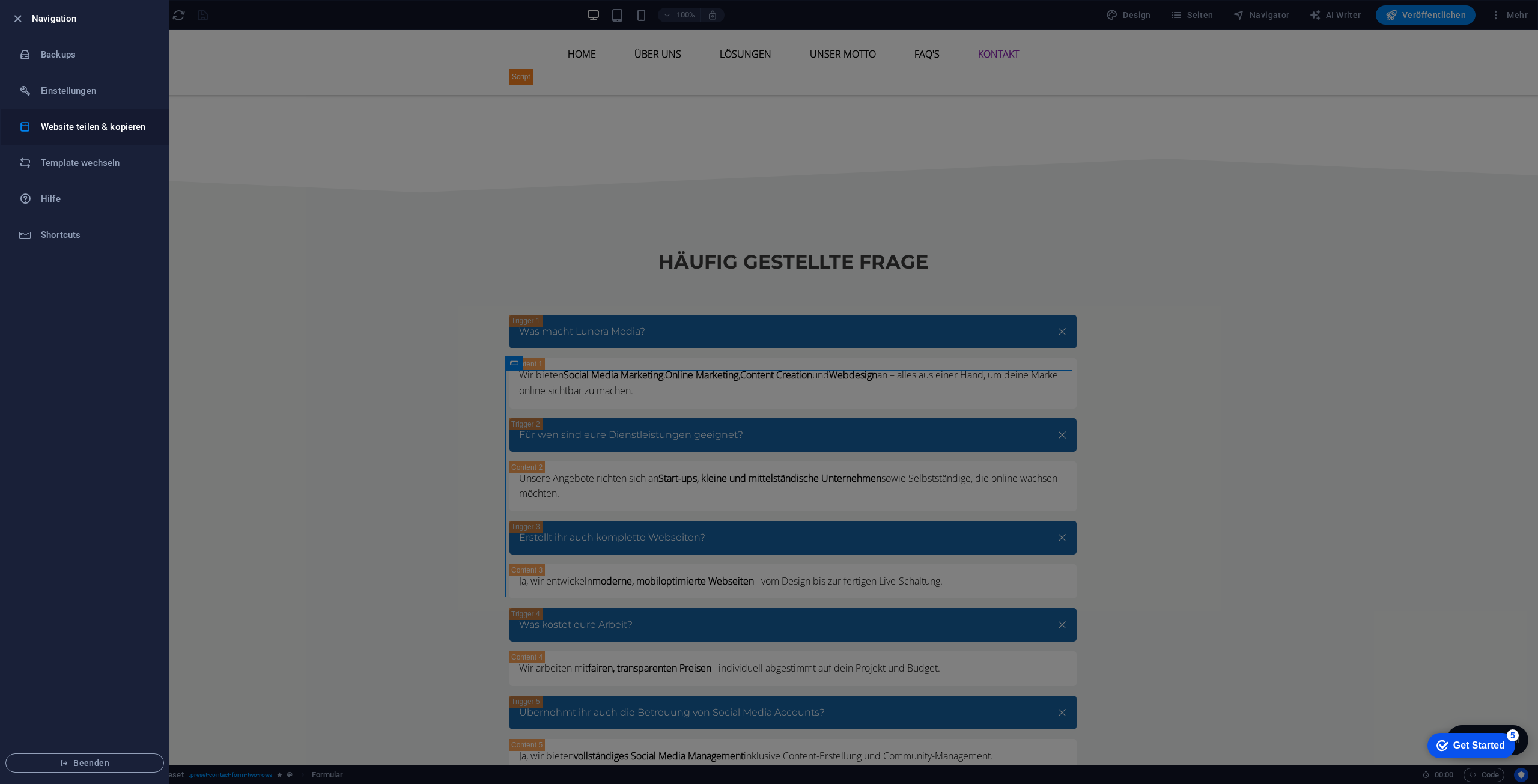
click at [129, 132] on h6 "Website teilen & kopieren" at bounding box center [96, 127] width 111 height 14
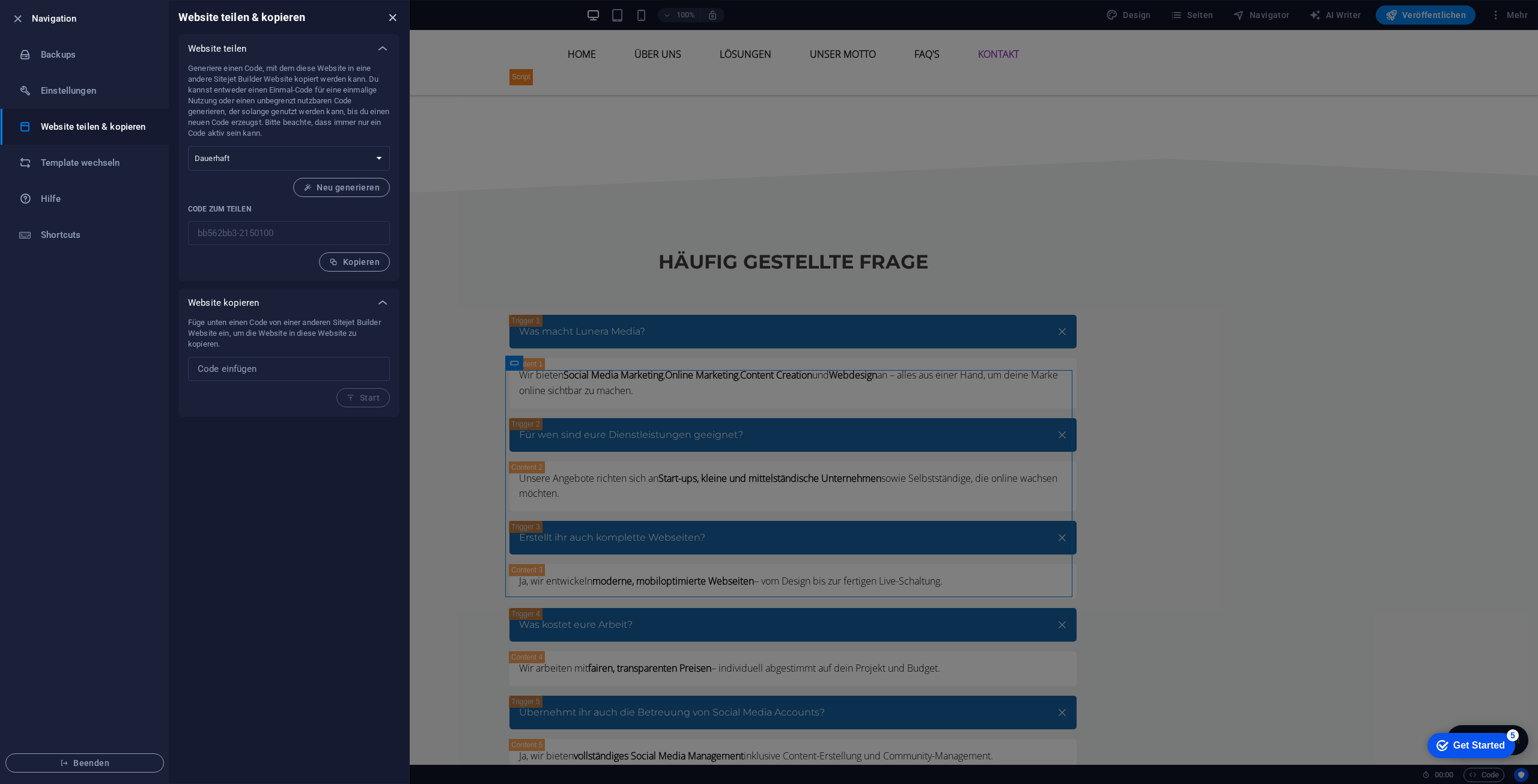
click at [390, 22] on icon "close" at bounding box center [392, 17] width 14 height 14
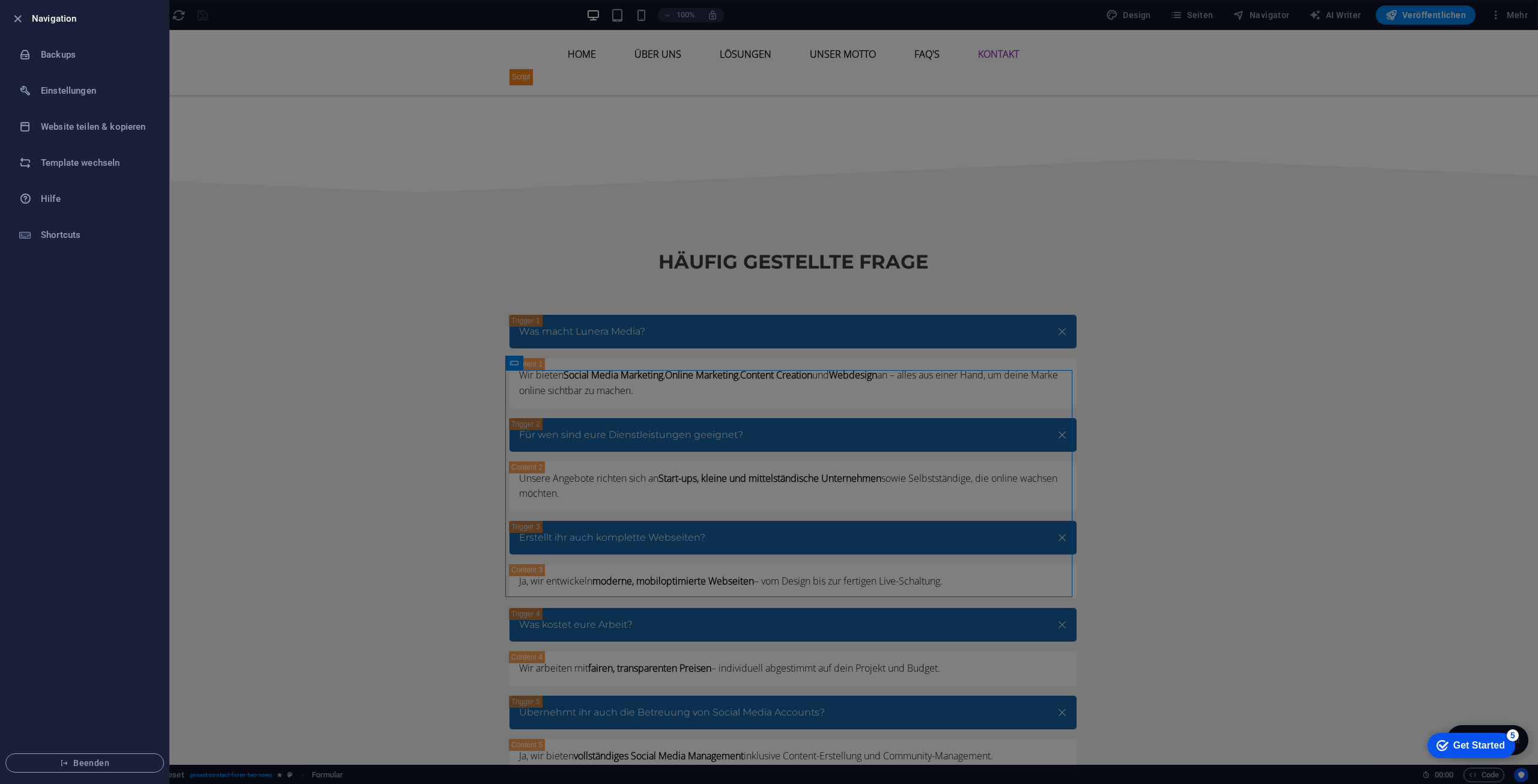
click at [351, 234] on div at bounding box center [769, 392] width 1538 height 784
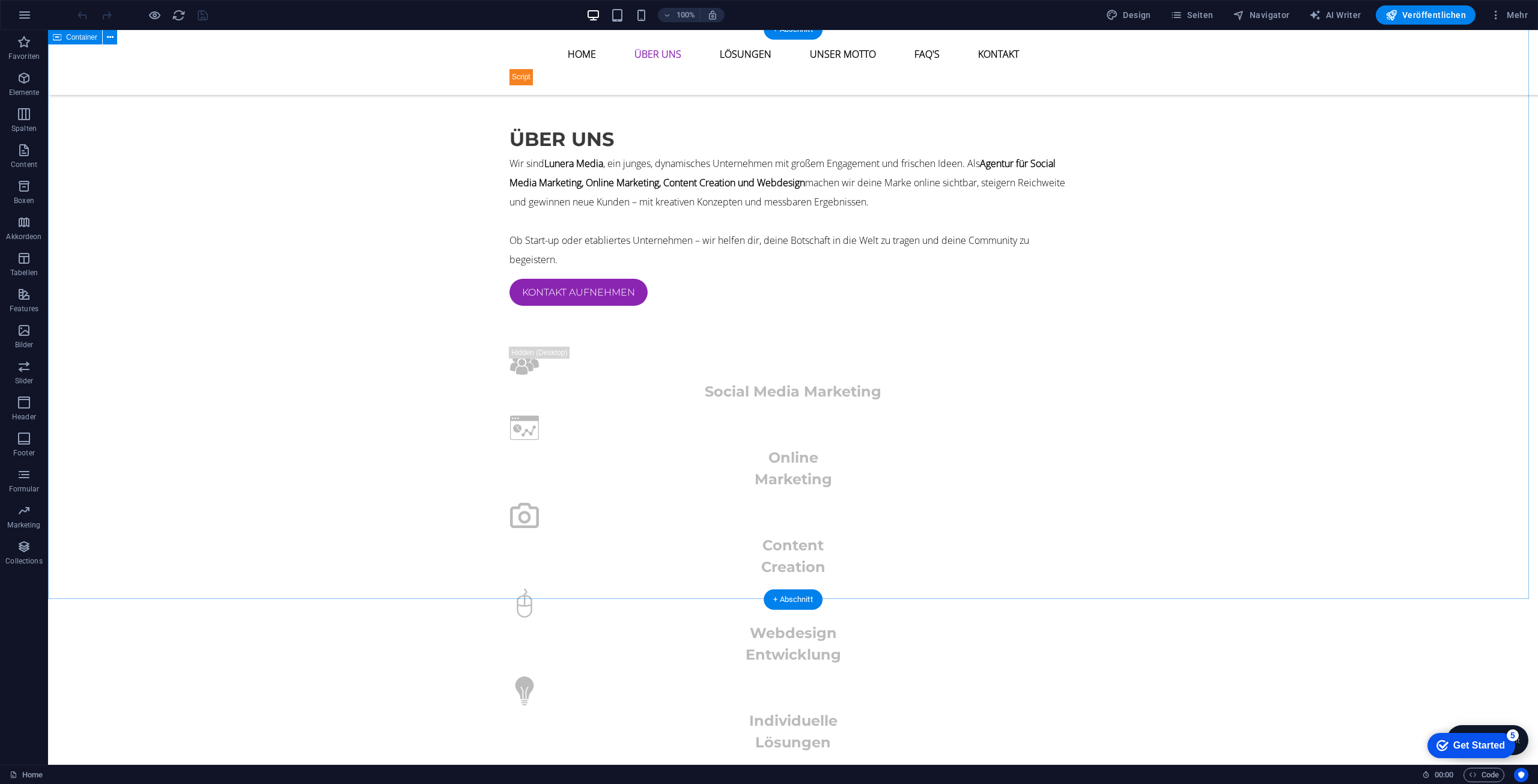
scroll to position [721, 0]
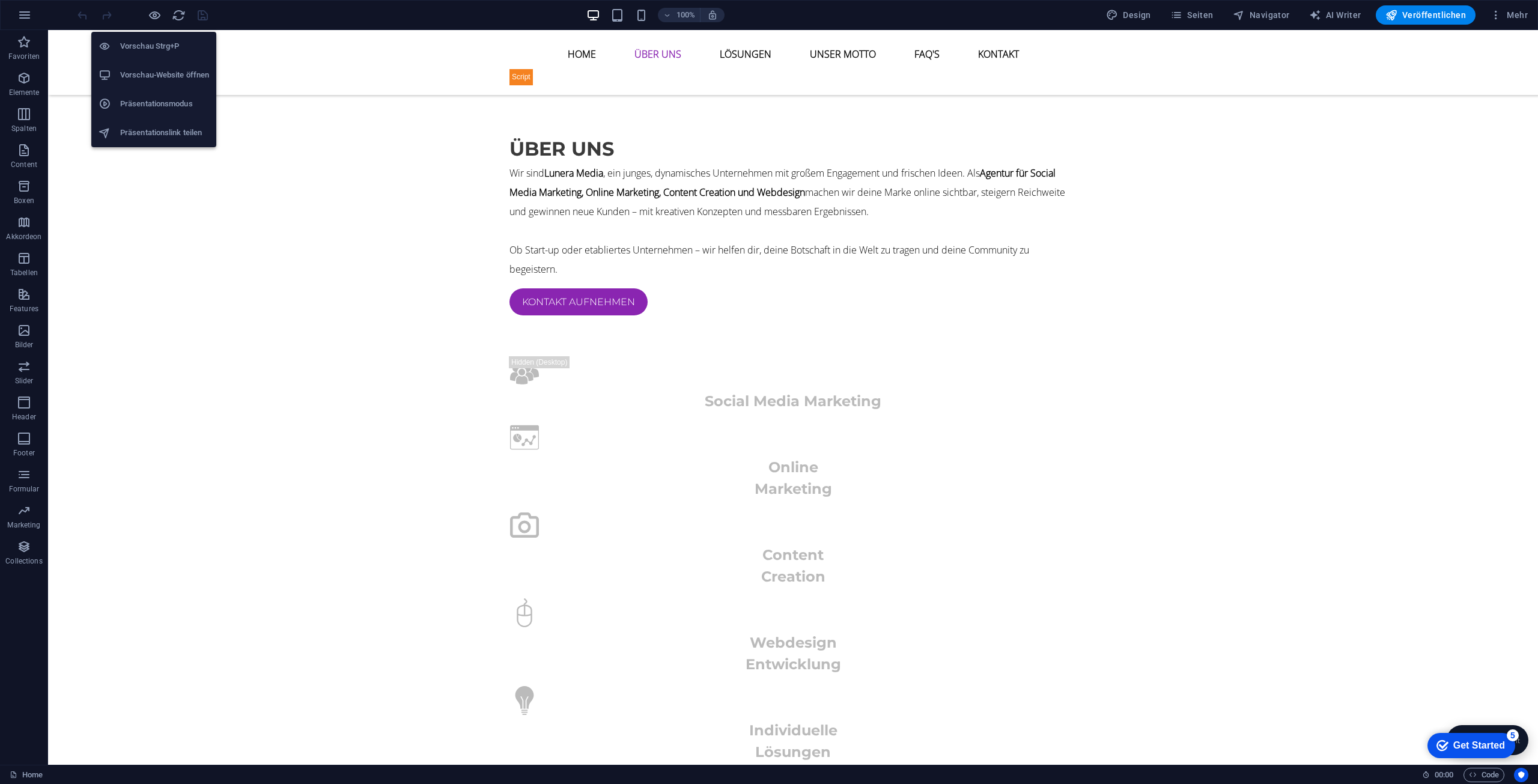
click at [153, 77] on h6 "Vorschau-Website öffnen" at bounding box center [164, 75] width 89 height 14
